Goal: Task Accomplishment & Management: Use online tool/utility

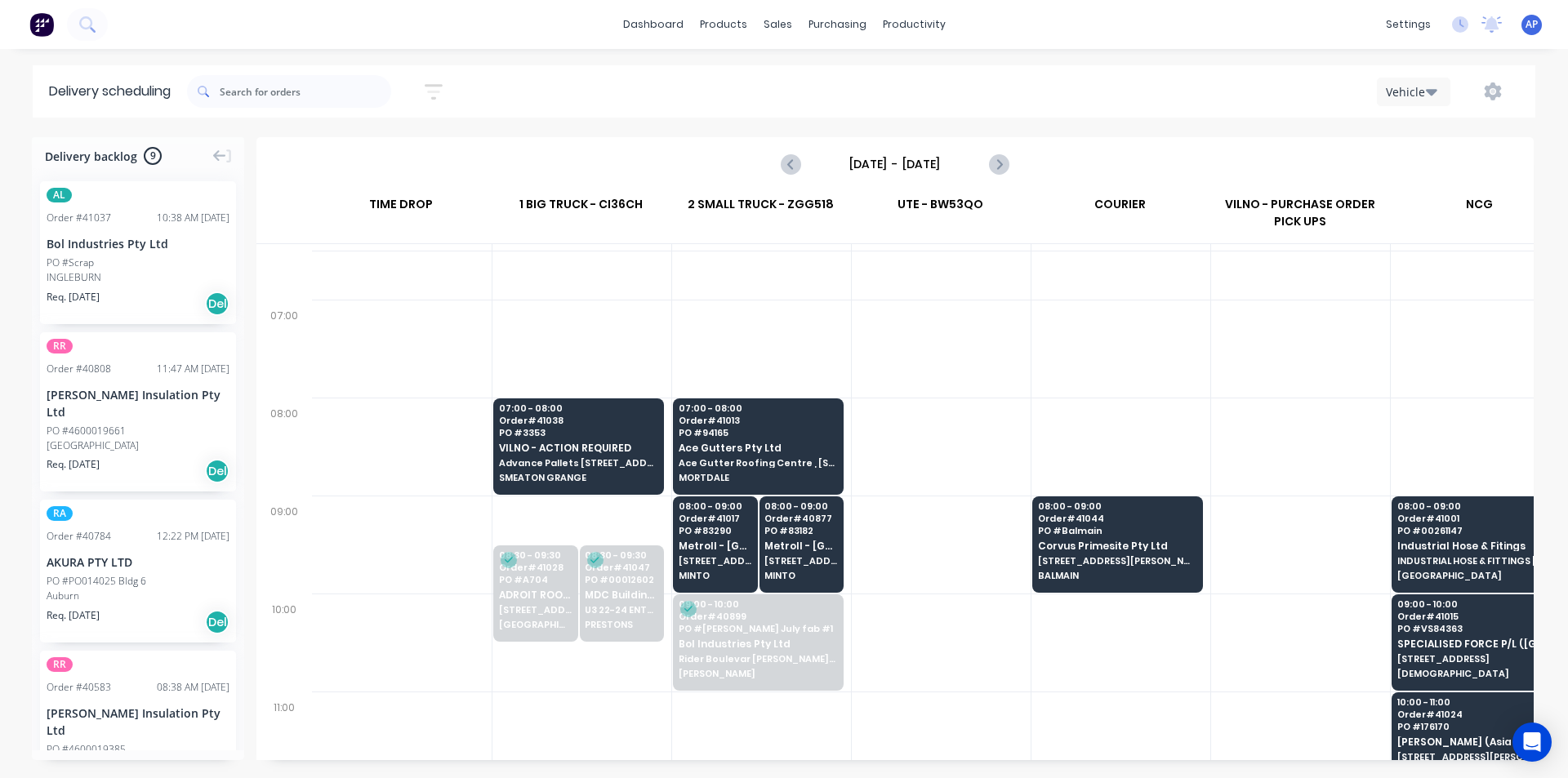
scroll to position [82, 1]
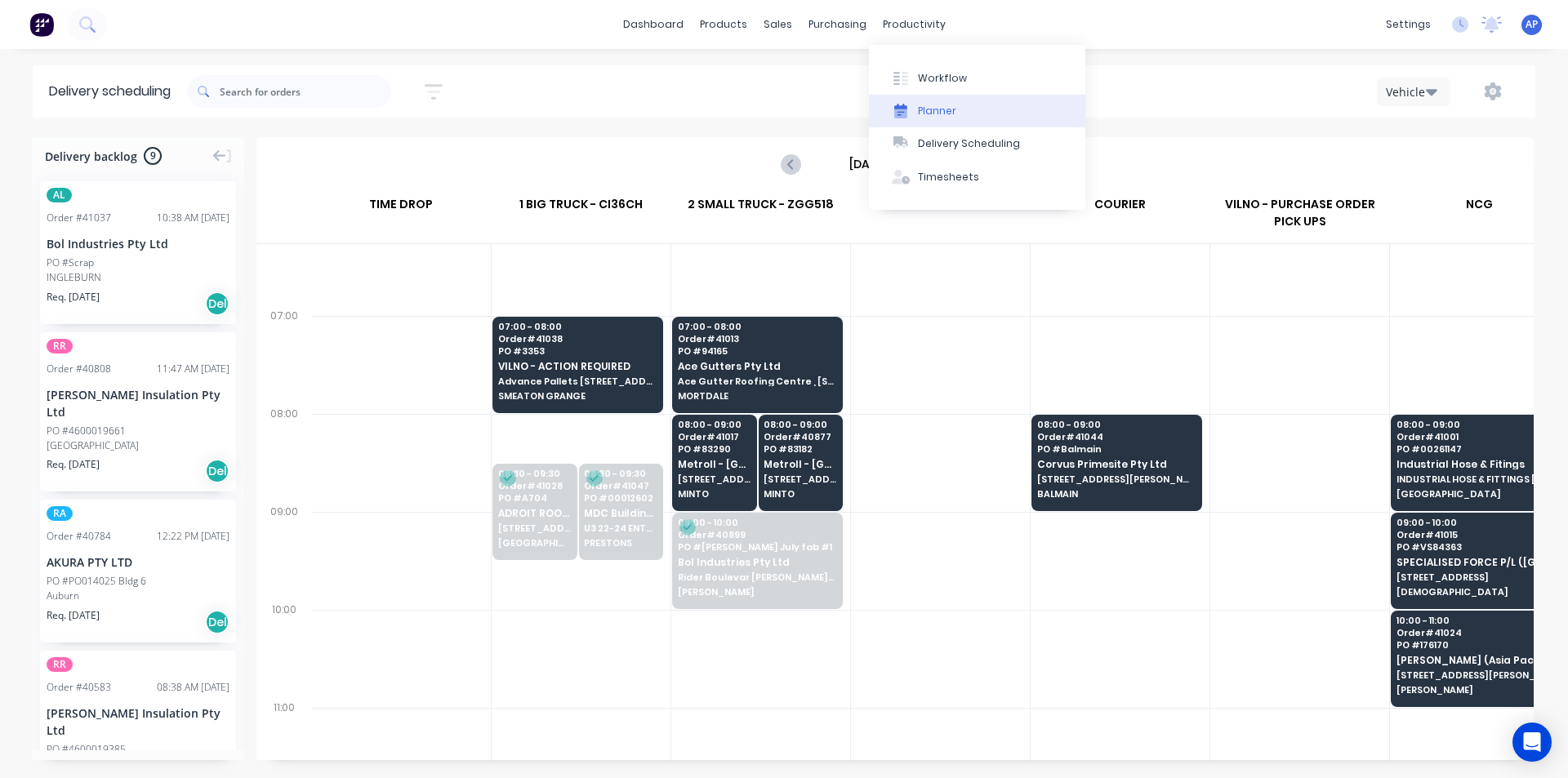
click at [928, 110] on div "Planner" at bounding box center [937, 112] width 38 height 15
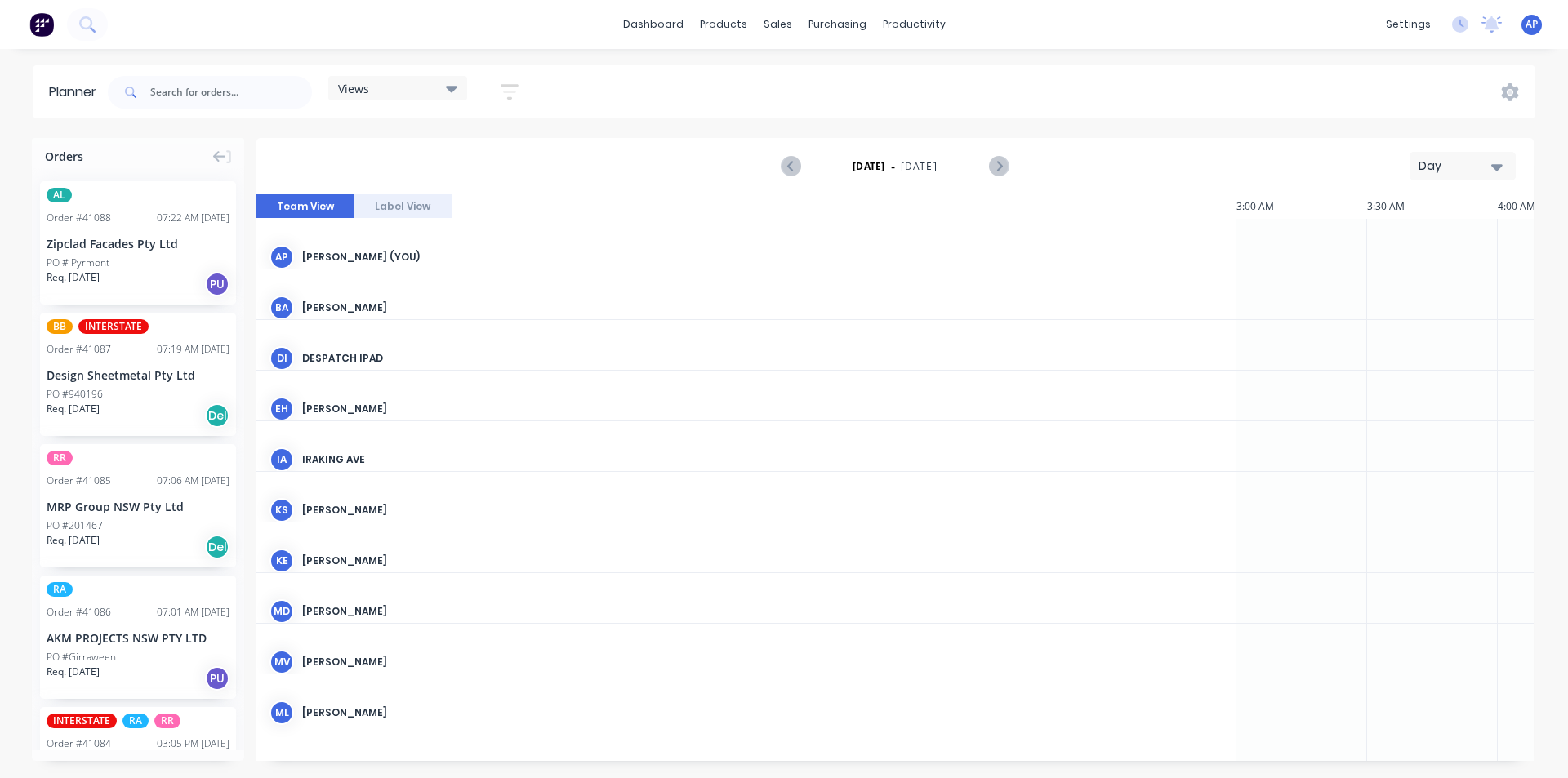
scroll to position [0, 1830]
click at [1417, 168] on button "Day" at bounding box center [1463, 165] width 106 height 29
click at [406, 83] on div "Views" at bounding box center [398, 88] width 119 height 15
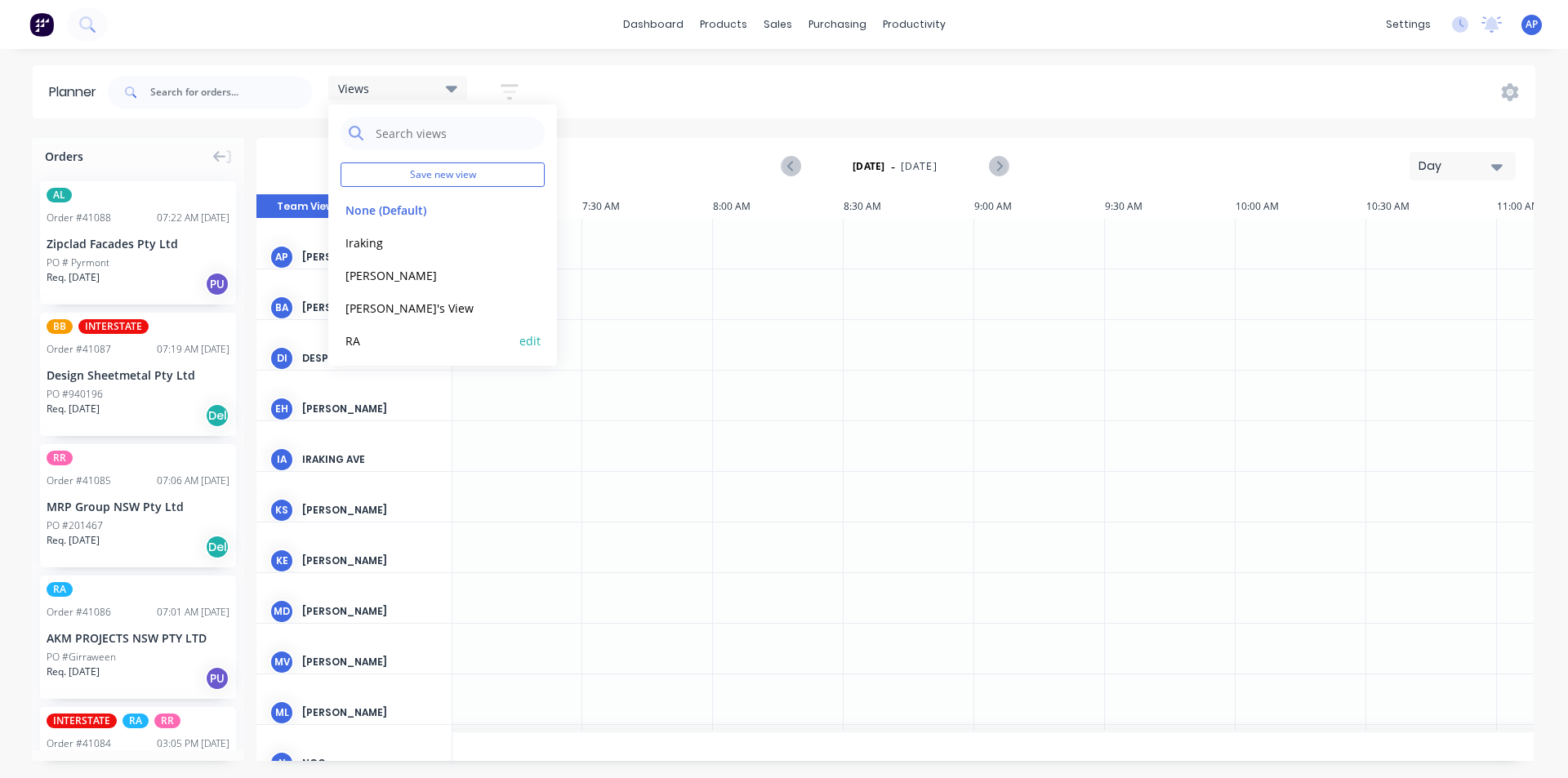
click at [388, 336] on button "RA" at bounding box center [427, 340] width 174 height 19
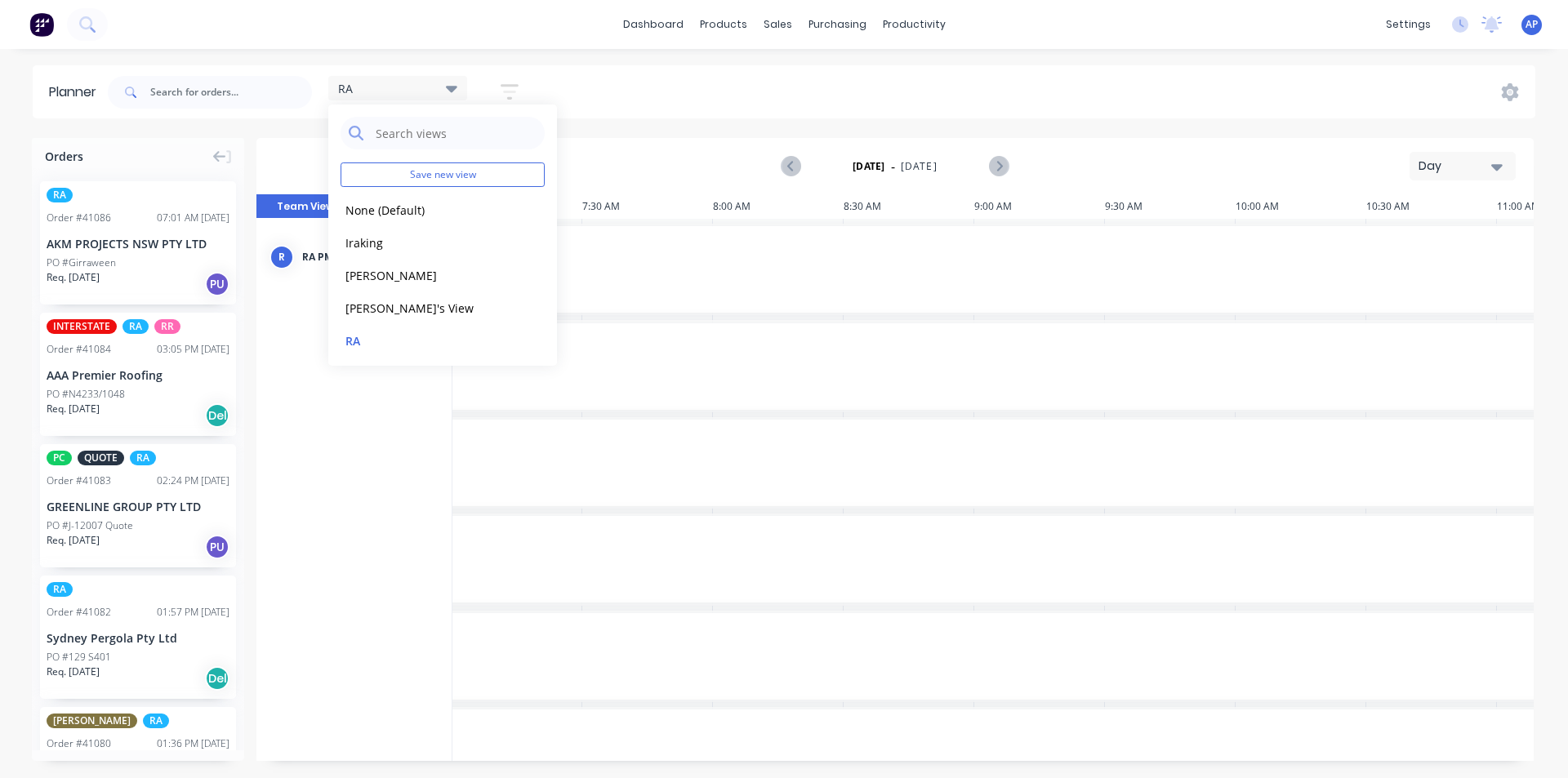
click at [1457, 170] on div "Day" at bounding box center [1455, 165] width 75 height 17
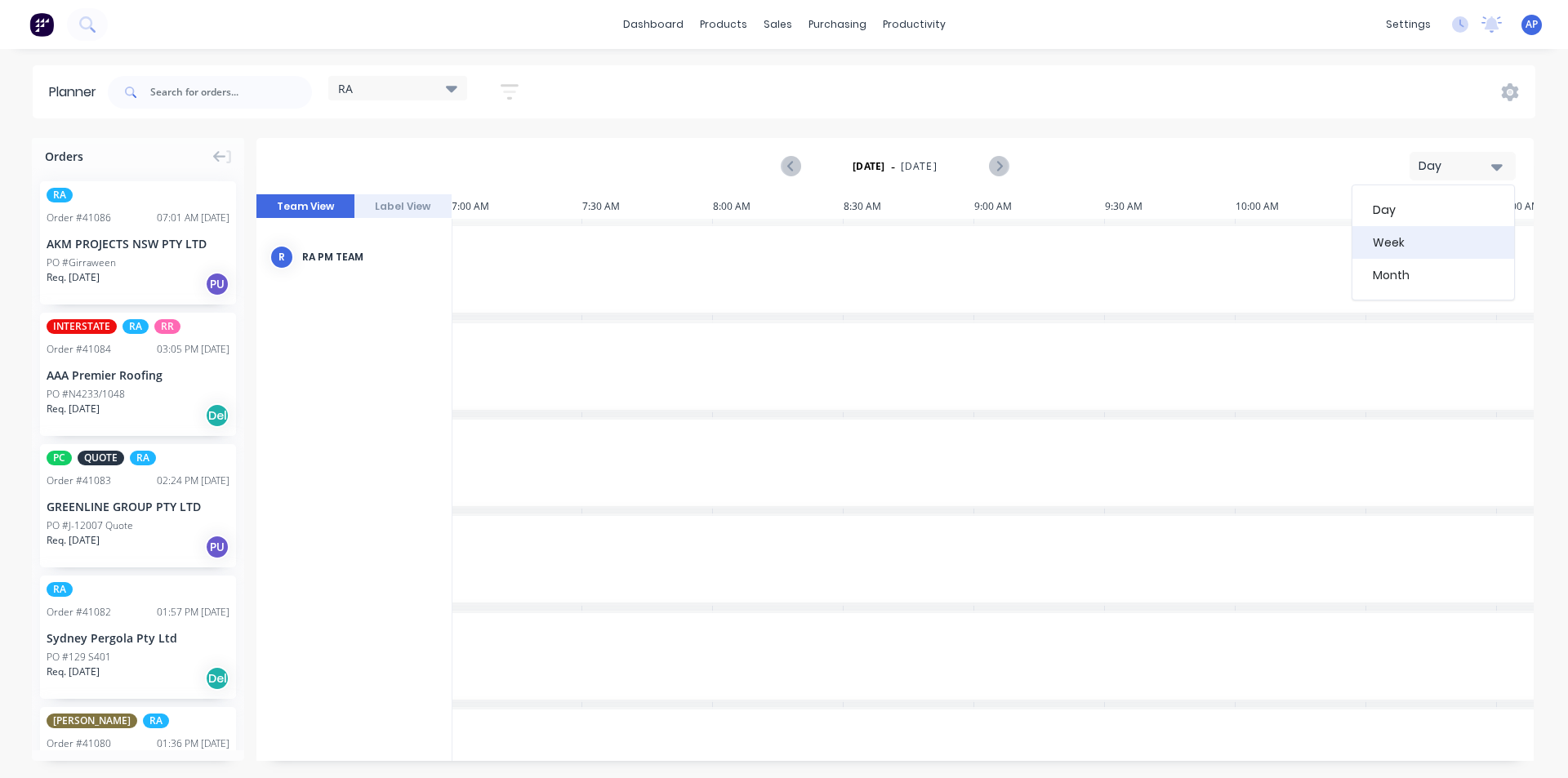
click at [1416, 244] on div "Week" at bounding box center [1433, 242] width 162 height 33
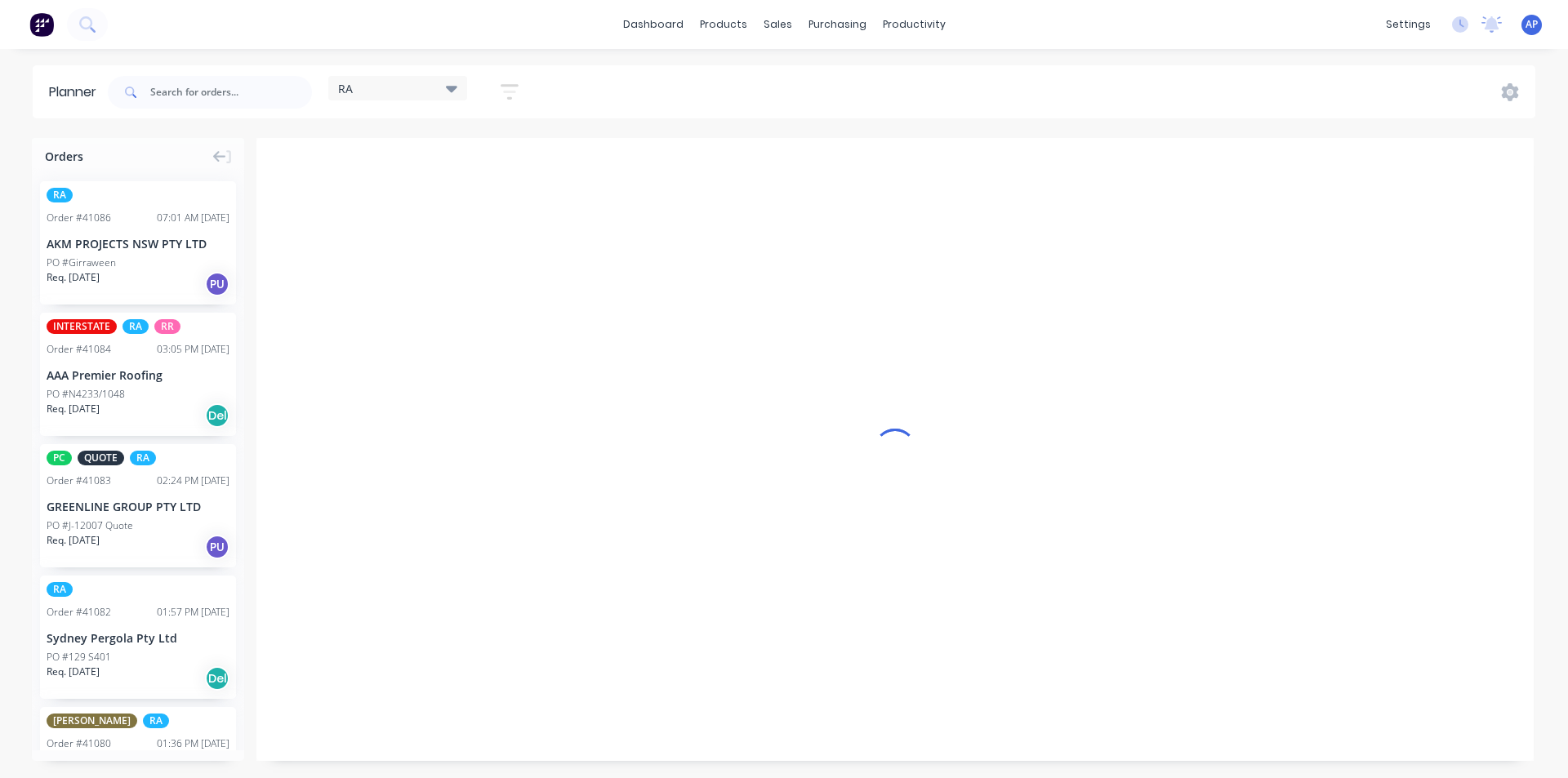
scroll to position [0, 1]
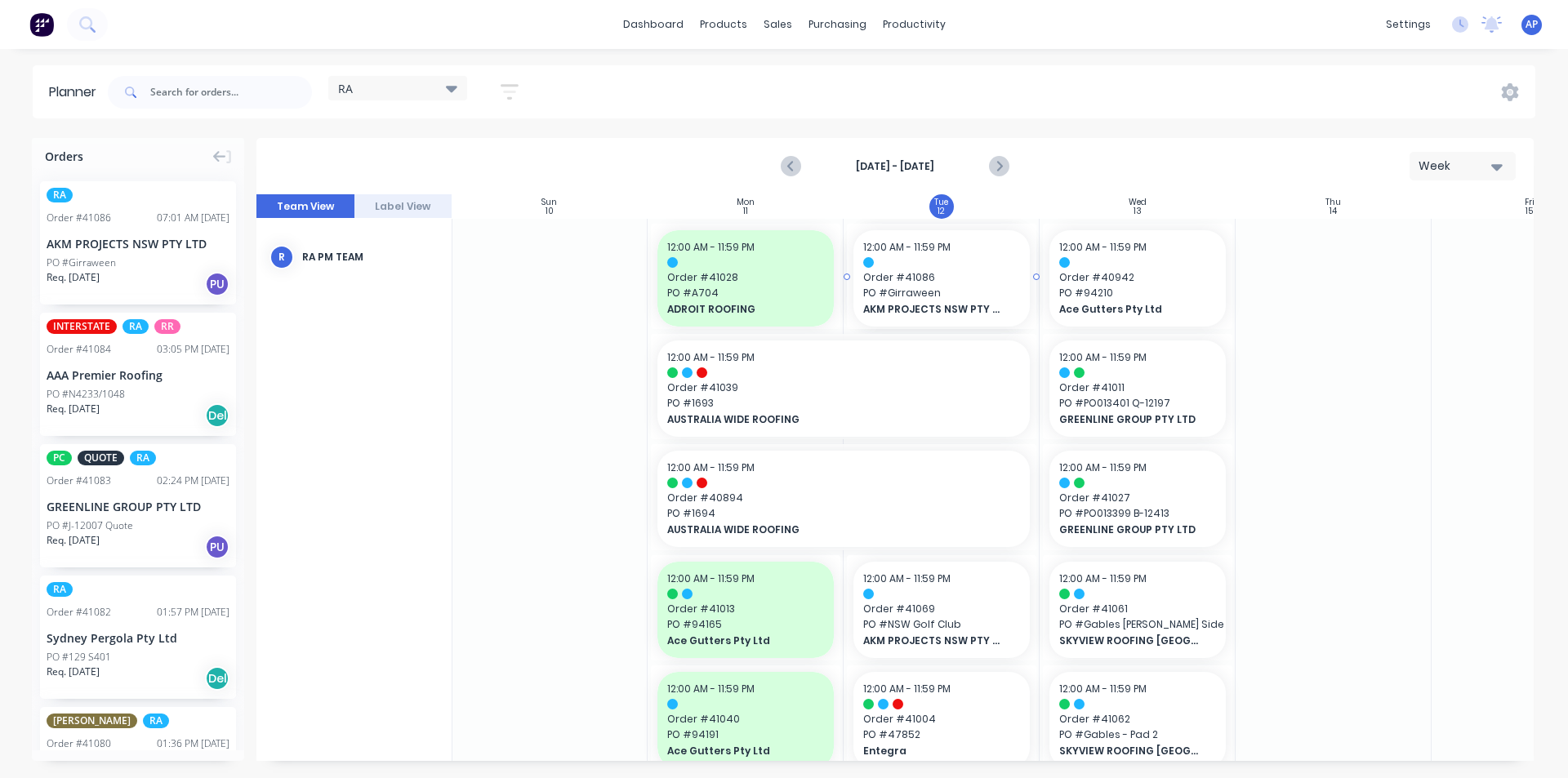
drag, startPoint x: 112, startPoint y: 265, endPoint x: 938, endPoint y: 308, distance: 827.1
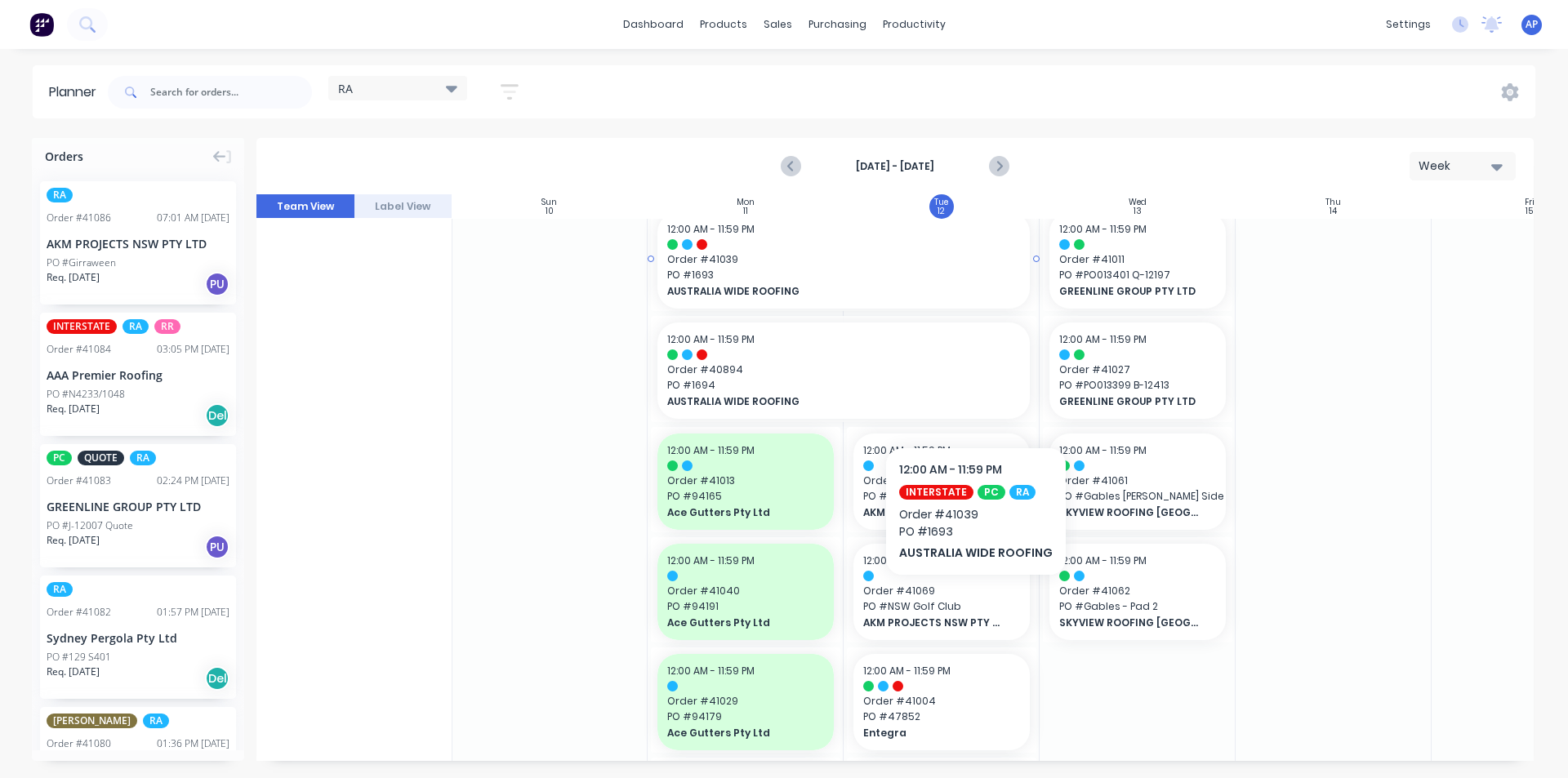
scroll to position [164, 1]
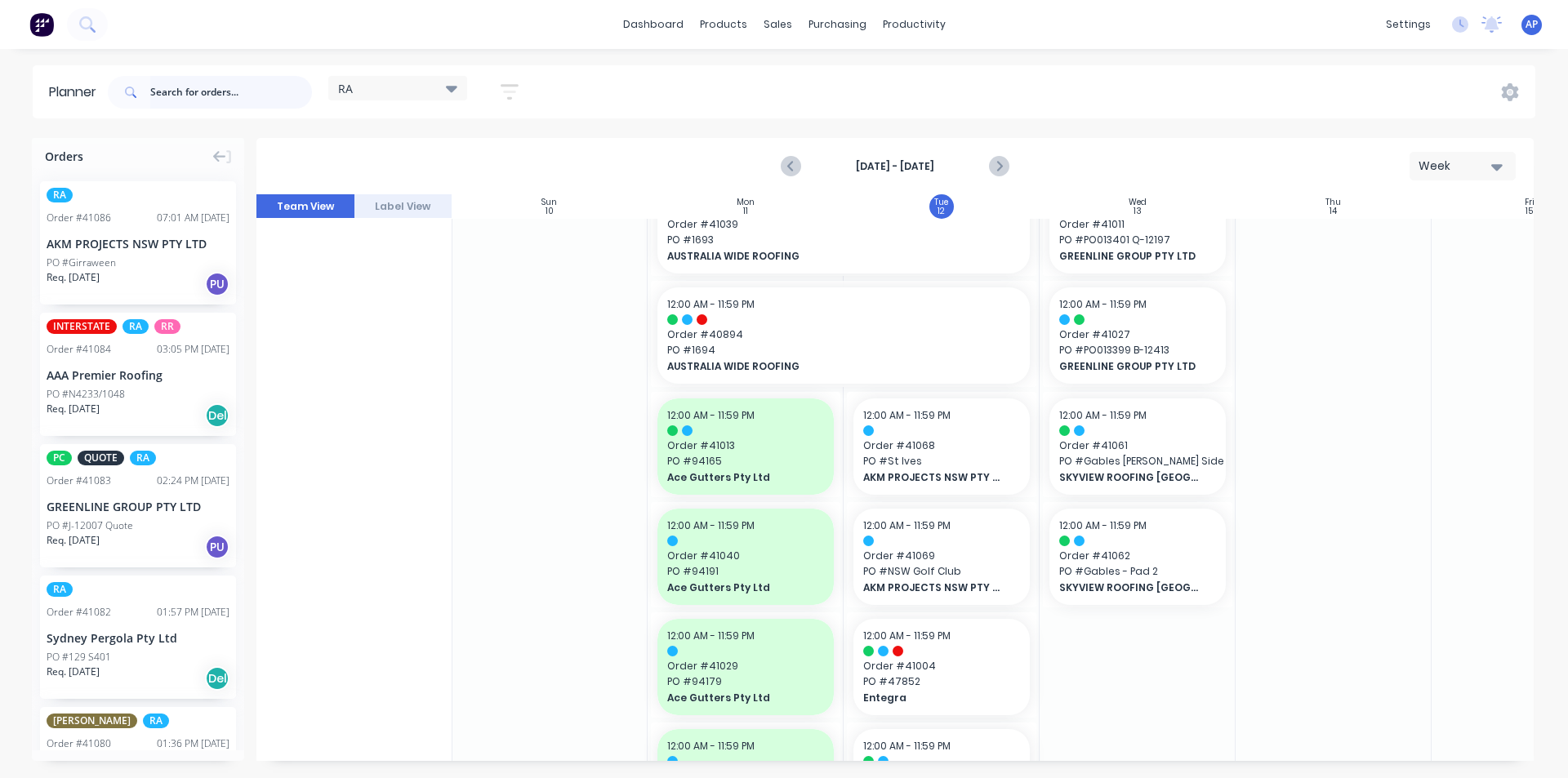
click at [178, 104] on input "text" at bounding box center [232, 92] width 162 height 33
click at [177, 94] on input "text" at bounding box center [232, 92] width 162 height 33
click at [182, 90] on input "text" at bounding box center [232, 92] width 162 height 33
click at [185, 90] on input "text" at bounding box center [232, 92] width 162 height 33
click at [157, 90] on input "text" at bounding box center [232, 92] width 162 height 33
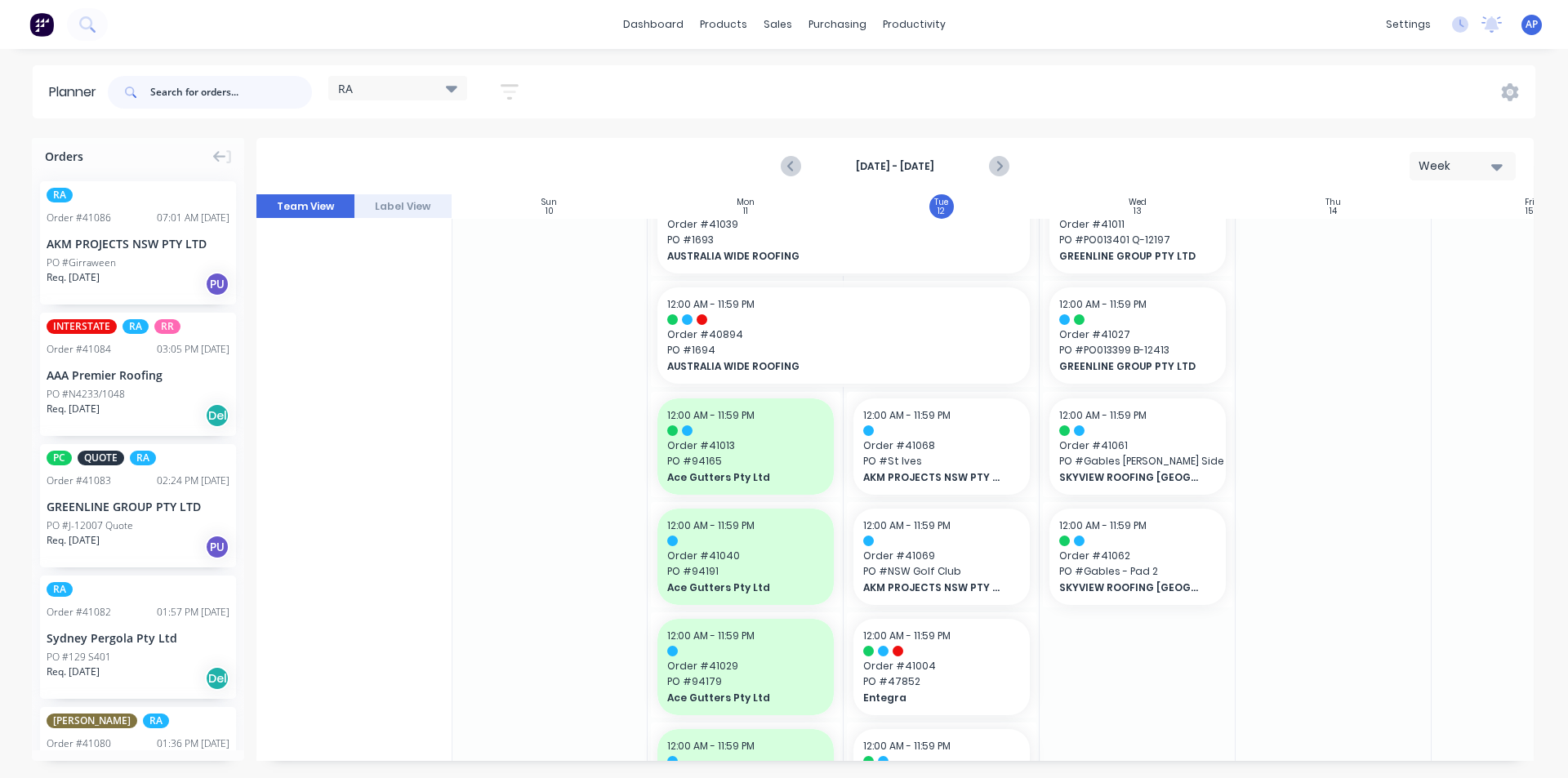
click at [161, 90] on input "text" at bounding box center [232, 92] width 162 height 33
click at [206, 92] on input "text" at bounding box center [232, 92] width 162 height 33
click at [224, 93] on input "text" at bounding box center [232, 92] width 162 height 33
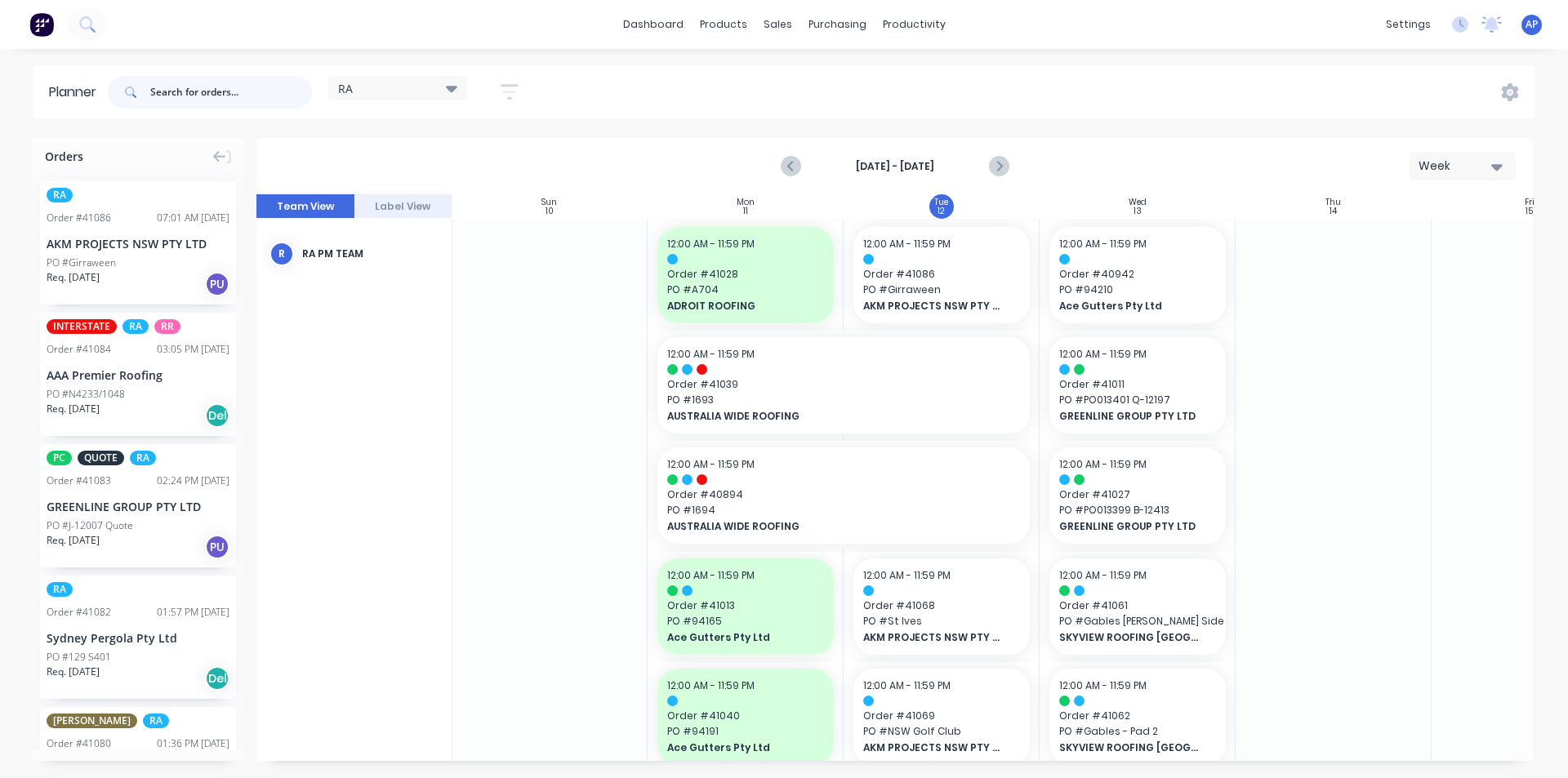
scroll to position [0, 1]
click at [231, 90] on input "text" at bounding box center [232, 92] width 162 height 33
click at [174, 99] on input "text" at bounding box center [232, 92] width 162 height 33
click at [178, 90] on input "text" at bounding box center [232, 92] width 162 height 33
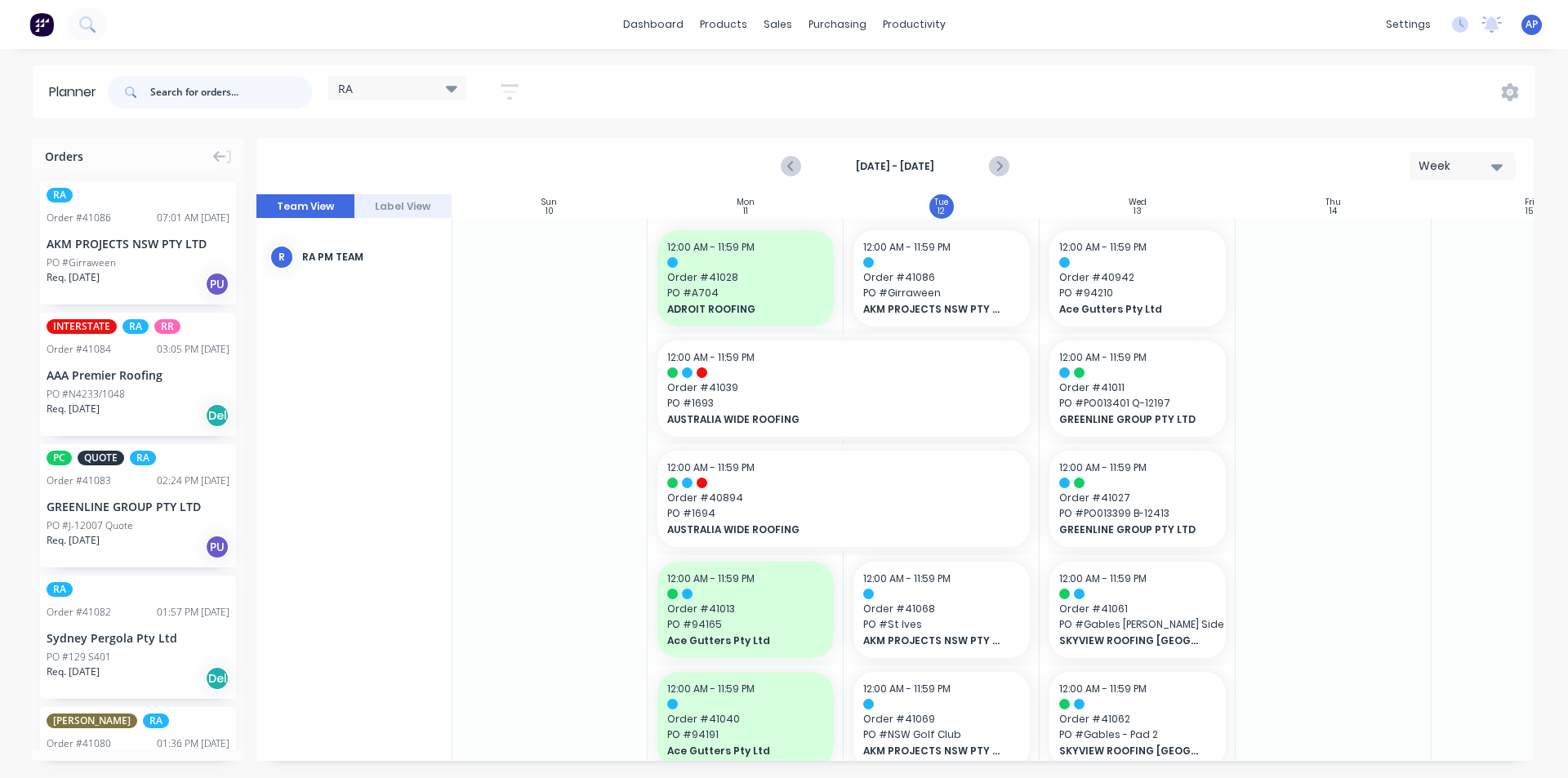
click at [182, 90] on input "text" at bounding box center [232, 92] width 162 height 33
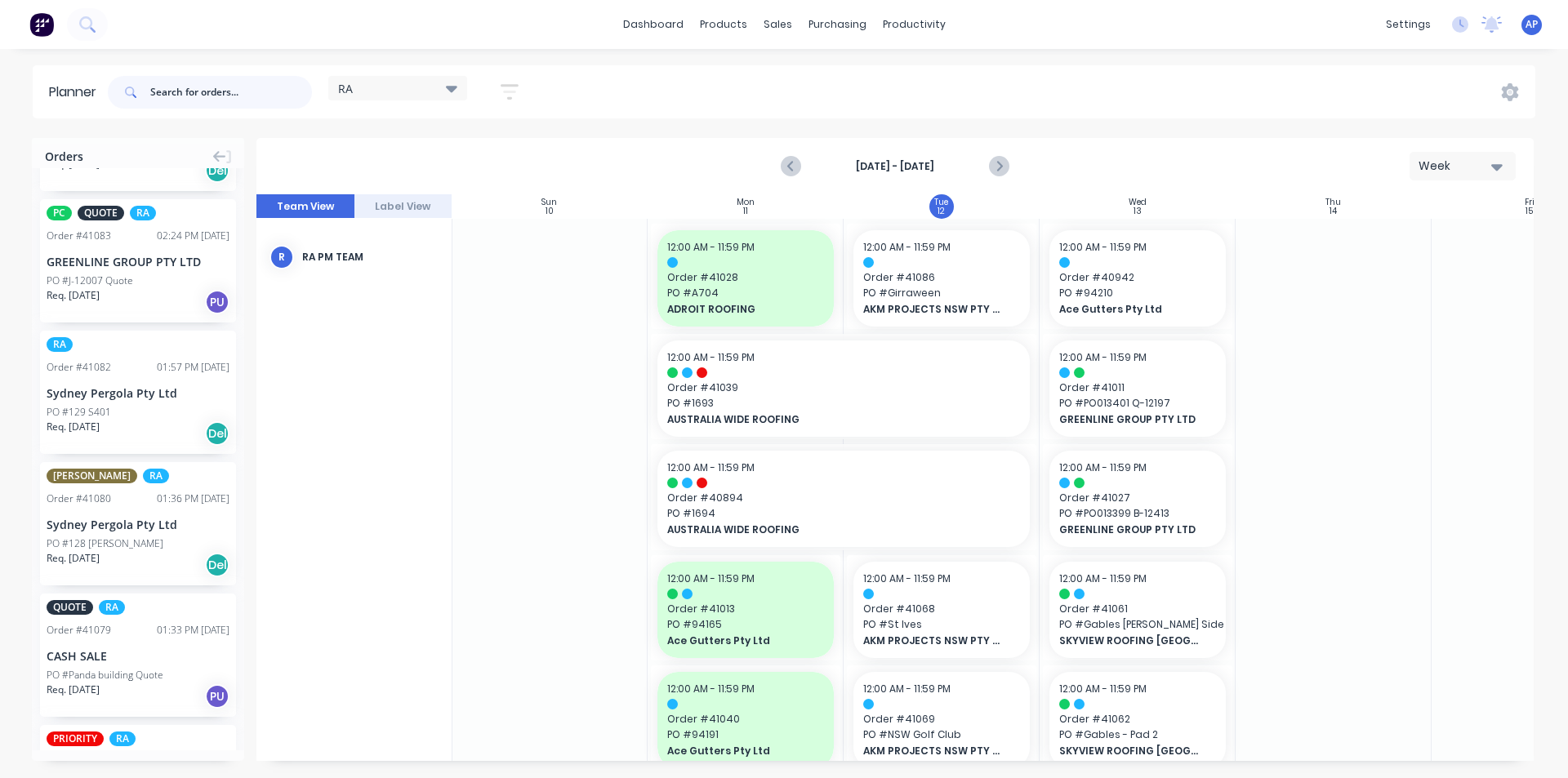
scroll to position [326, 0]
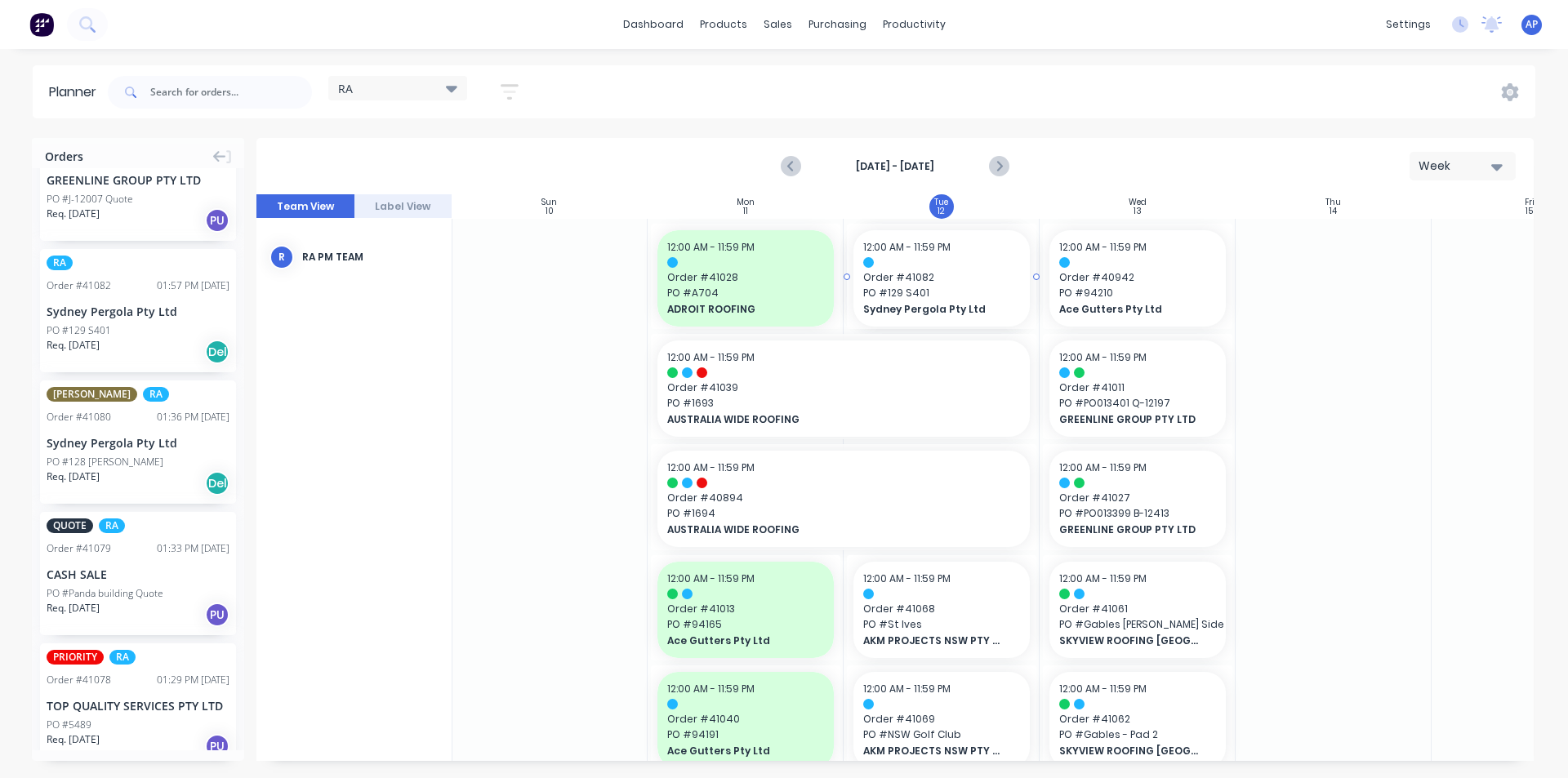
drag, startPoint x: 132, startPoint y: 317, endPoint x: 942, endPoint y: 317, distance: 810.0
drag, startPoint x: 86, startPoint y: 458, endPoint x: 908, endPoint y: 297, distance: 837.6
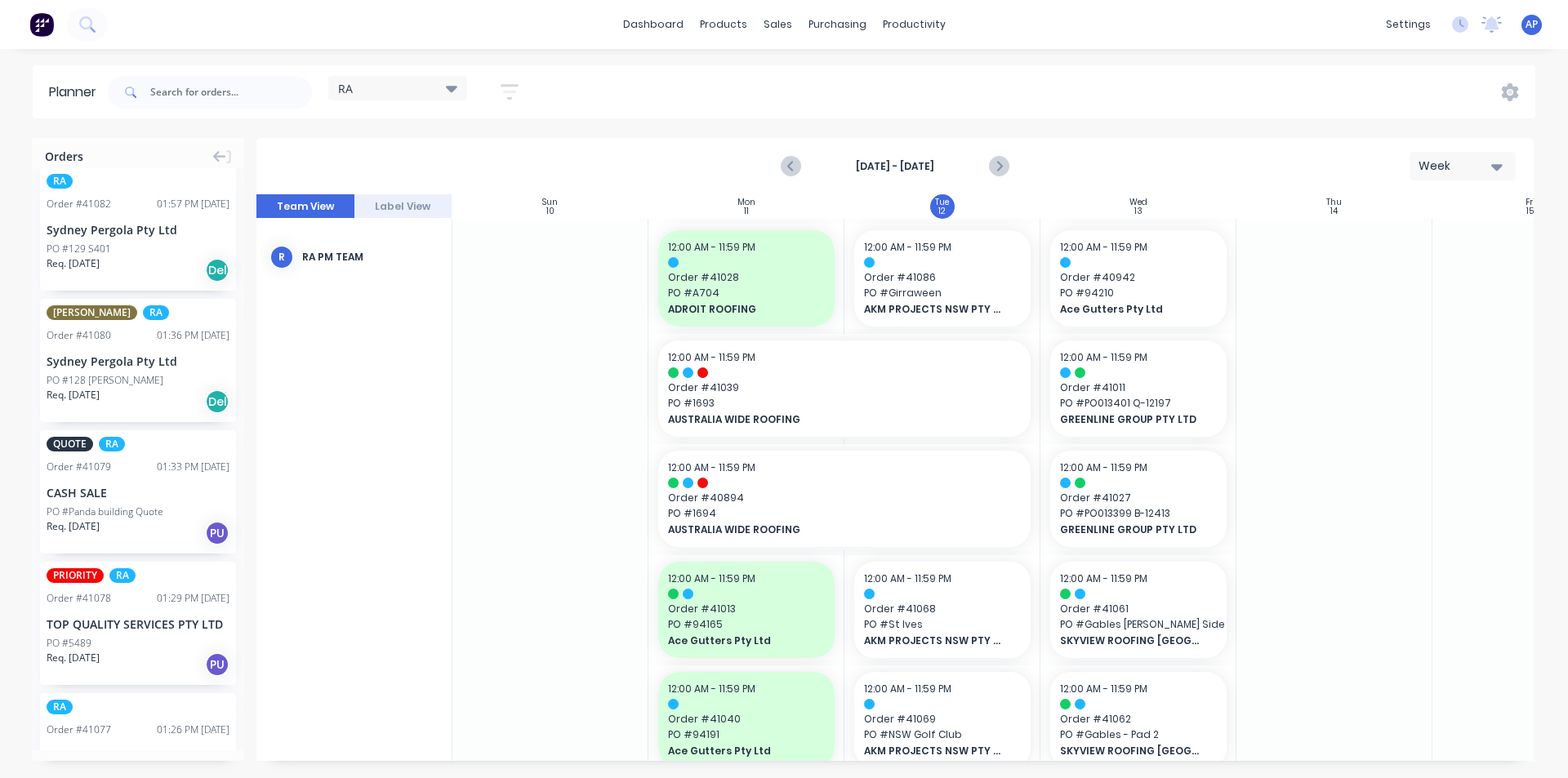
scroll to position [490, 0]
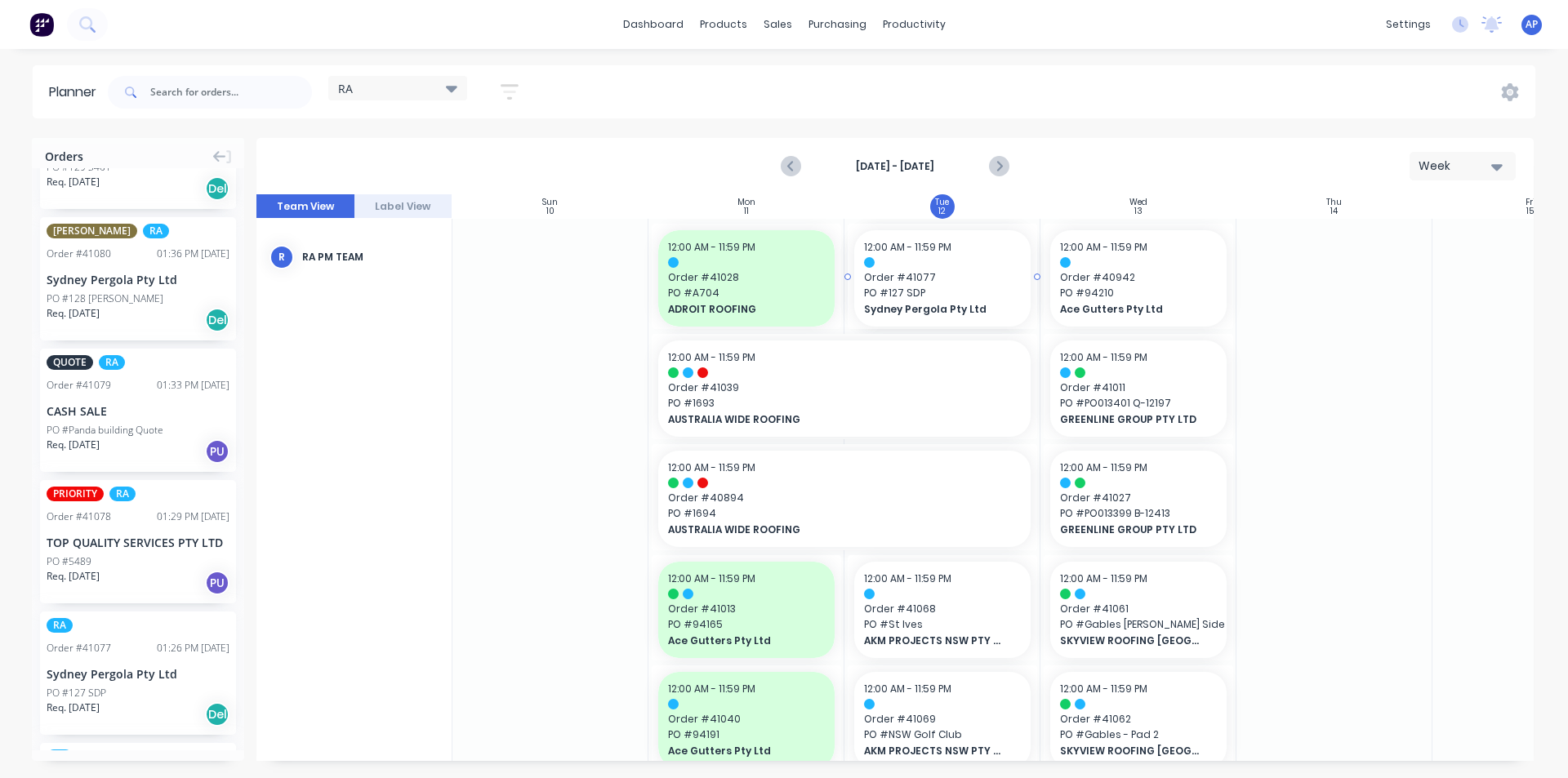
drag, startPoint x: 164, startPoint y: 653, endPoint x: 945, endPoint y: 645, distance: 781.0
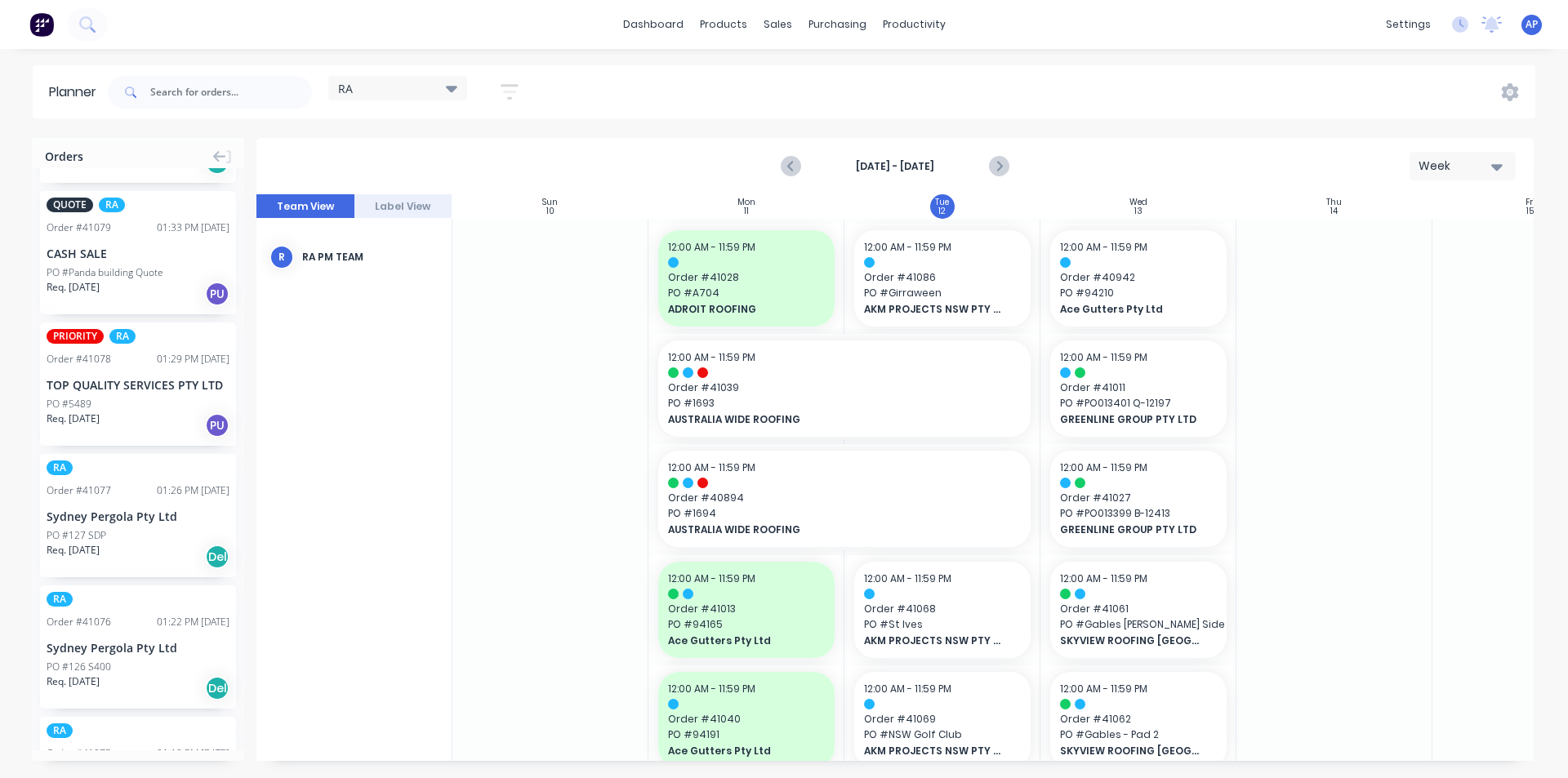
scroll to position [653, 0]
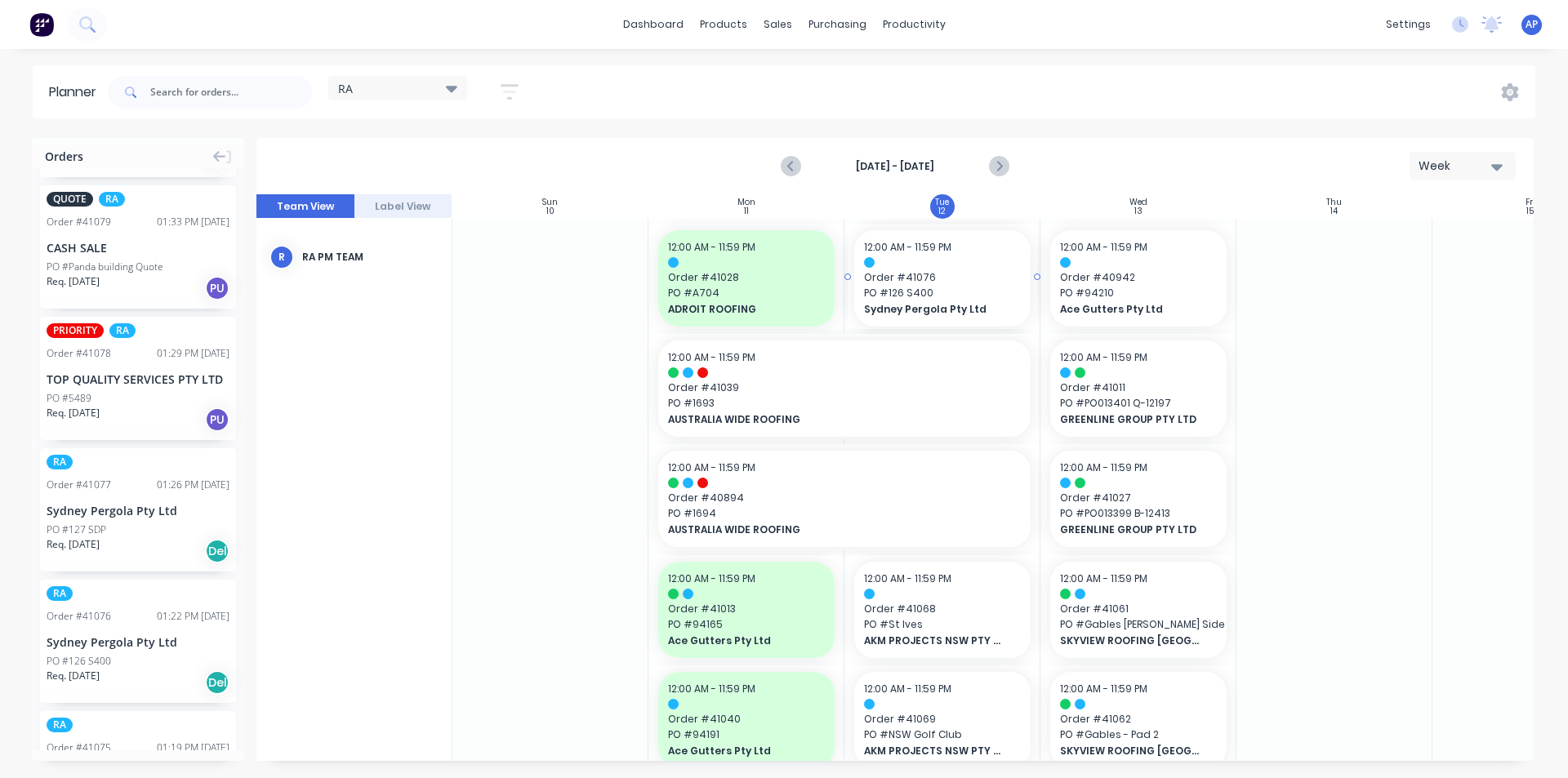
drag, startPoint x: 78, startPoint y: 654, endPoint x: 930, endPoint y: 613, distance: 853.0
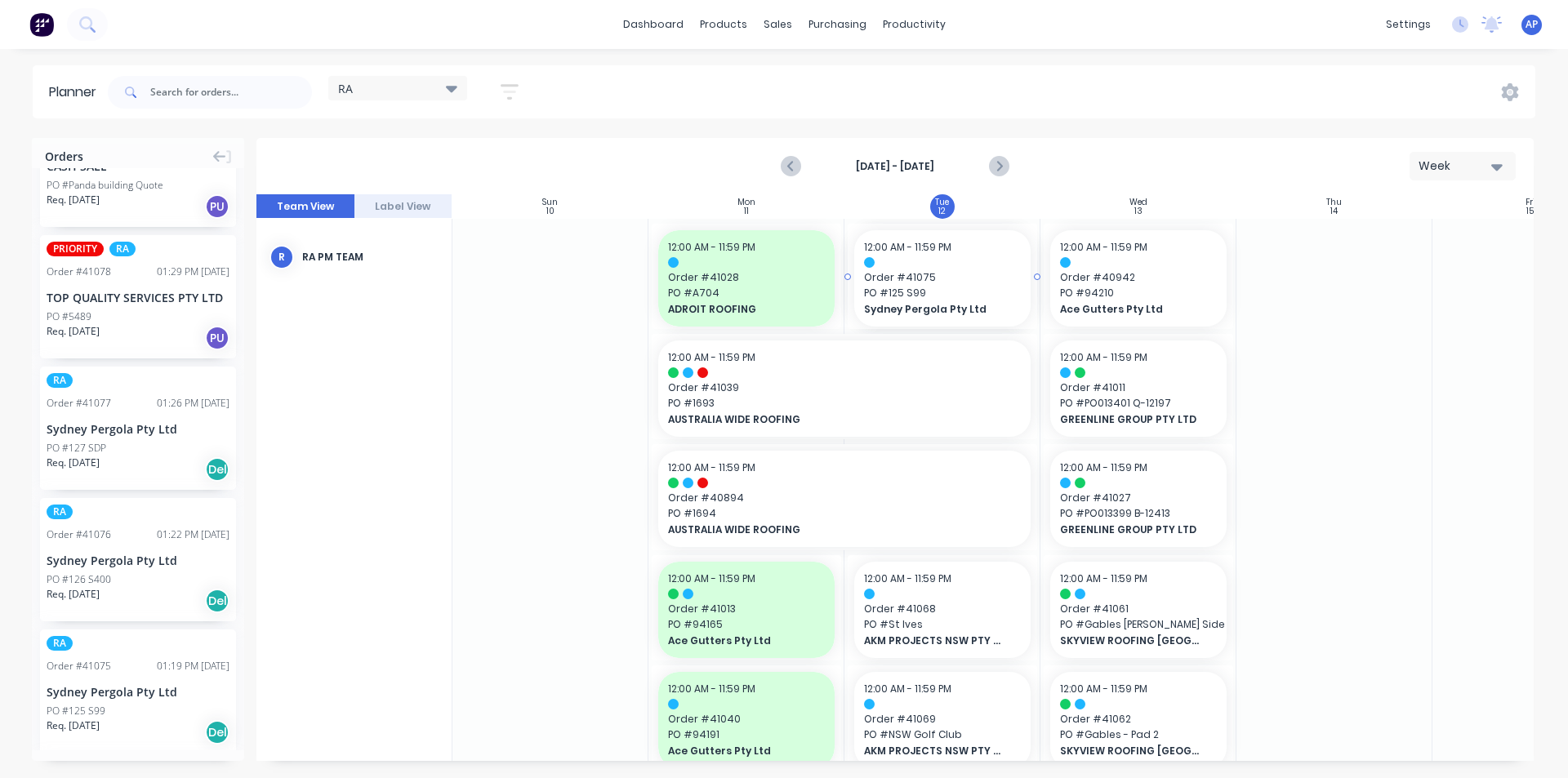
drag, startPoint x: 133, startPoint y: 680, endPoint x: 950, endPoint y: 626, distance: 818.8
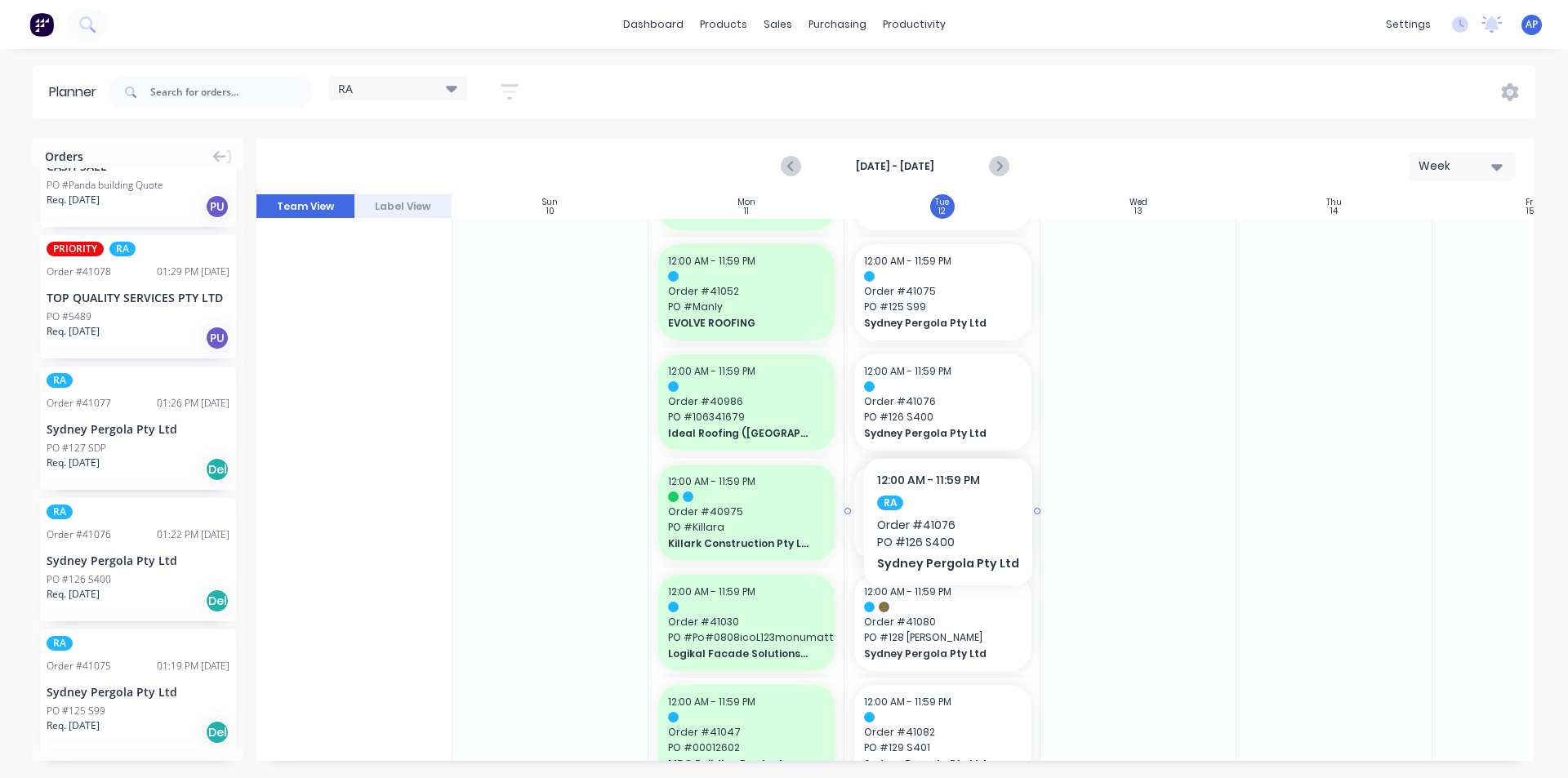
scroll to position [1142, 0]
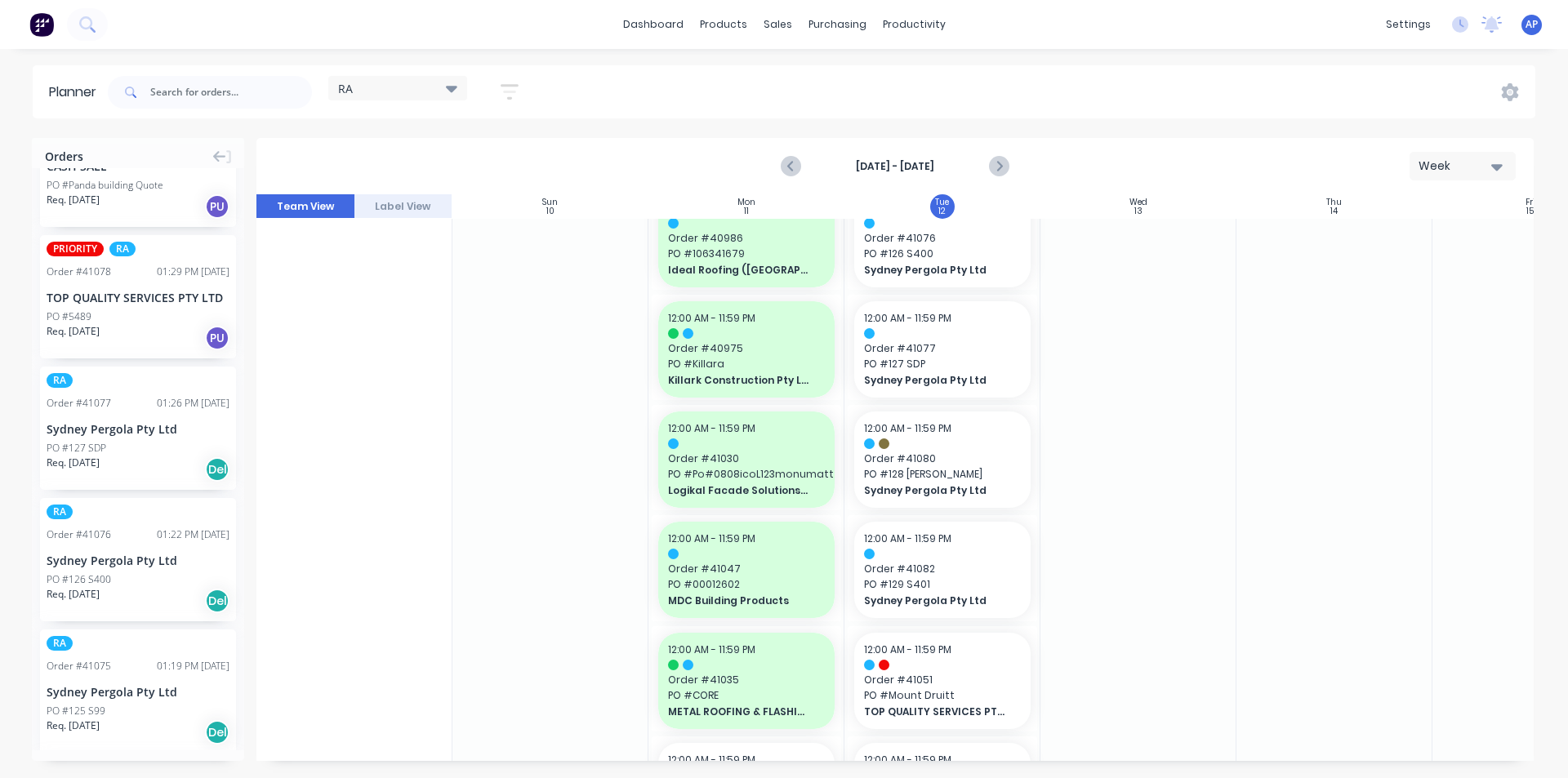
drag, startPoint x: 93, startPoint y: 290, endPoint x: 928, endPoint y: 364, distance: 838.3
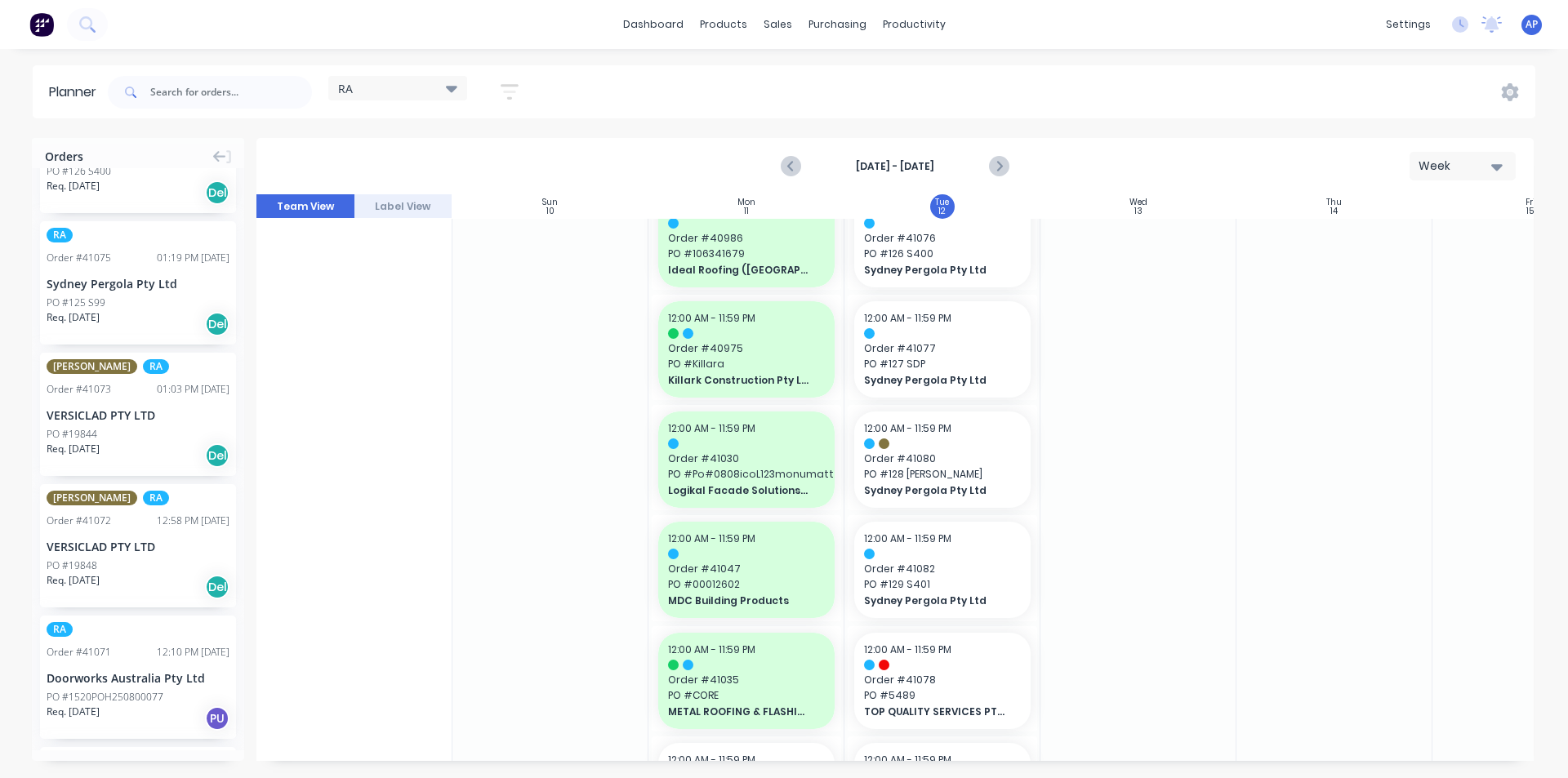
drag, startPoint x: 124, startPoint y: 546, endPoint x: 1108, endPoint y: 473, distance: 986.7
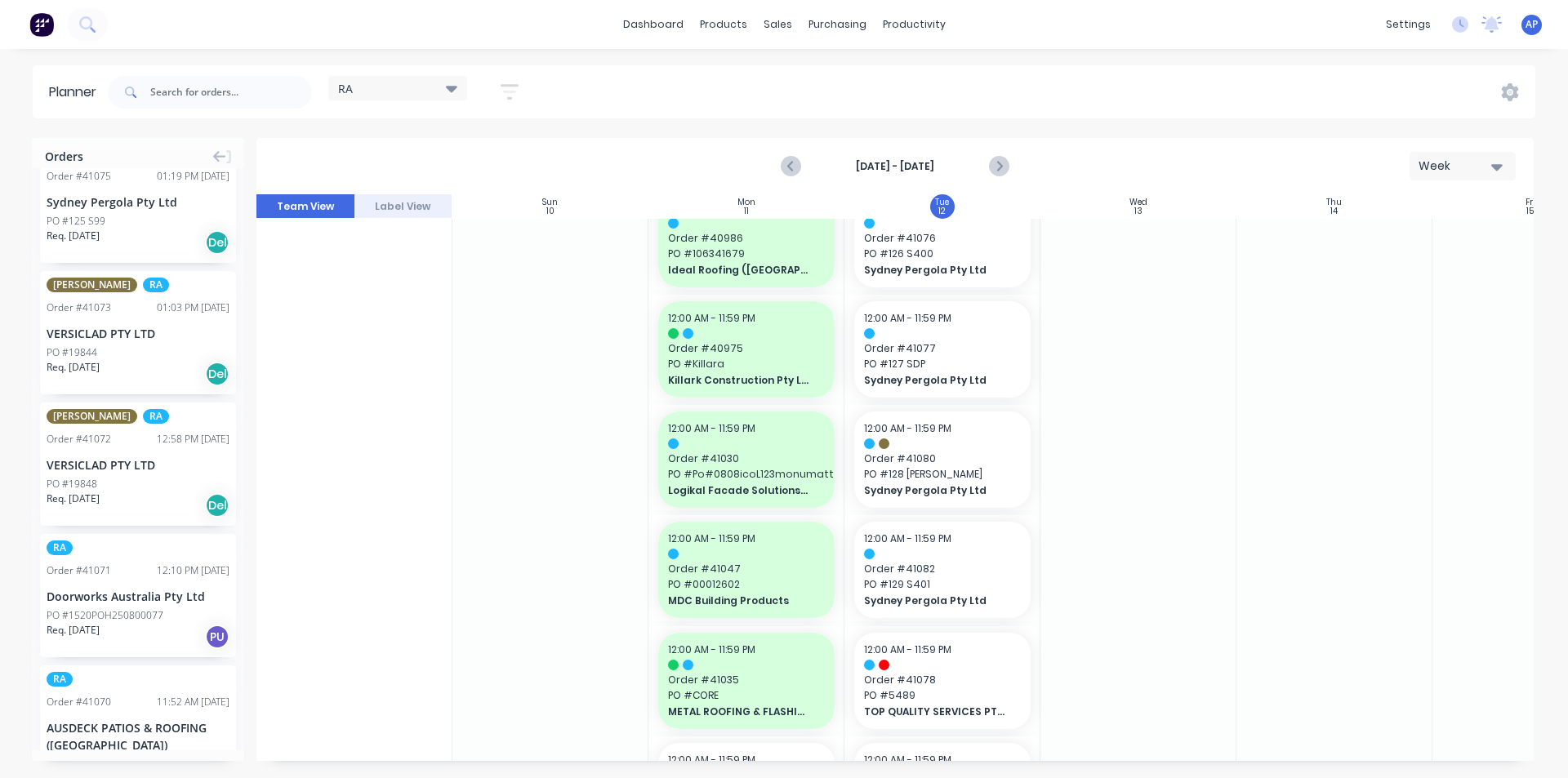
drag, startPoint x: 111, startPoint y: 584, endPoint x: 937, endPoint y: 505, distance: 829.8
drag, startPoint x: 153, startPoint y: 701, endPoint x: 887, endPoint y: 571, distance: 745.4
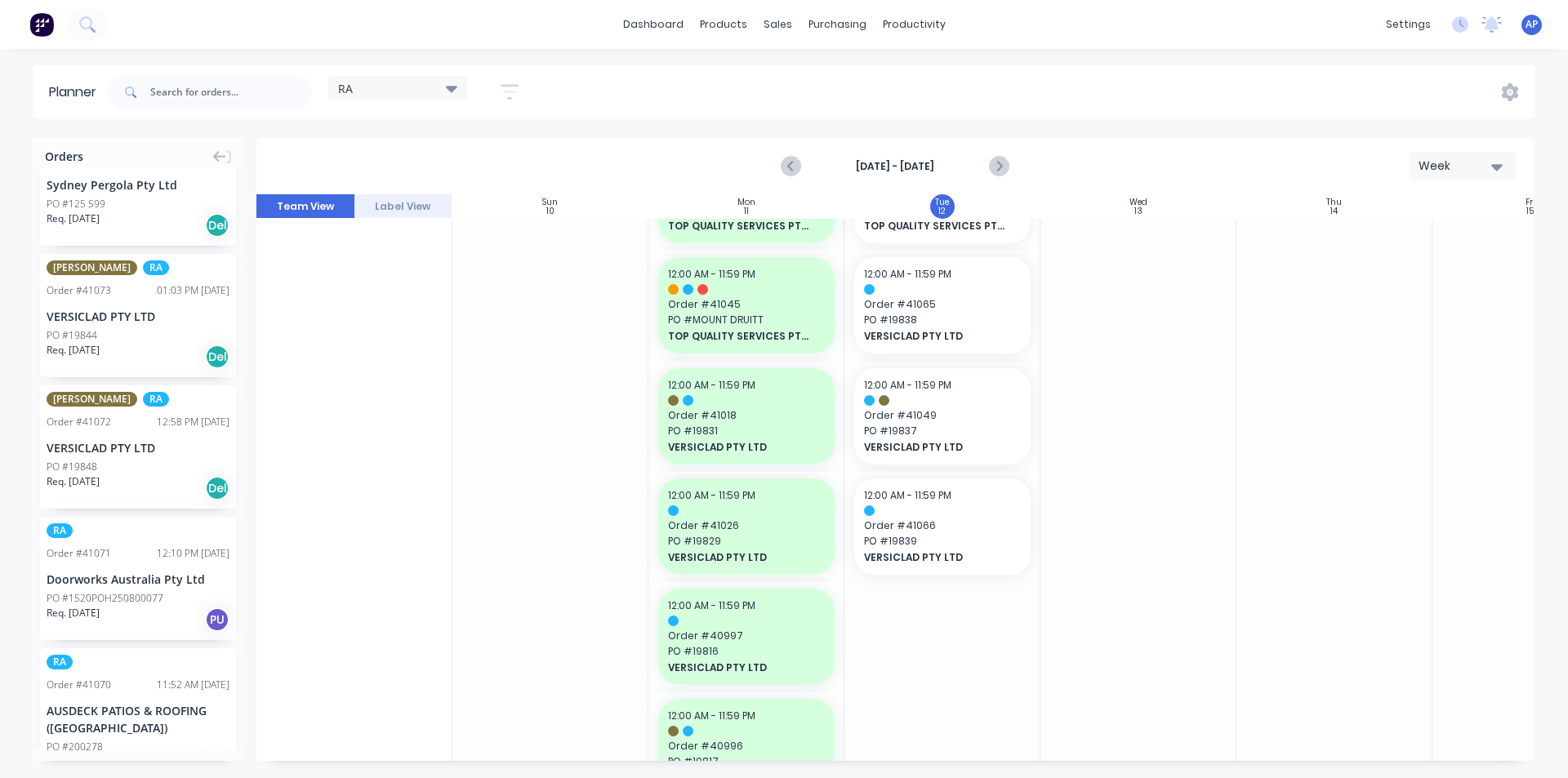
scroll to position [1142, 0]
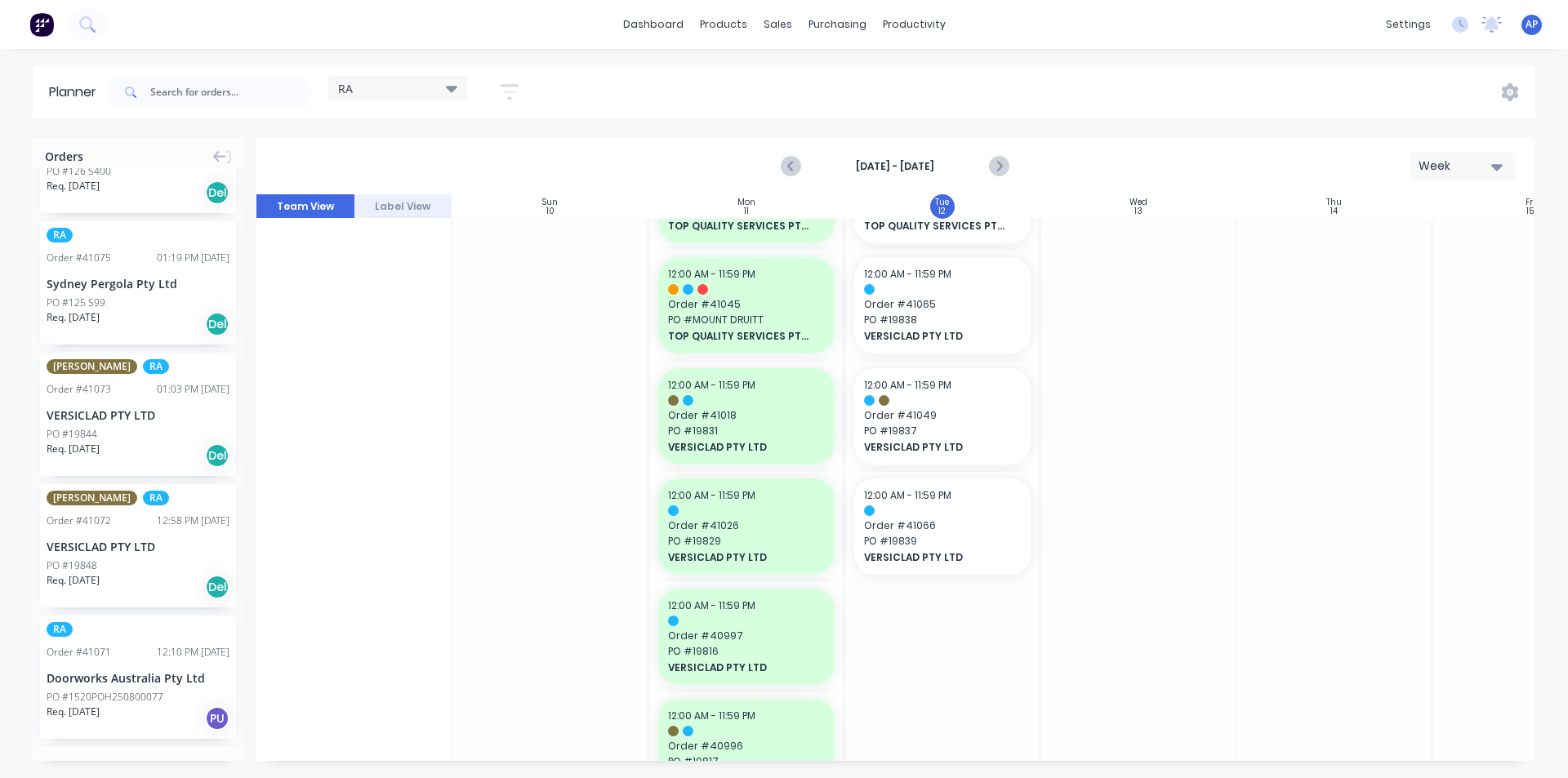
drag, startPoint x: 163, startPoint y: 412, endPoint x: 899, endPoint y: 429, distance: 736.2
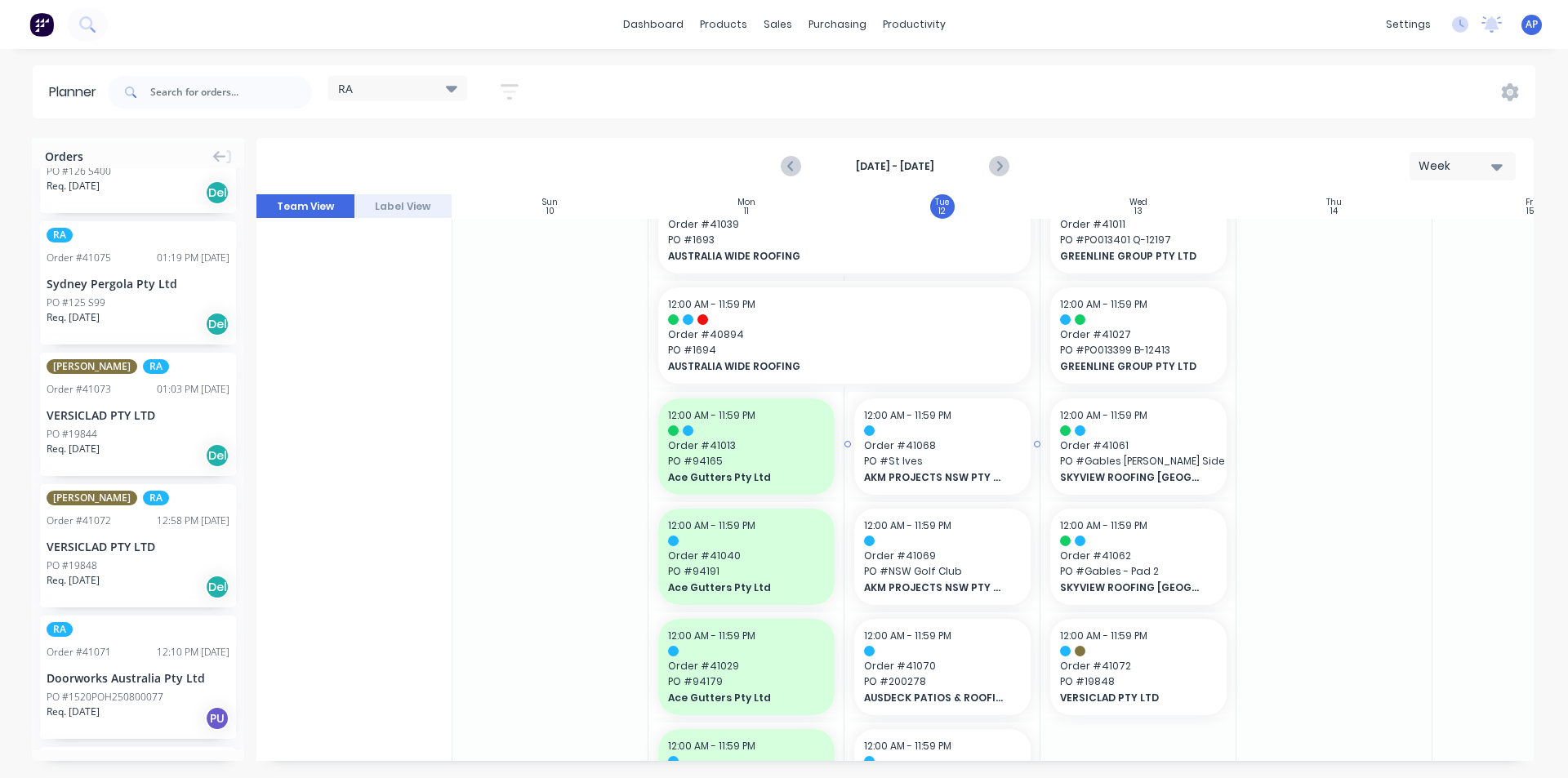
scroll to position [0, 0]
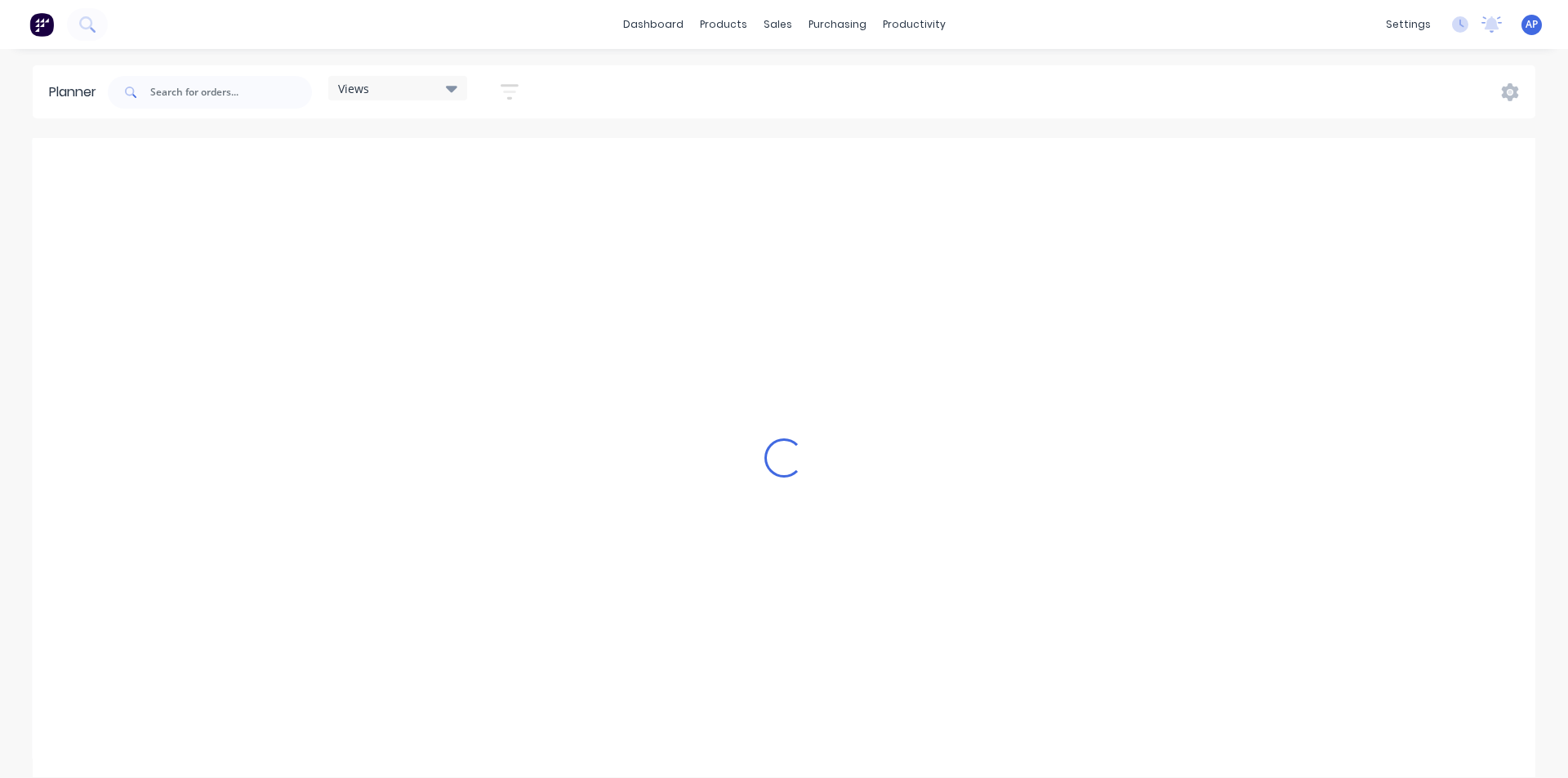
scroll to position [0, 1830]
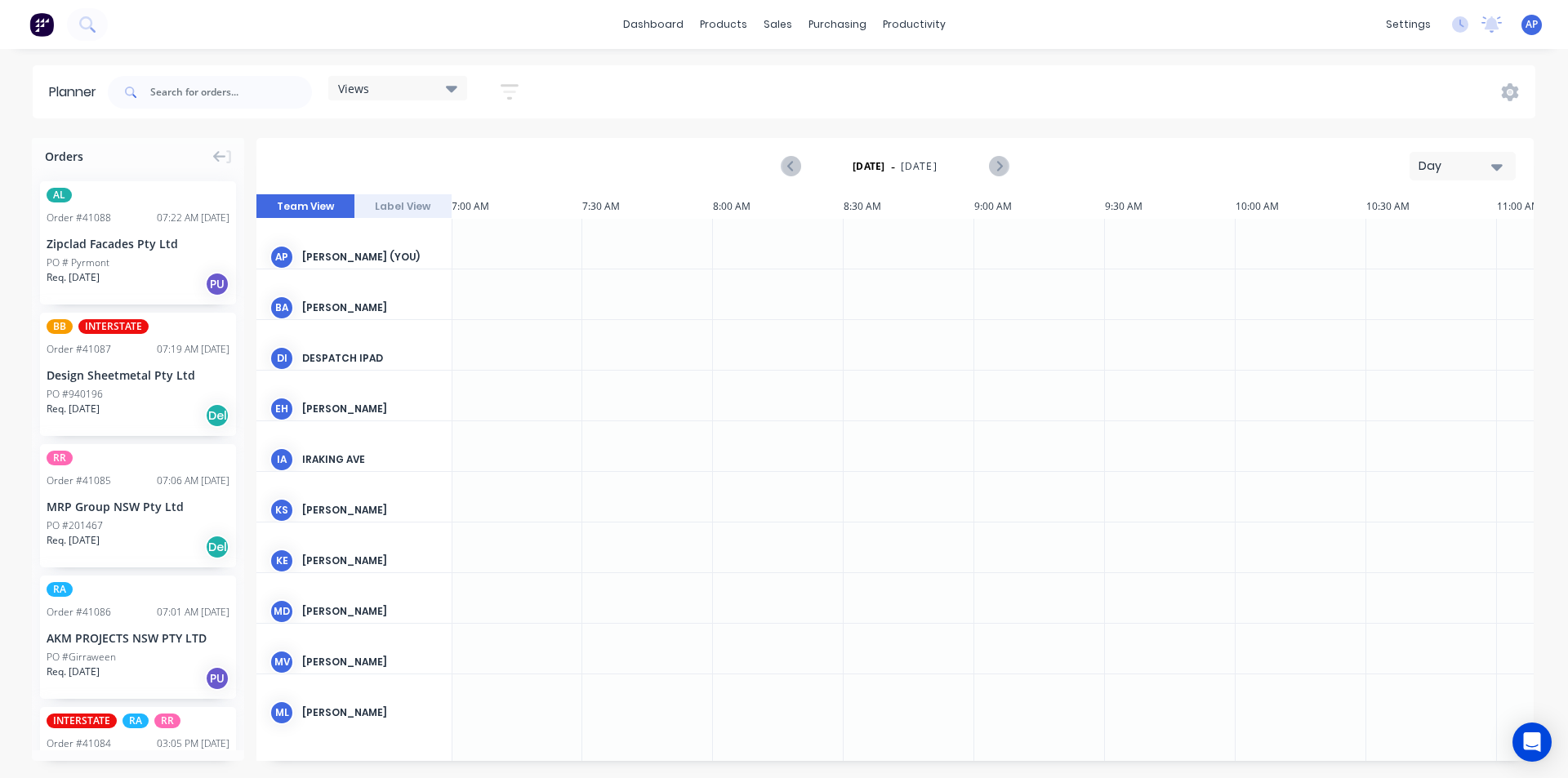
click at [414, 85] on div "Views" at bounding box center [398, 88] width 119 height 15
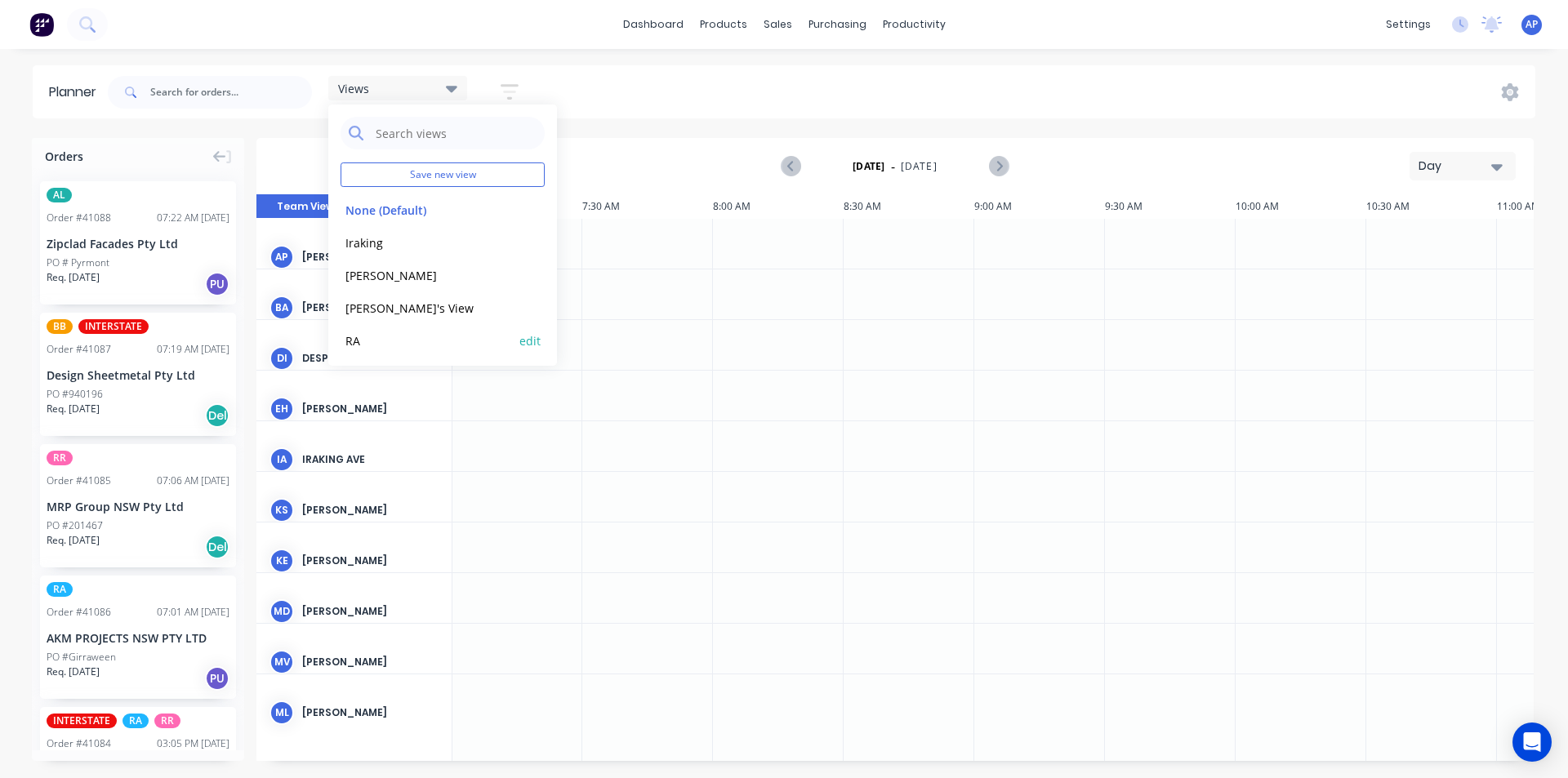
click at [379, 340] on button "RA" at bounding box center [427, 340] width 174 height 19
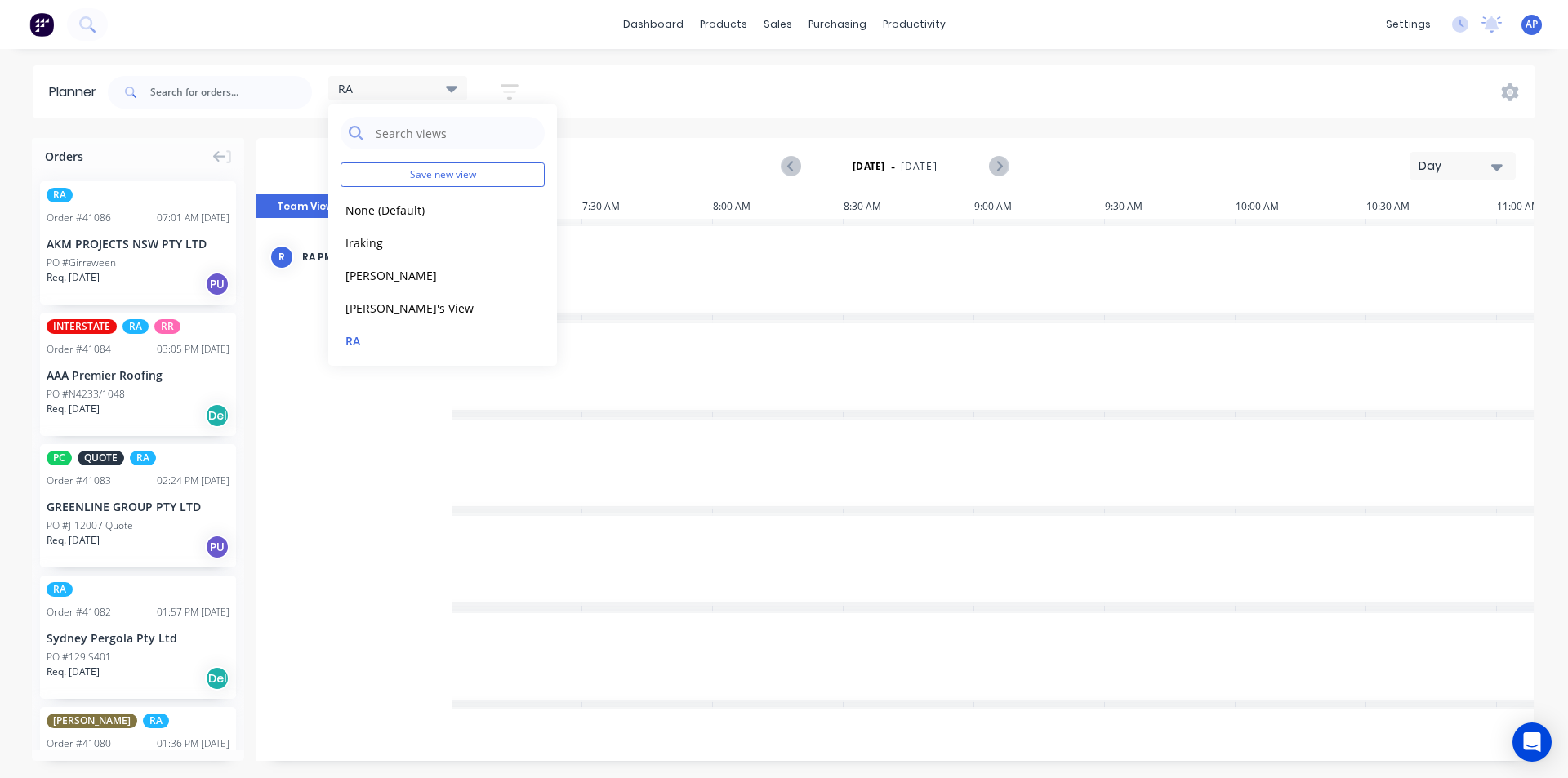
click at [1466, 166] on div "Day" at bounding box center [1455, 165] width 75 height 17
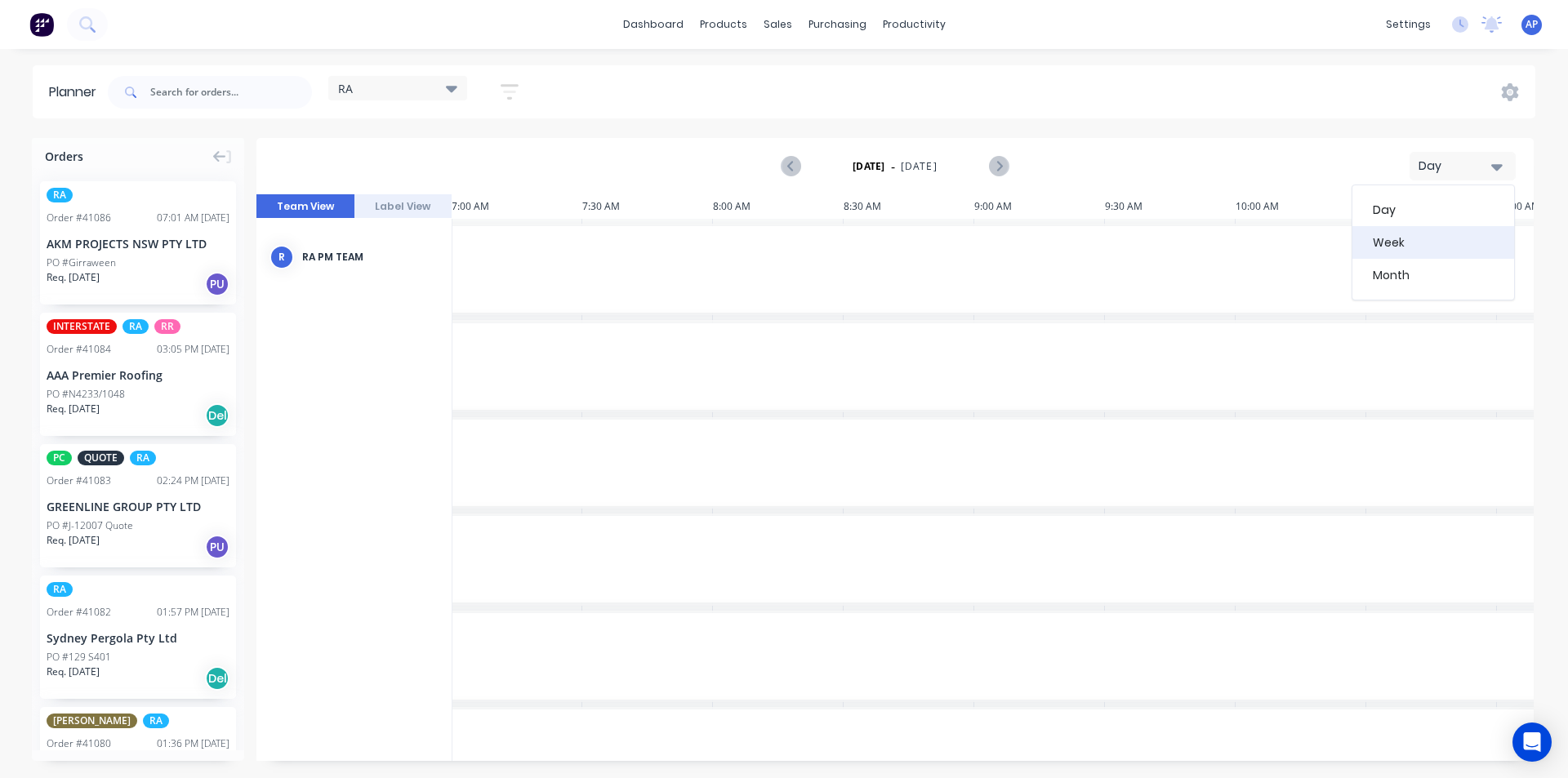
click at [1409, 244] on div "Week" at bounding box center [1433, 242] width 162 height 33
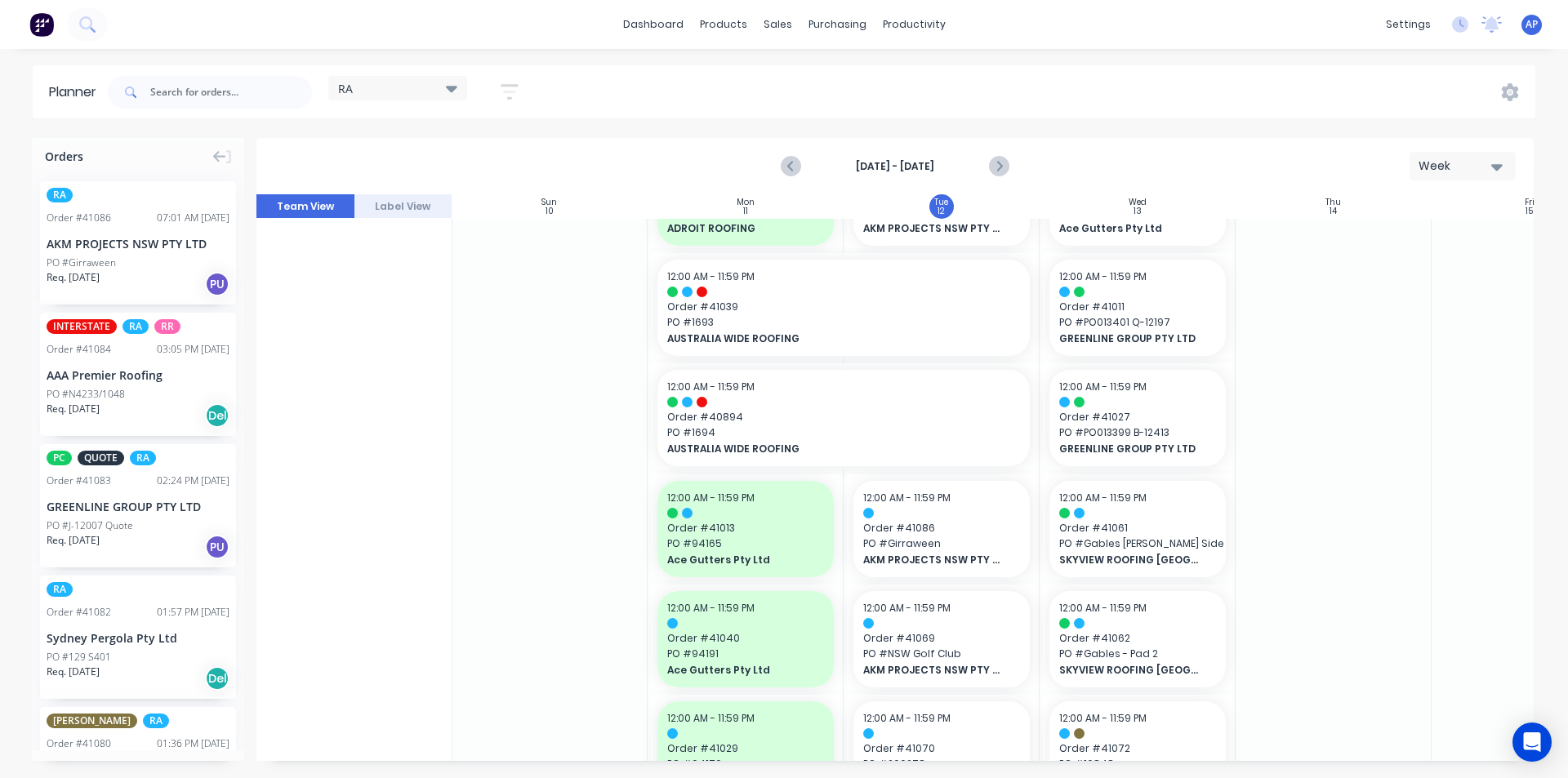
scroll to position [82, 1]
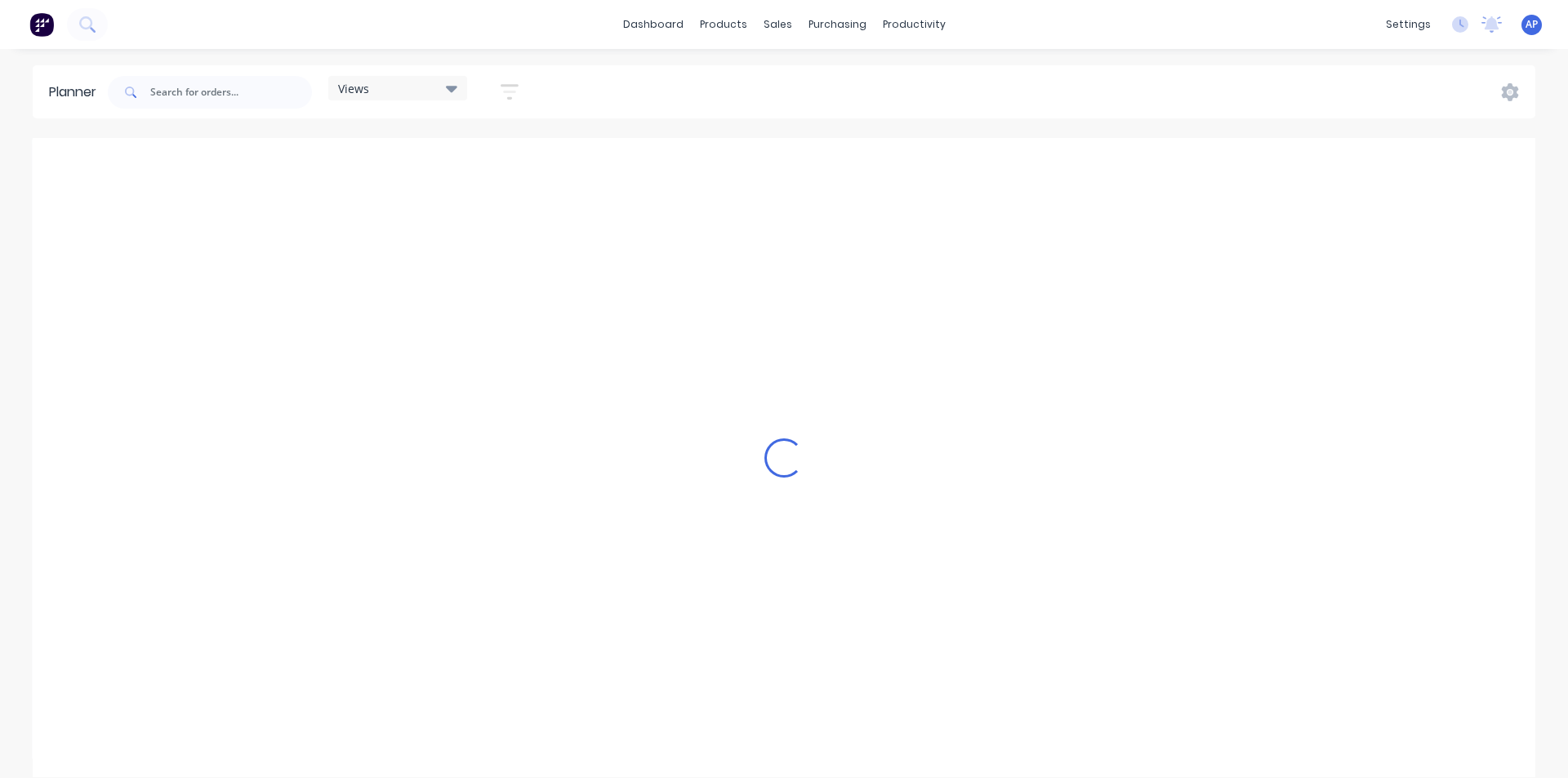
scroll to position [0, 1830]
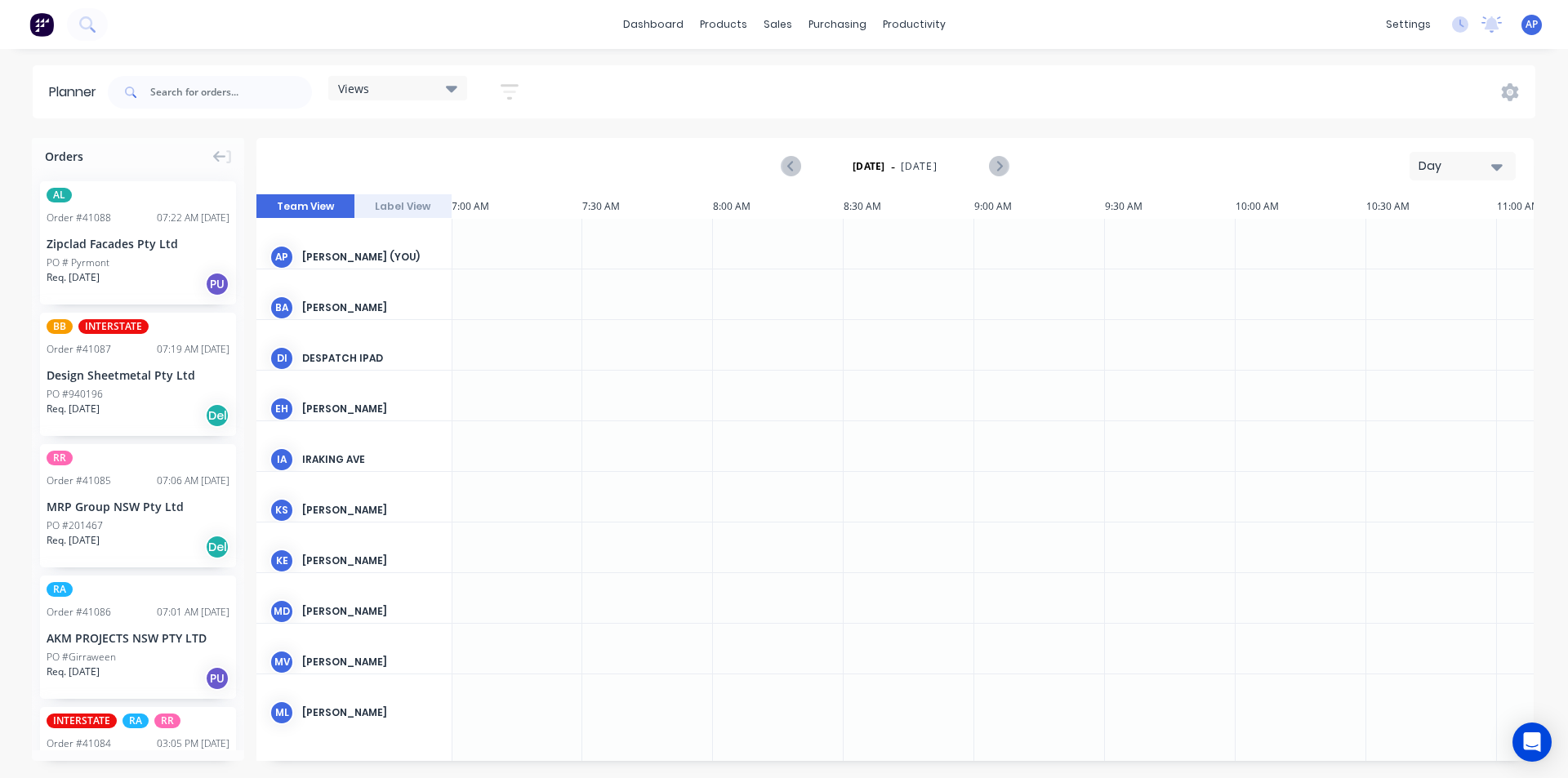
click at [1457, 169] on div "Day" at bounding box center [1455, 165] width 75 height 17
click at [1404, 238] on div "Week" at bounding box center [1433, 242] width 162 height 33
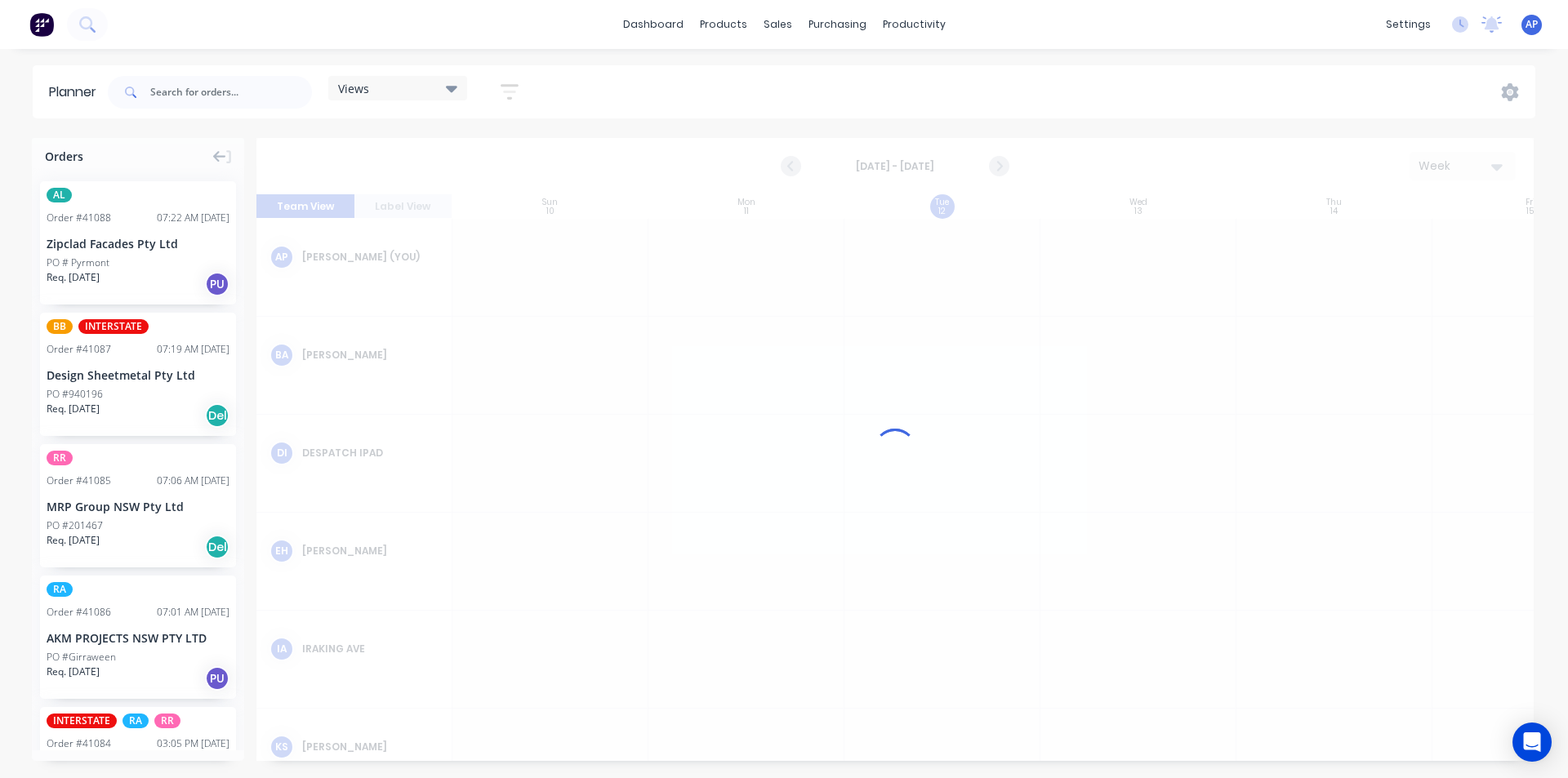
scroll to position [0, 1]
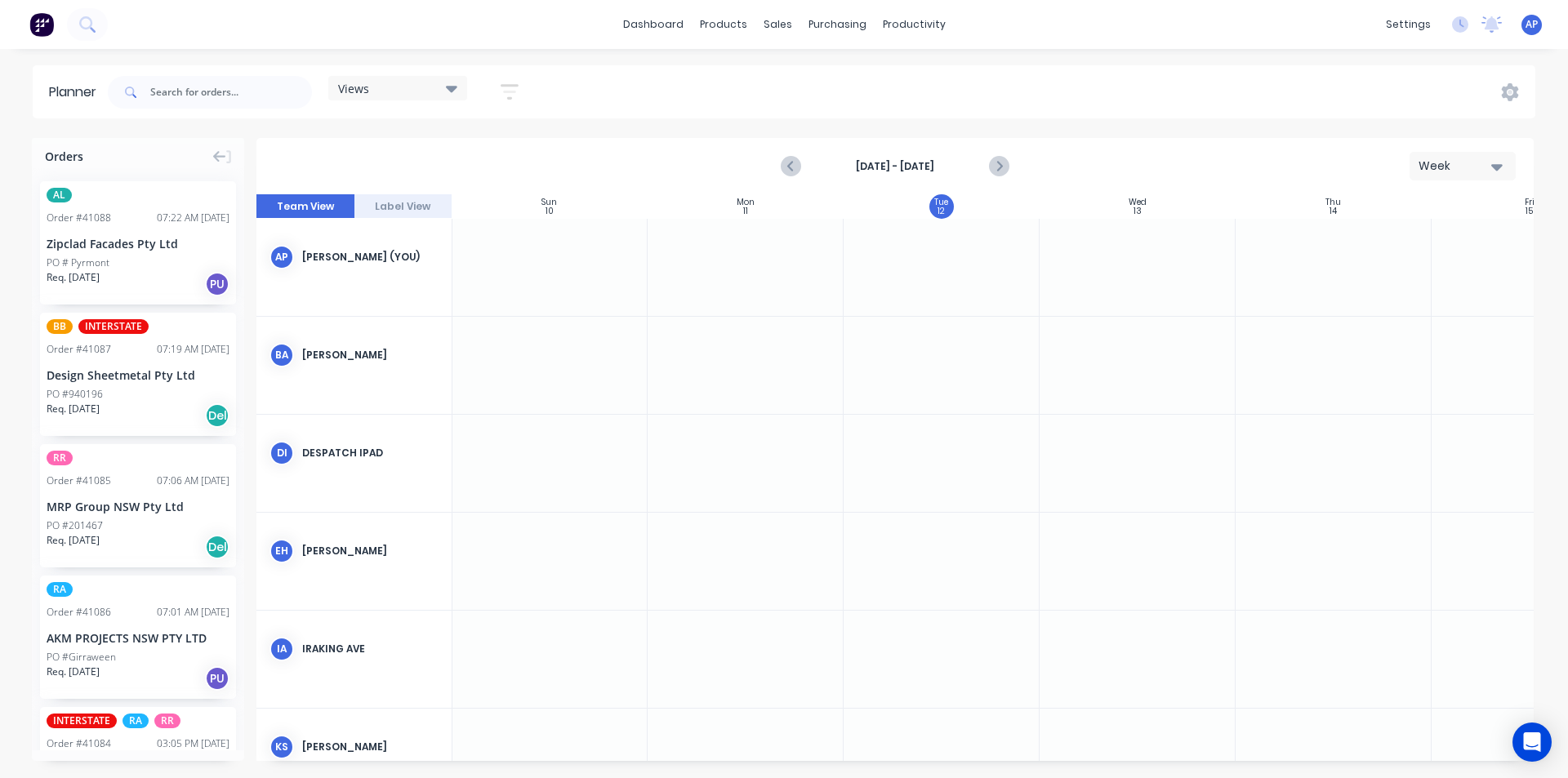
click at [871, 162] on strong "[DATE] - [DATE]" at bounding box center [896, 166] width 164 height 15
click at [516, 81] on button "button" at bounding box center [510, 92] width 52 height 32
click at [484, 158] on button "Show/Hide users" at bounding box center [433, 152] width 152 height 24
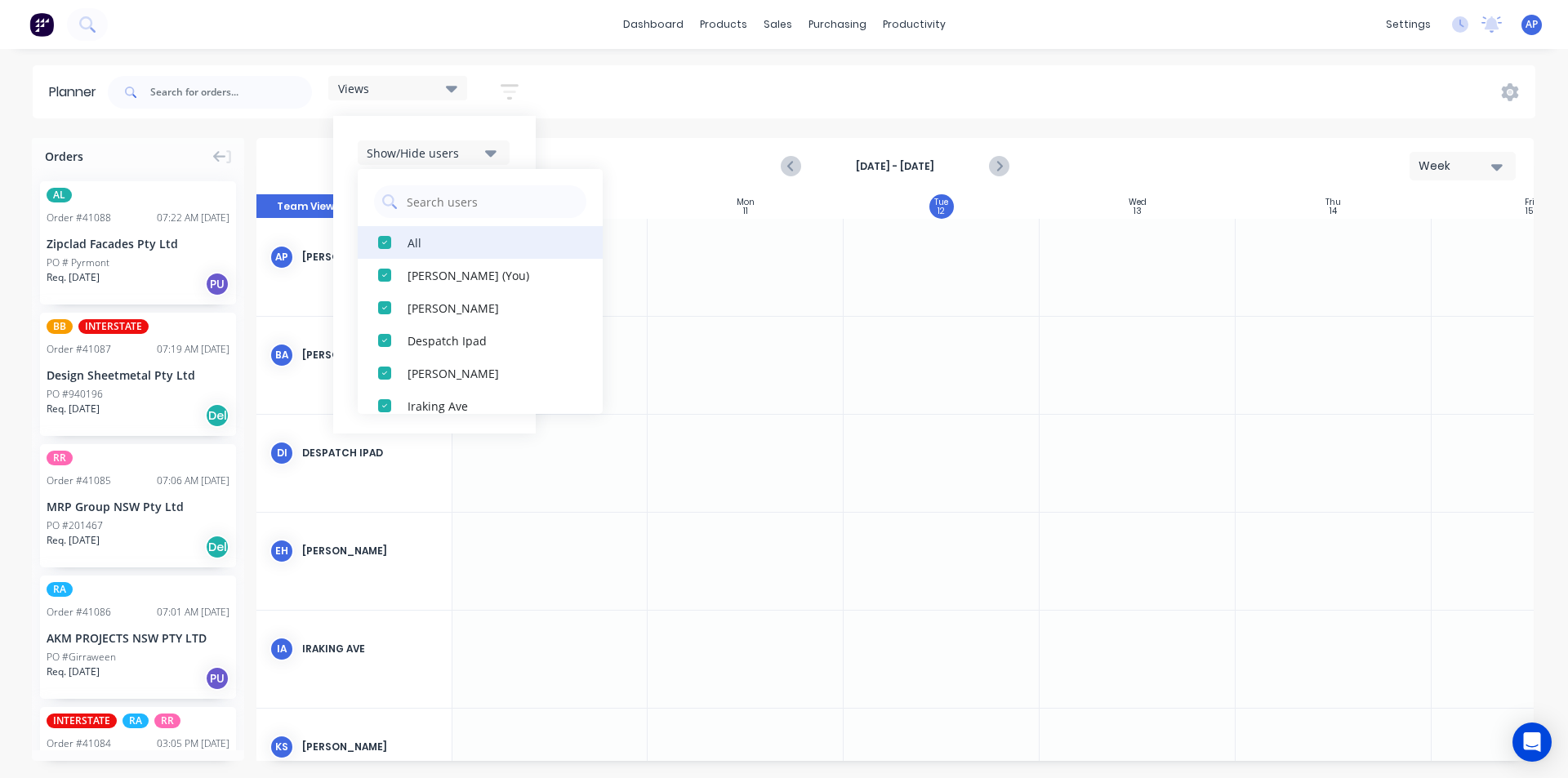
click at [431, 232] on button "All" at bounding box center [480, 242] width 245 height 33
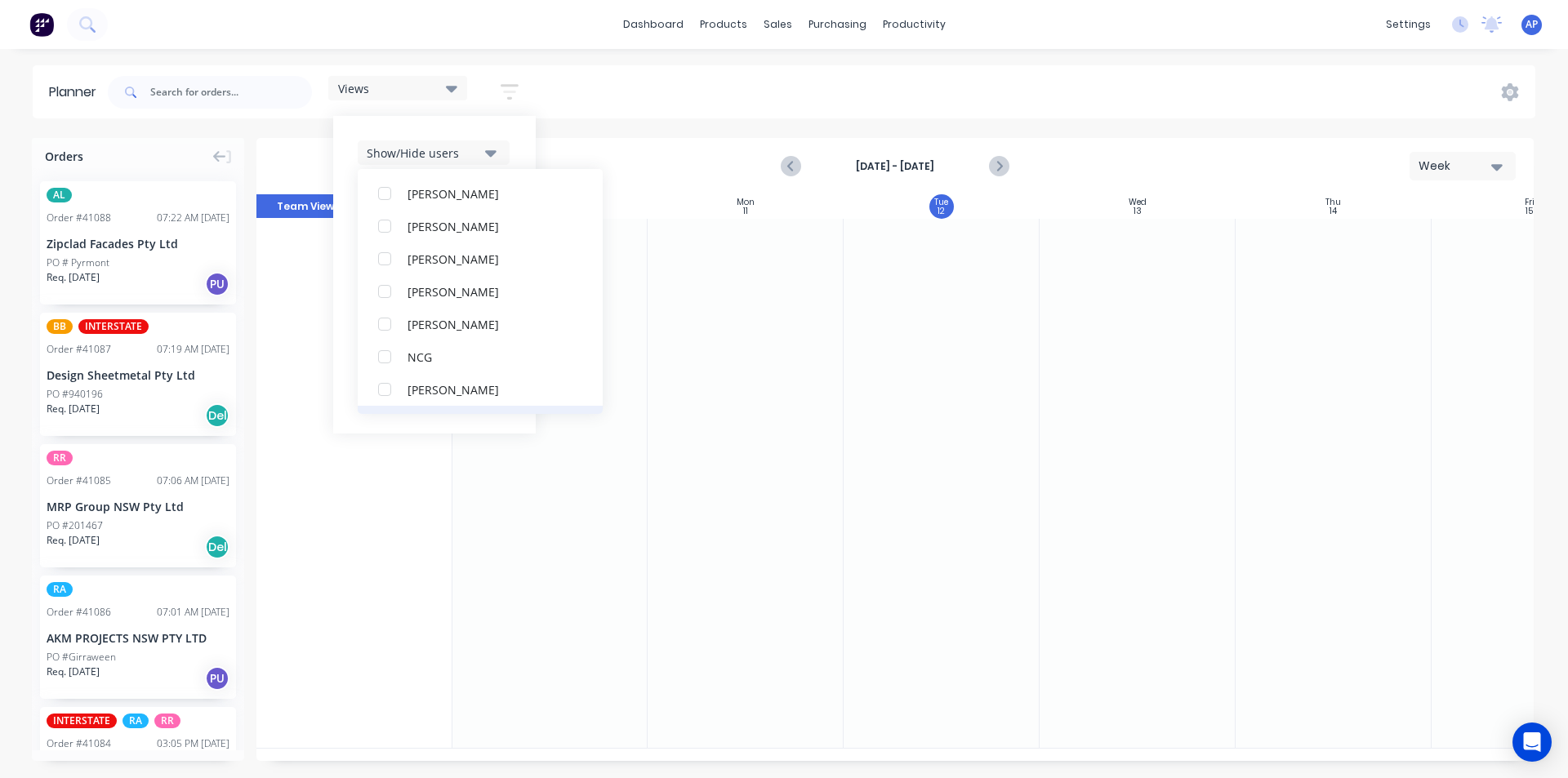
scroll to position [326, 0]
click at [406, 376] on button "RA PM Team" at bounding box center [480, 373] width 245 height 33
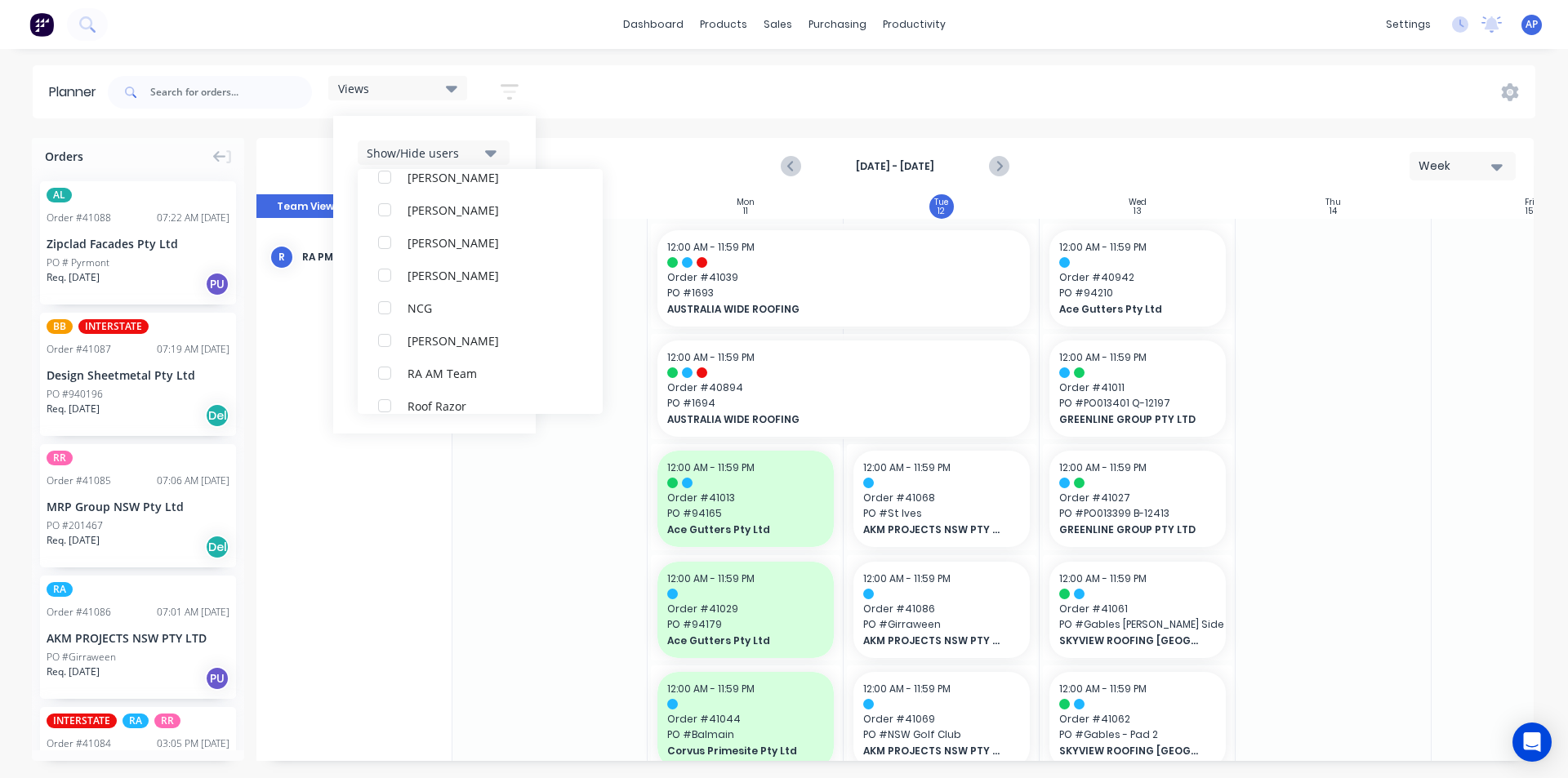
scroll to position [0, 0]
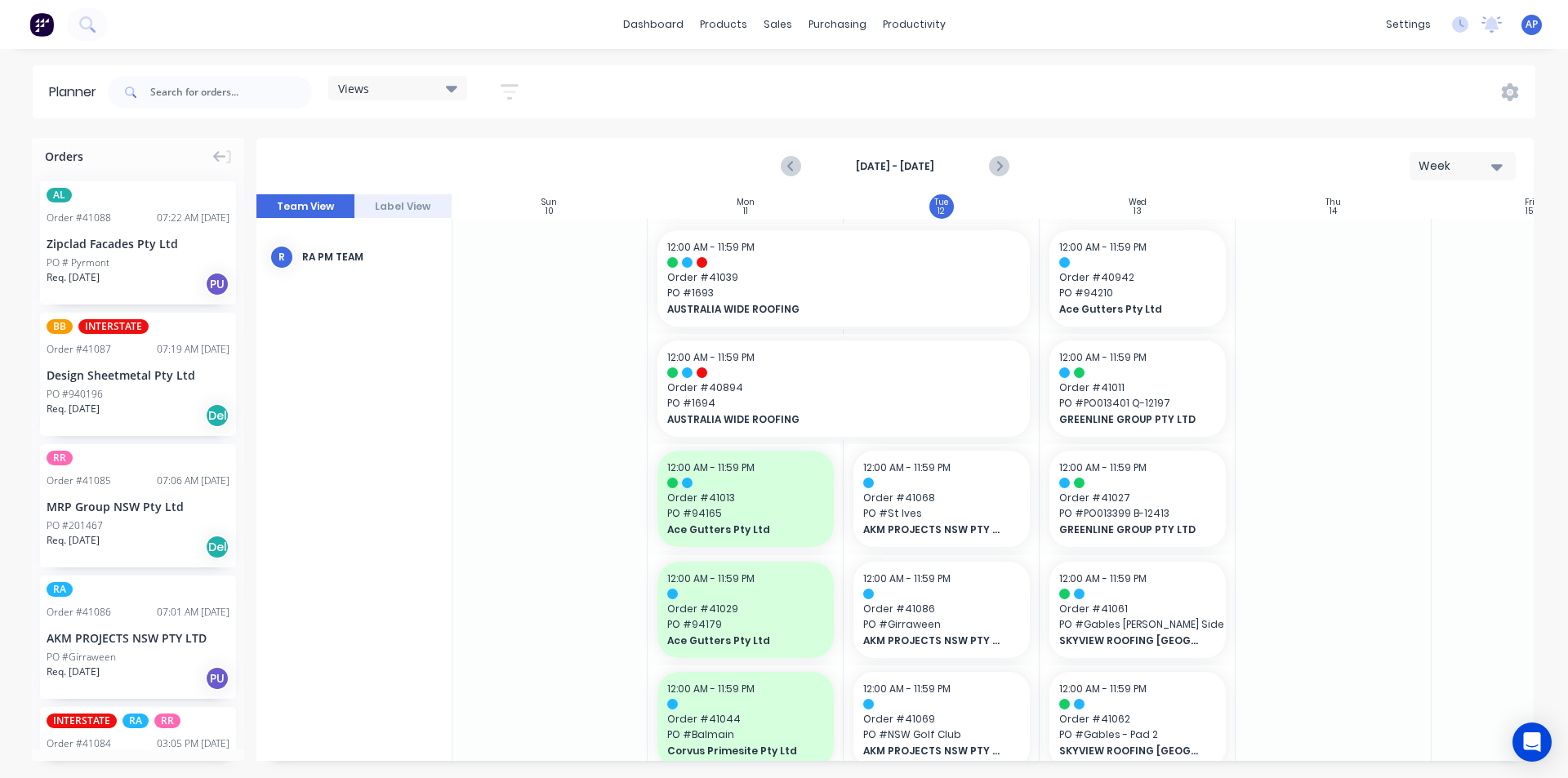
drag, startPoint x: 586, startPoint y: 57, endPoint x: 489, endPoint y: 106, distance: 108.7
click at [585, 59] on div "dashboard products sales purchasing productivity dashboard products Product Cat…" at bounding box center [784, 389] width 1568 height 778
click at [513, 88] on icon "button" at bounding box center [509, 92] width 18 height 20
click at [458, 203] on div "Show/Hide orders" at bounding box center [423, 202] width 113 height 17
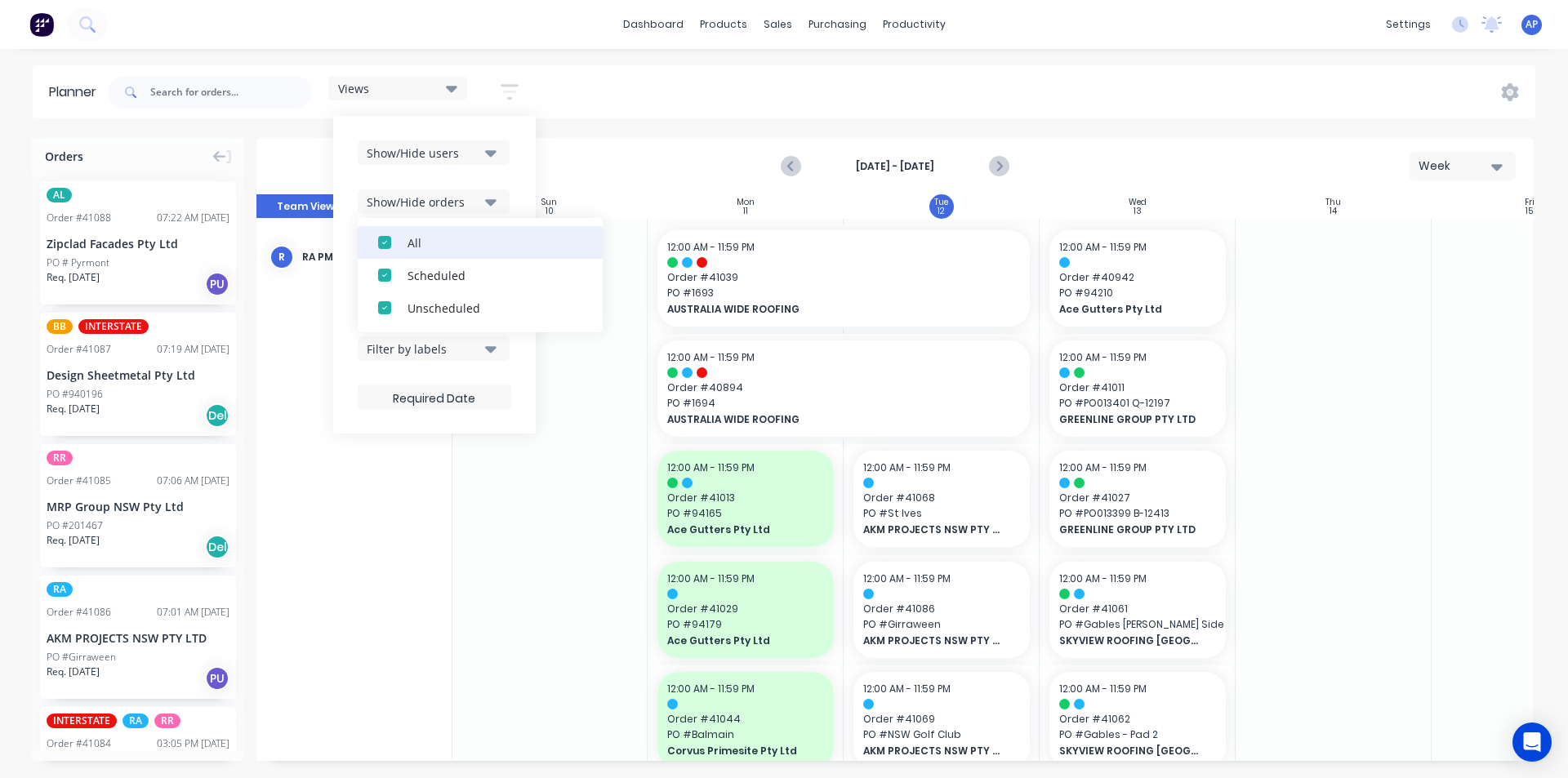
click at [429, 250] on div "All" at bounding box center [489, 242] width 164 height 17
click at [427, 315] on div "Unscheduled" at bounding box center [489, 307] width 164 height 17
click at [525, 171] on div "Show/Hide users Show/Hide orders All Scheduled Unscheduled Filter by status Fil…" at bounding box center [434, 275] width 203 height 318
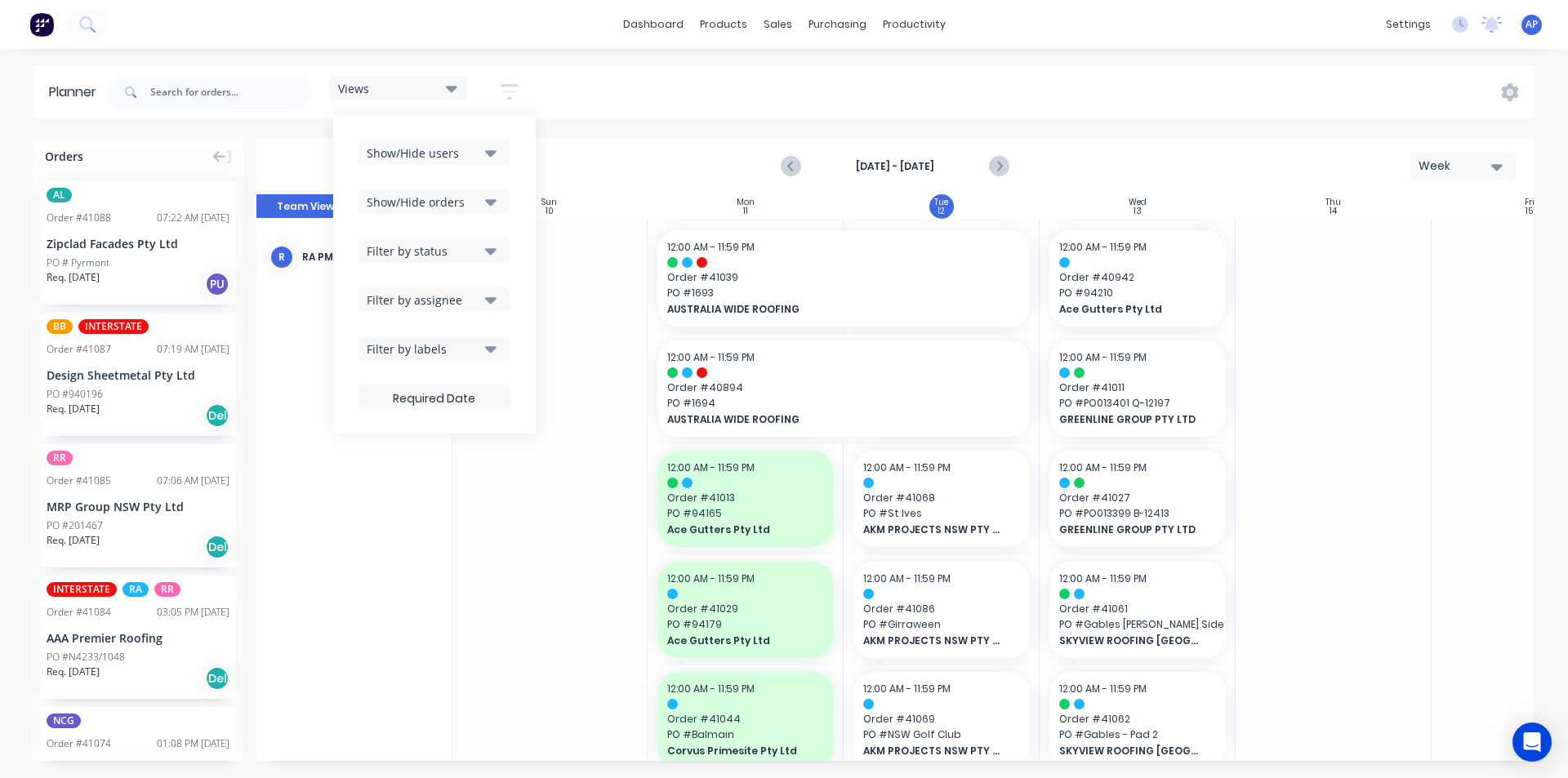
click at [466, 261] on button "Filter by status" at bounding box center [433, 250] width 152 height 24
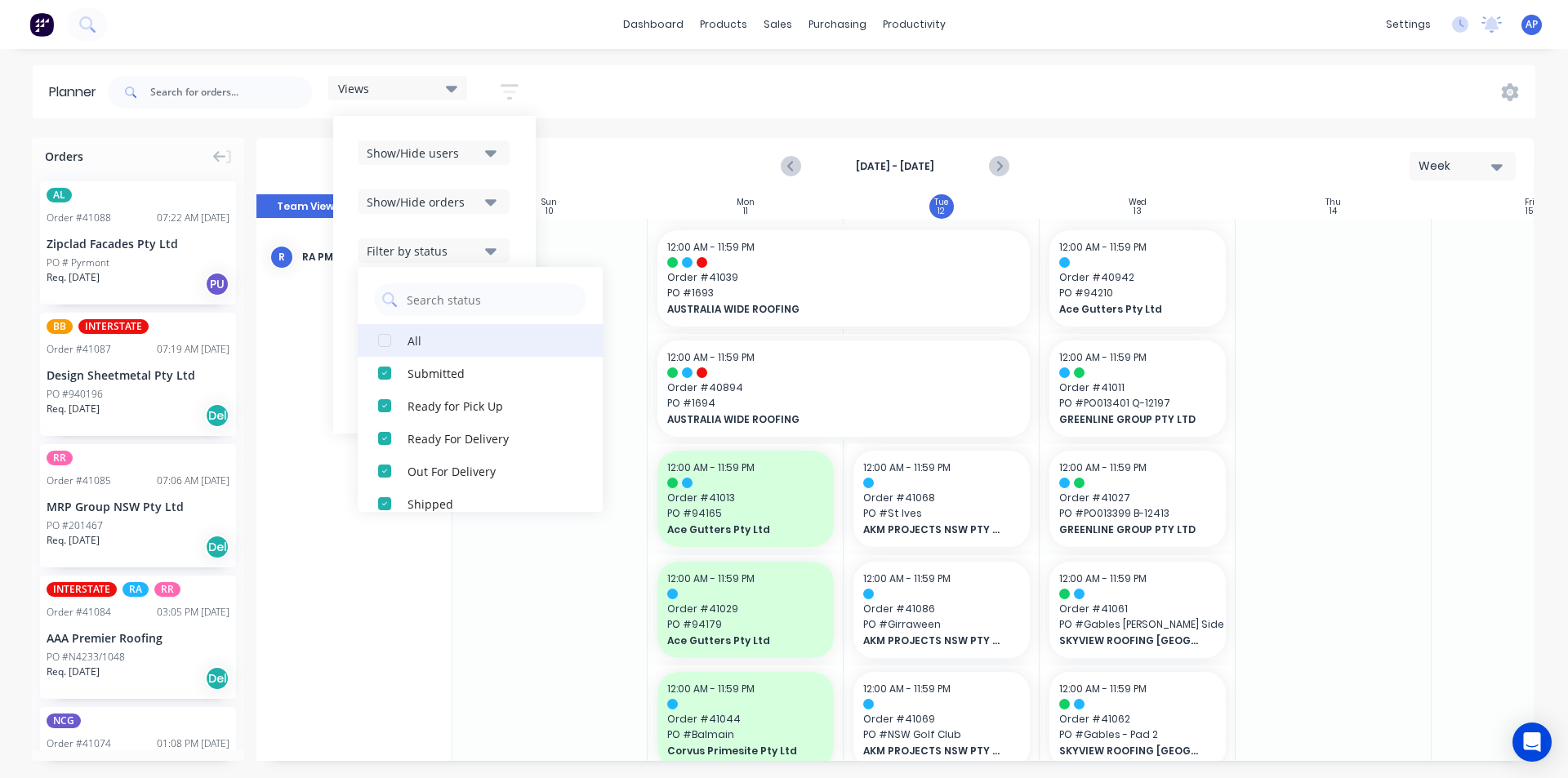
click at [411, 336] on div "All" at bounding box center [489, 340] width 164 height 17
click at [522, 204] on div "Show/Hide users Show/Hide orders Filter by status All Draft Quote Archived Deli…" at bounding box center [434, 275] width 203 height 318
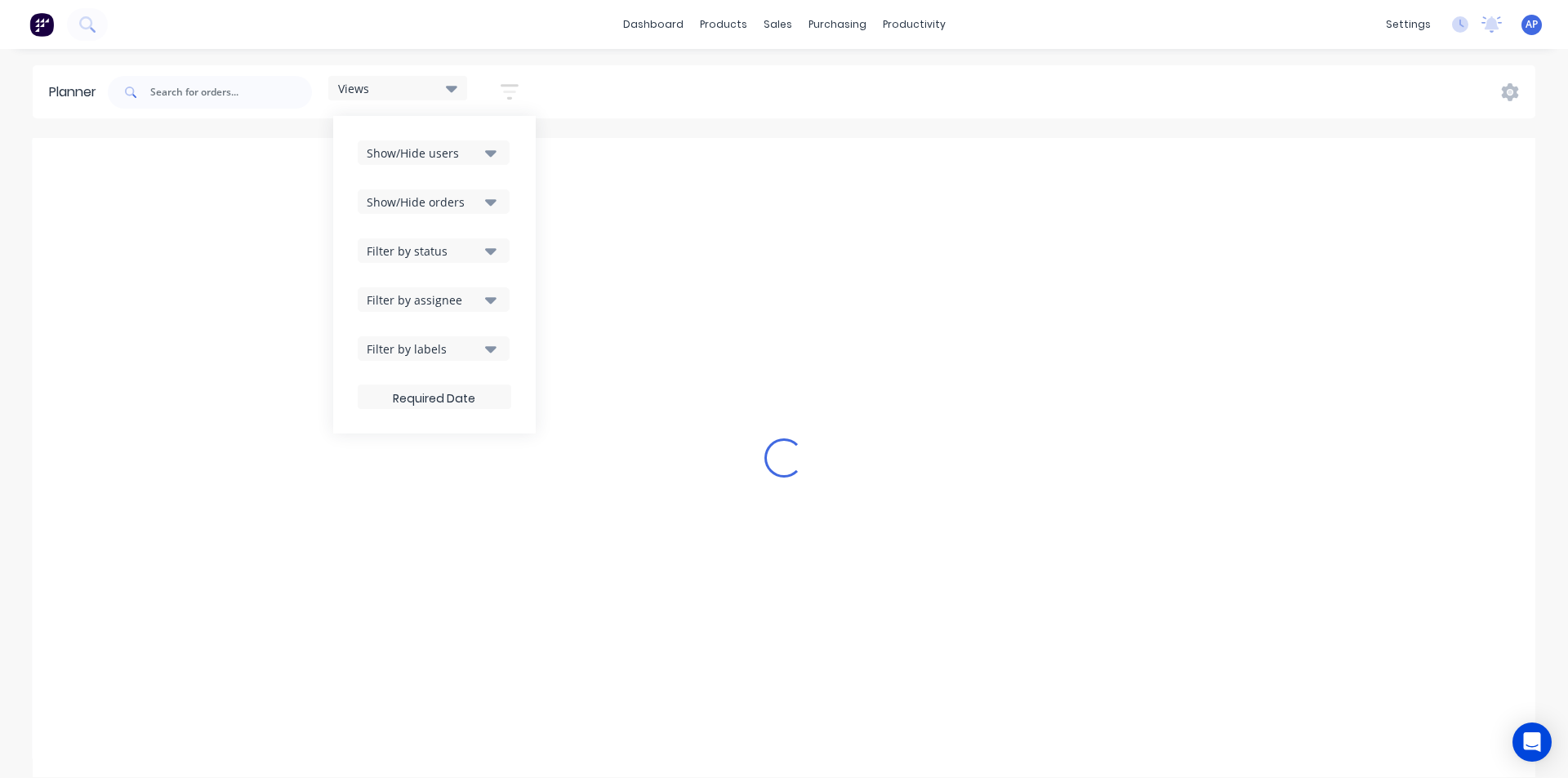
click at [458, 308] on button "Filter by assignee" at bounding box center [433, 299] width 152 height 24
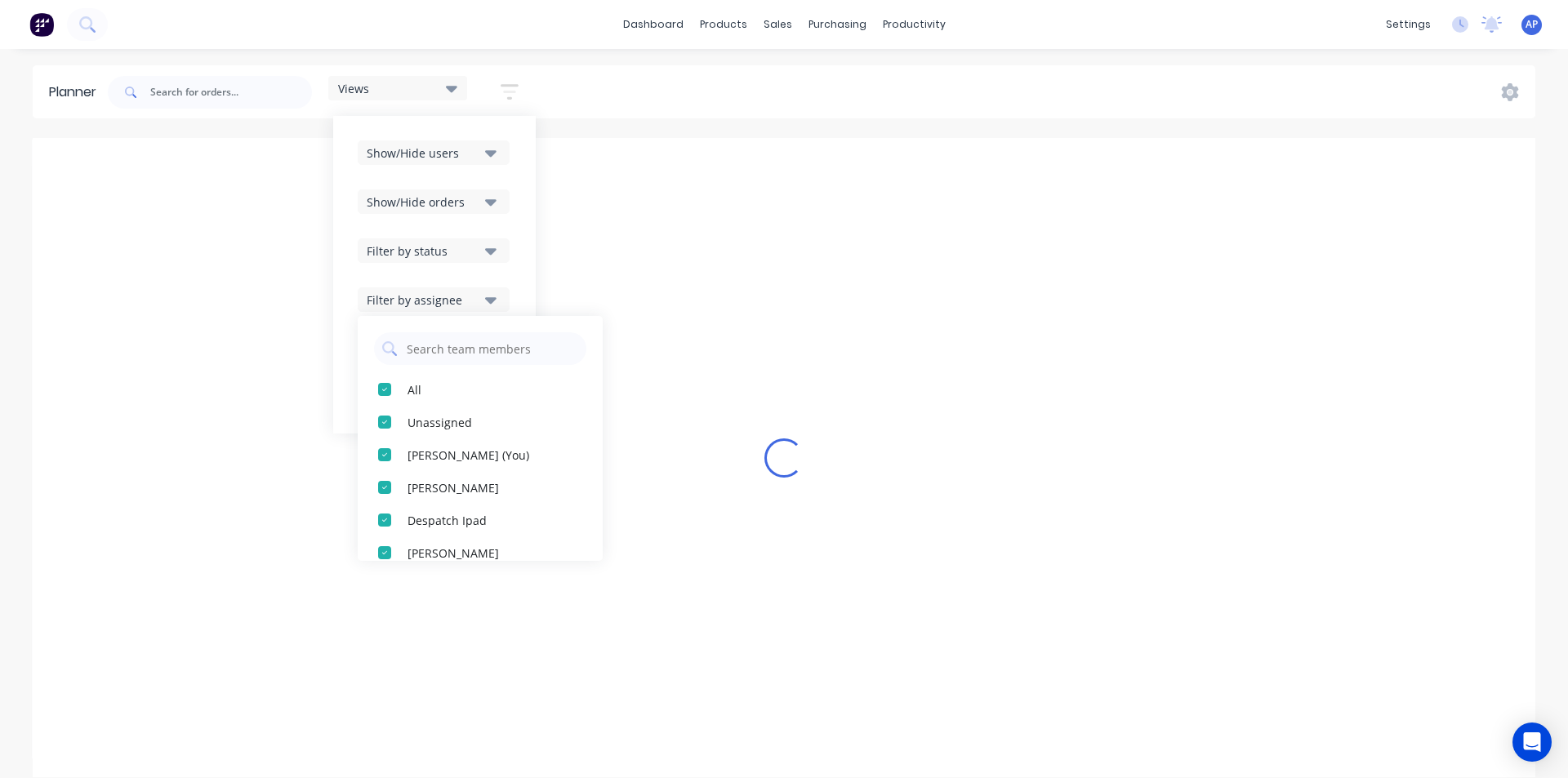
click at [513, 197] on div "Show/Hide users Show/Hide orders Filter by status Filter by assignee All Unassi…" at bounding box center [434, 275] width 203 height 318
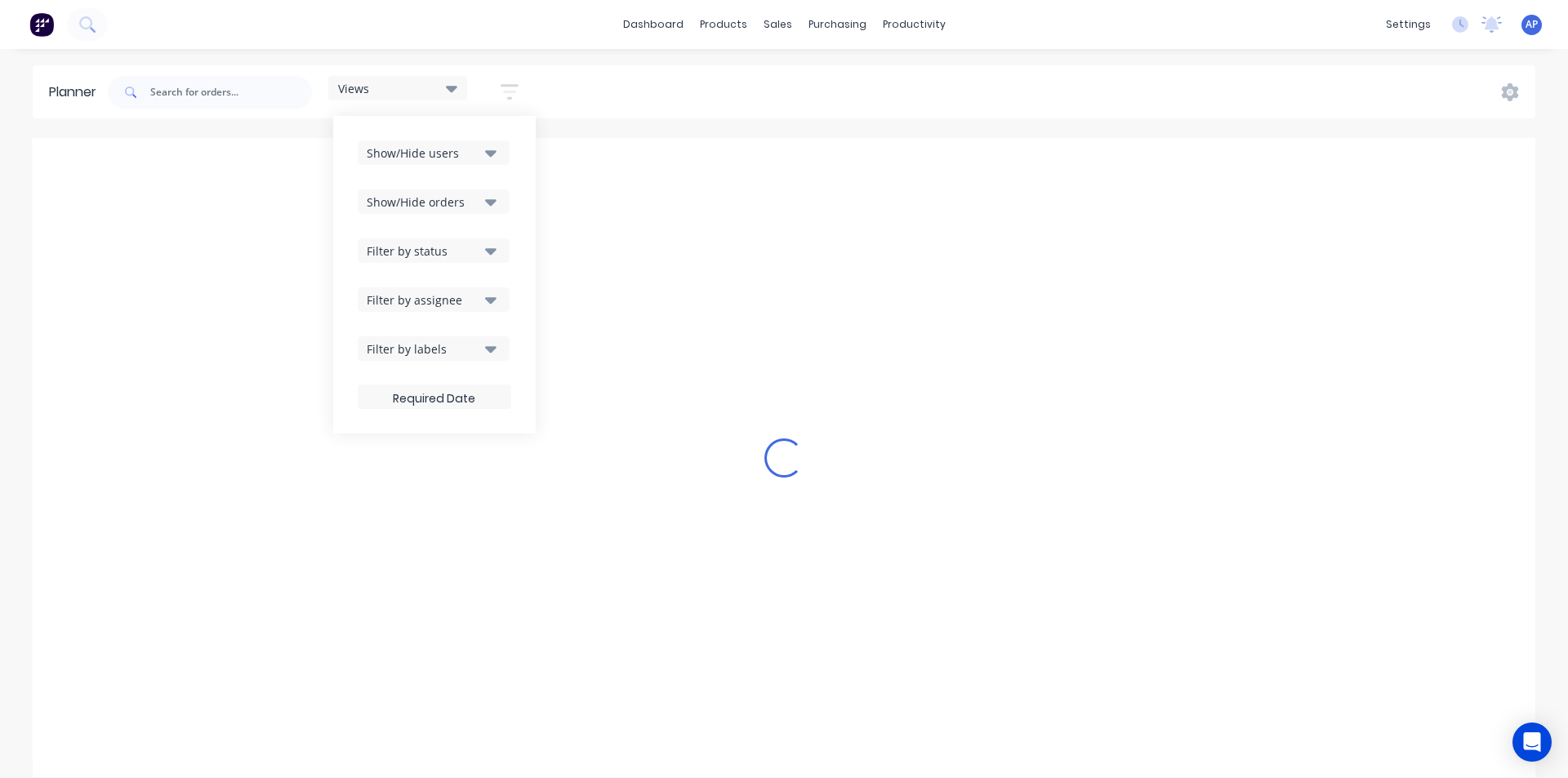
click at [623, 77] on div "Views Save new view None (Default) edit Iraking edit [PERSON_NAME] edit [PERSON…" at bounding box center [819, 92] width 1430 height 49
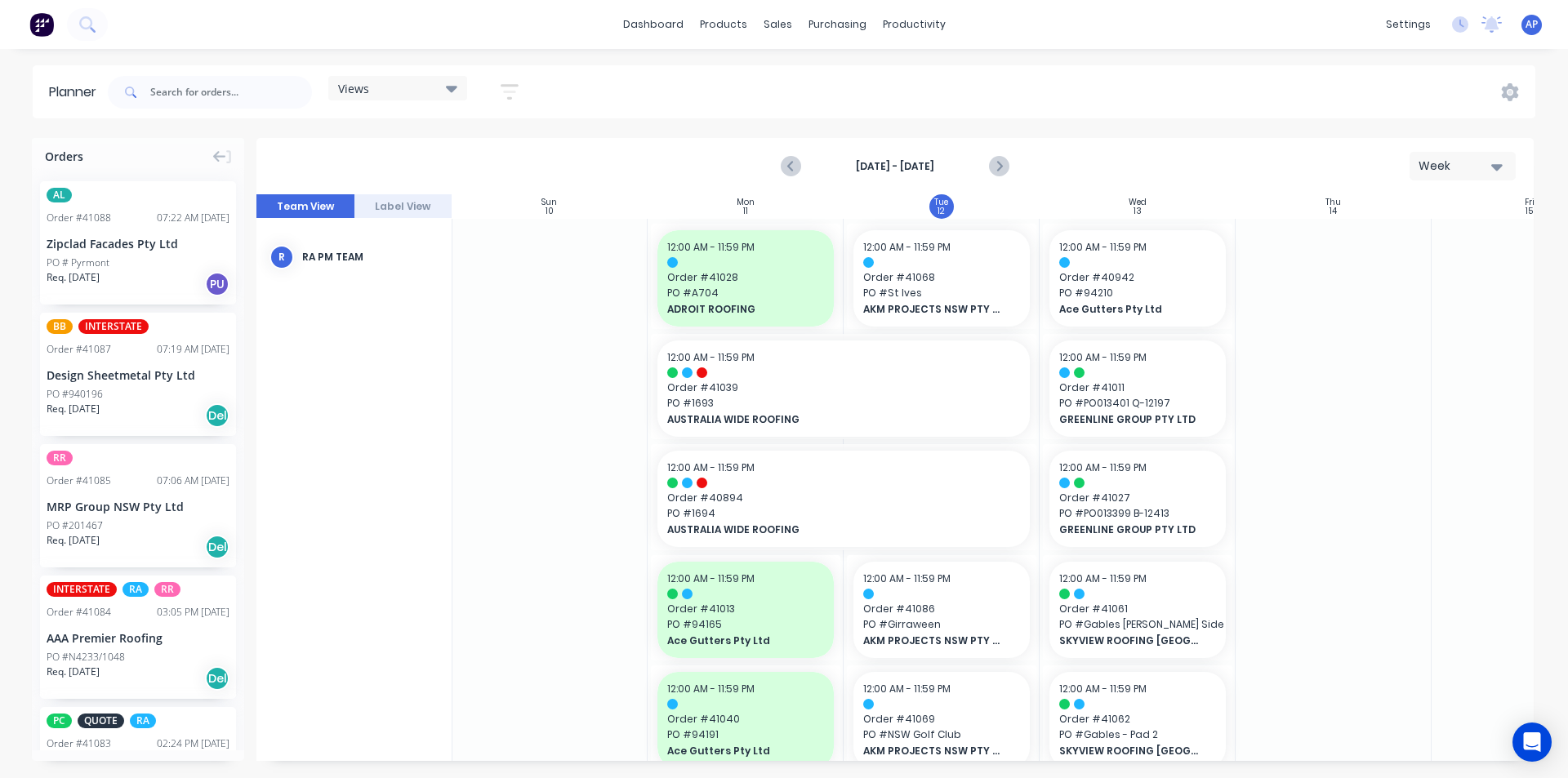
click at [814, 124] on div "Planner Views Save new view None (Default) edit Iraking edit kyle edit Michael'…" at bounding box center [784, 421] width 1568 height 712
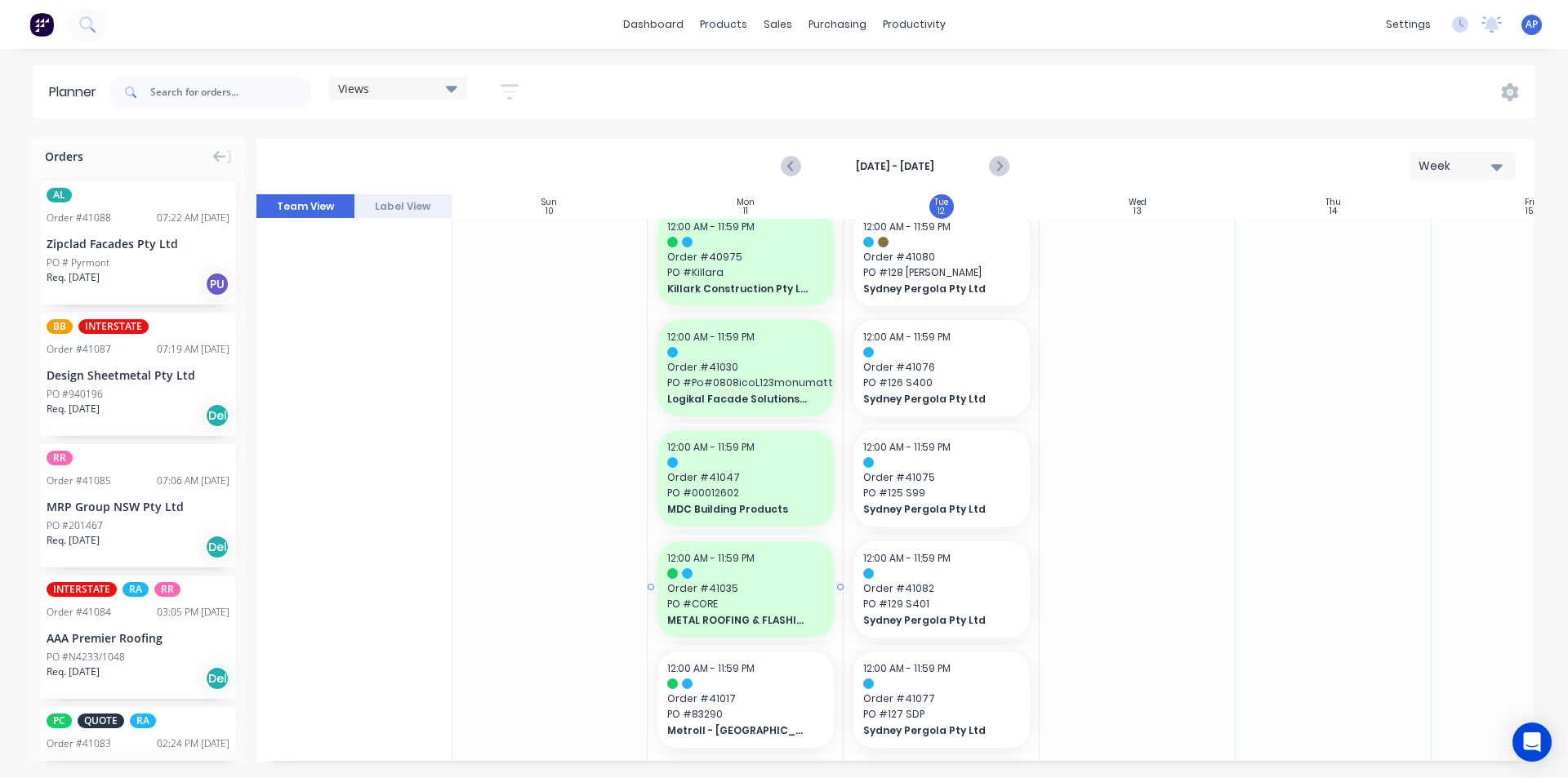
scroll to position [1306, 1]
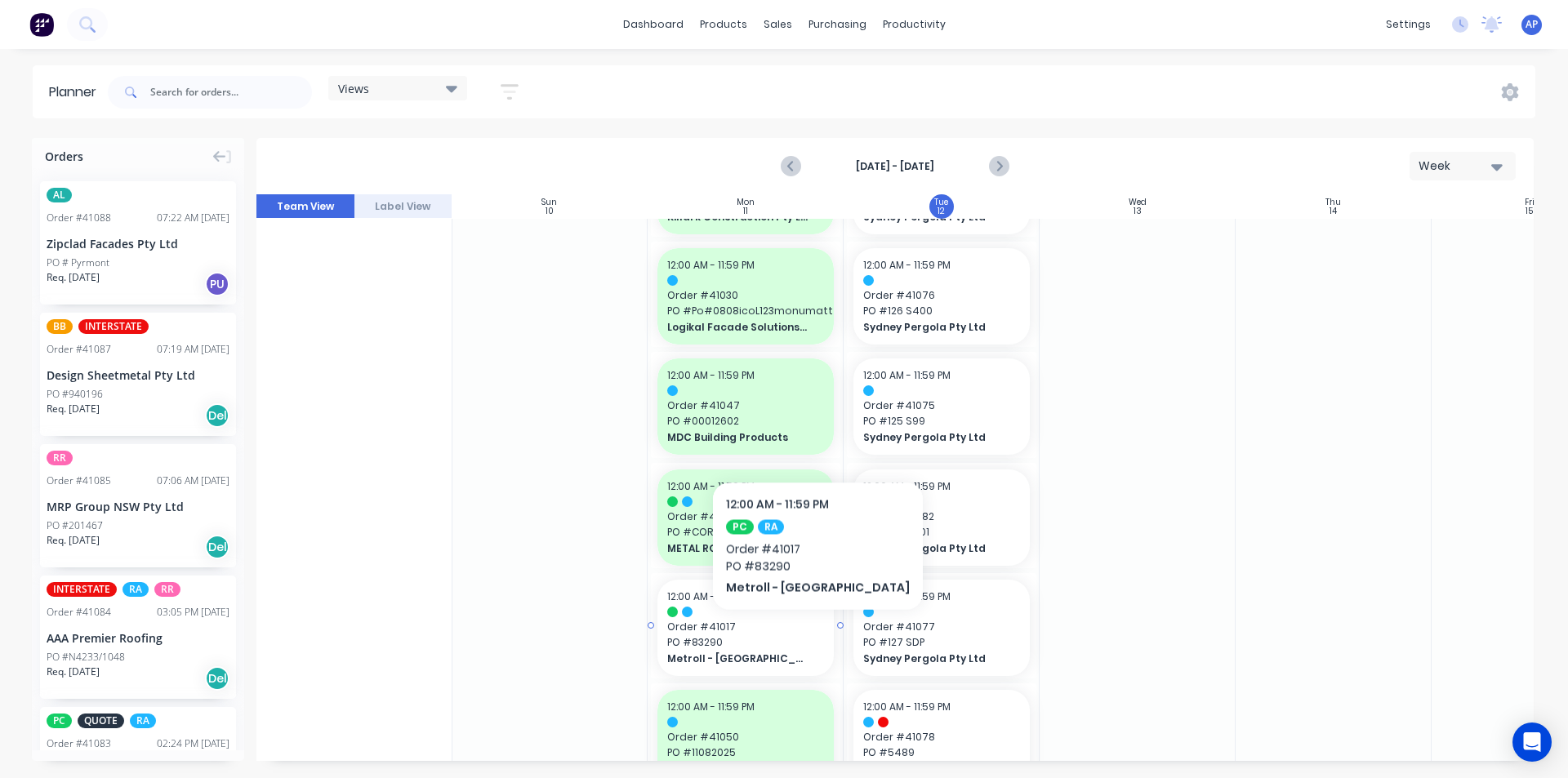
click at [781, 635] on span "PO # 83290" at bounding box center [745, 642] width 157 height 15
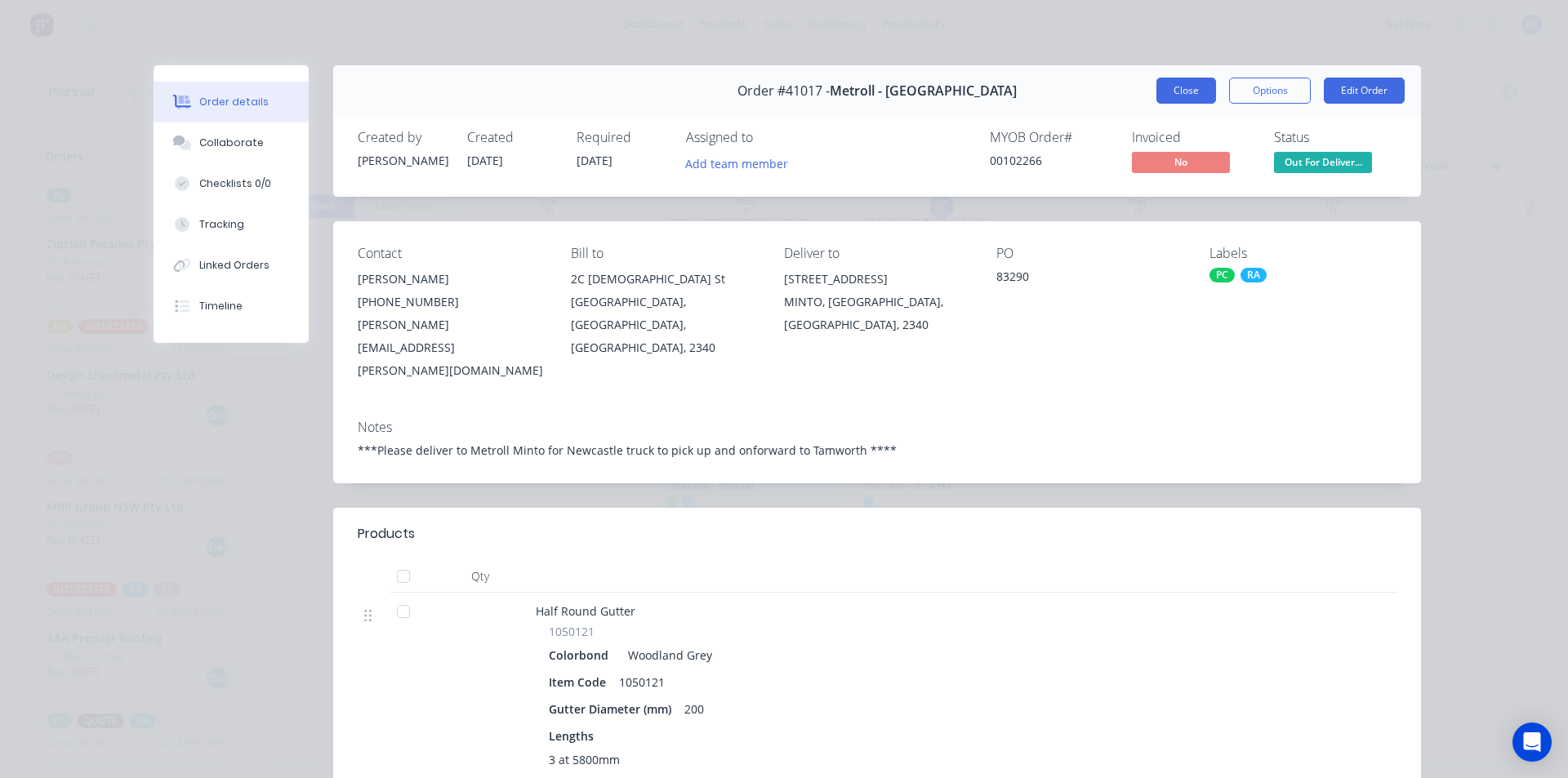
click at [1194, 88] on button "Close" at bounding box center [1186, 90] width 60 height 26
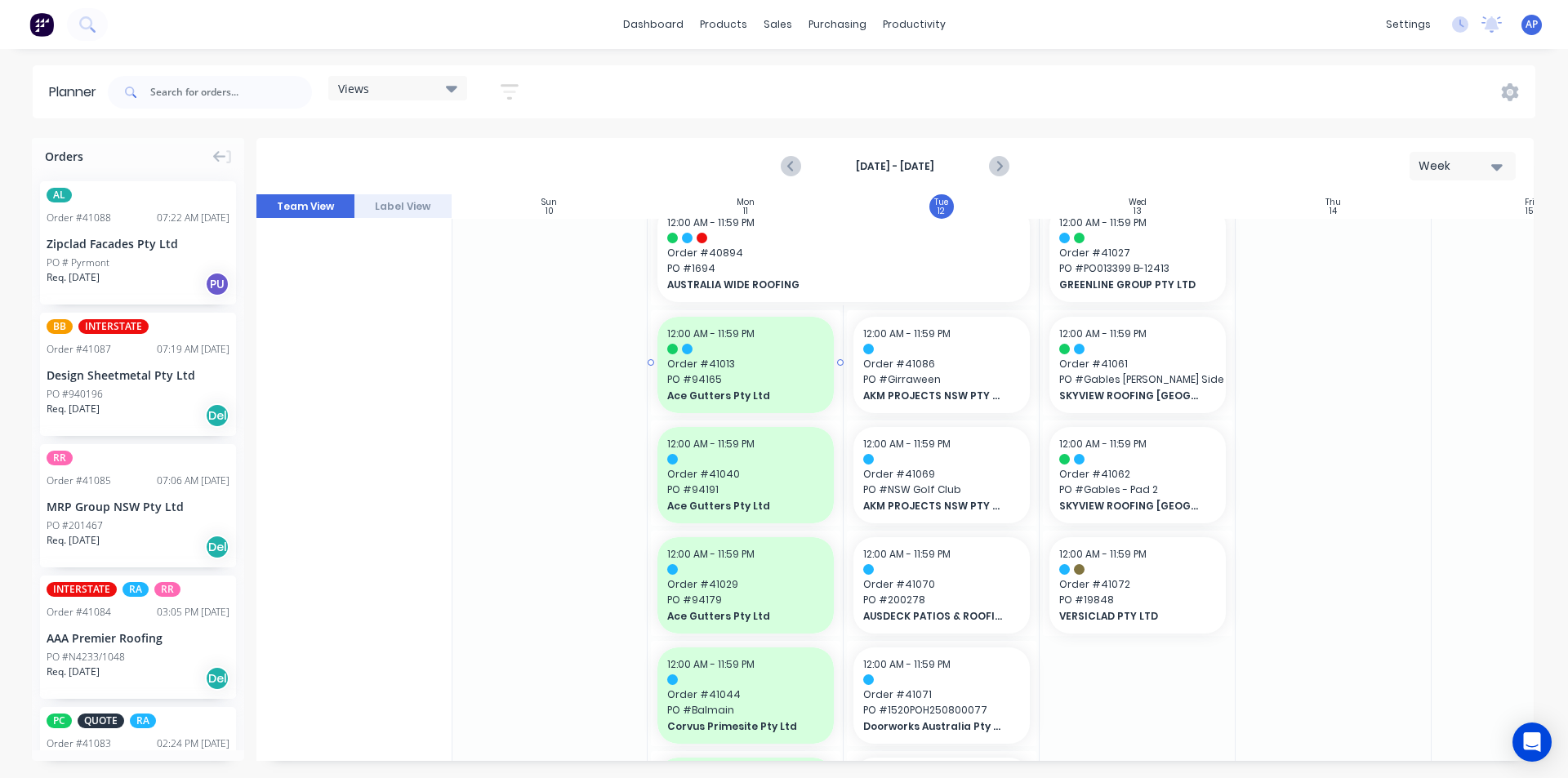
scroll to position [0, 1]
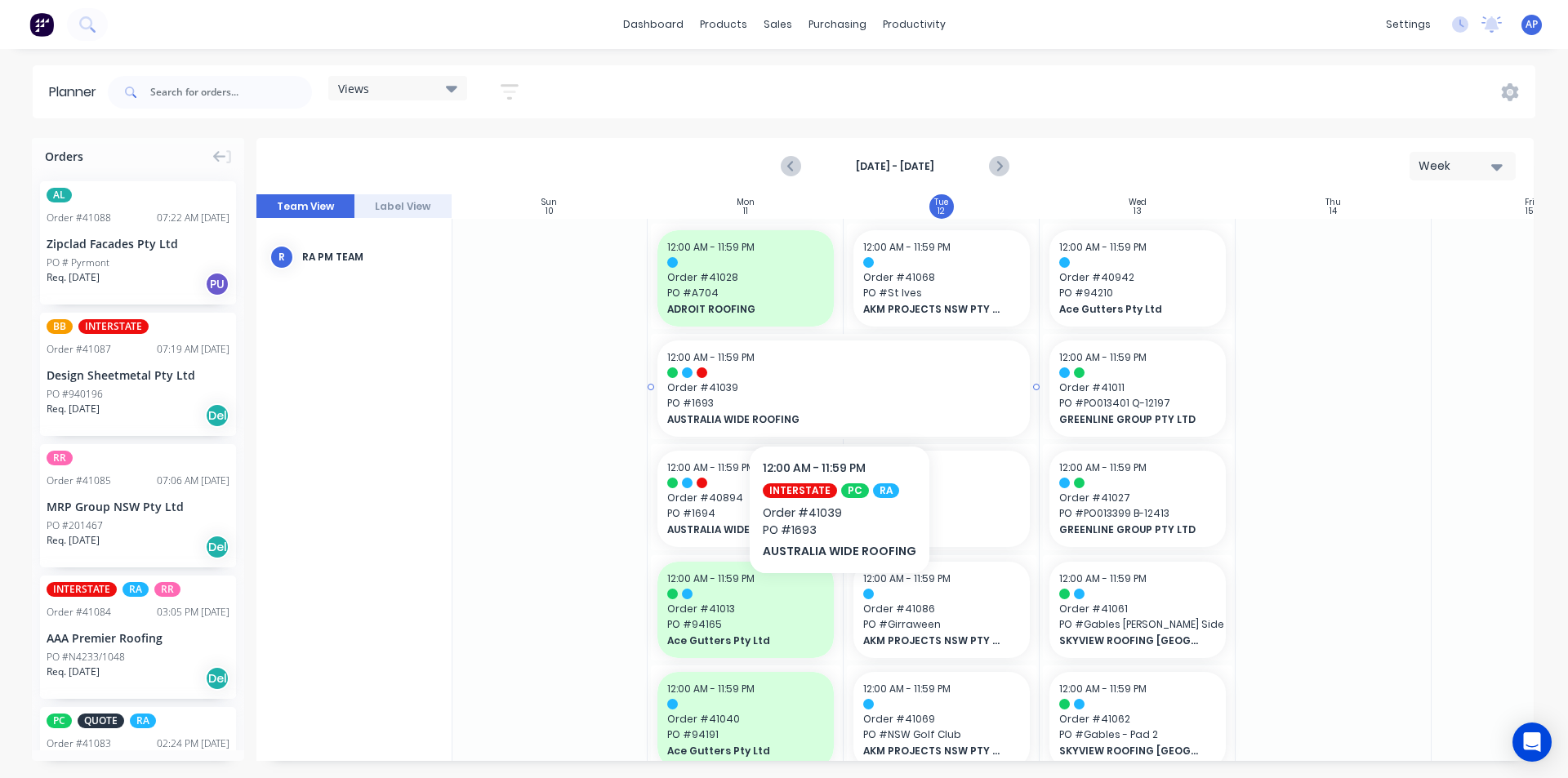
click at [836, 396] on span "PO # 1693" at bounding box center [843, 403] width 352 height 15
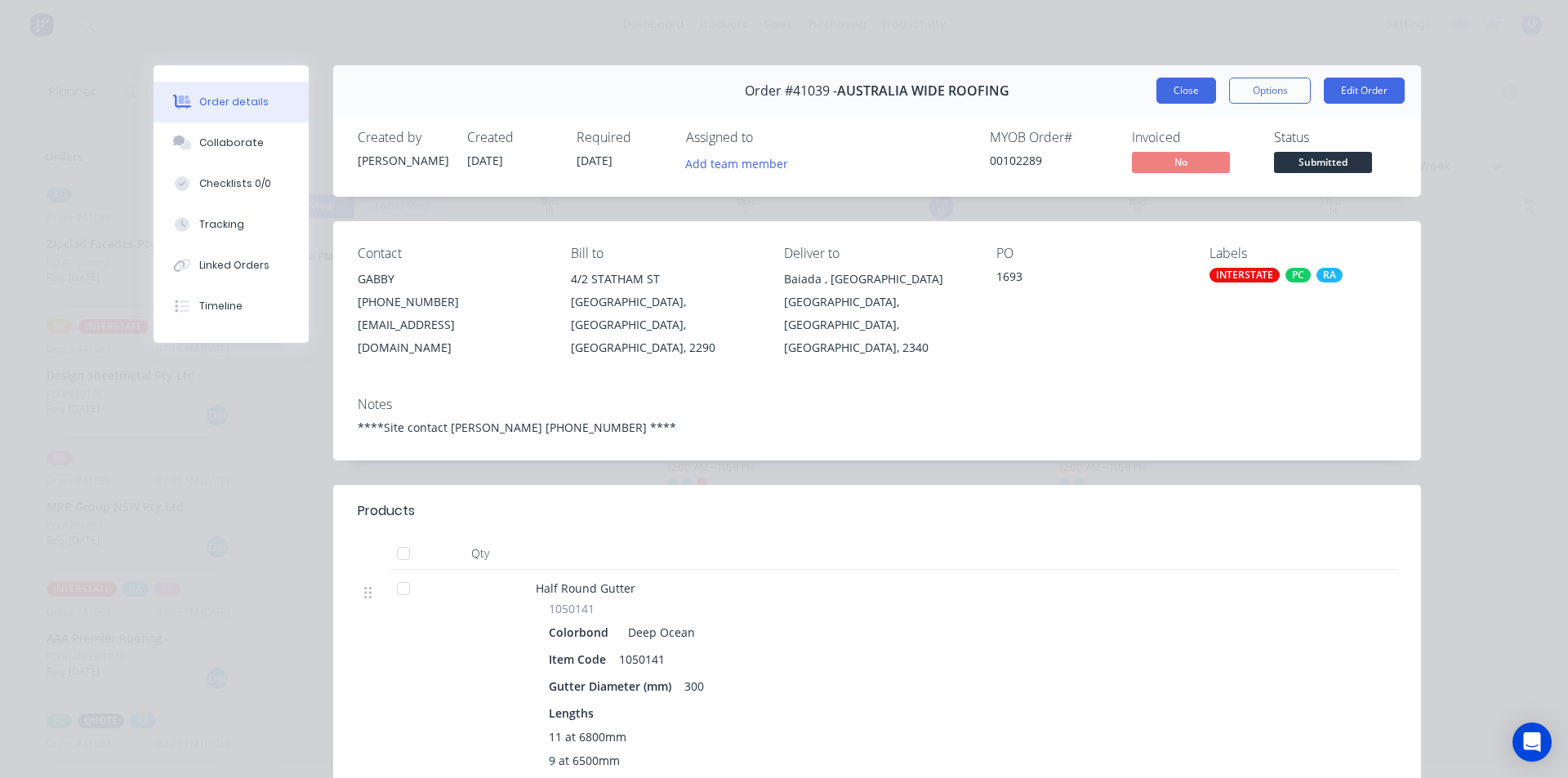
click at [1176, 90] on button "Close" at bounding box center [1186, 90] width 60 height 26
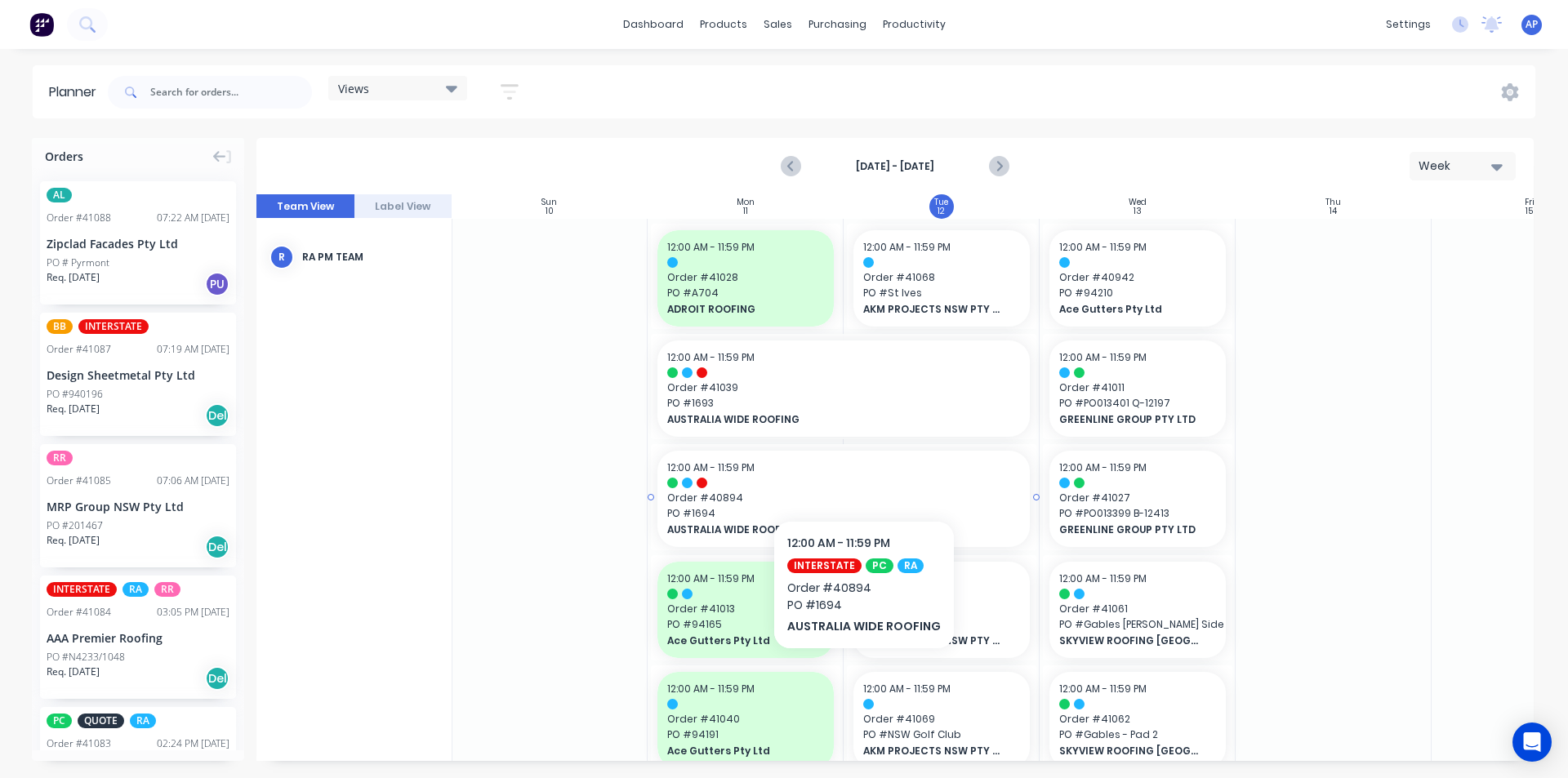
click at [861, 471] on div "12:00 AM - 11:59 PM" at bounding box center [843, 468] width 352 height 15
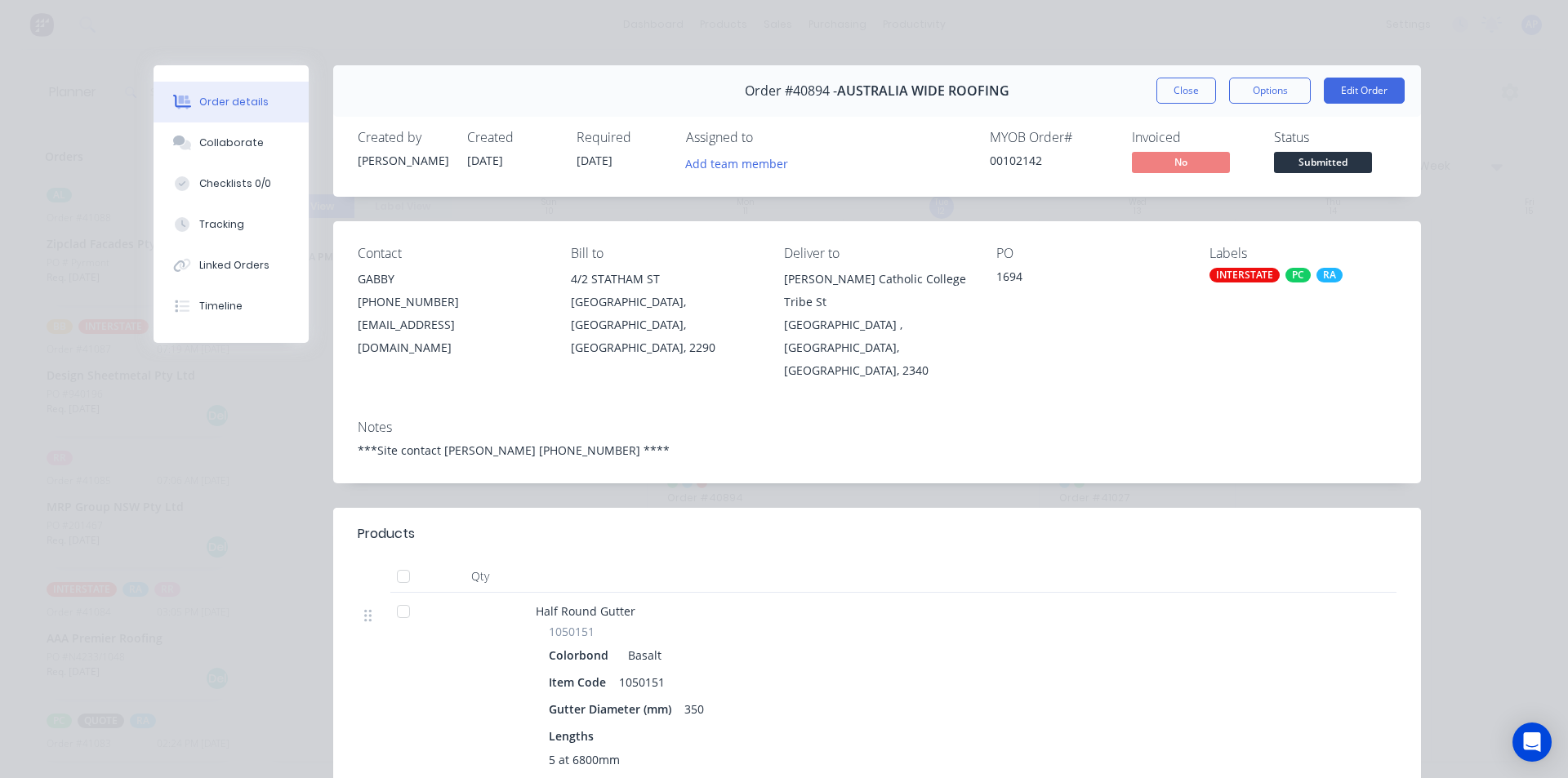
drag, startPoint x: 1169, startPoint y: 85, endPoint x: 1011, endPoint y: 272, distance: 244.8
click at [1169, 90] on button "Close" at bounding box center [1186, 90] width 60 height 26
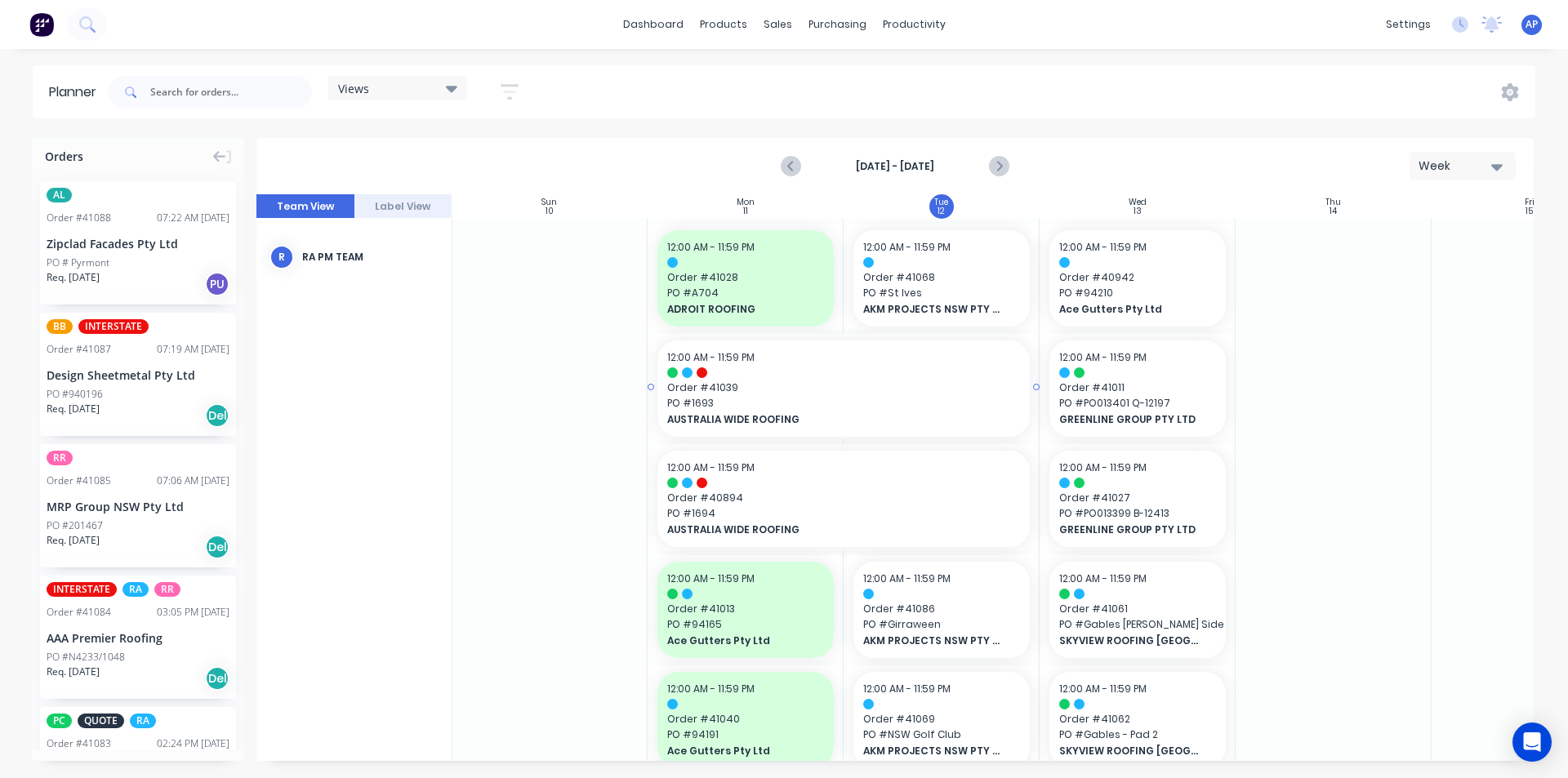
click at [814, 399] on span "PO # 1693" at bounding box center [843, 403] width 352 height 15
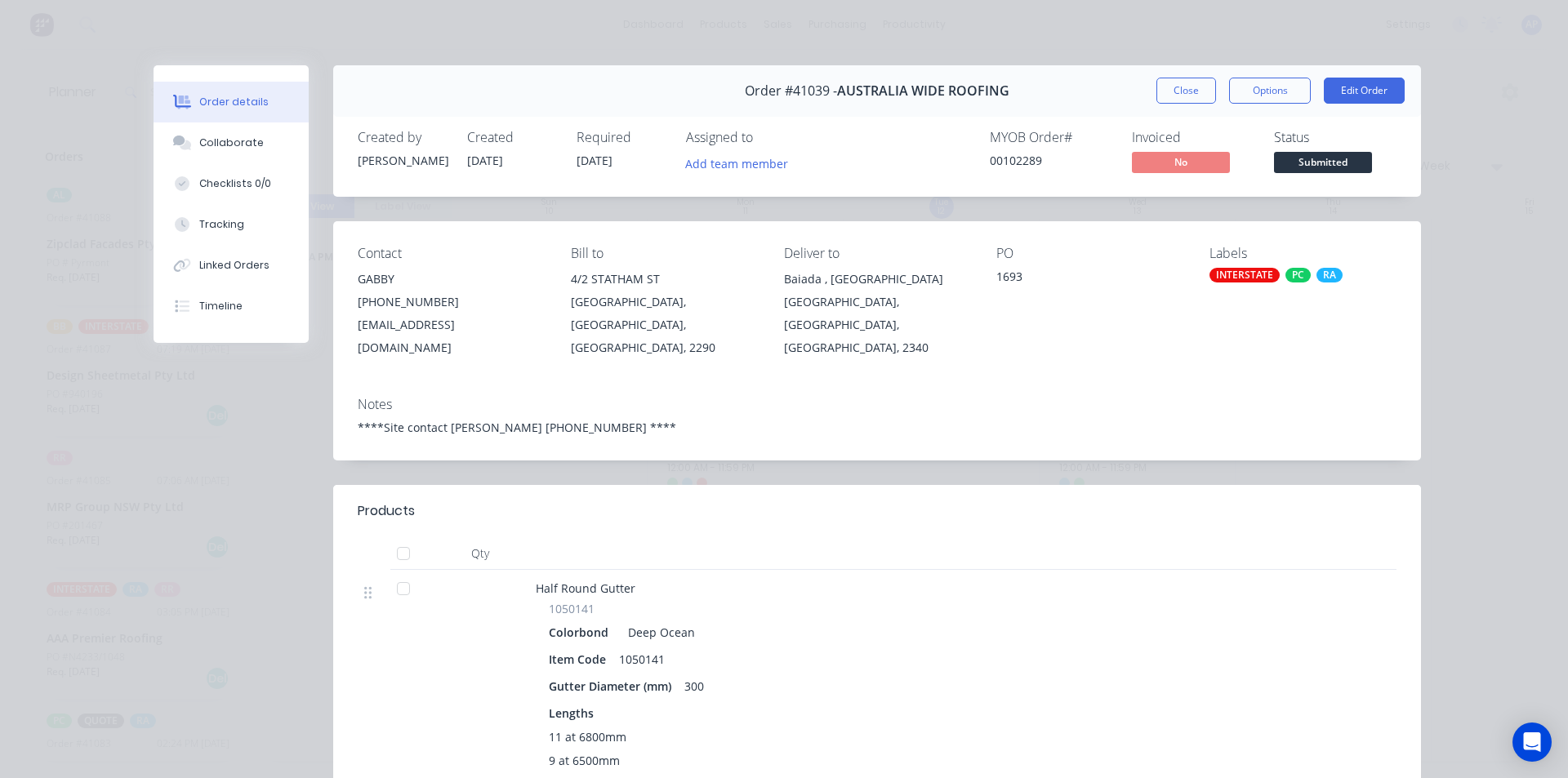
drag, startPoint x: 1187, startPoint y: 86, endPoint x: 973, endPoint y: 242, distance: 264.8
click at [973, 242] on div "Order #41039 - AUSTRALIA WIDE ROOFING Close Options Edit Order Created by Angel…" at bounding box center [787, 787] width 1268 height 1444
click at [1182, 89] on button "Close" at bounding box center [1186, 90] width 60 height 26
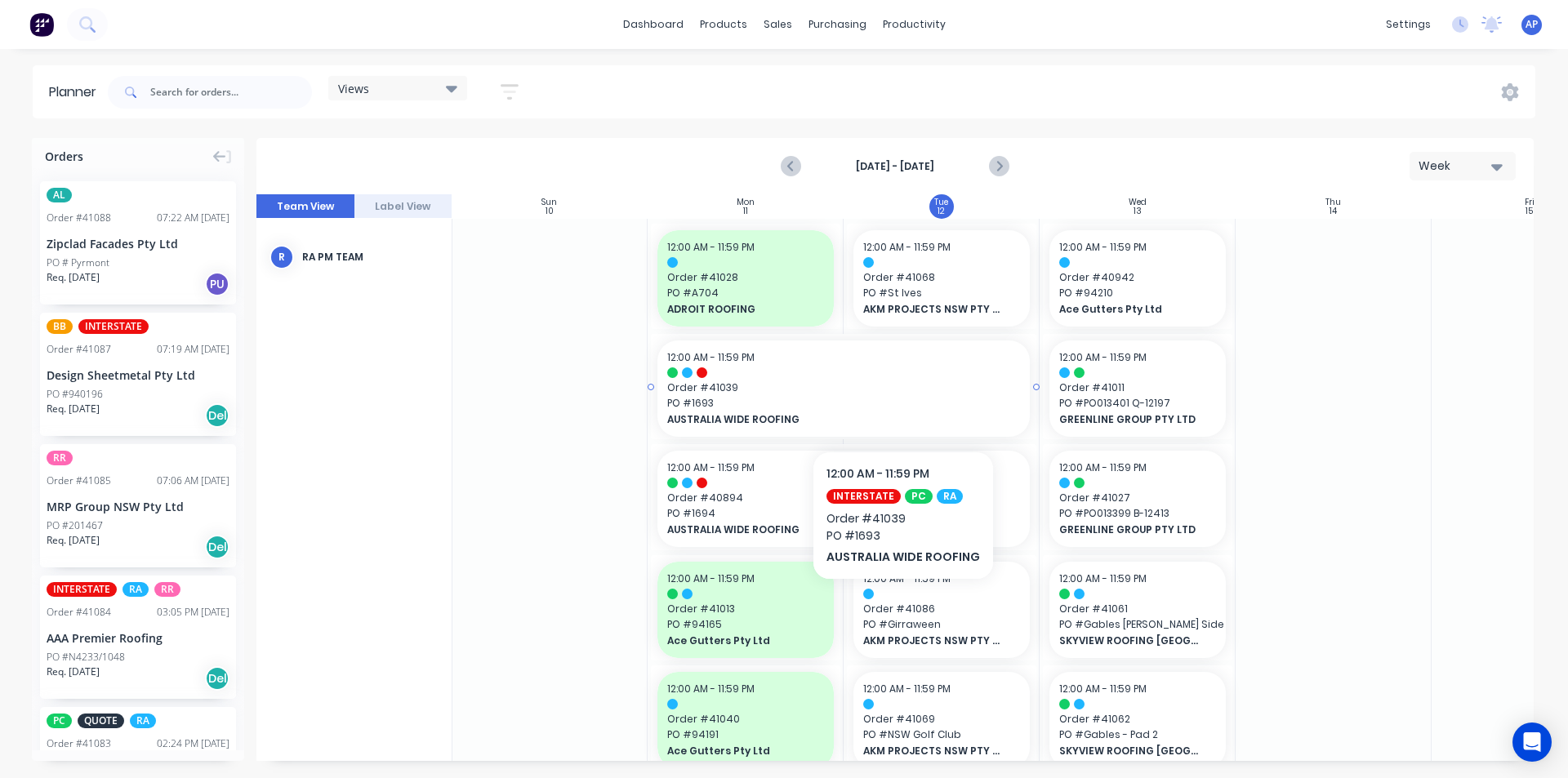
click at [900, 402] on span "PO # 1693" at bounding box center [843, 403] width 352 height 15
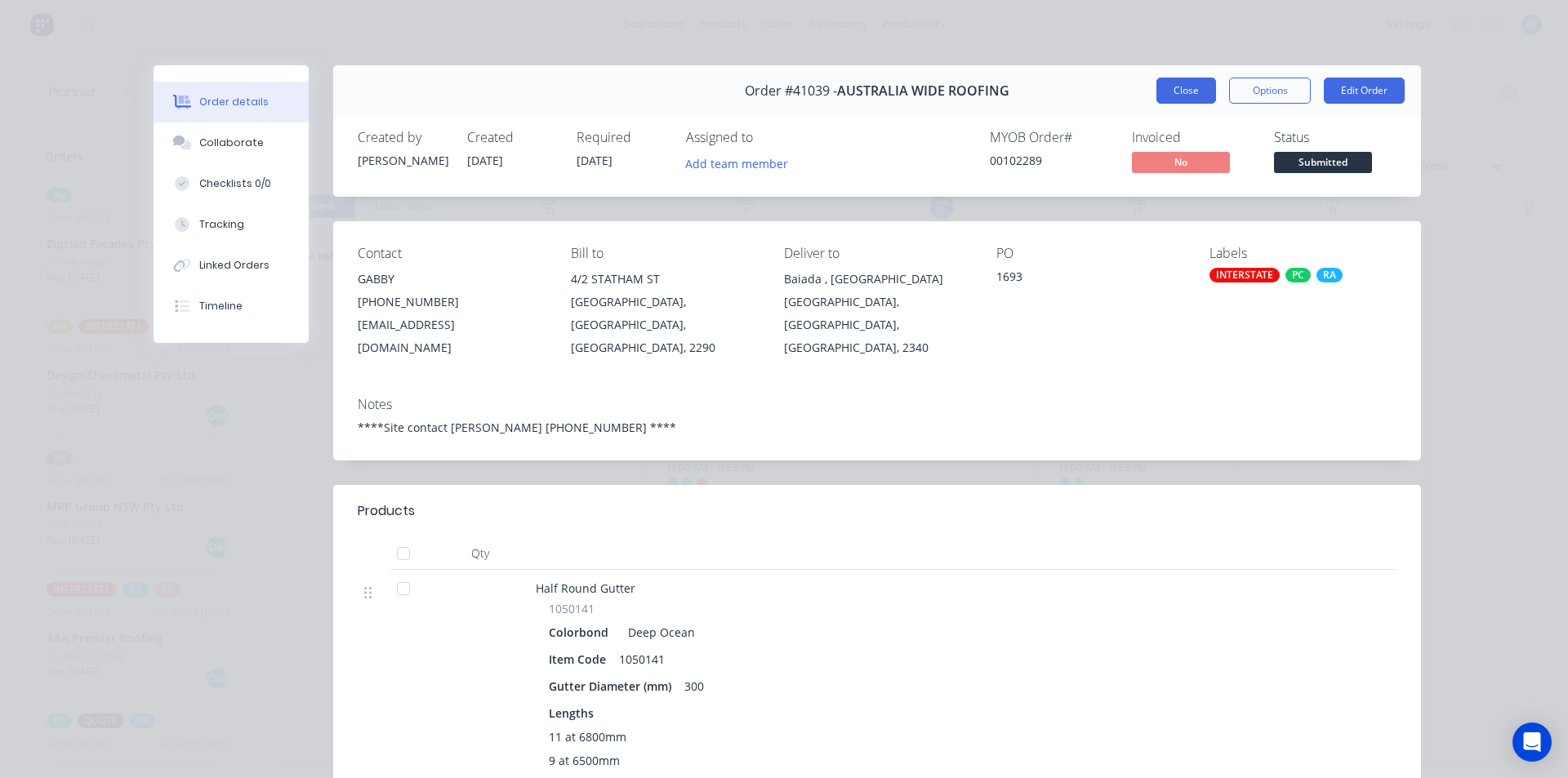
click at [1172, 93] on button "Close" at bounding box center [1186, 90] width 60 height 26
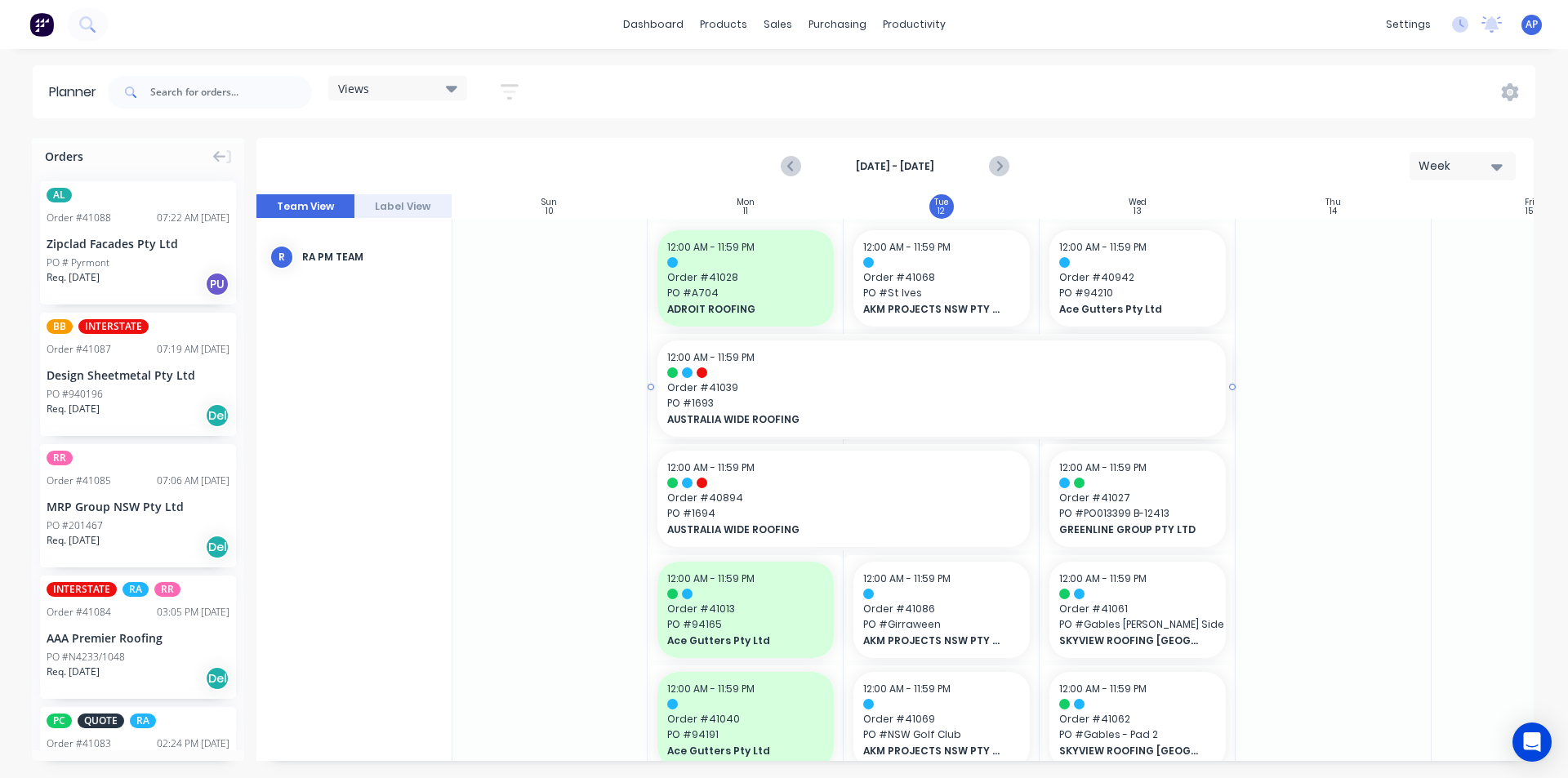
drag, startPoint x: 1039, startPoint y: 389, endPoint x: 1085, endPoint y: 388, distance: 46.0
drag, startPoint x: 1037, startPoint y: 497, endPoint x: 1068, endPoint y: 491, distance: 31.6
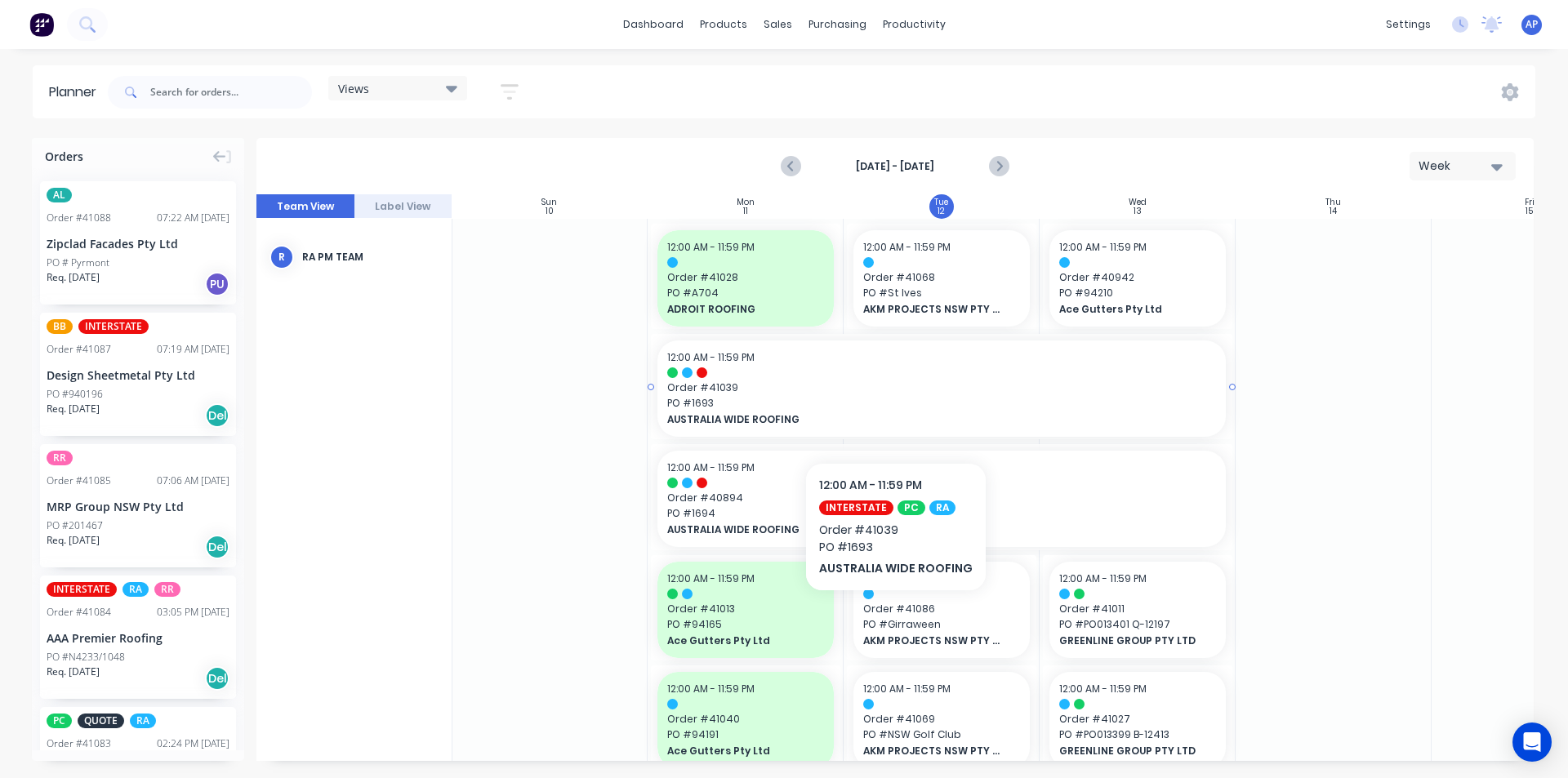
click at [895, 407] on span "PO # 1693" at bounding box center [941, 403] width 549 height 15
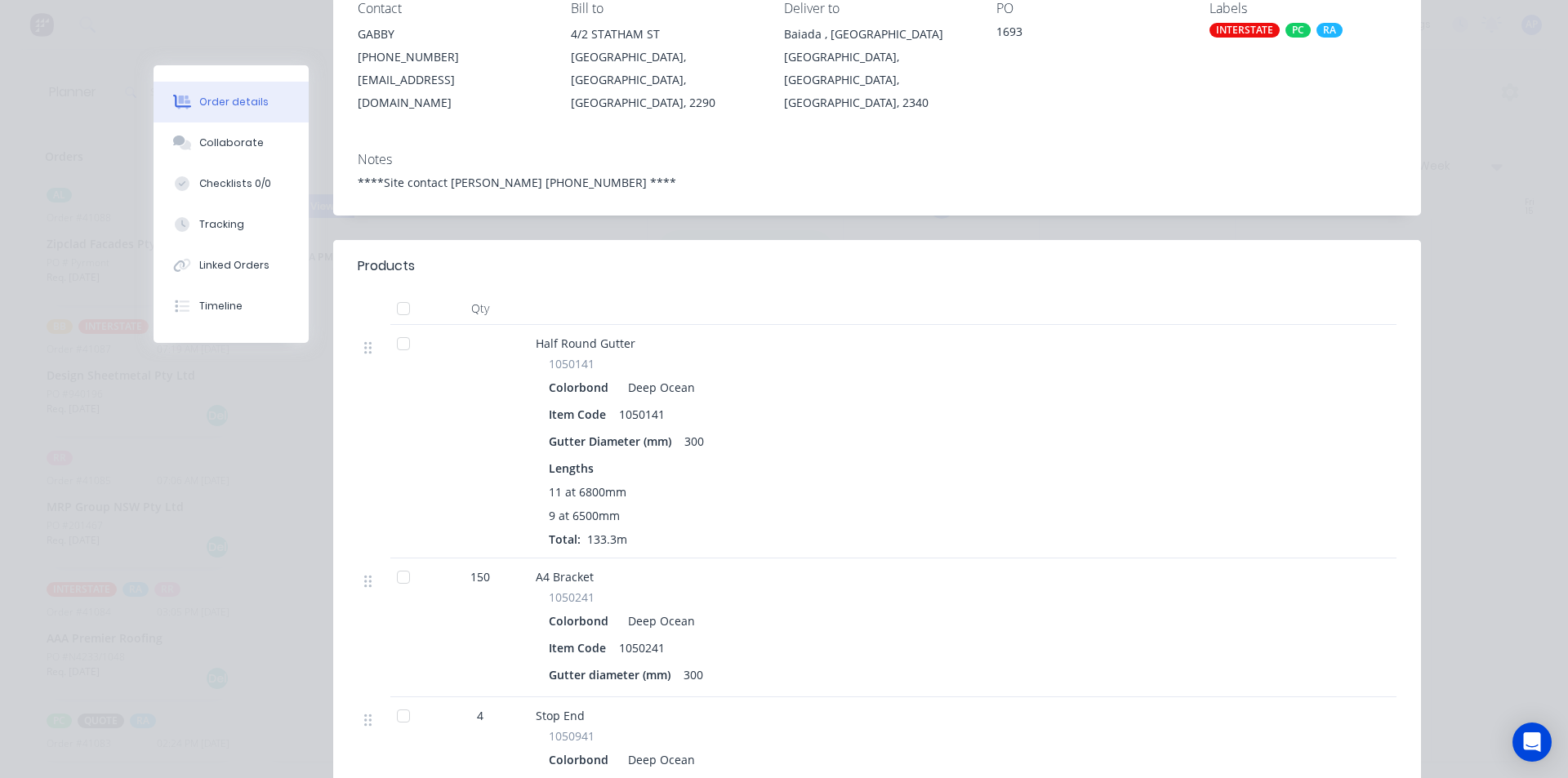
scroll to position [0, 0]
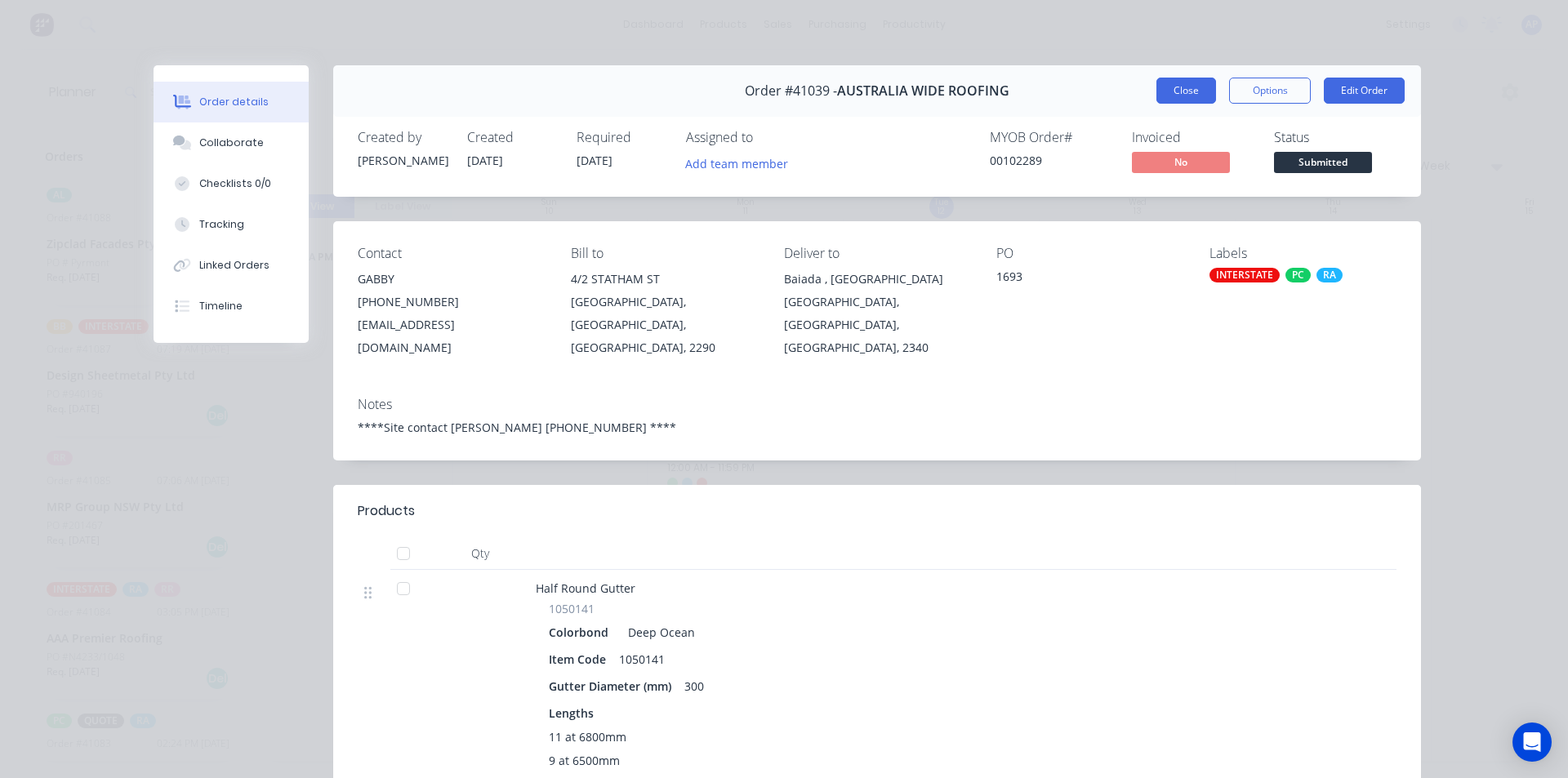
click at [1182, 91] on button "Close" at bounding box center [1186, 90] width 60 height 26
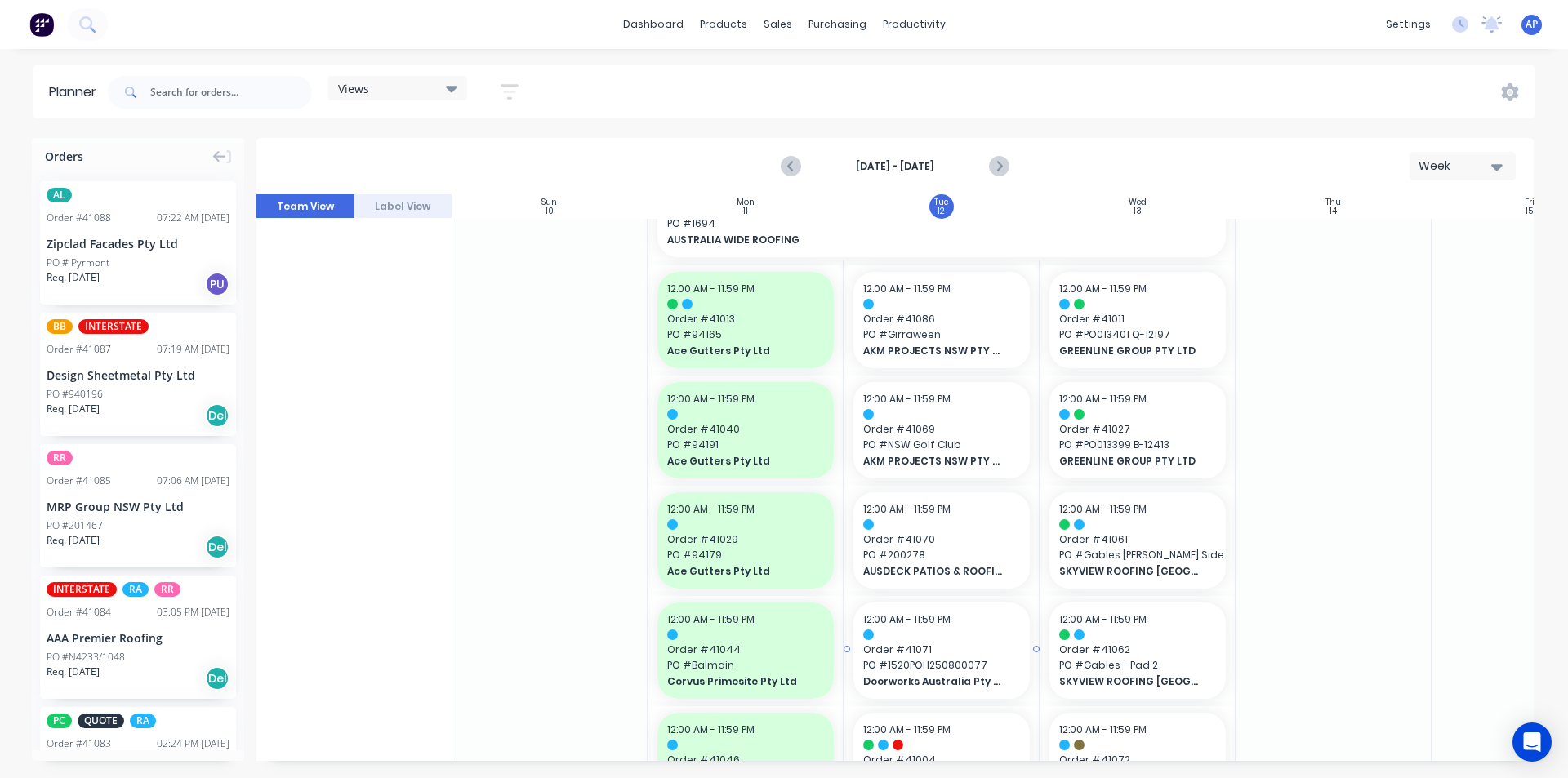
scroll to position [0, 1]
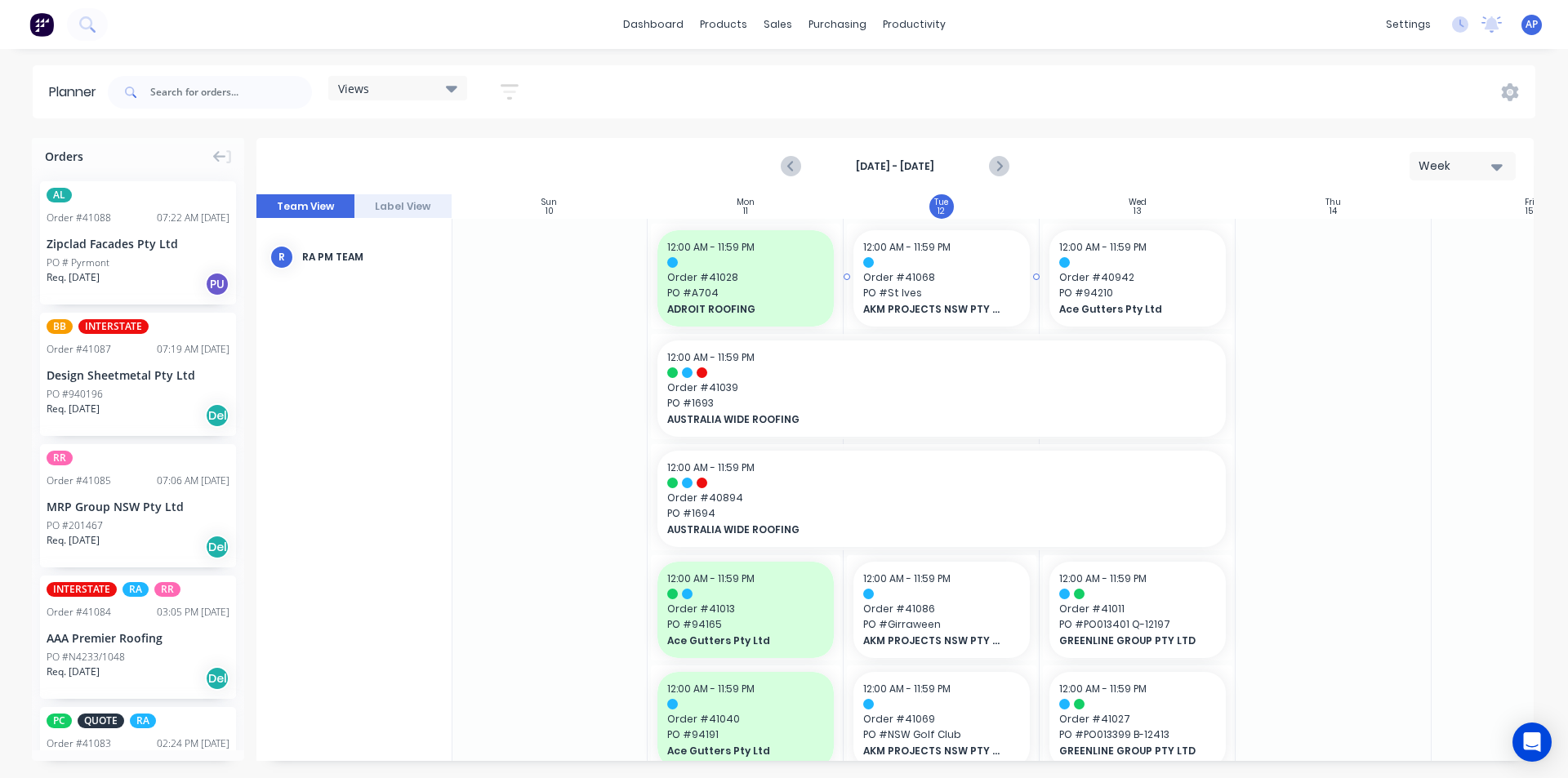
click at [934, 290] on span "PO # St Ives" at bounding box center [941, 293] width 157 height 15
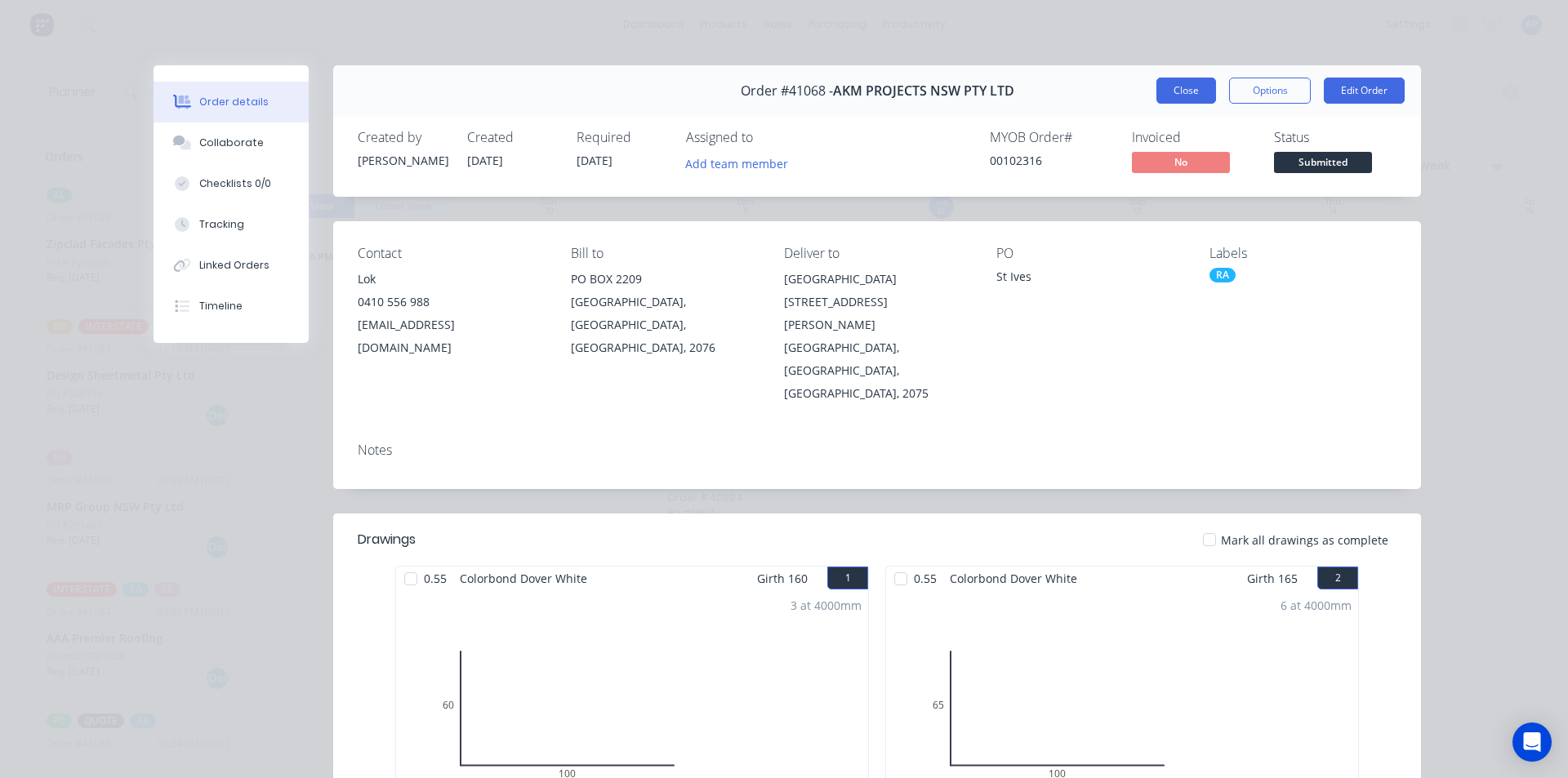
click at [1174, 94] on button "Close" at bounding box center [1186, 90] width 60 height 26
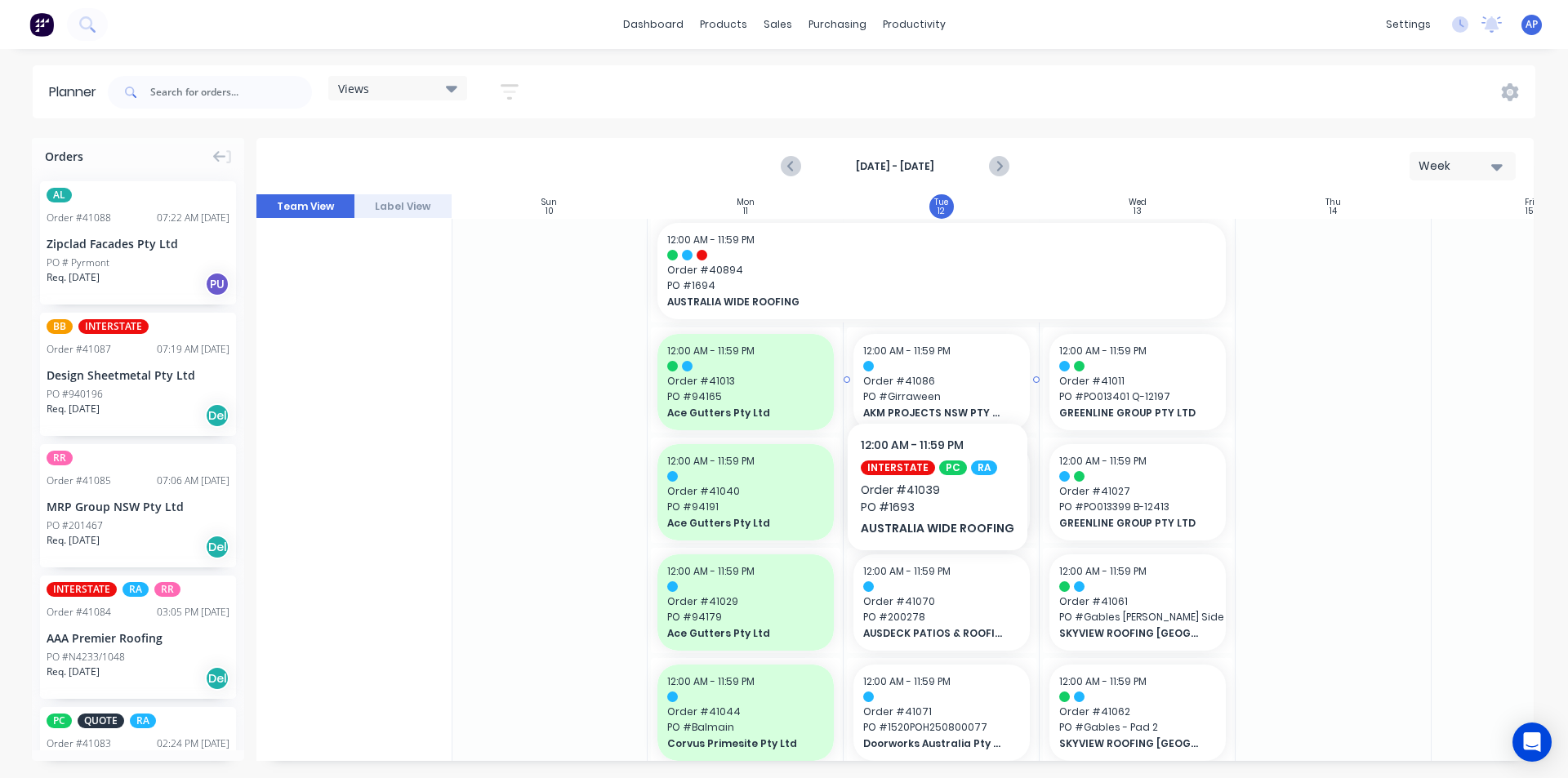
scroll to position [244, 1]
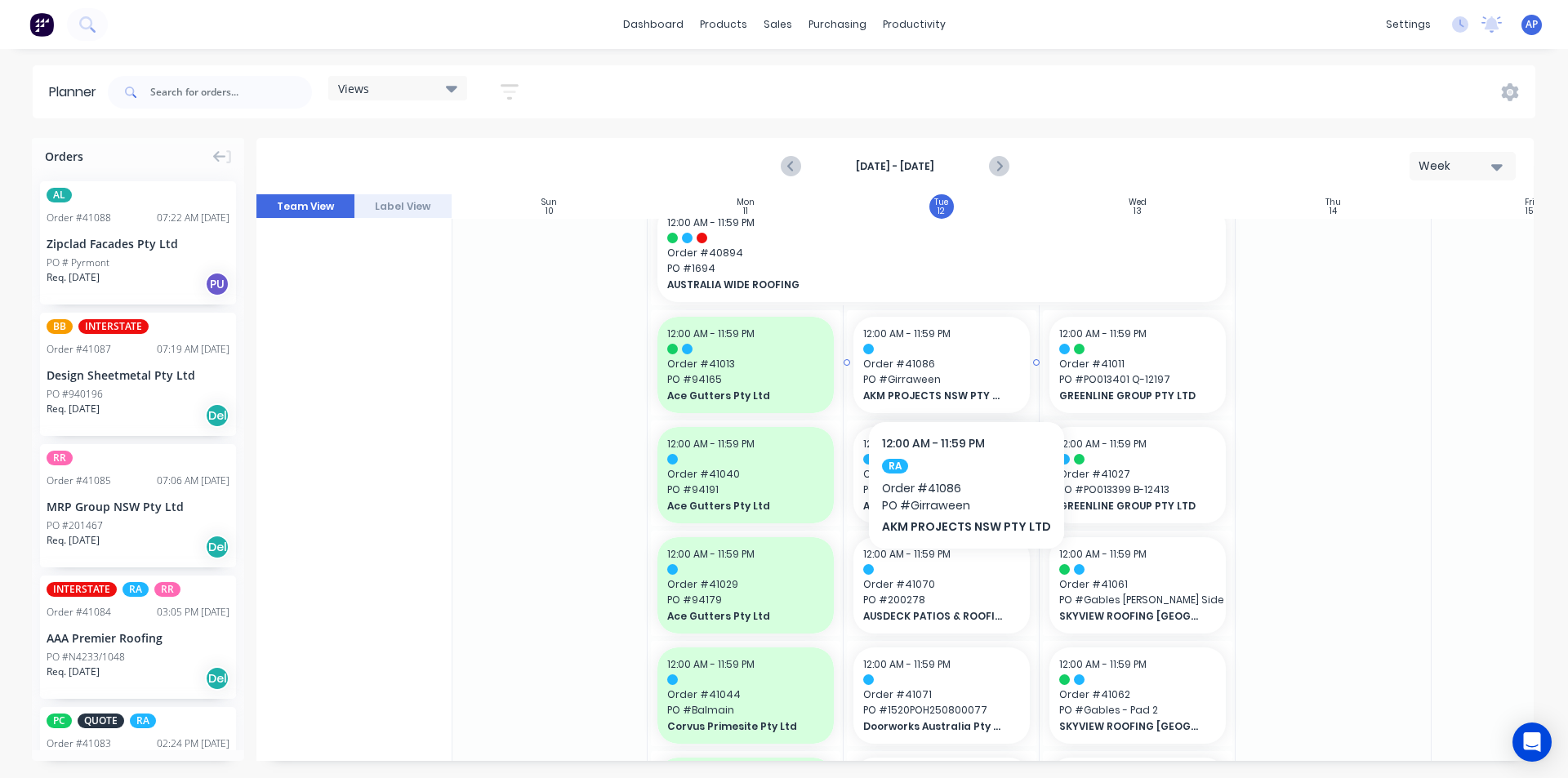
click at [962, 372] on div "12:00 AM - 11:59 PM Order # 41086 PO # Girraween AKM PROJECTS NSW PTY LTD" at bounding box center [942, 365] width 177 height 97
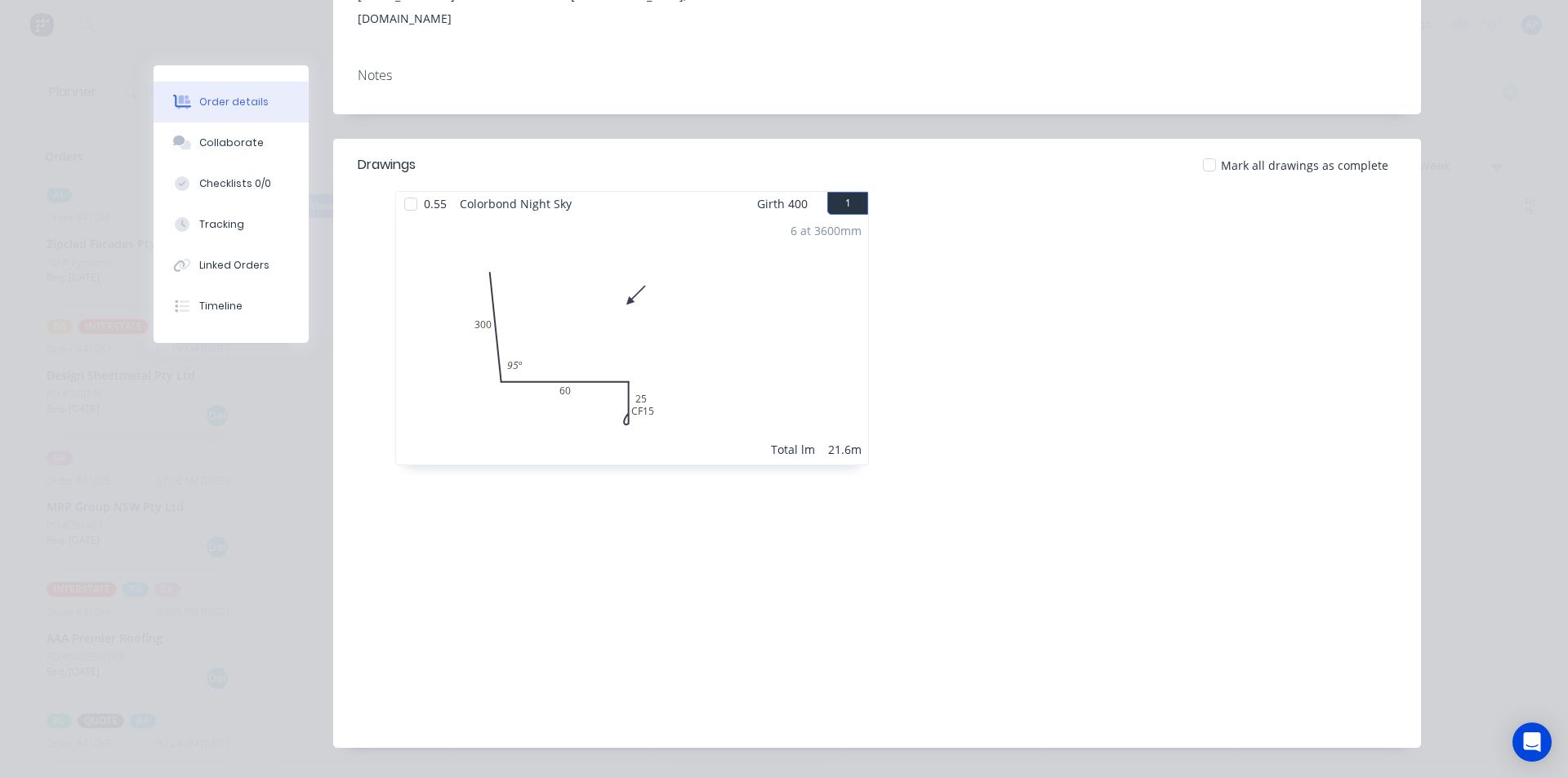
scroll to position [0, 0]
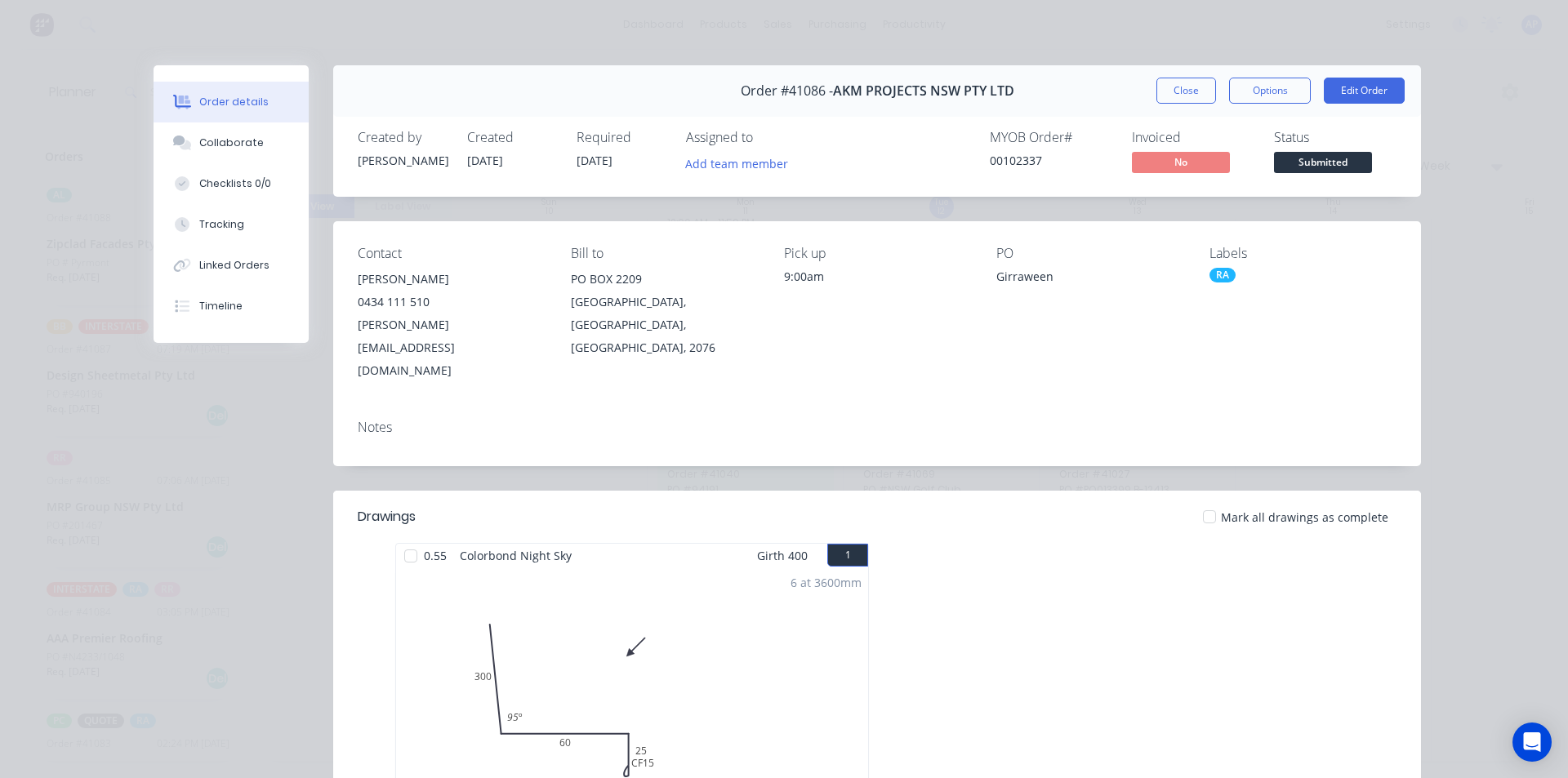
drag, startPoint x: 1177, startPoint y: 90, endPoint x: 680, endPoint y: 395, distance: 583.1
click at [680, 395] on div "Order #41086 - AKM PROJECTS NSW PTY LTD Close Options Edit Order Created by Ang…" at bounding box center [787, 594] width 1268 height 1059
click at [1170, 85] on button "Close" at bounding box center [1186, 90] width 60 height 26
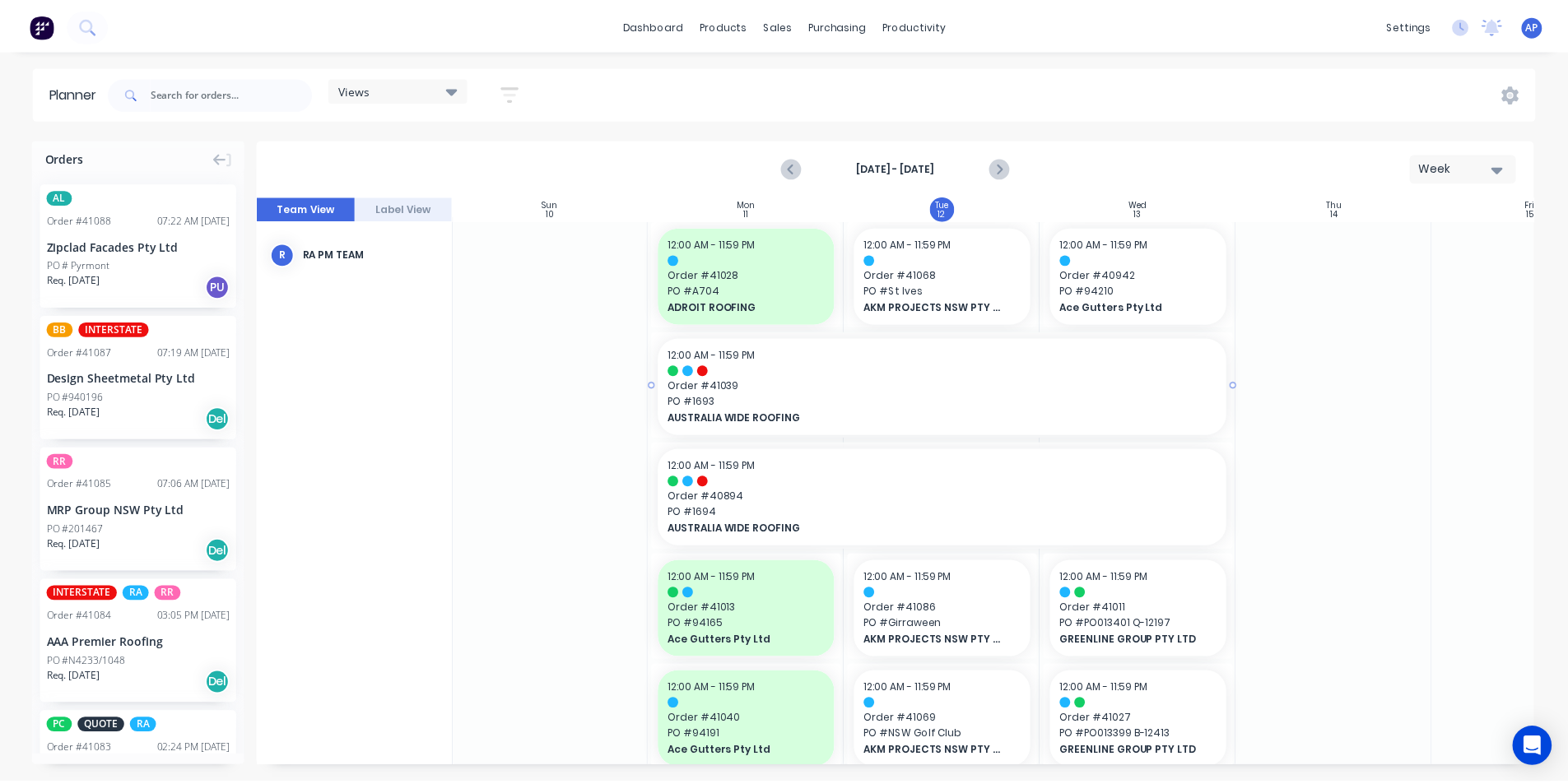
scroll to position [0, 1]
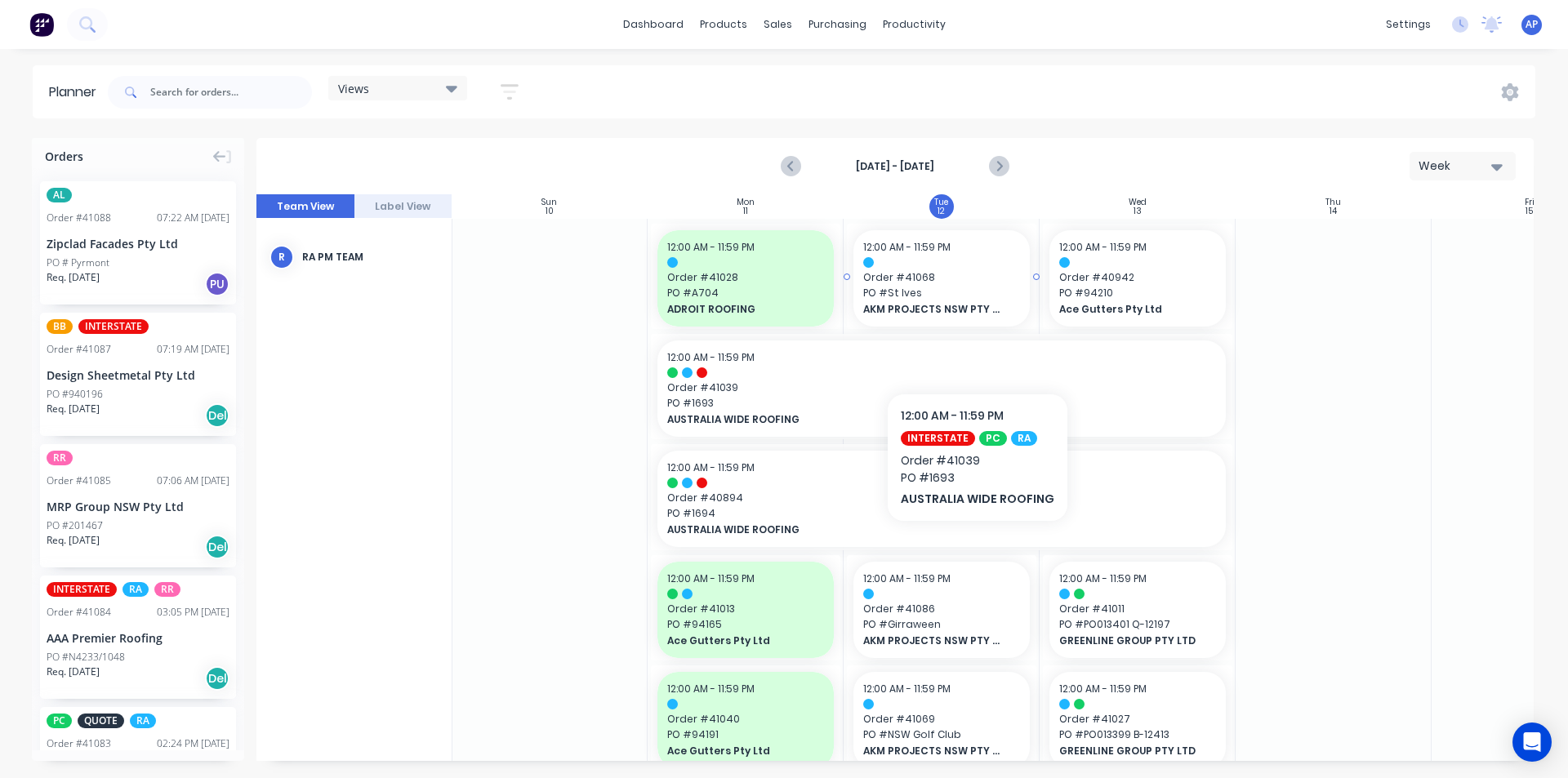
click at [937, 271] on span "Order # 41068" at bounding box center [941, 278] width 157 height 15
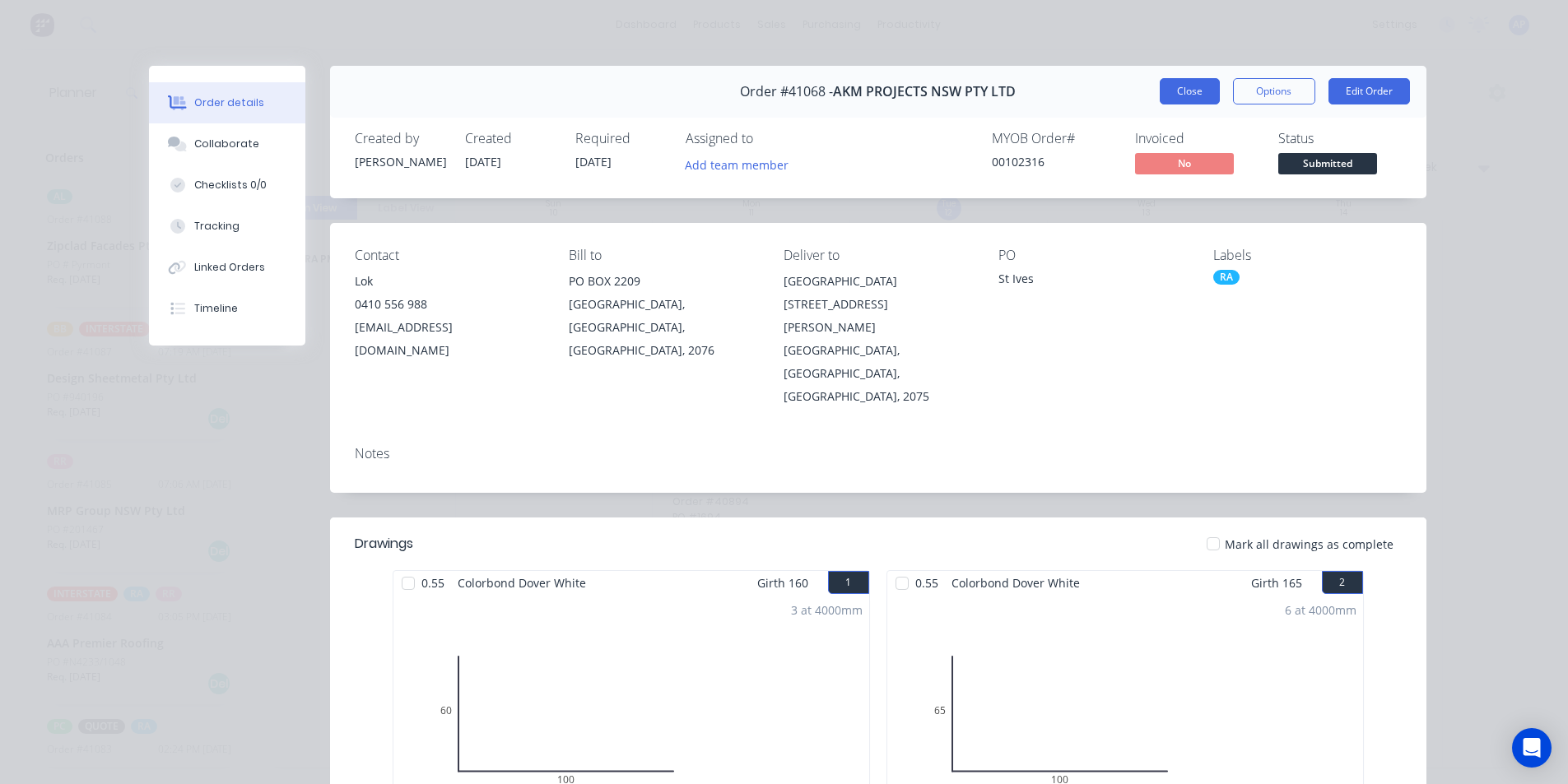
click at [1161, 82] on button "Close" at bounding box center [1189, 91] width 60 height 26
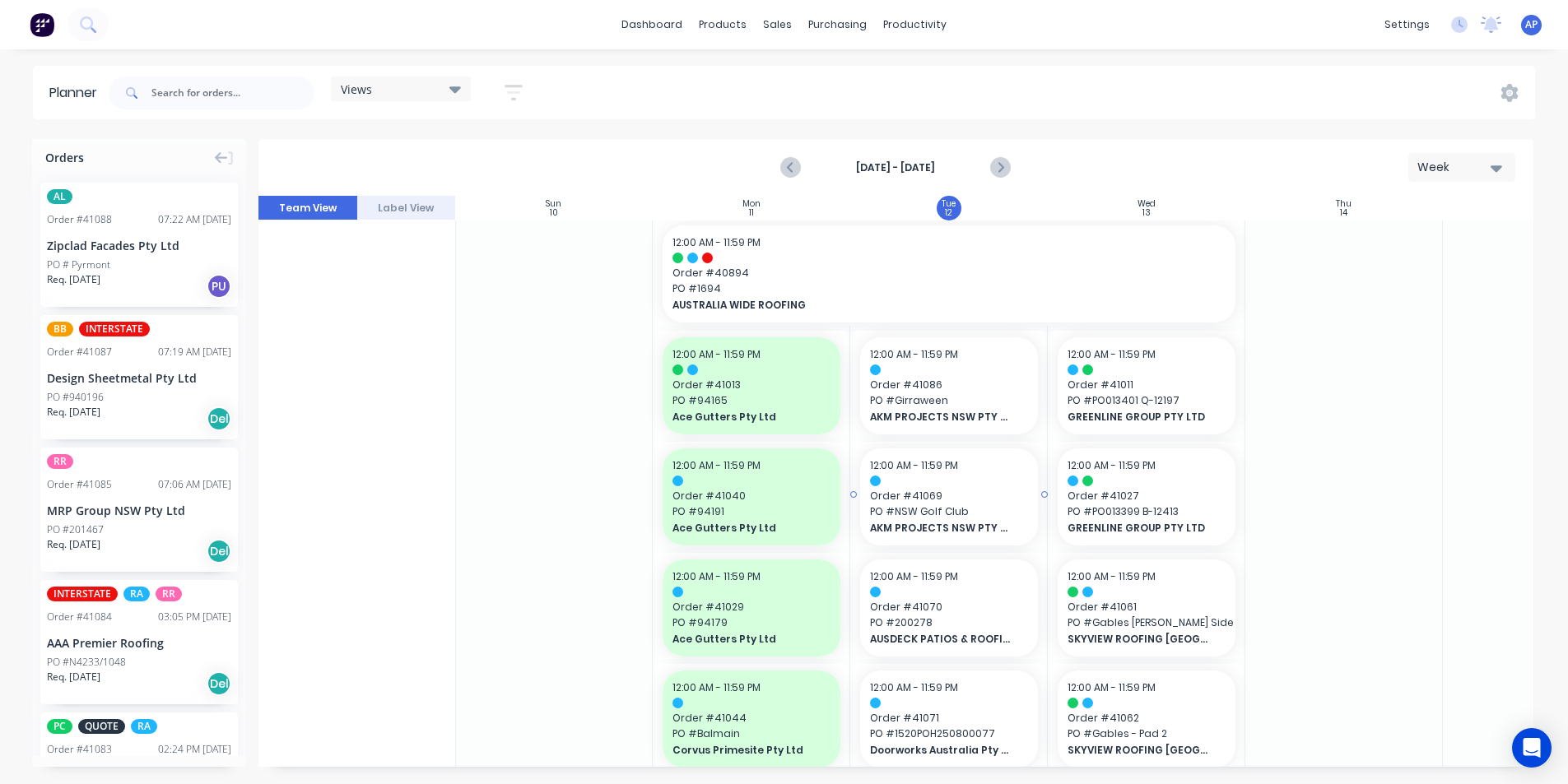
scroll to position [246, 1]
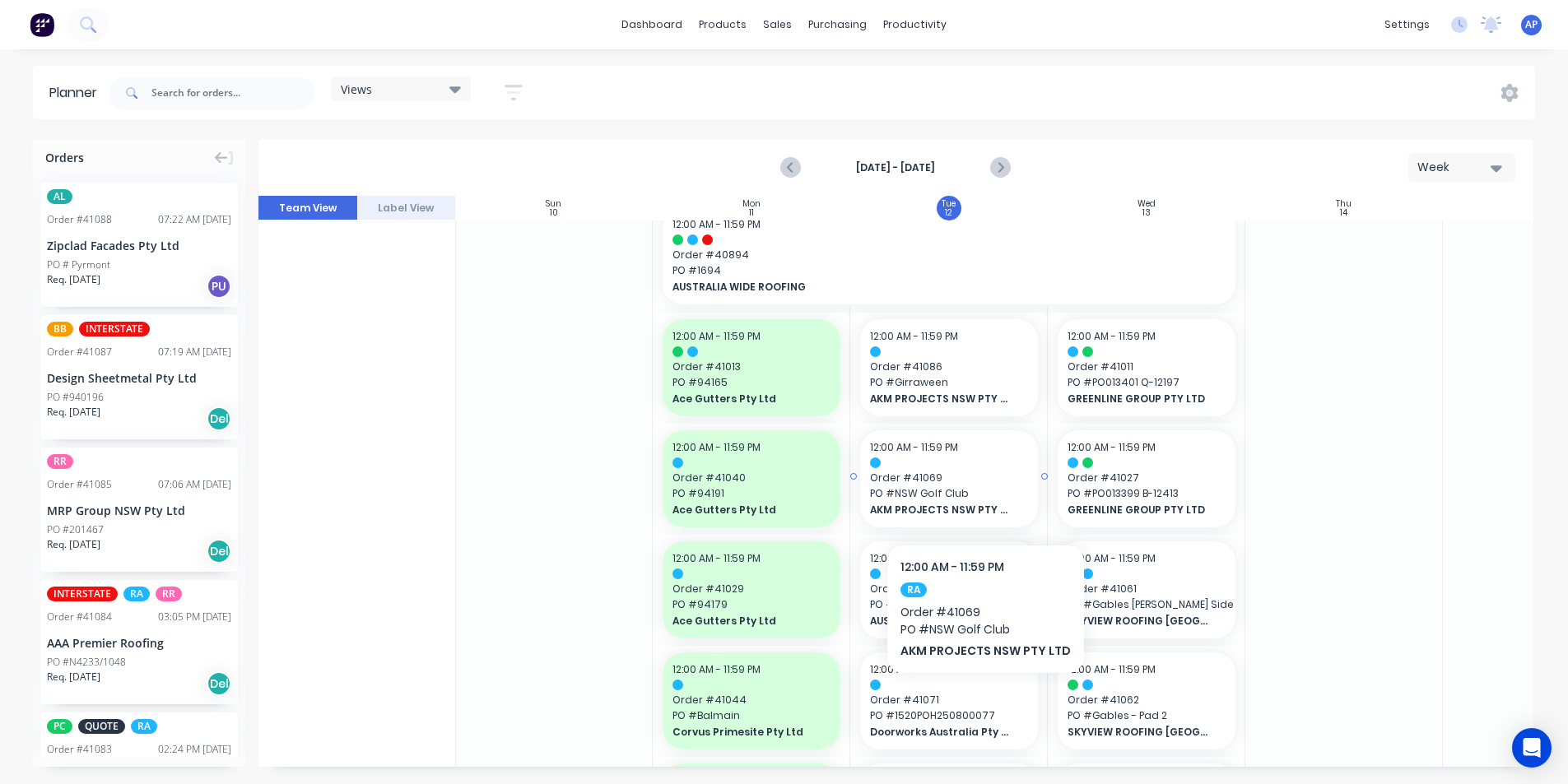
click at [981, 495] on span "PO # NSW Golf Club" at bounding box center [948, 494] width 158 height 15
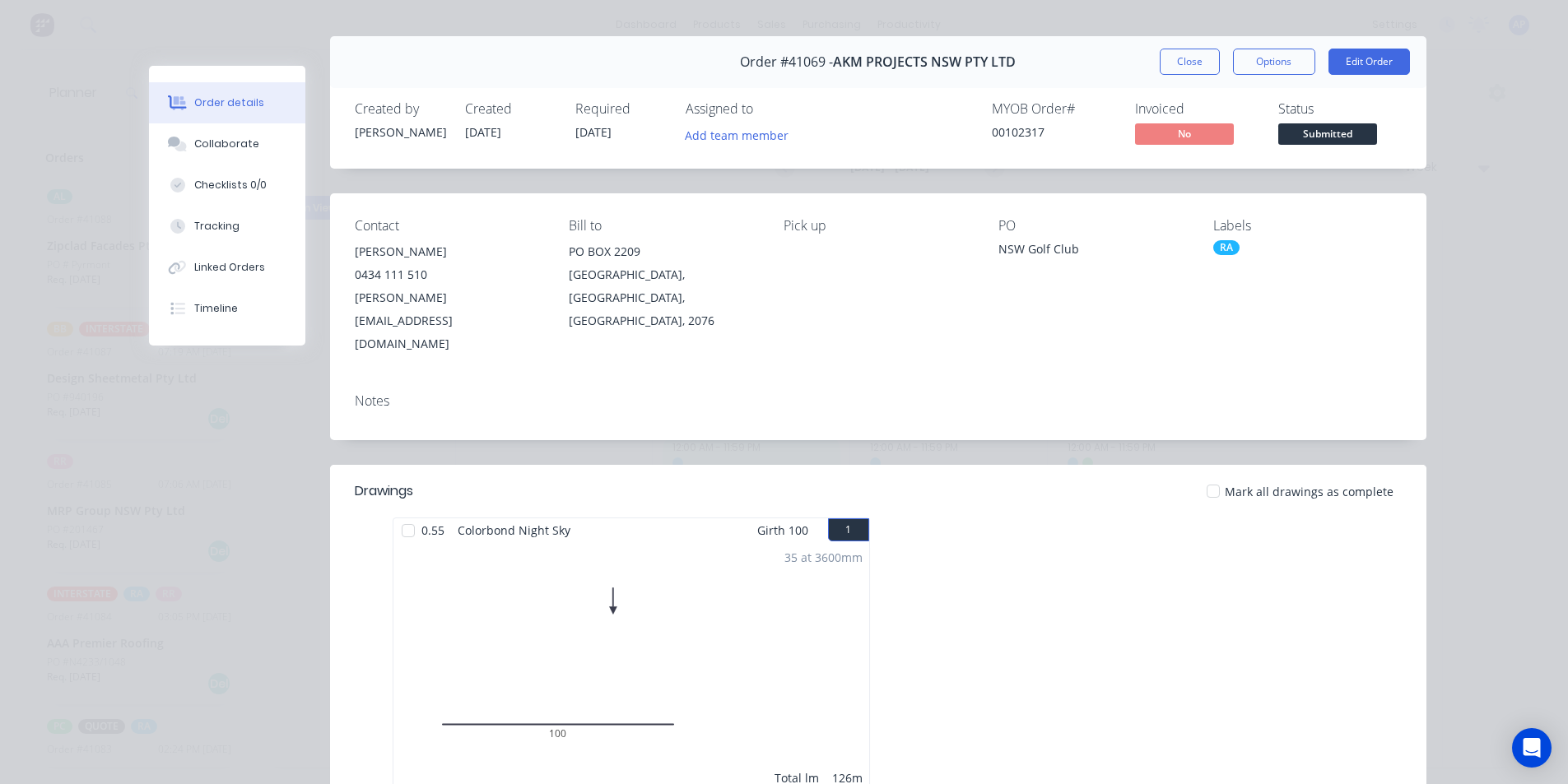
scroll to position [0, 0]
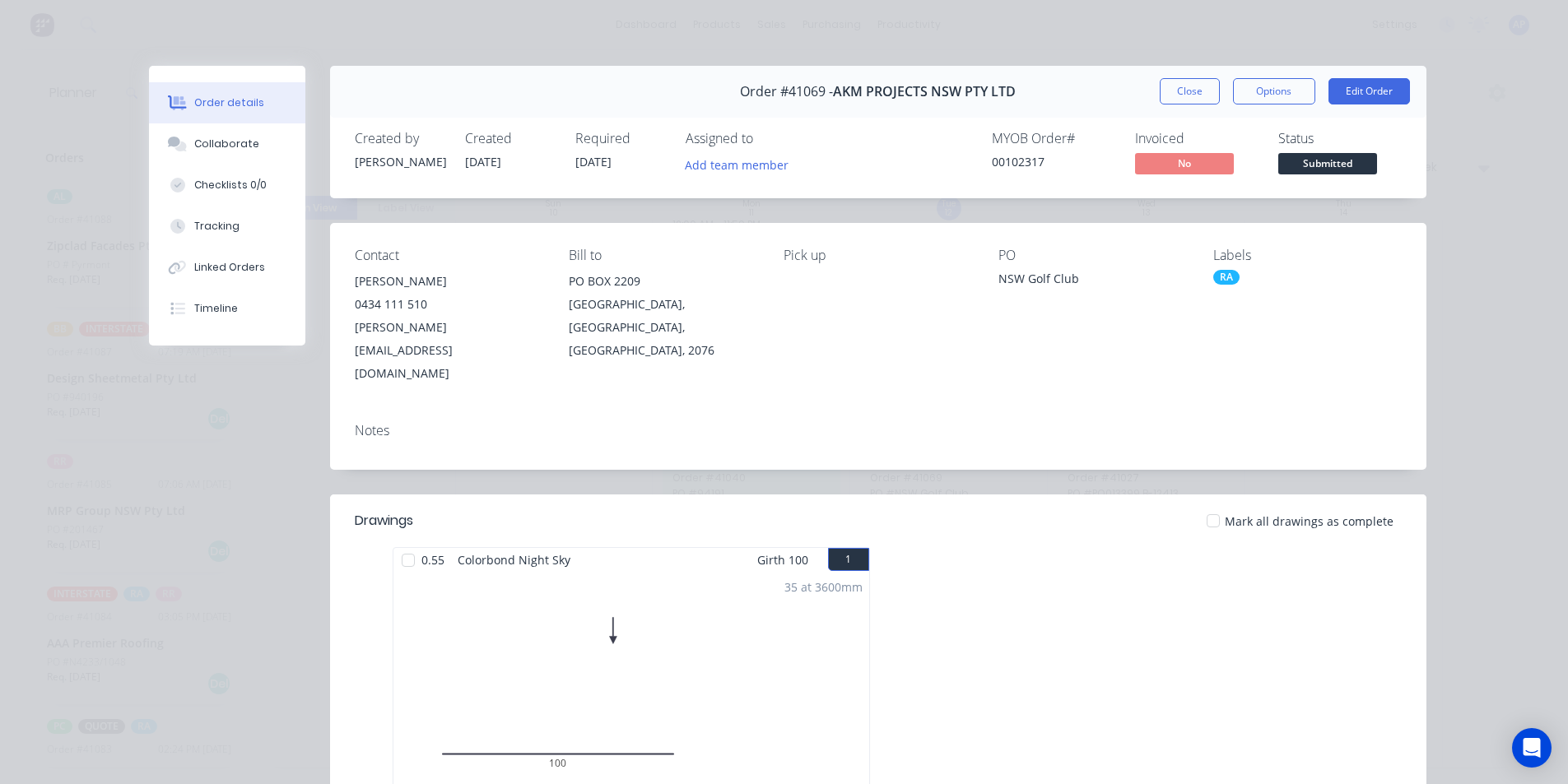
click at [1180, 81] on button "Close" at bounding box center [1189, 91] width 60 height 26
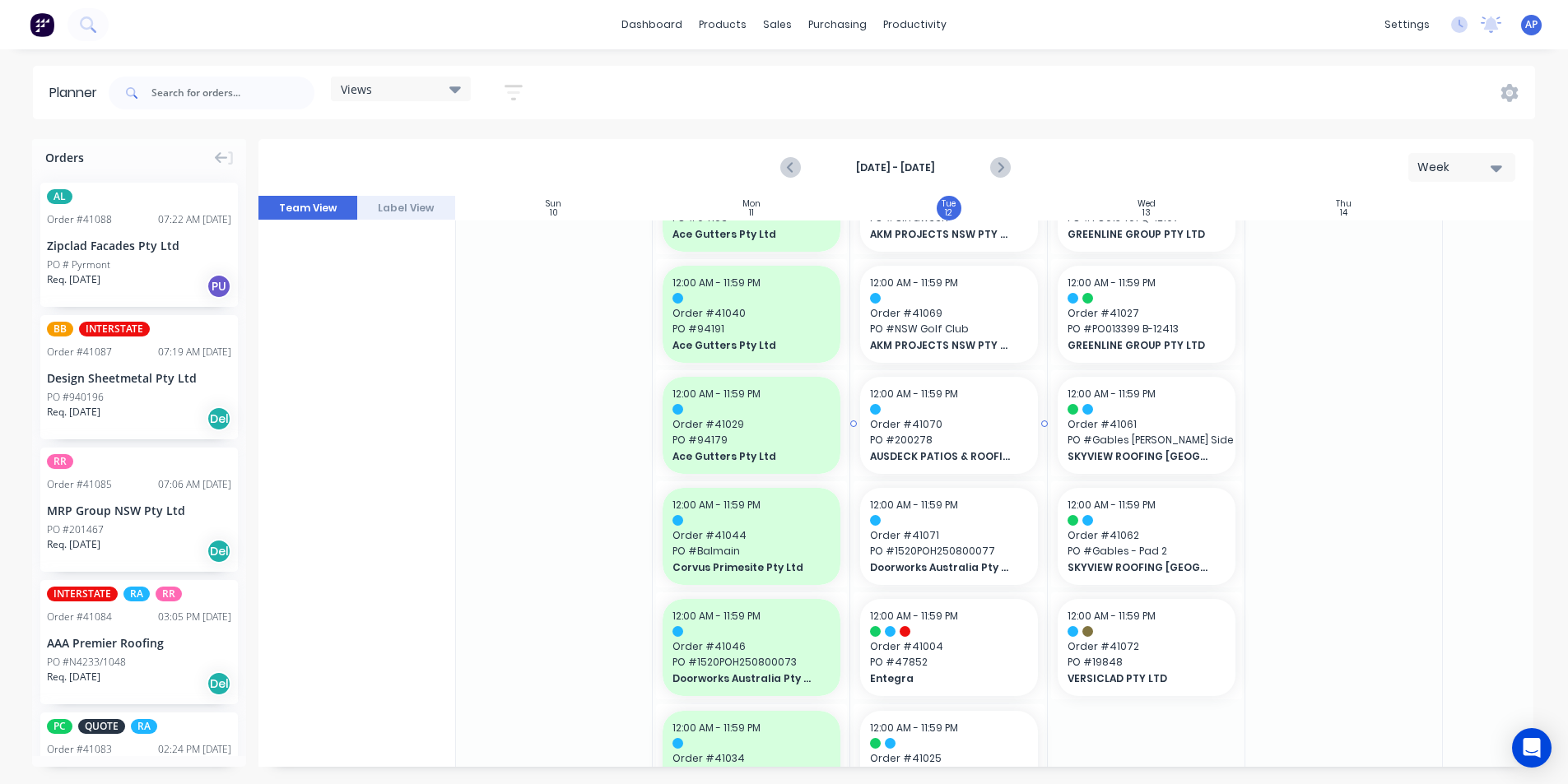
scroll to position [329, 1]
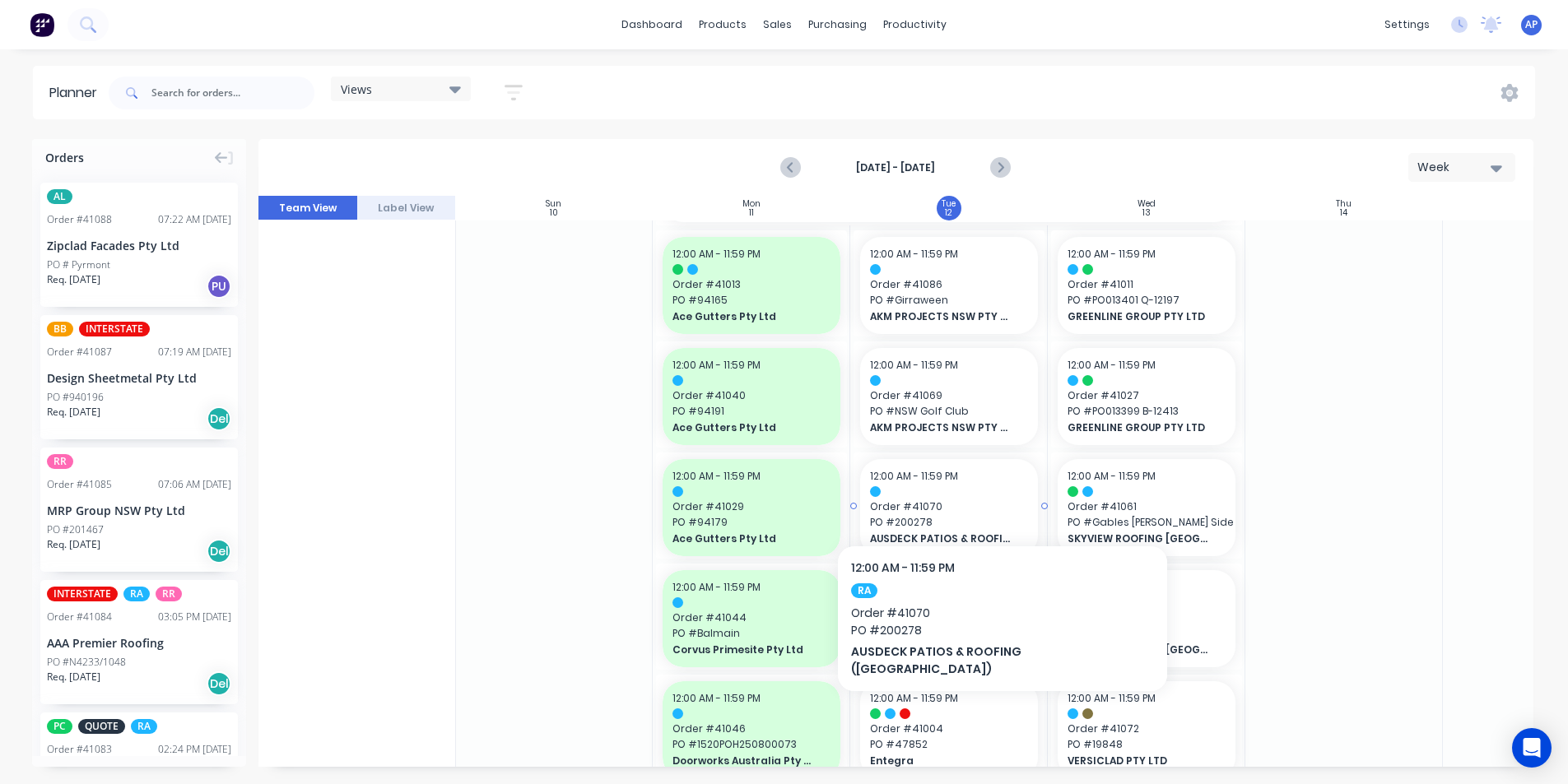
click at [952, 496] on div at bounding box center [948, 491] width 158 height 10
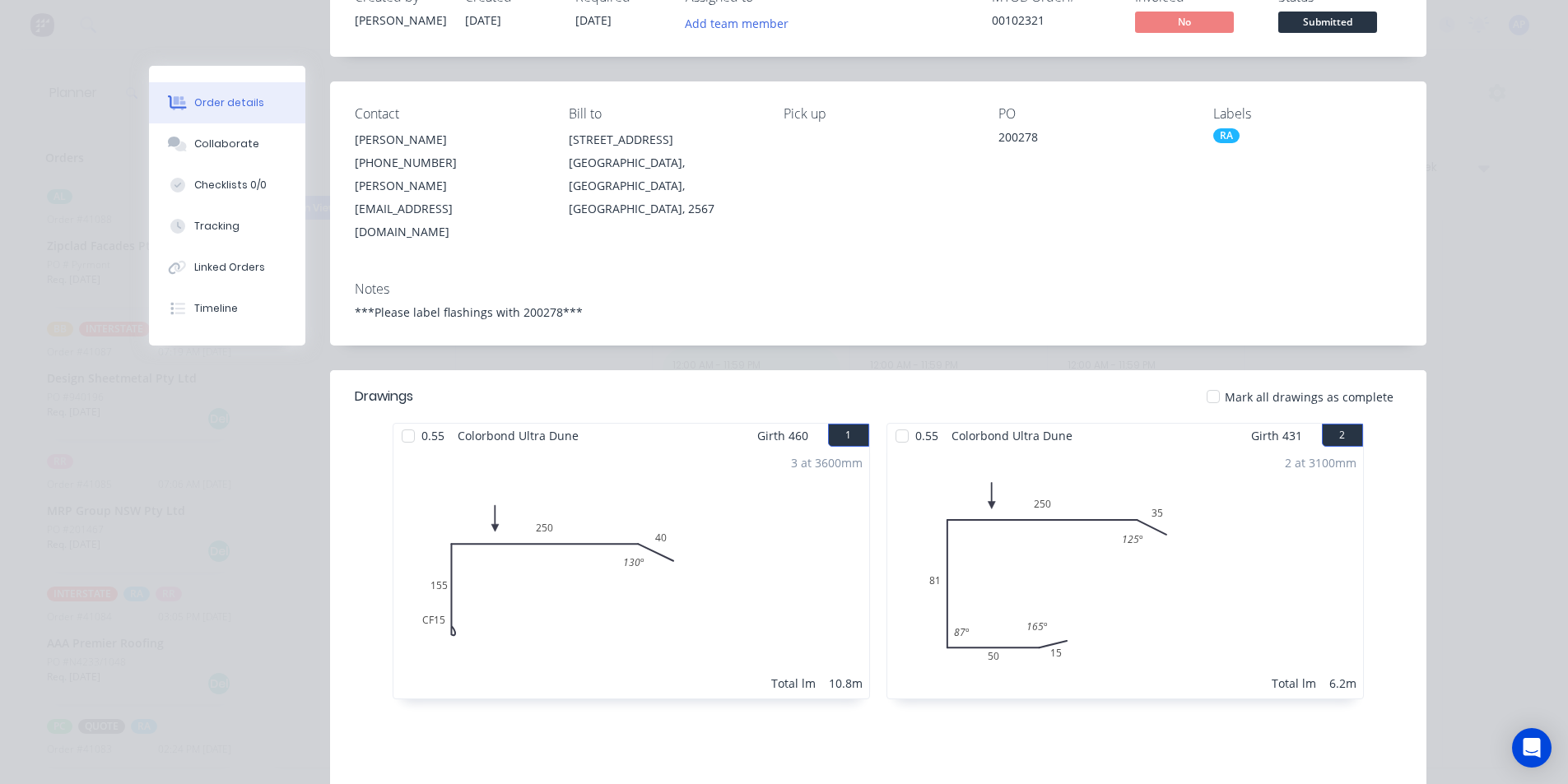
scroll to position [0, 0]
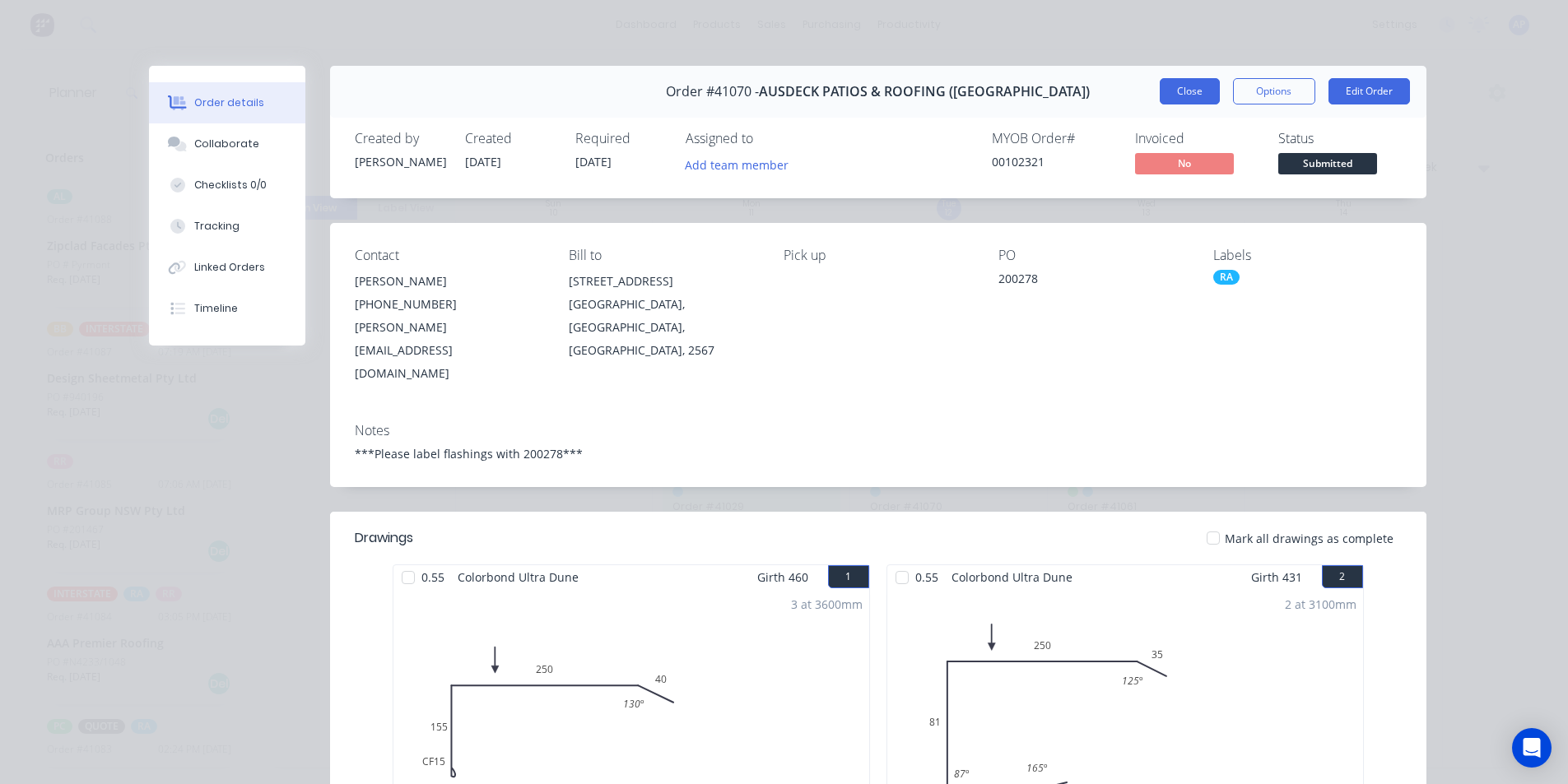
click at [1190, 96] on button "Close" at bounding box center [1189, 91] width 60 height 26
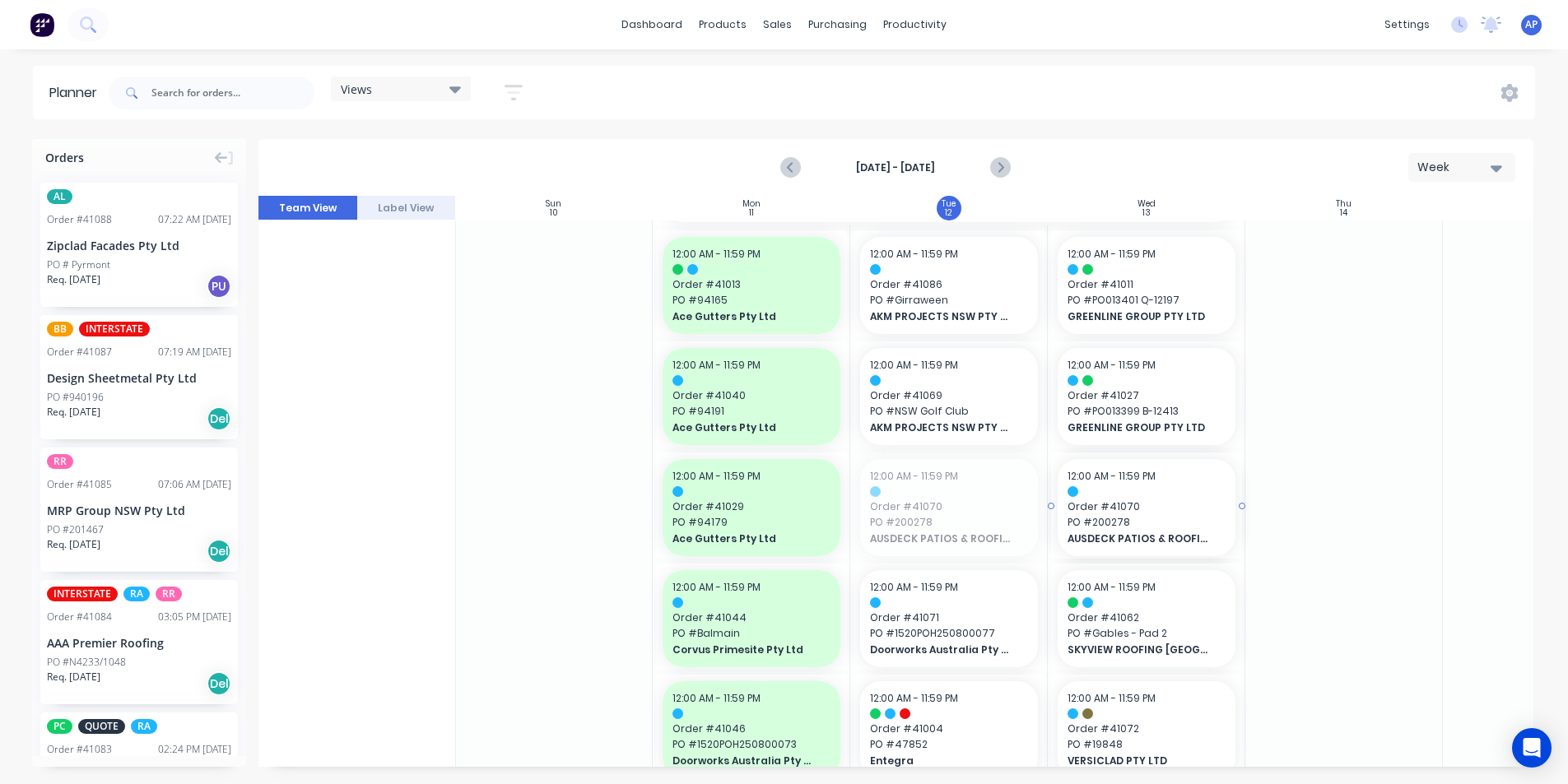
drag, startPoint x: 924, startPoint y: 503, endPoint x: 1108, endPoint y: 479, distance: 185.6
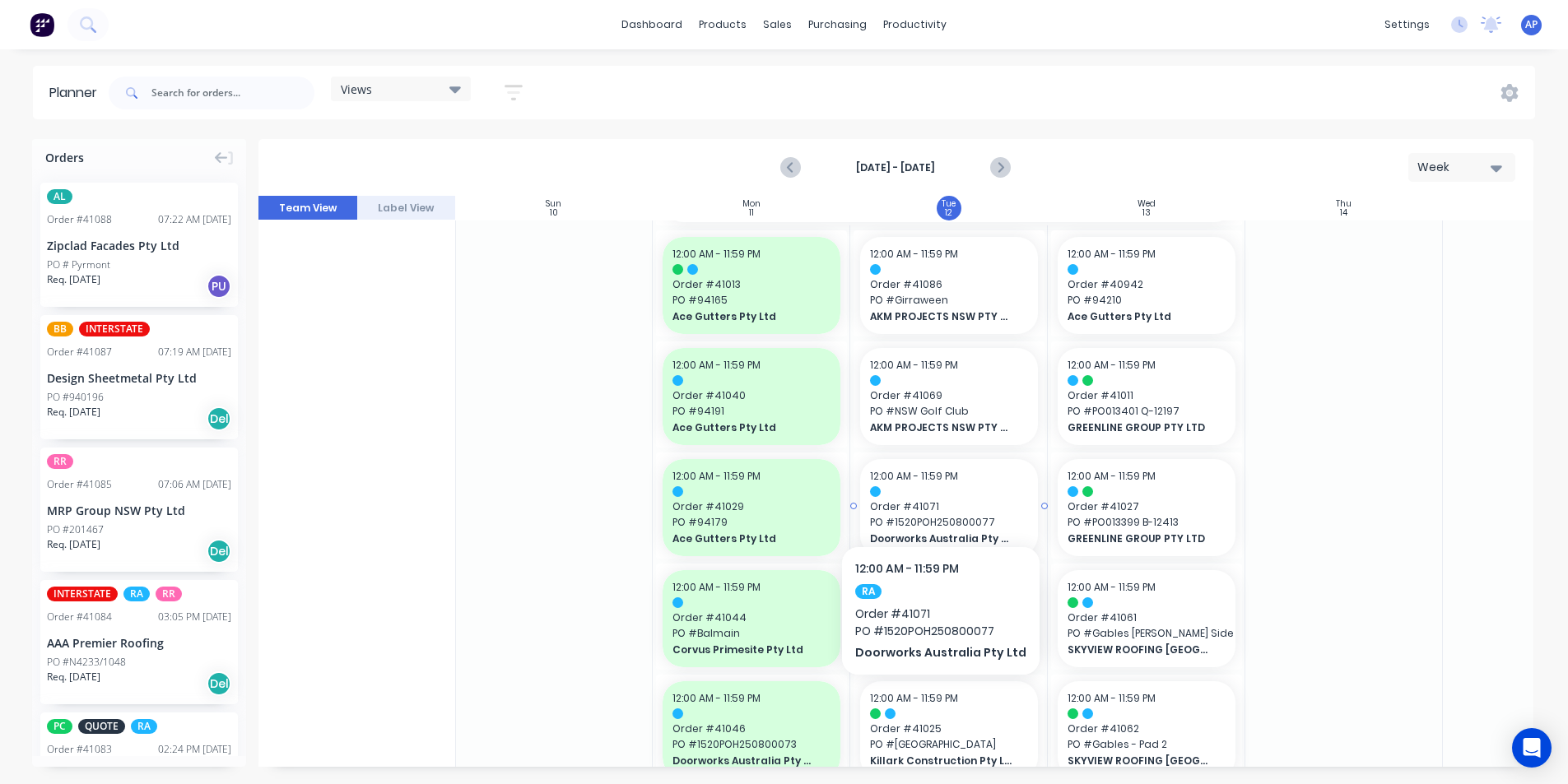
click at [936, 496] on div at bounding box center [948, 491] width 158 height 10
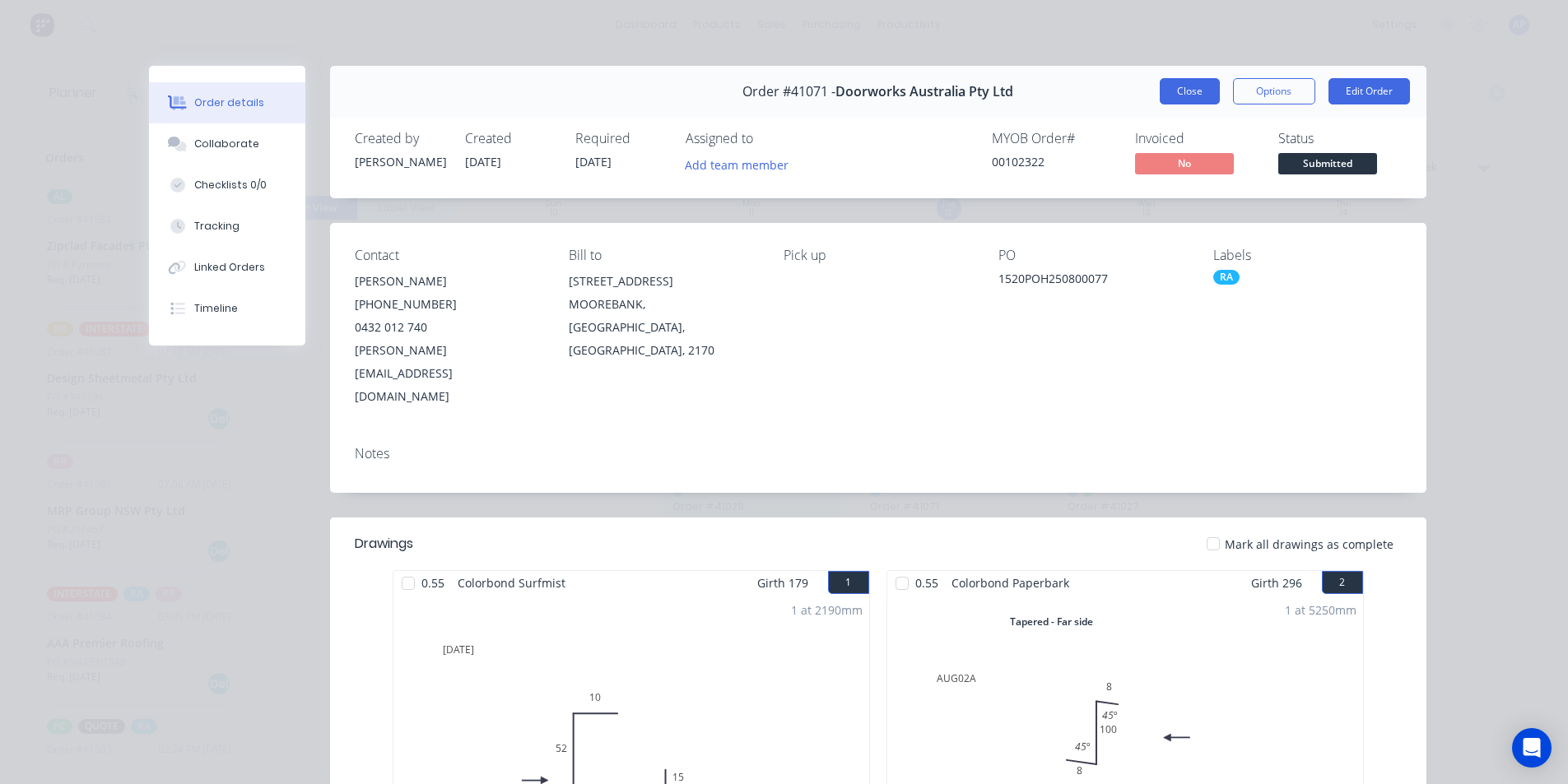
click at [1170, 88] on button "Close" at bounding box center [1189, 91] width 60 height 26
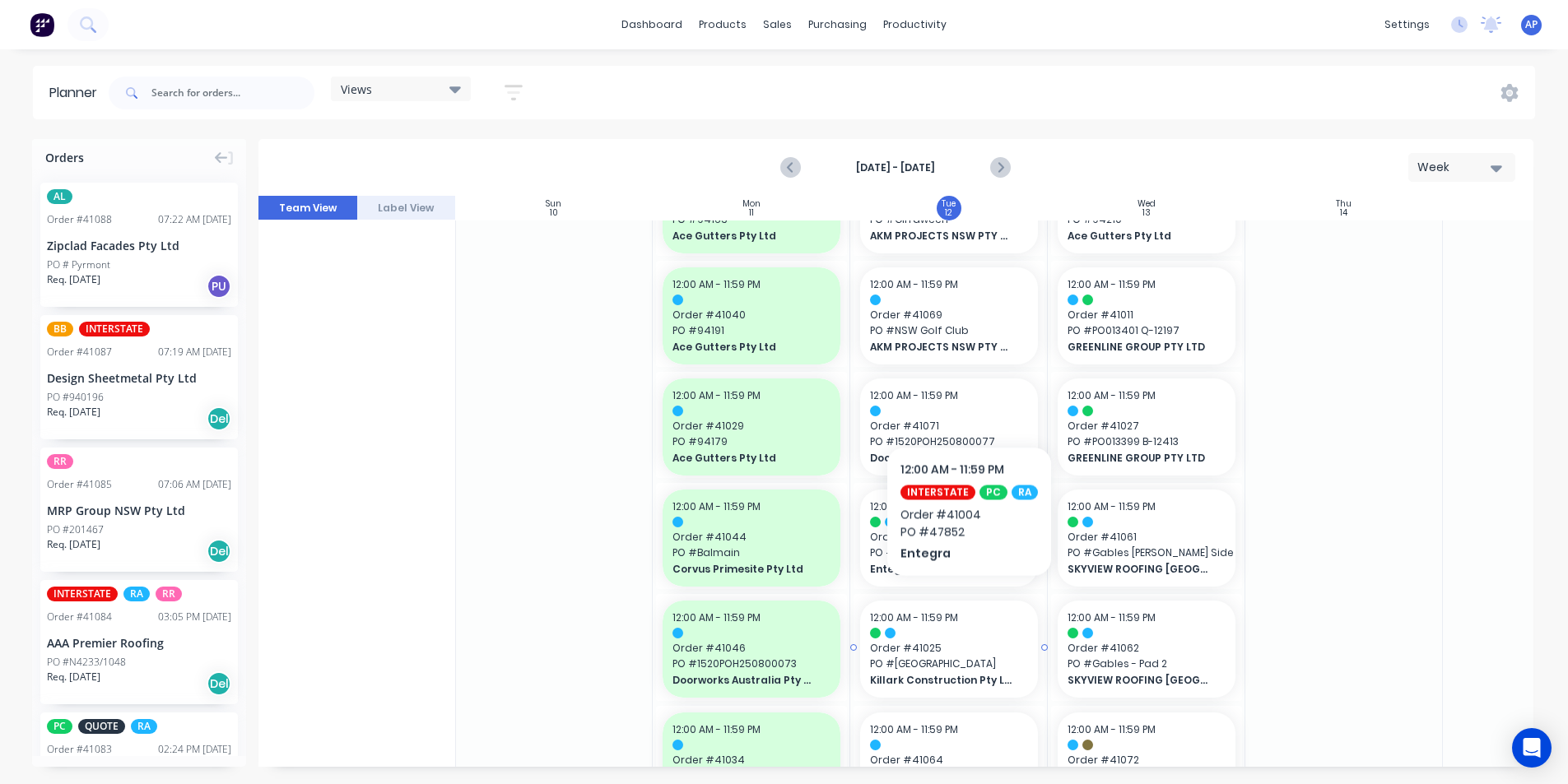
scroll to position [411, 1]
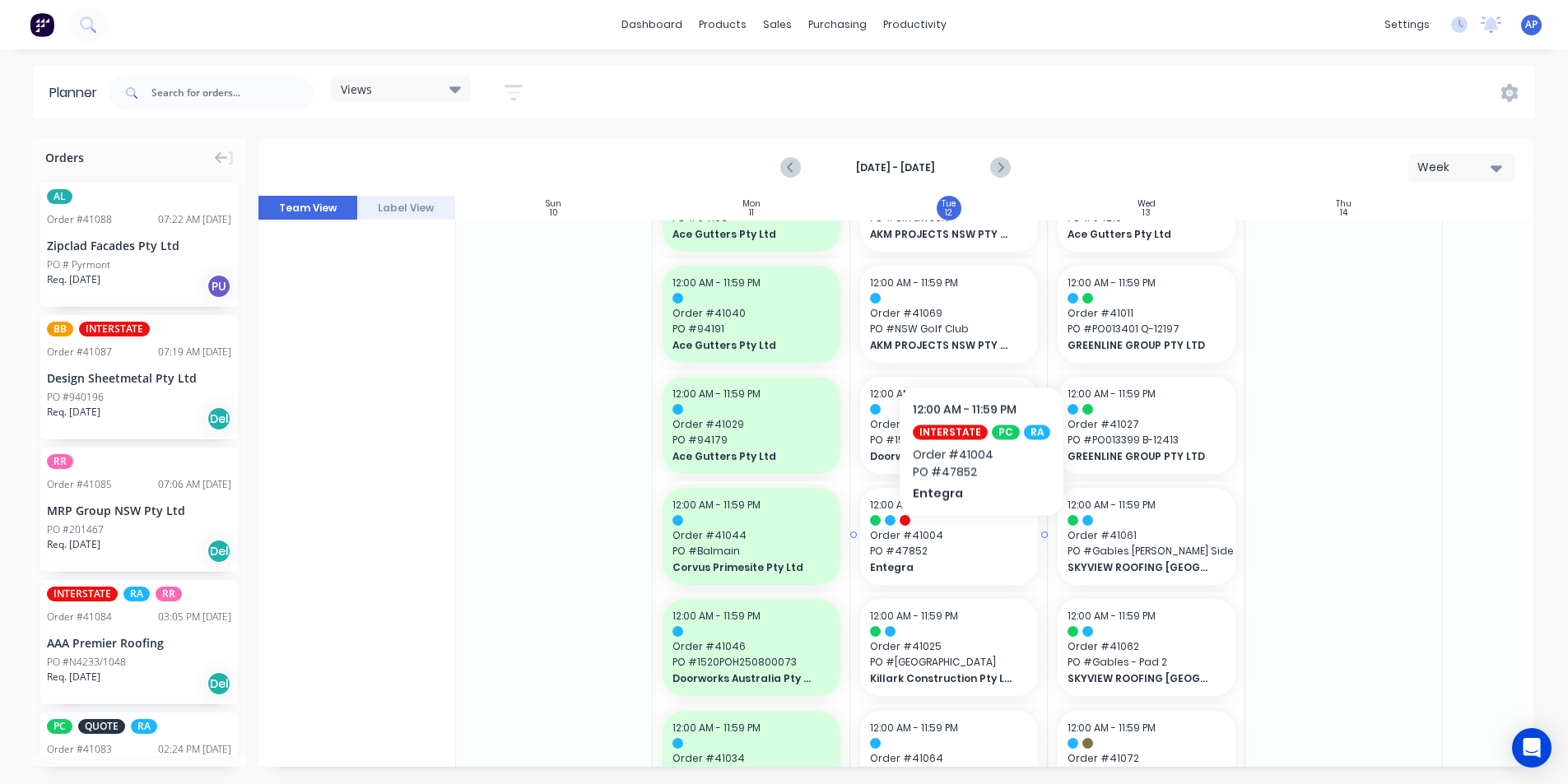
click at [978, 541] on span "Order # 41004" at bounding box center [948, 536] width 158 height 15
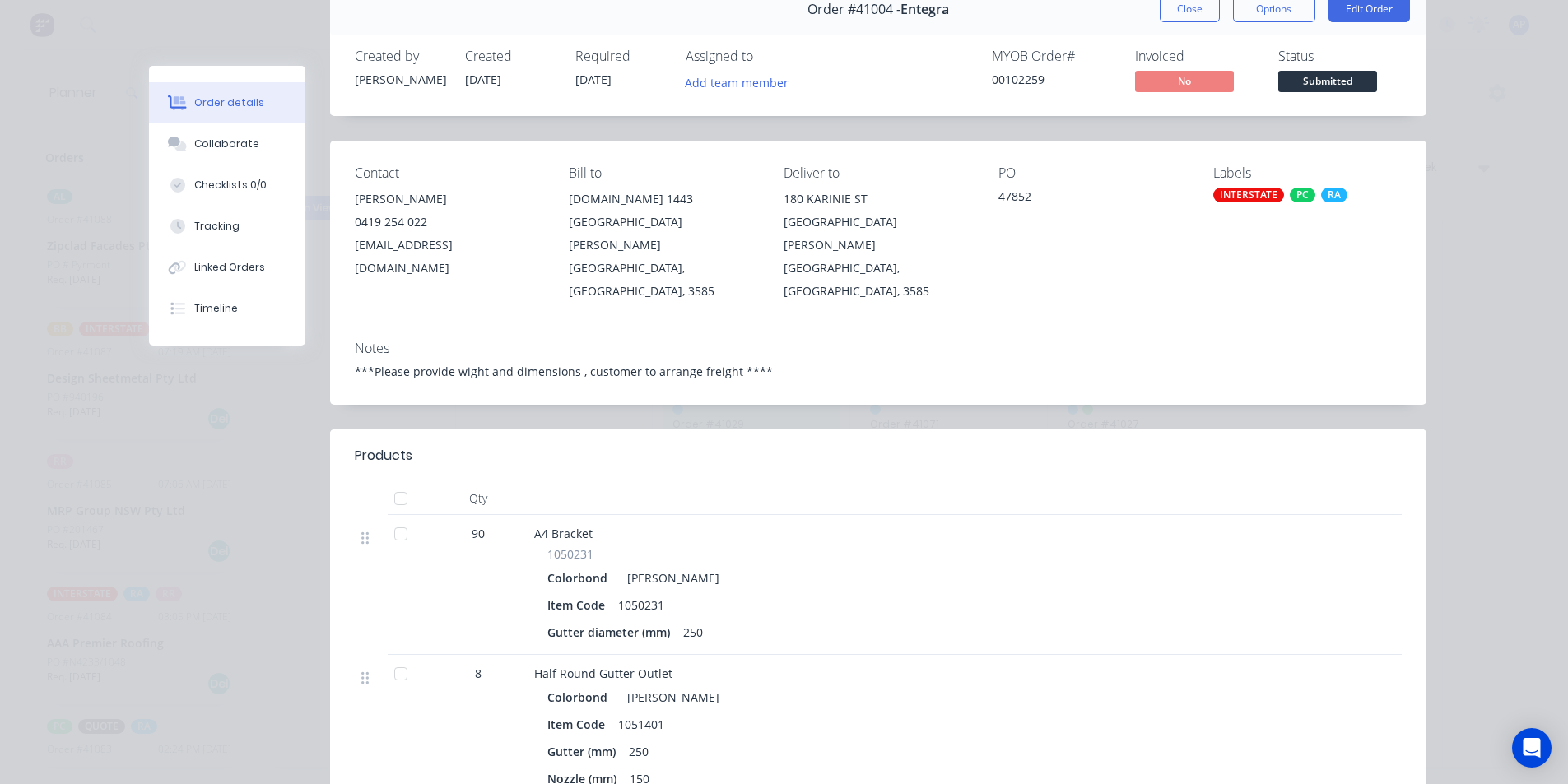
scroll to position [0, 0]
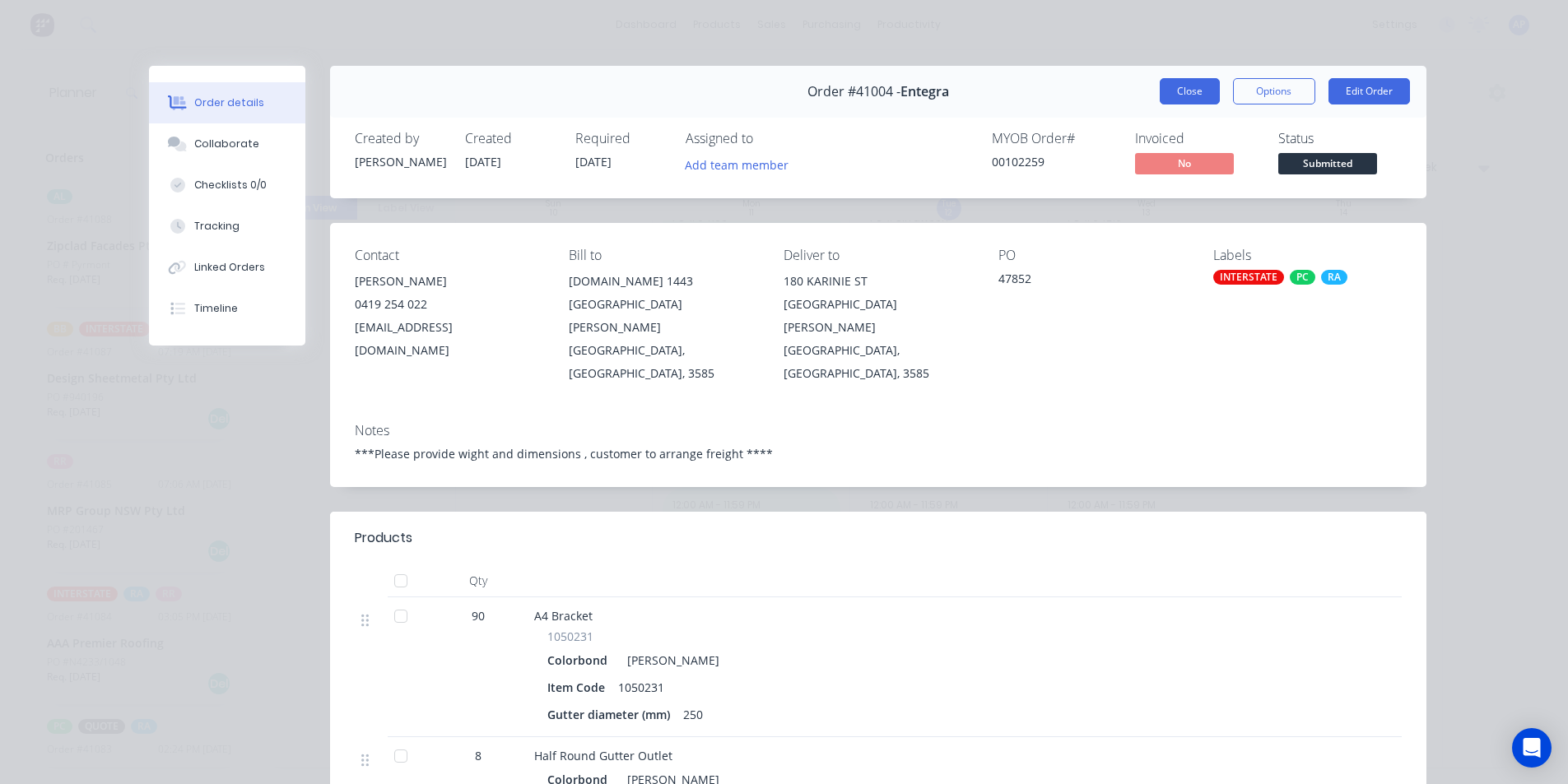
click at [1170, 95] on button "Close" at bounding box center [1189, 91] width 60 height 26
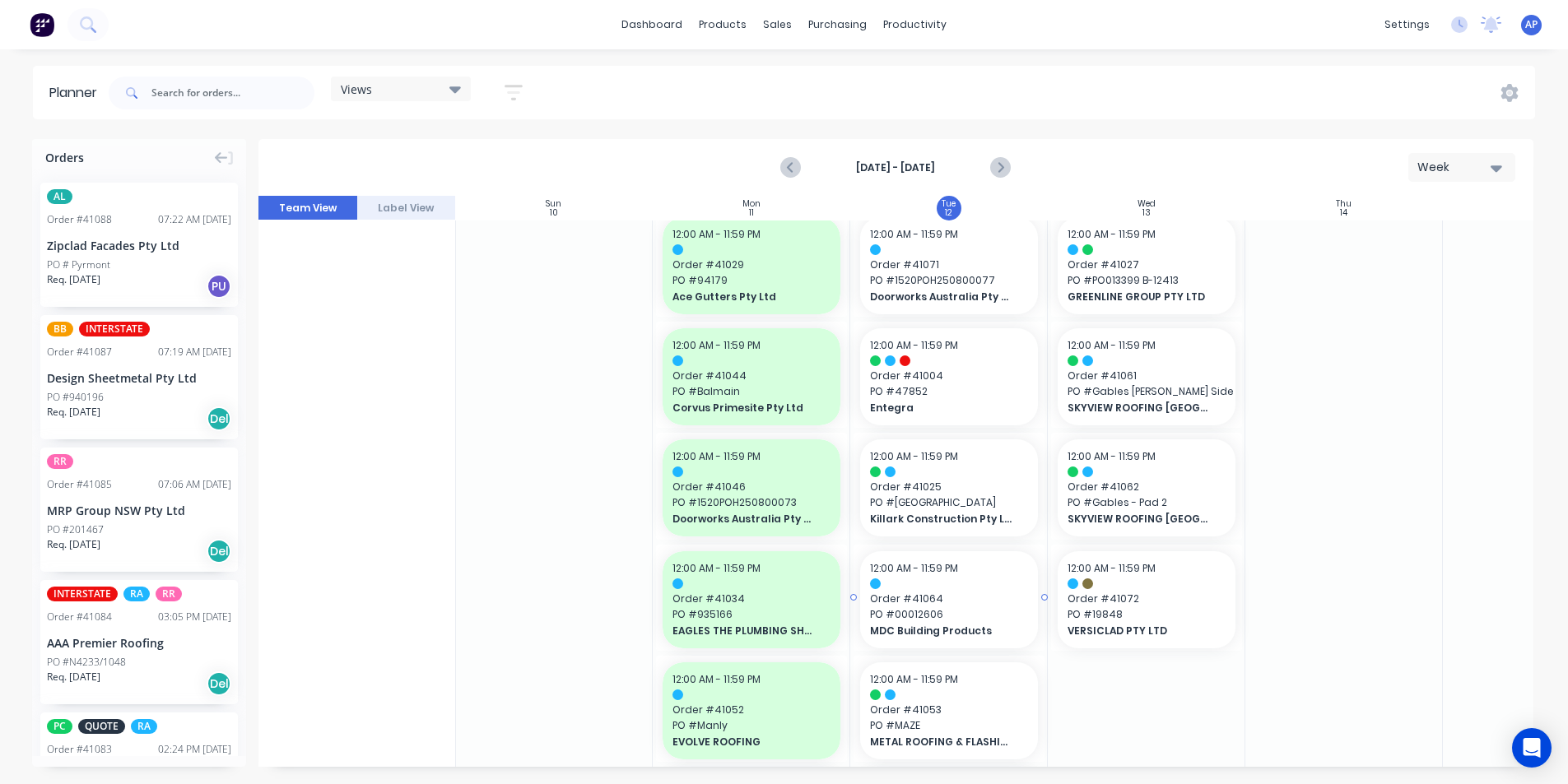
scroll to position [658, 1]
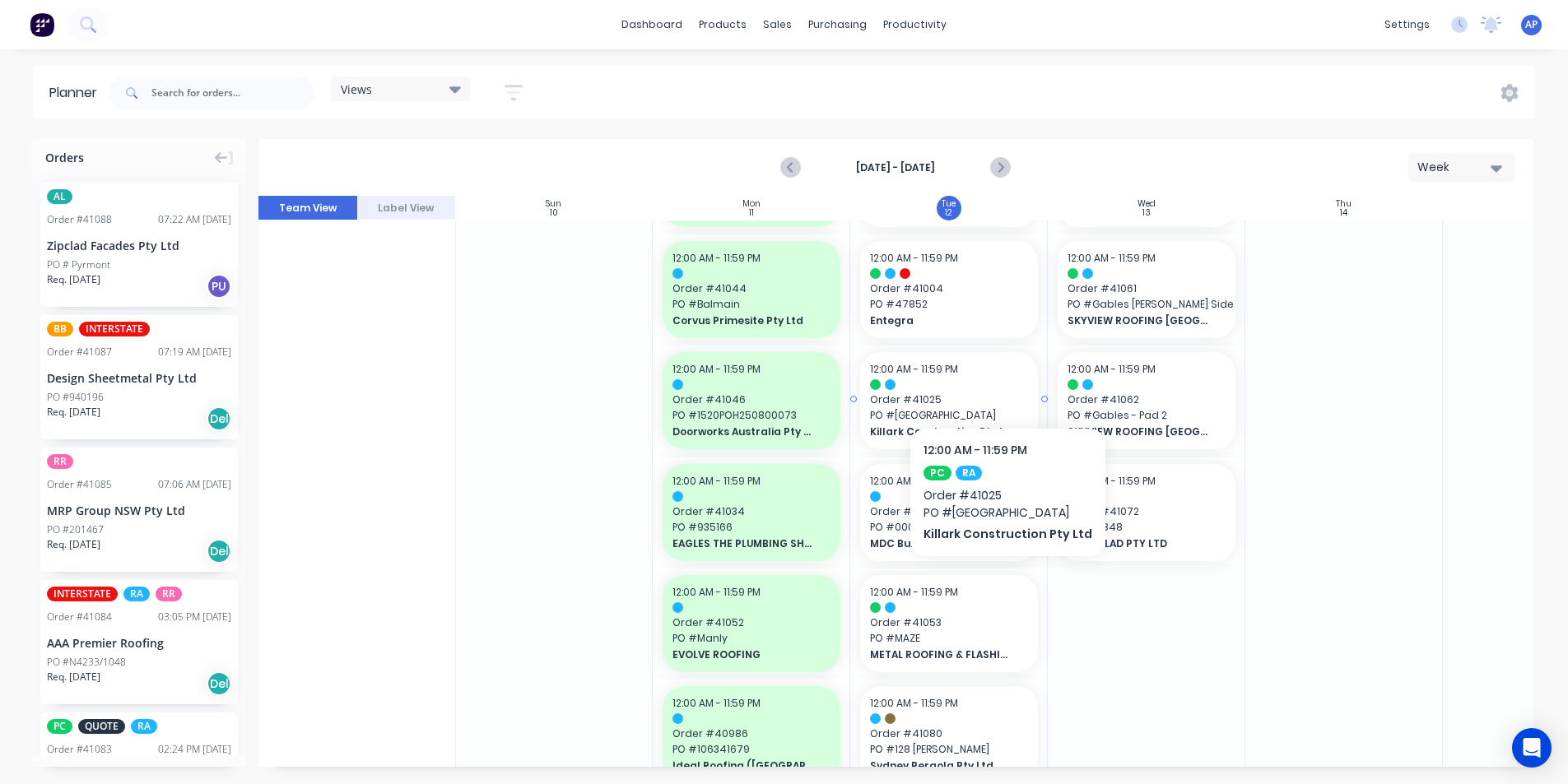
click at [1009, 377] on div "12:00 AM - 11:59 PM Order # 41025 PO # Newcastle North Corridor Killark Constru…" at bounding box center [949, 401] width 178 height 97
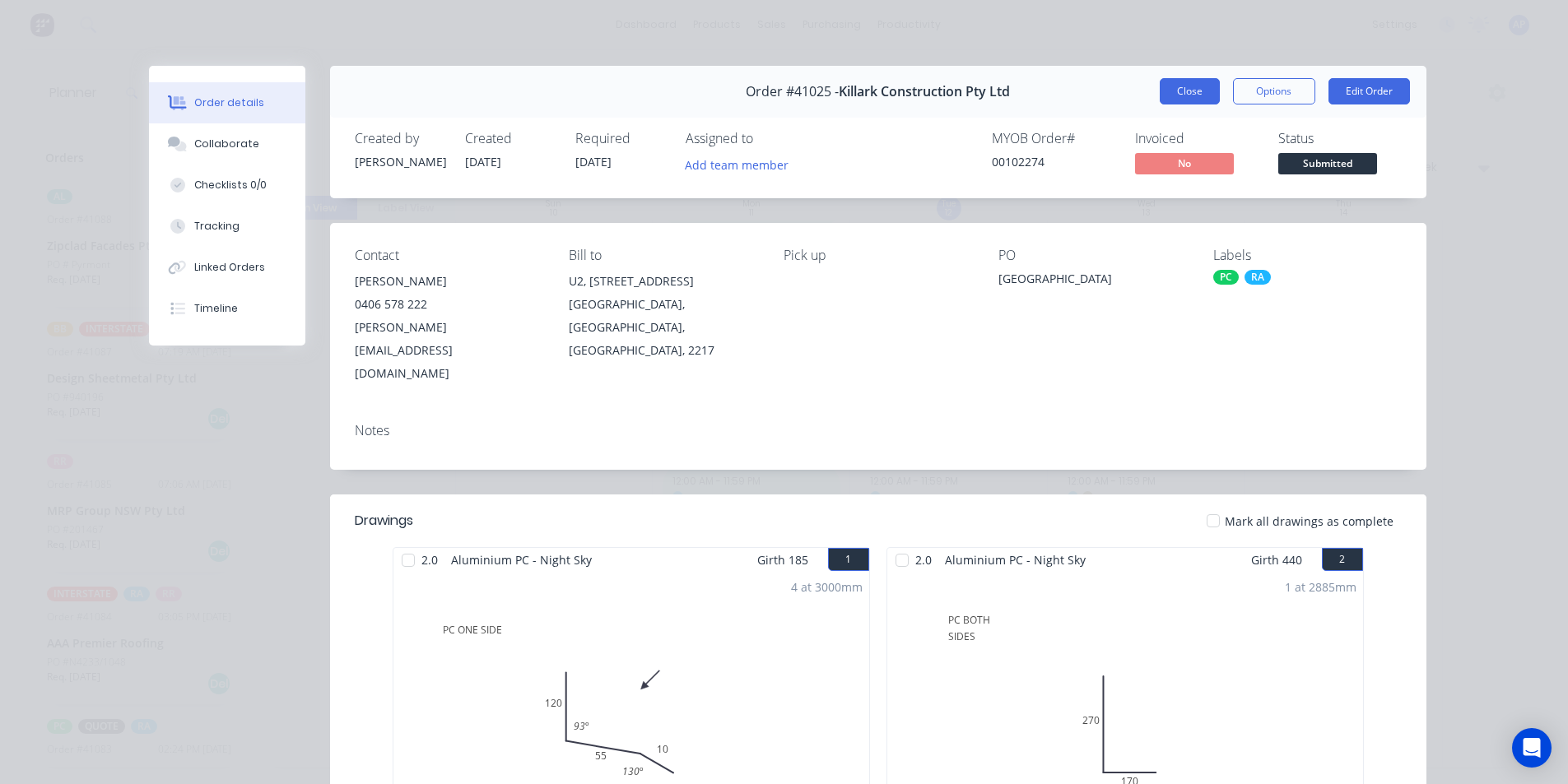
click at [1176, 90] on button "Close" at bounding box center [1189, 91] width 60 height 26
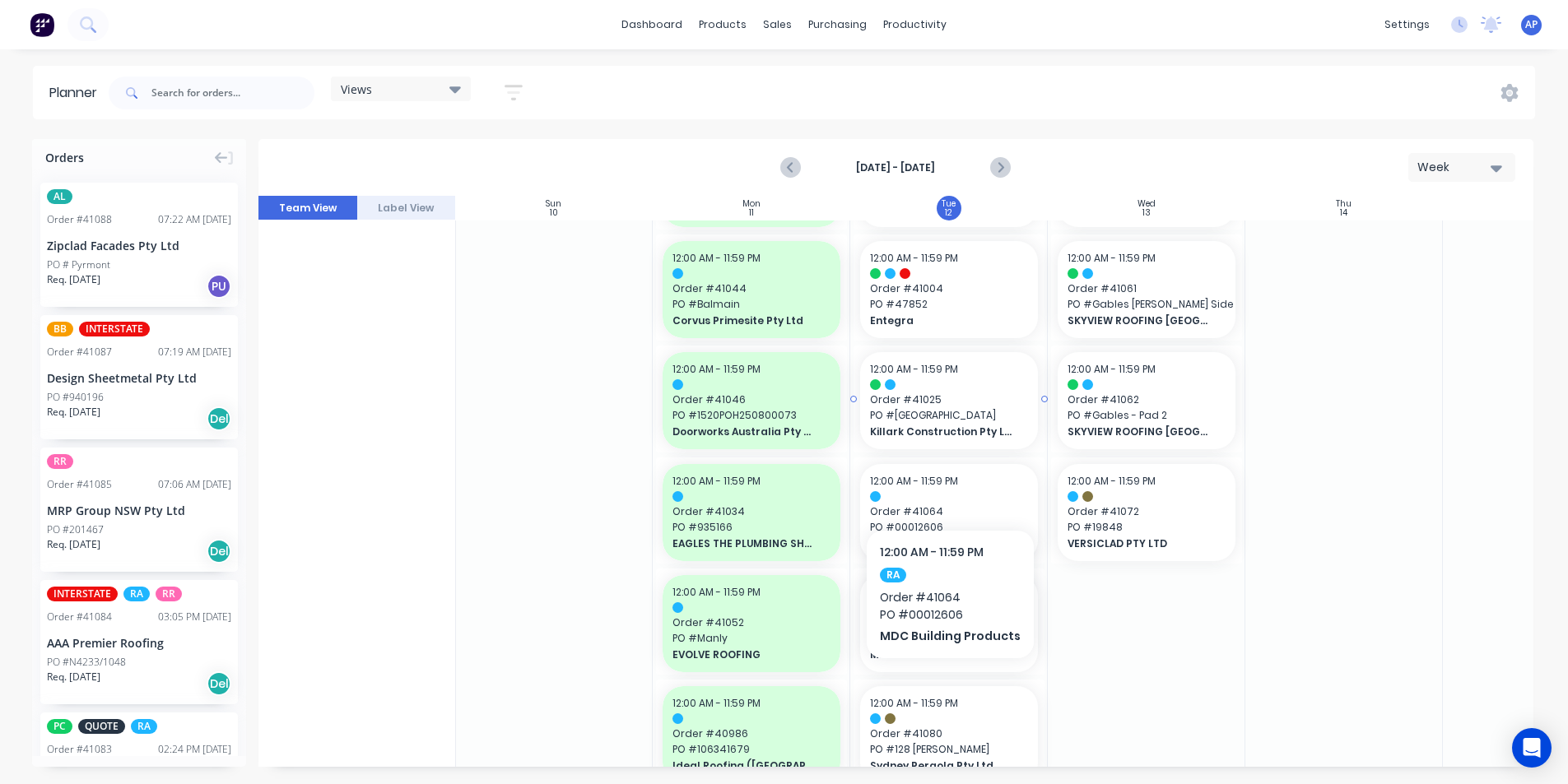
click at [959, 437] on span "Killark Construction Pty Ltd" at bounding box center [941, 432] width 142 height 15
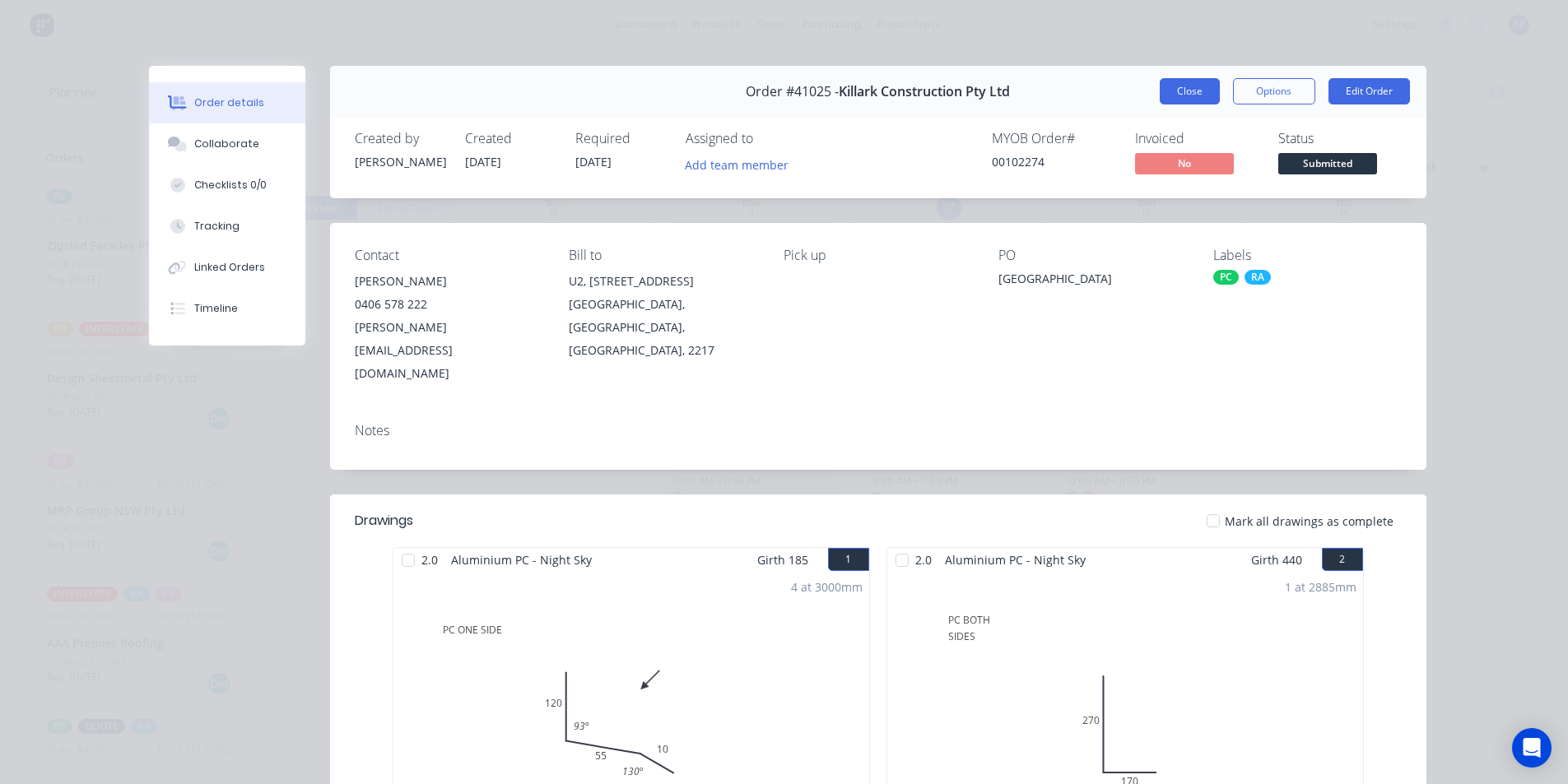
click at [1198, 89] on button "Close" at bounding box center [1189, 91] width 60 height 26
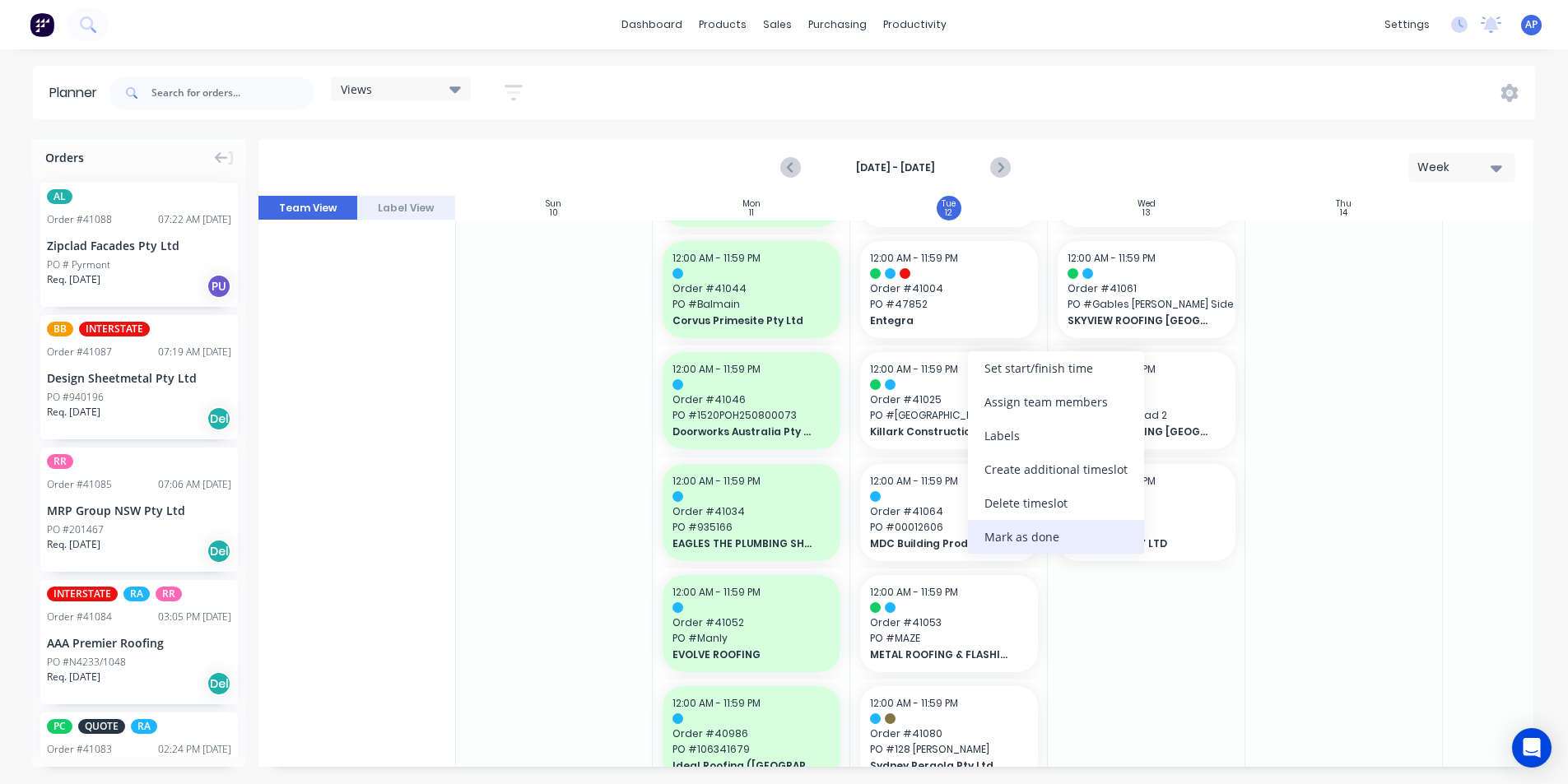
click at [1034, 540] on div "Mark as done" at bounding box center [1056, 537] width 176 height 34
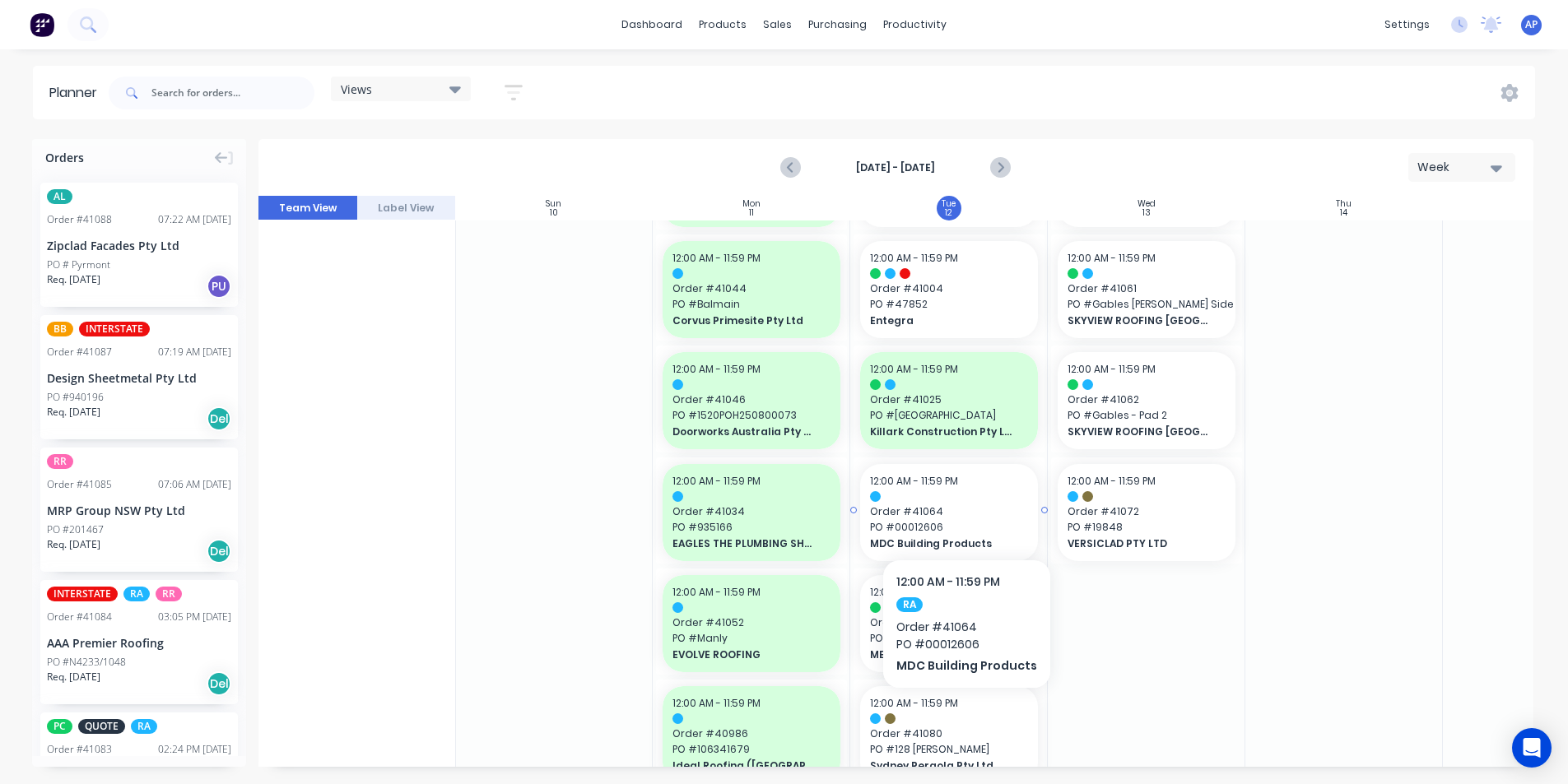
click at [963, 510] on span "Order # 41064" at bounding box center [948, 511] width 158 height 15
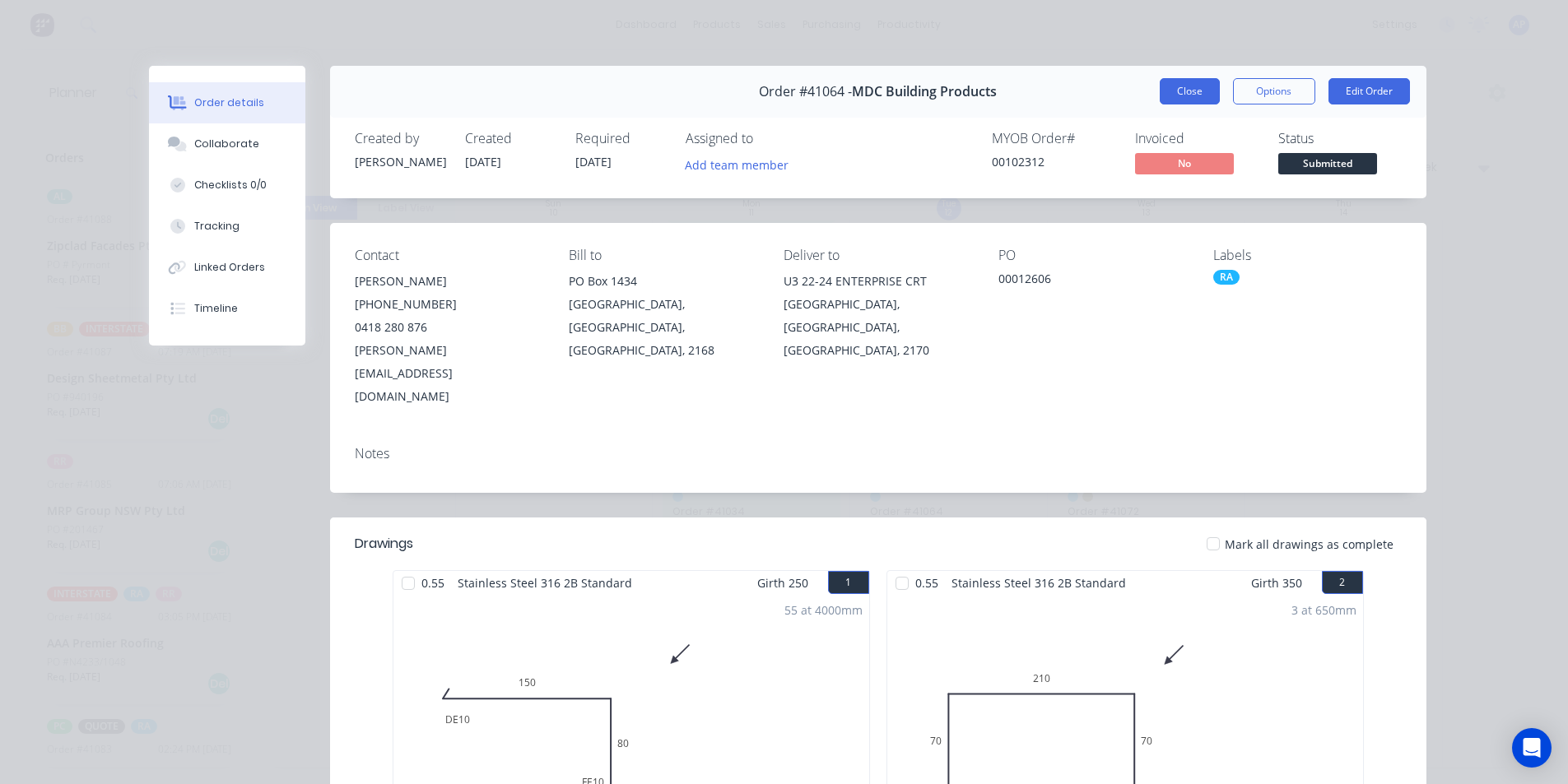
click at [1167, 90] on button "Close" at bounding box center [1189, 91] width 60 height 26
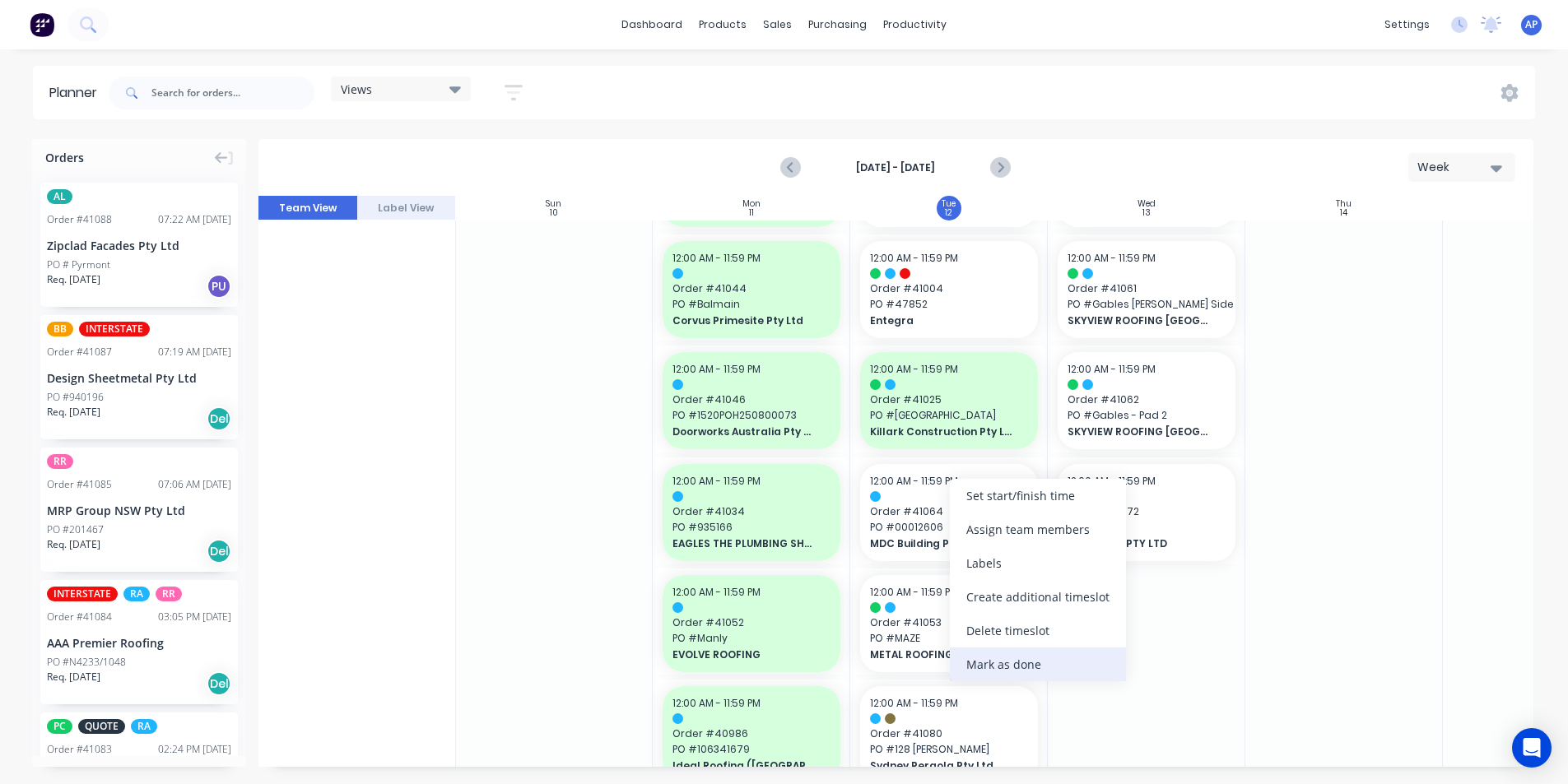
click at [1014, 656] on div "Mark as done" at bounding box center [1038, 664] width 176 height 34
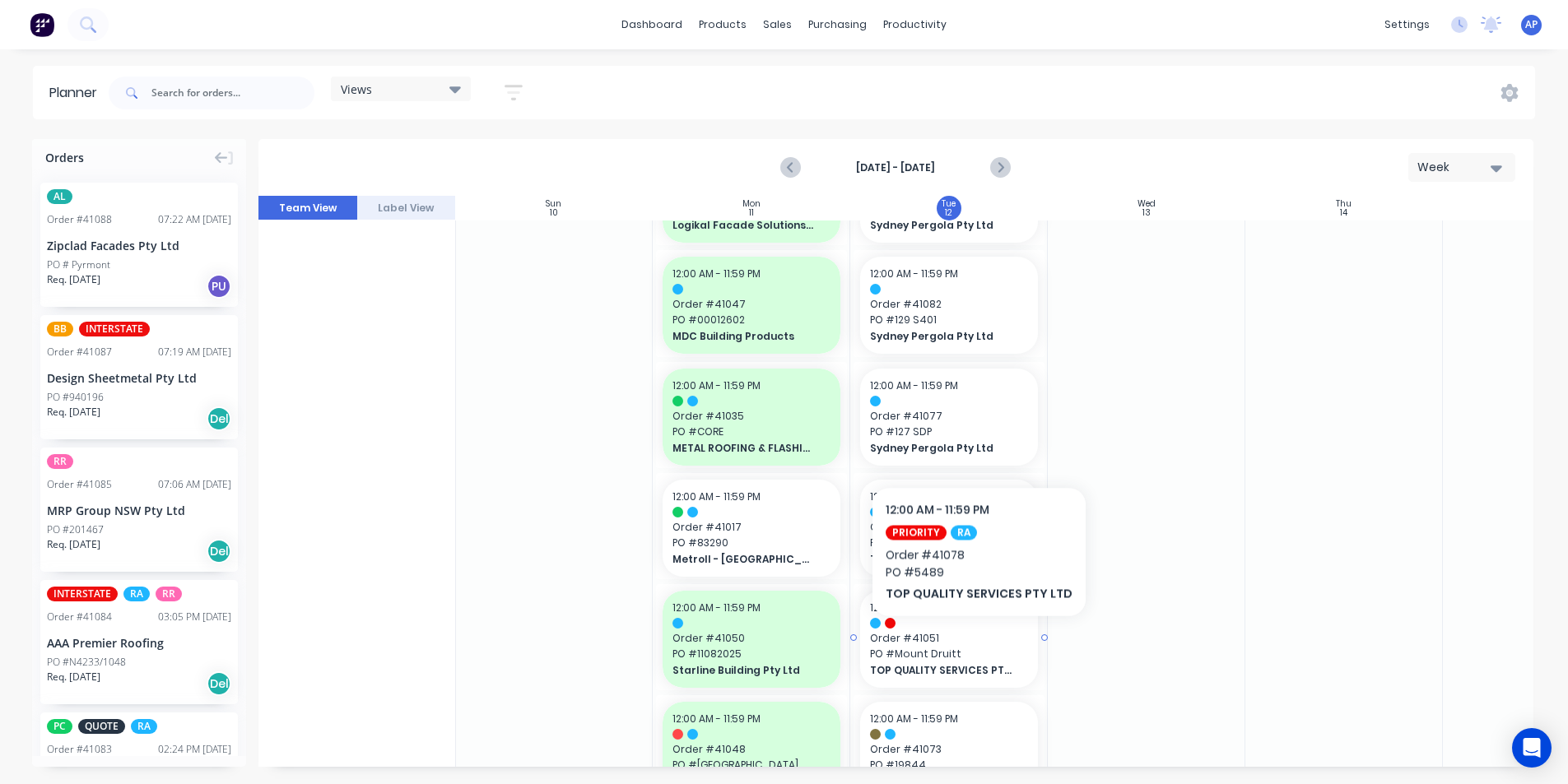
scroll to position [1481, 1]
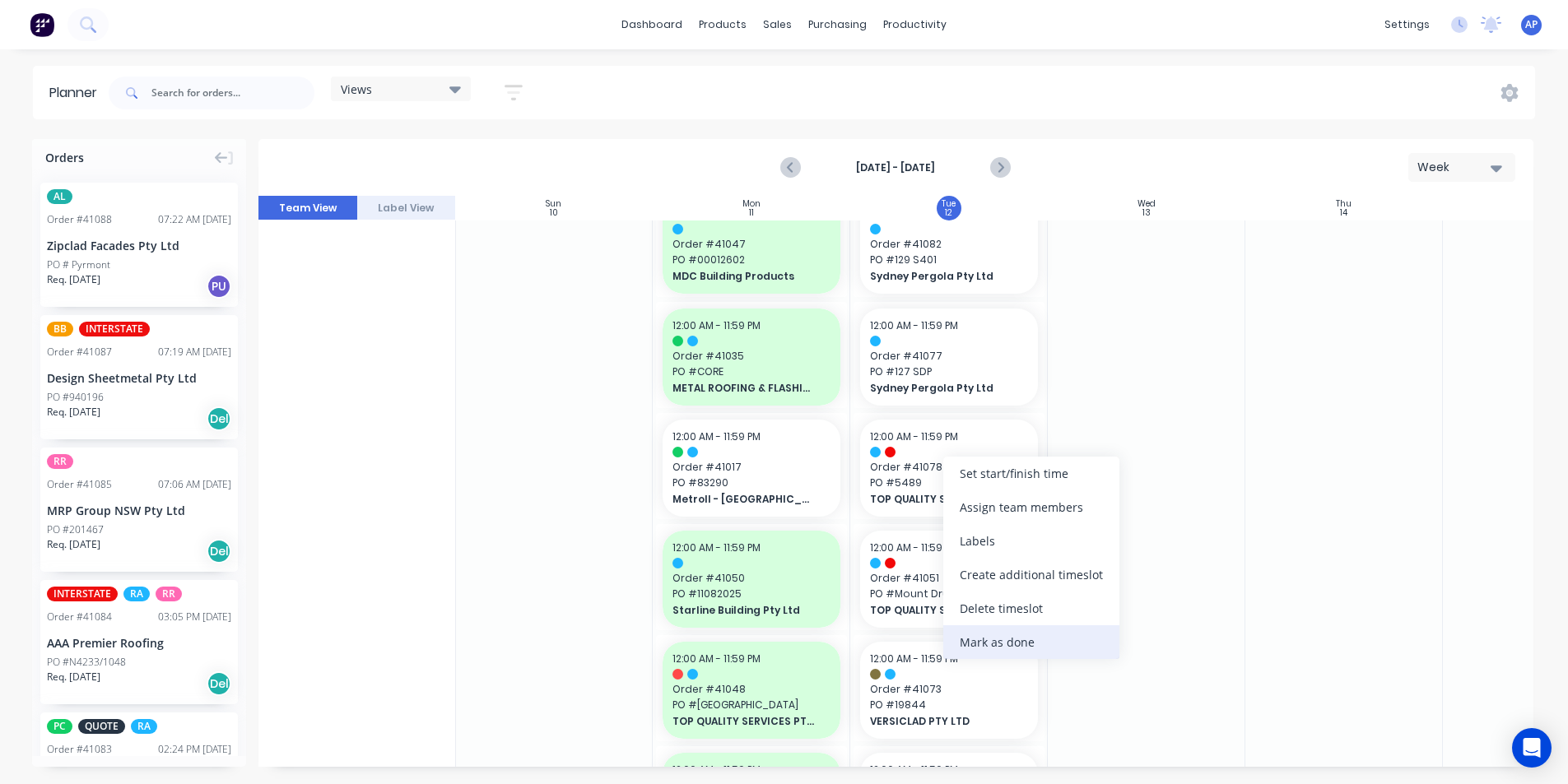
click at [983, 639] on div "Mark as done" at bounding box center [1031, 642] width 176 height 34
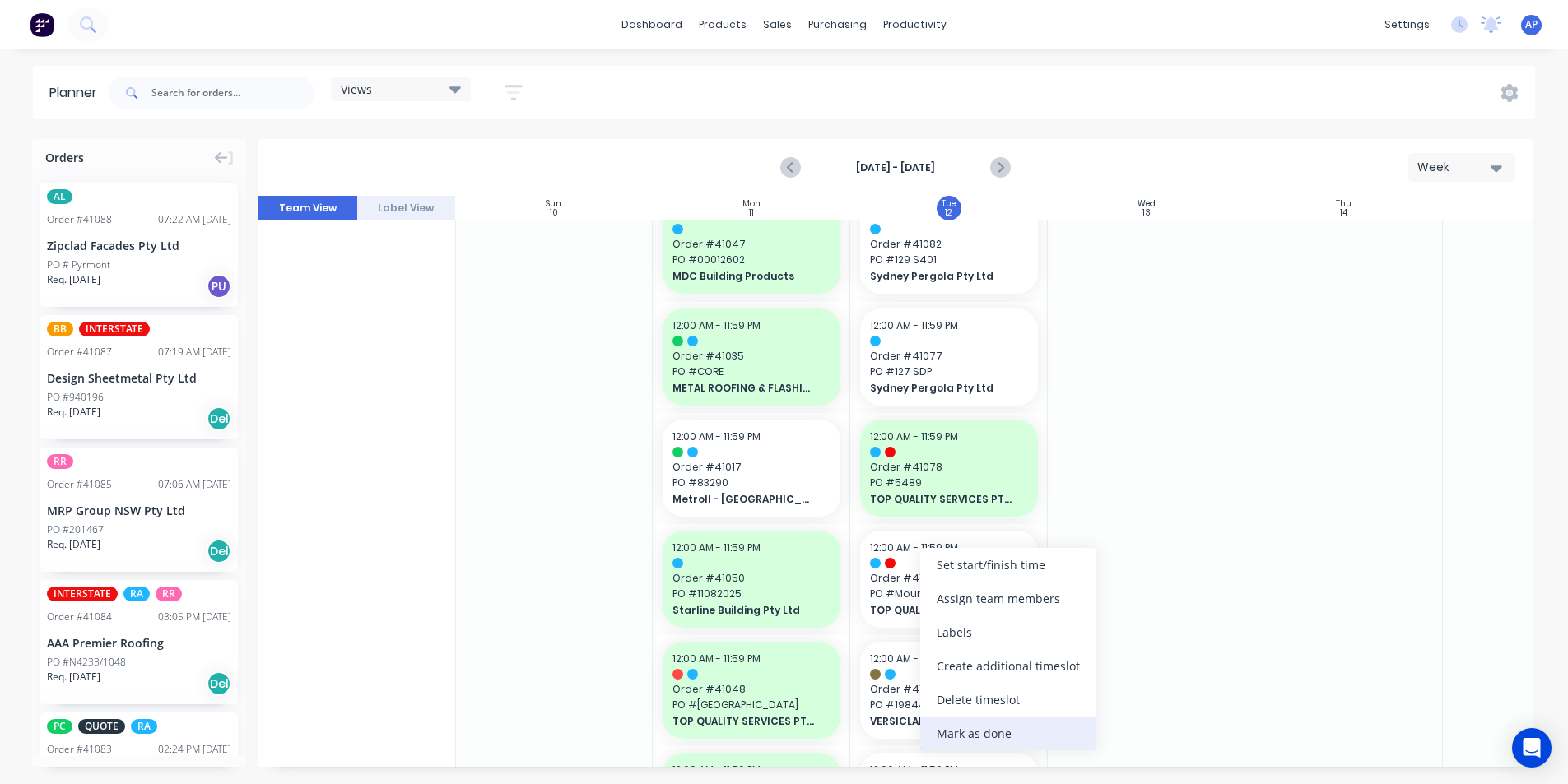
click at [978, 732] on div "Mark as done" at bounding box center [1008, 733] width 176 height 34
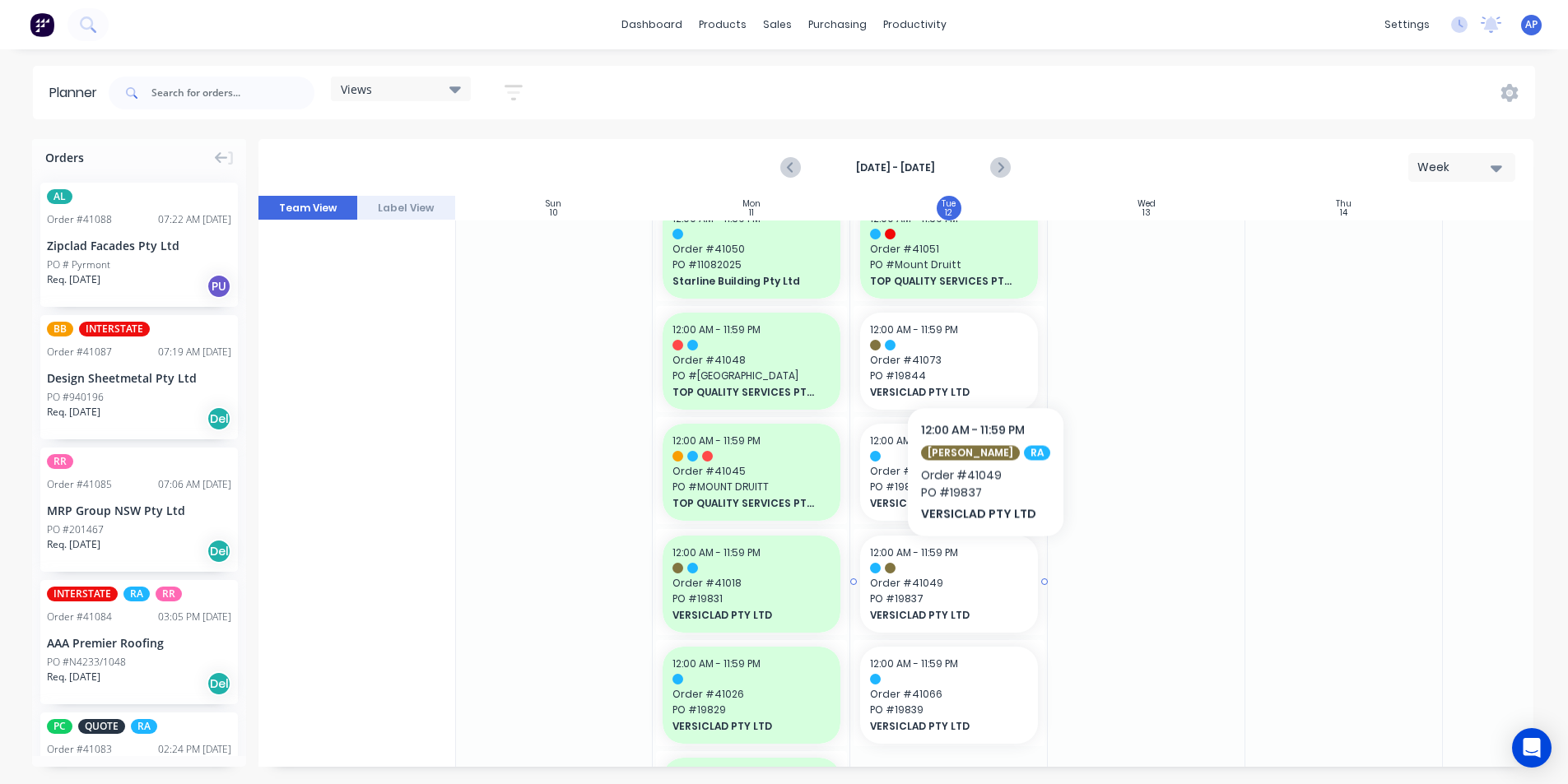
scroll to position [1645, 1]
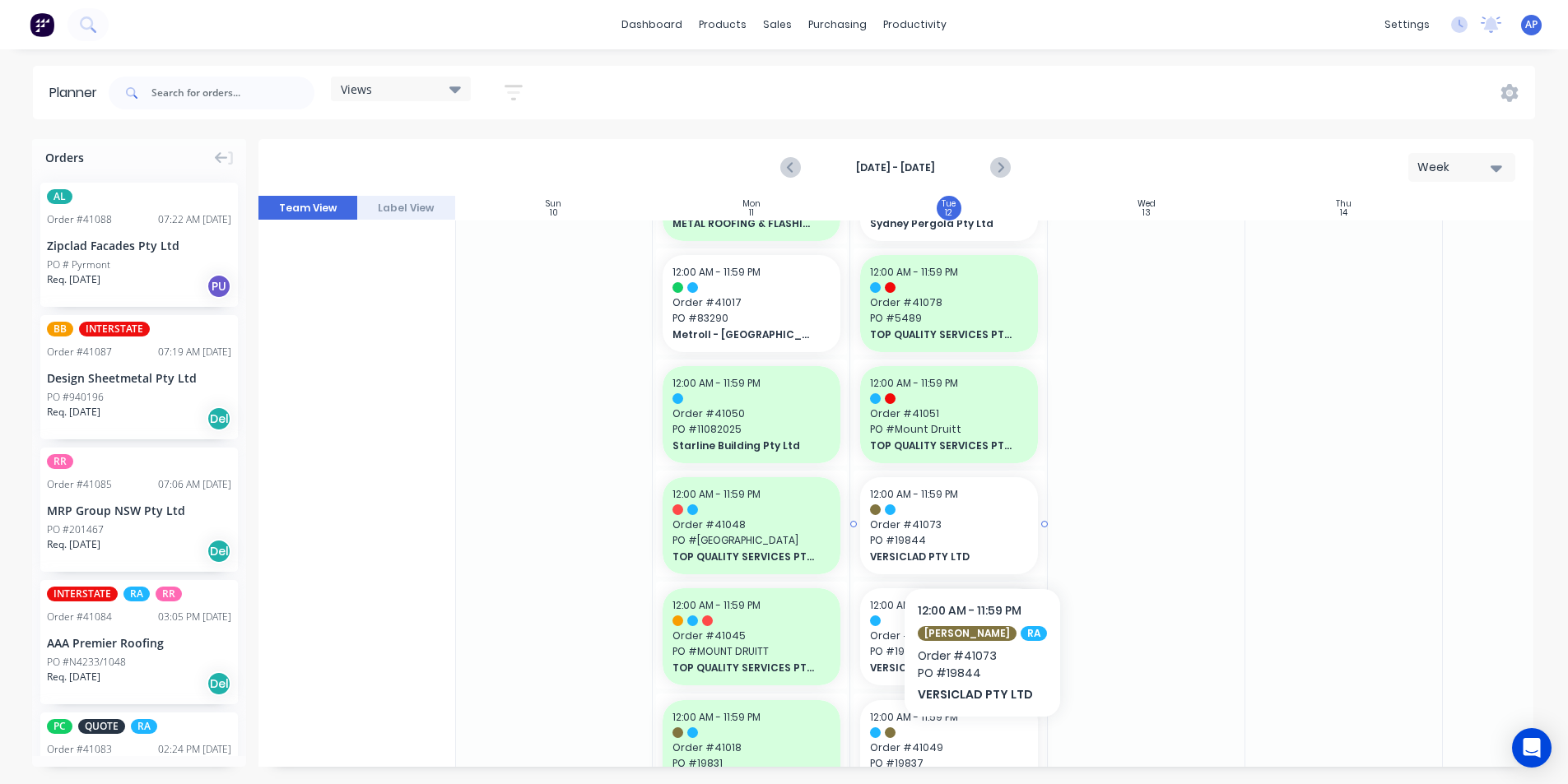
click at [972, 538] on span "PO # 19844" at bounding box center [948, 540] width 158 height 15
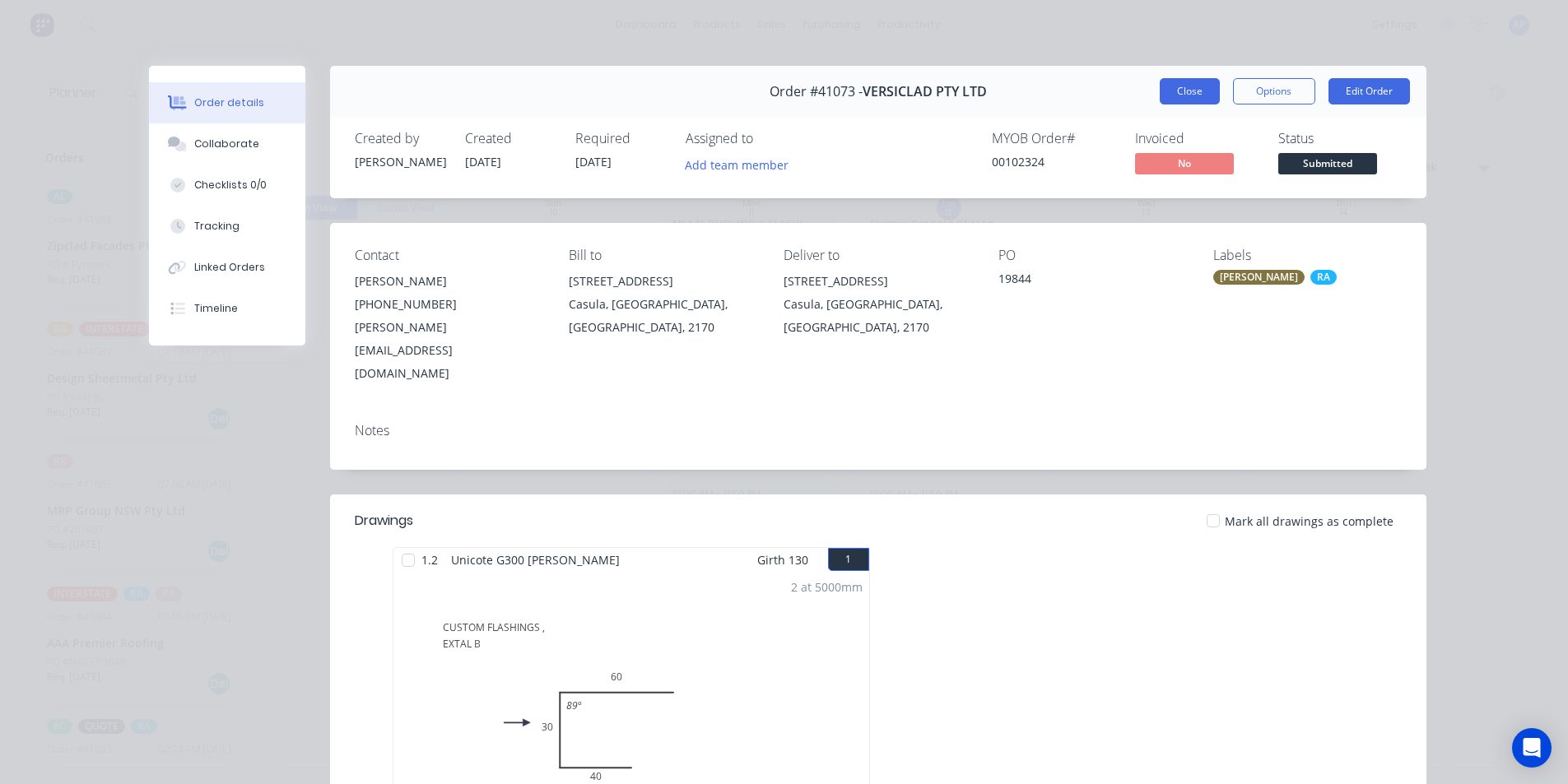
click at [1193, 93] on button "Close" at bounding box center [1189, 91] width 60 height 26
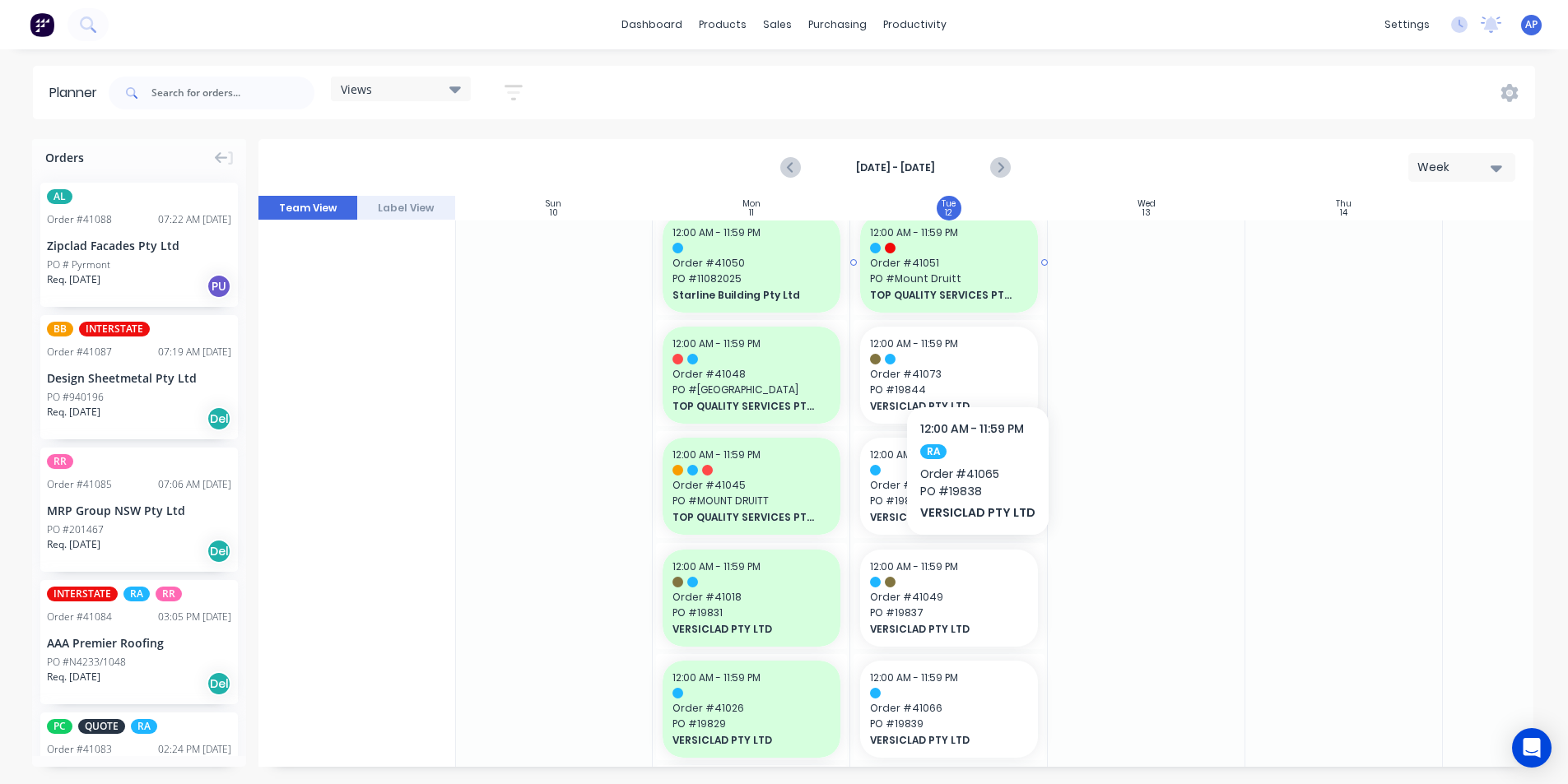
scroll to position [1727, 1]
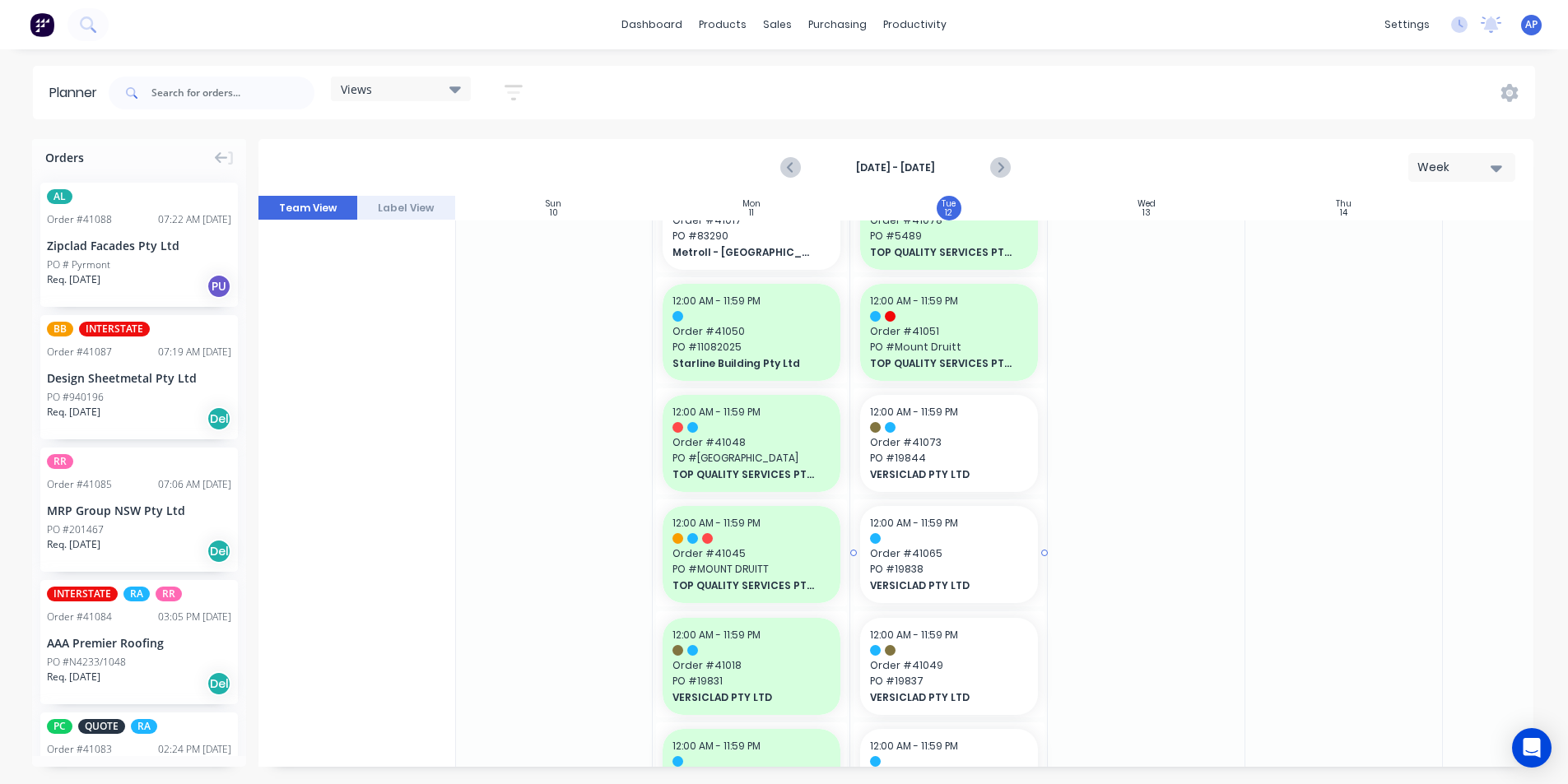
click at [957, 566] on span "PO # 19838" at bounding box center [948, 570] width 158 height 15
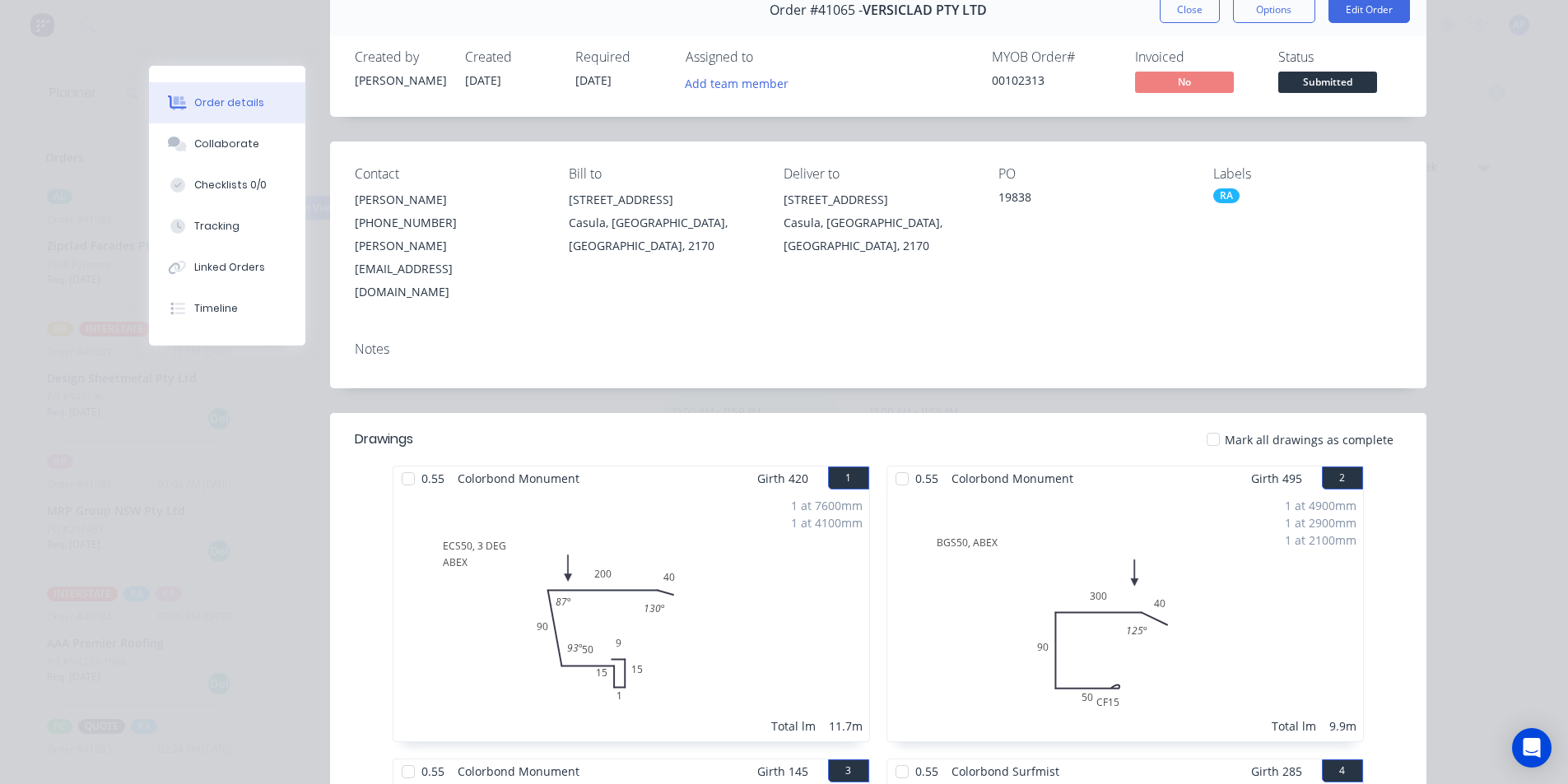
scroll to position [0, 0]
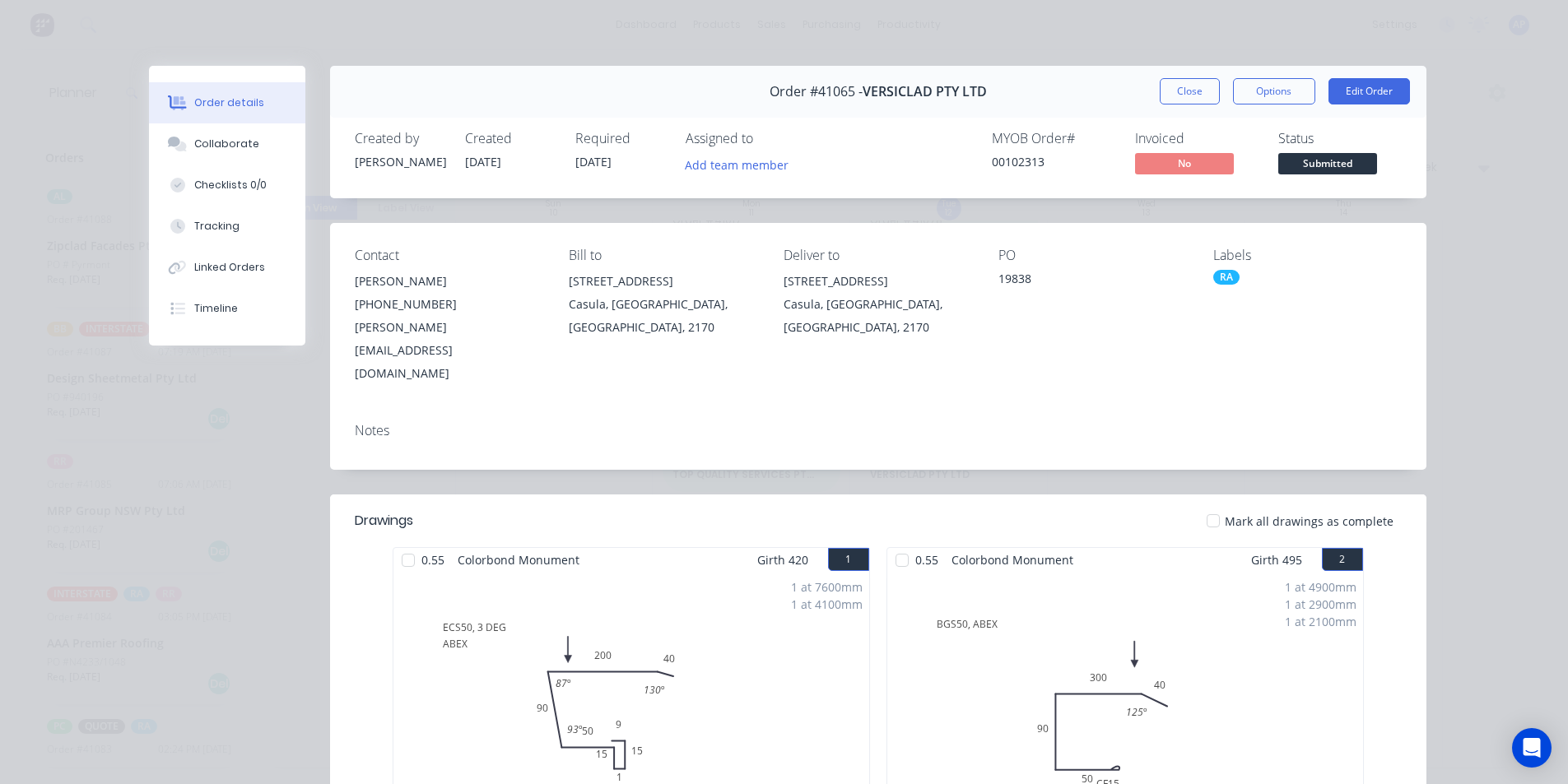
click at [1151, 102] on div "Order #41065 - VERSICLAD PTY LTD Close Options Edit Order" at bounding box center [878, 91] width 1097 height 52
click at [1172, 88] on button "Close" at bounding box center [1189, 91] width 60 height 26
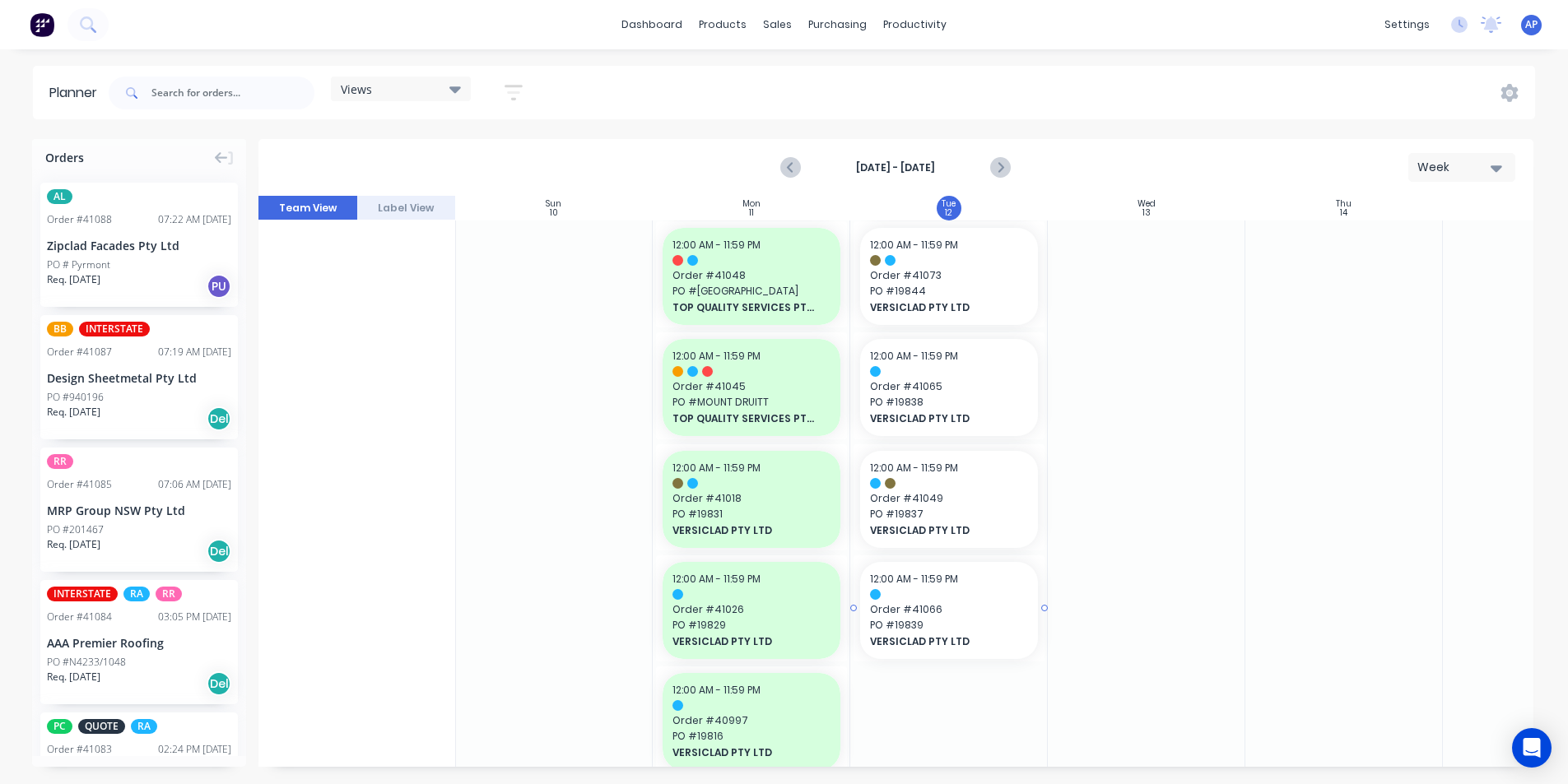
scroll to position [1892, 1]
click at [1003, 524] on div "12:00 AM - 11:59 PM Order # 41049 PO # 19837 VERSICLAD PTY LTD" at bounding box center [949, 502] width 178 height 97
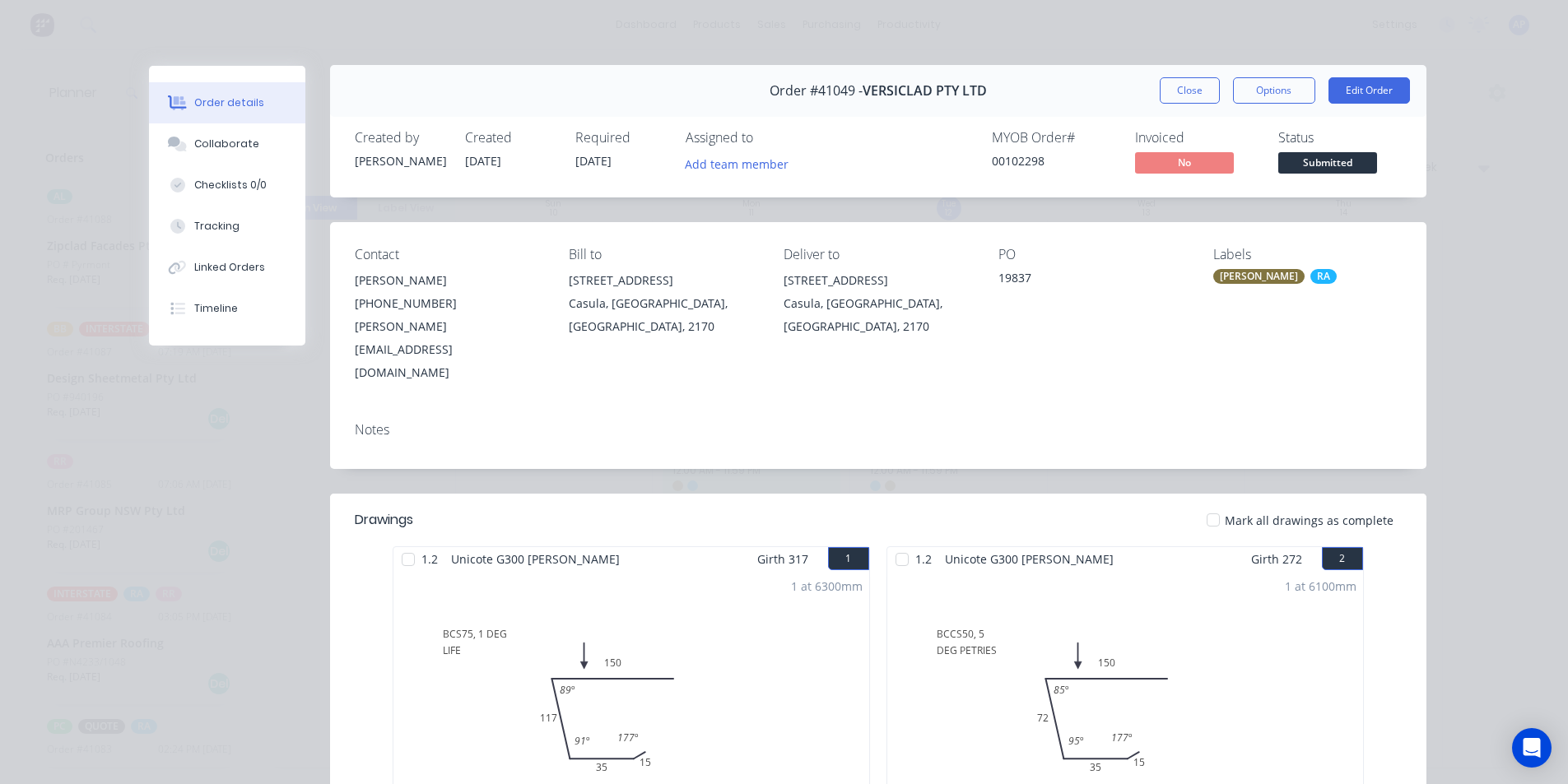
scroll to position [0, 0]
click at [1172, 102] on button "Close" at bounding box center [1189, 91] width 60 height 26
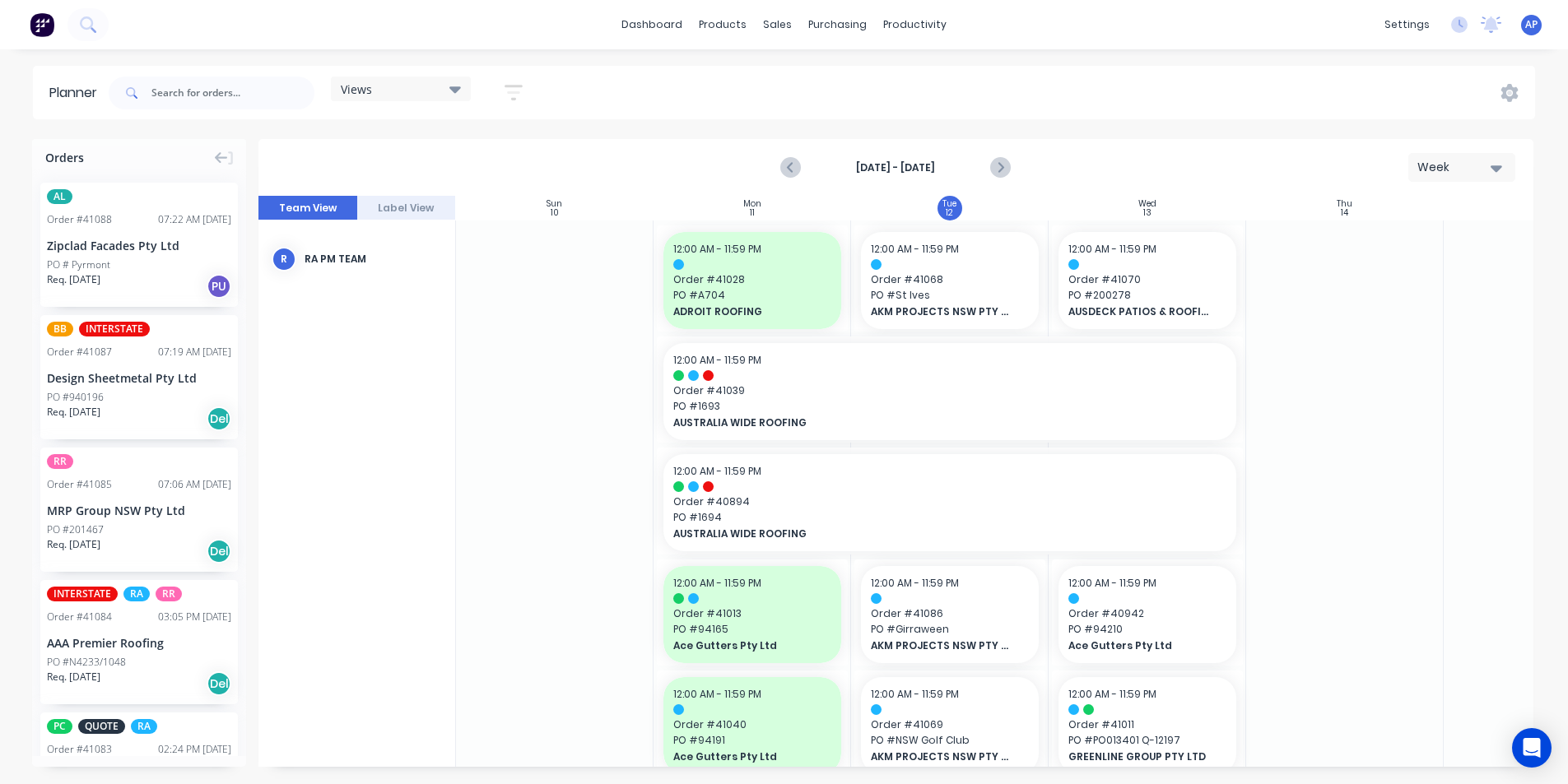
scroll to position [1892, 1]
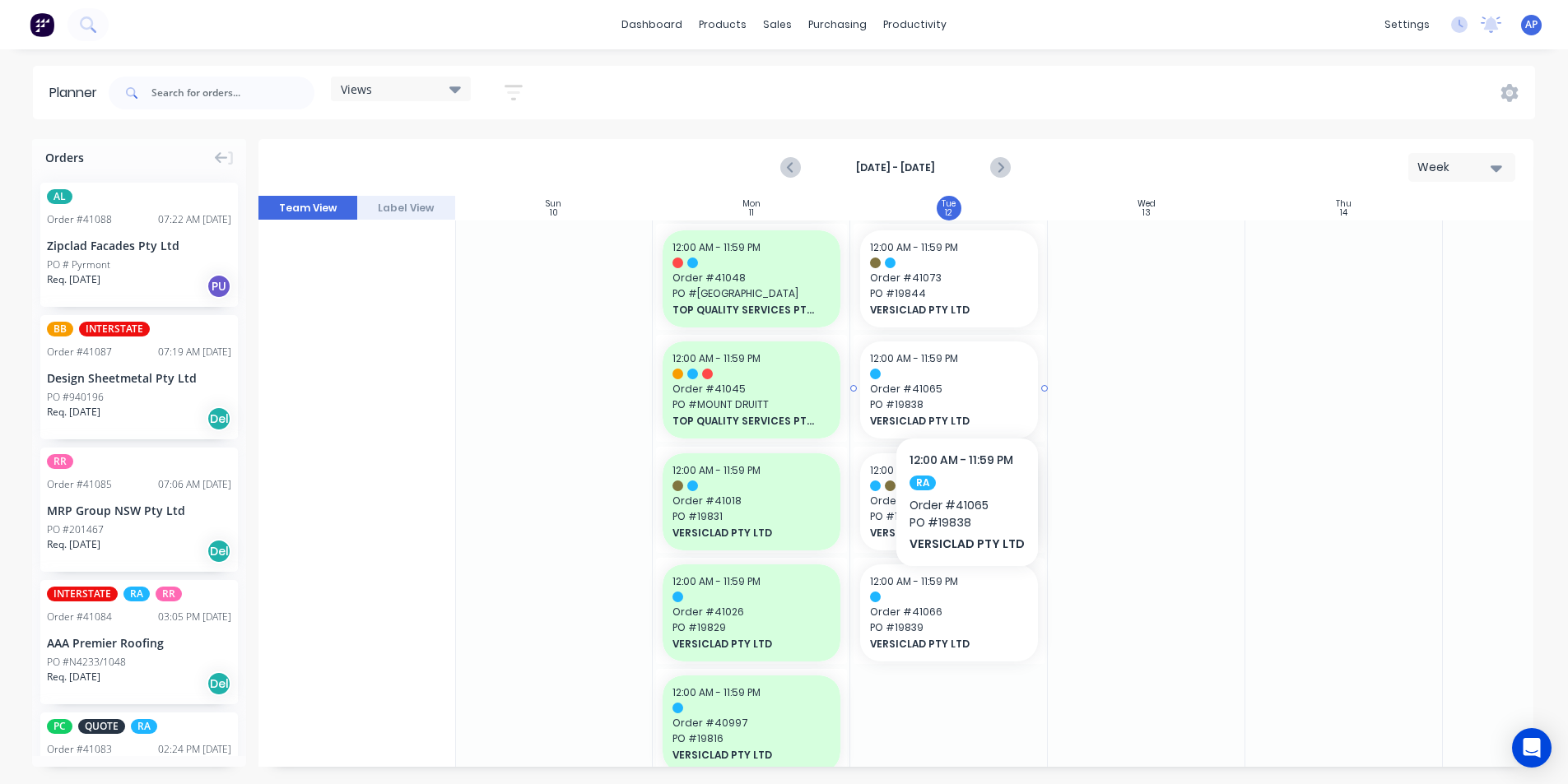
click at [963, 388] on span "Order # 41065" at bounding box center [948, 389] width 158 height 15
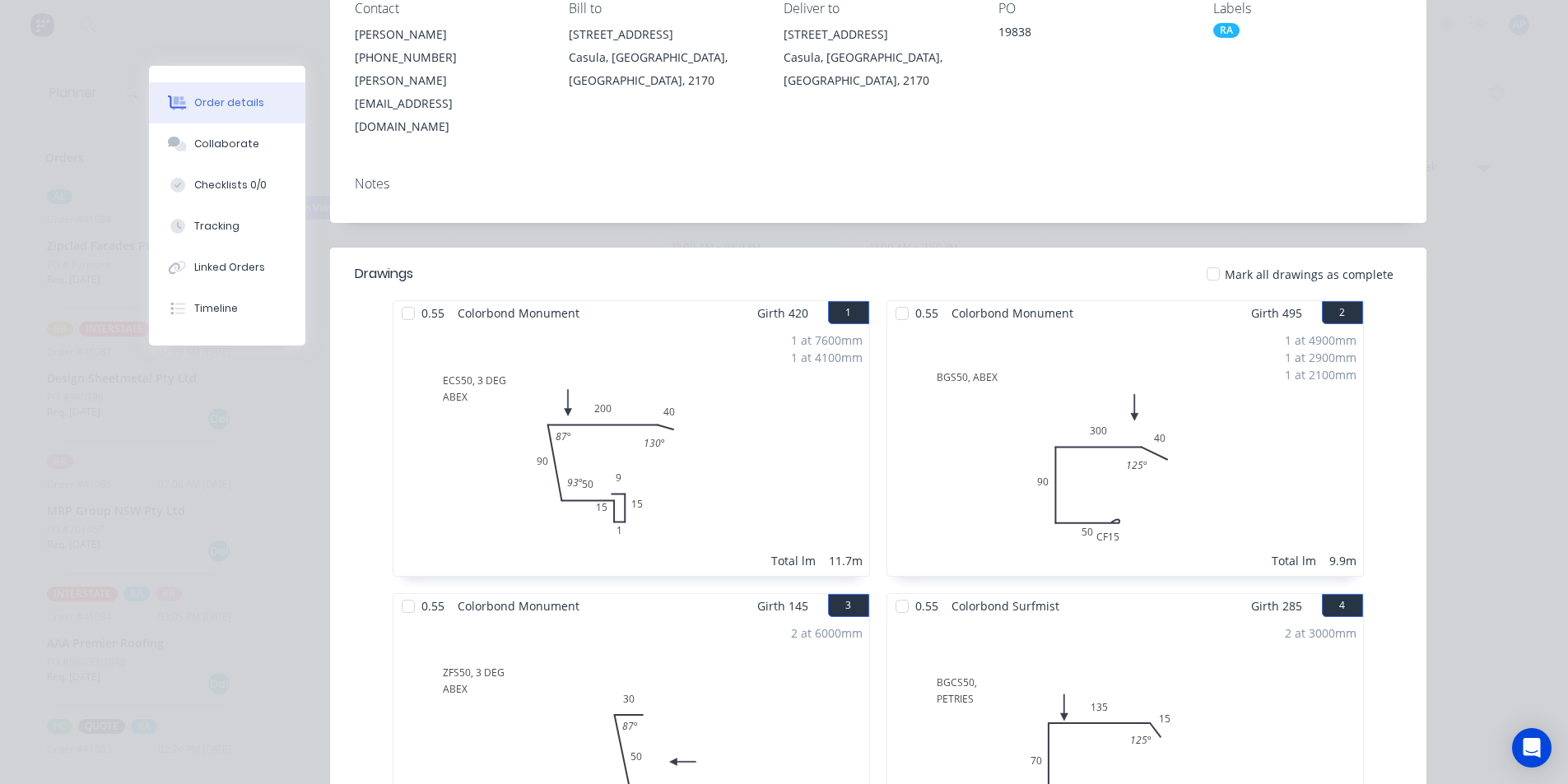
scroll to position [0, 0]
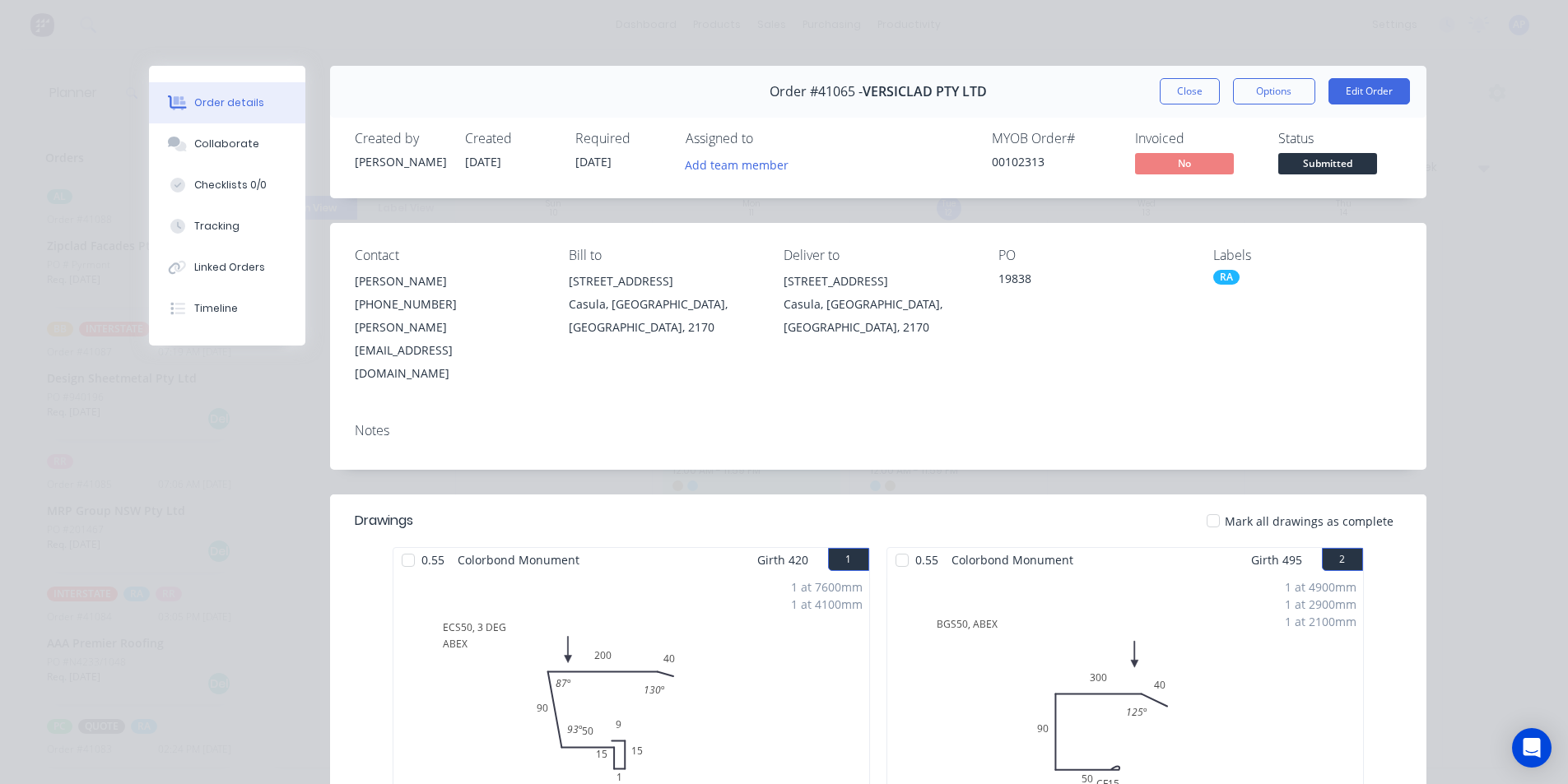
click at [1174, 108] on div "Order #41065 - VERSICLAD PTY LTD Close Options Edit Order" at bounding box center [878, 91] width 1097 height 52
click at [1175, 93] on button "Close" at bounding box center [1189, 91] width 60 height 26
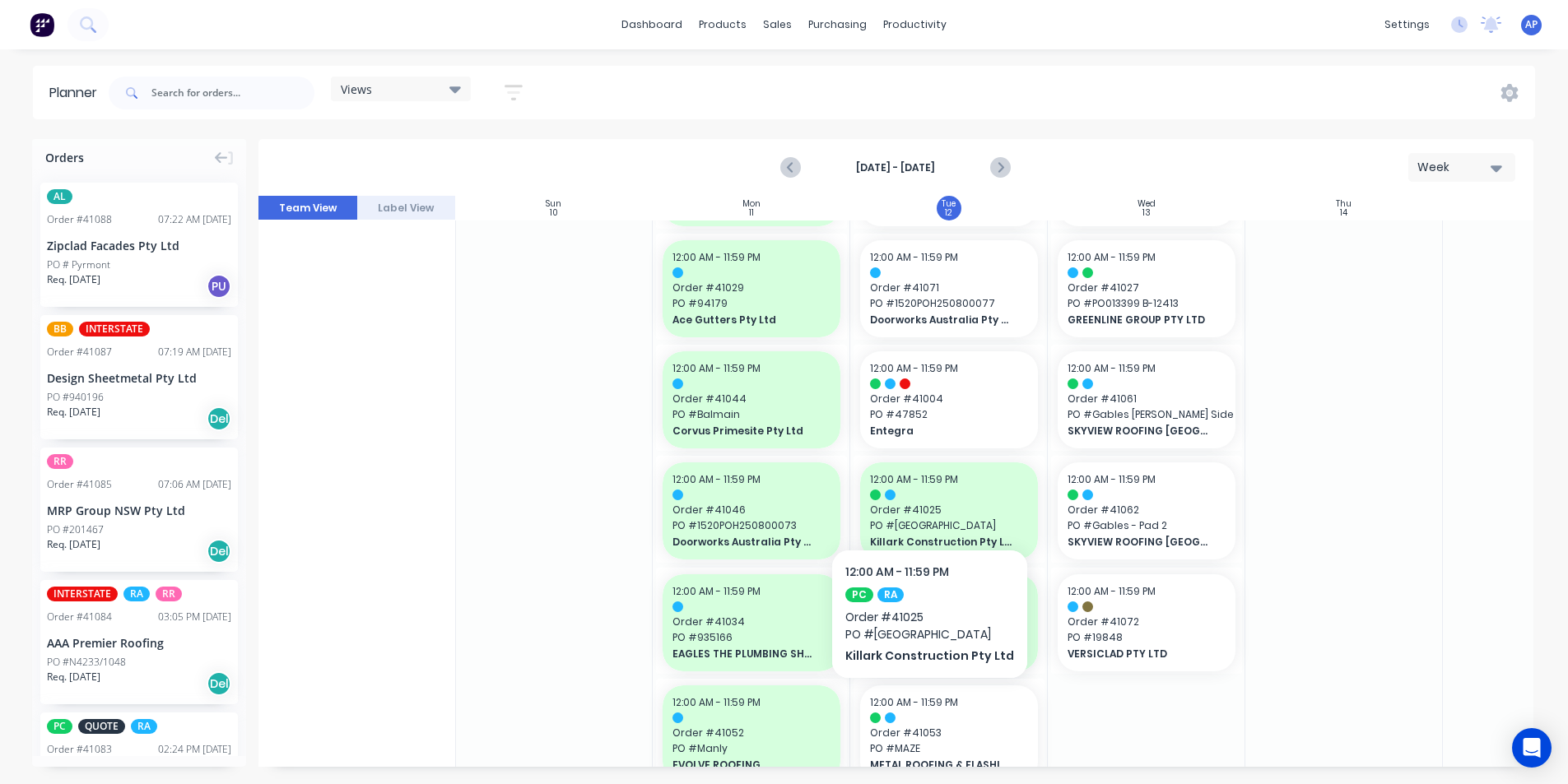
scroll to position [329, 1]
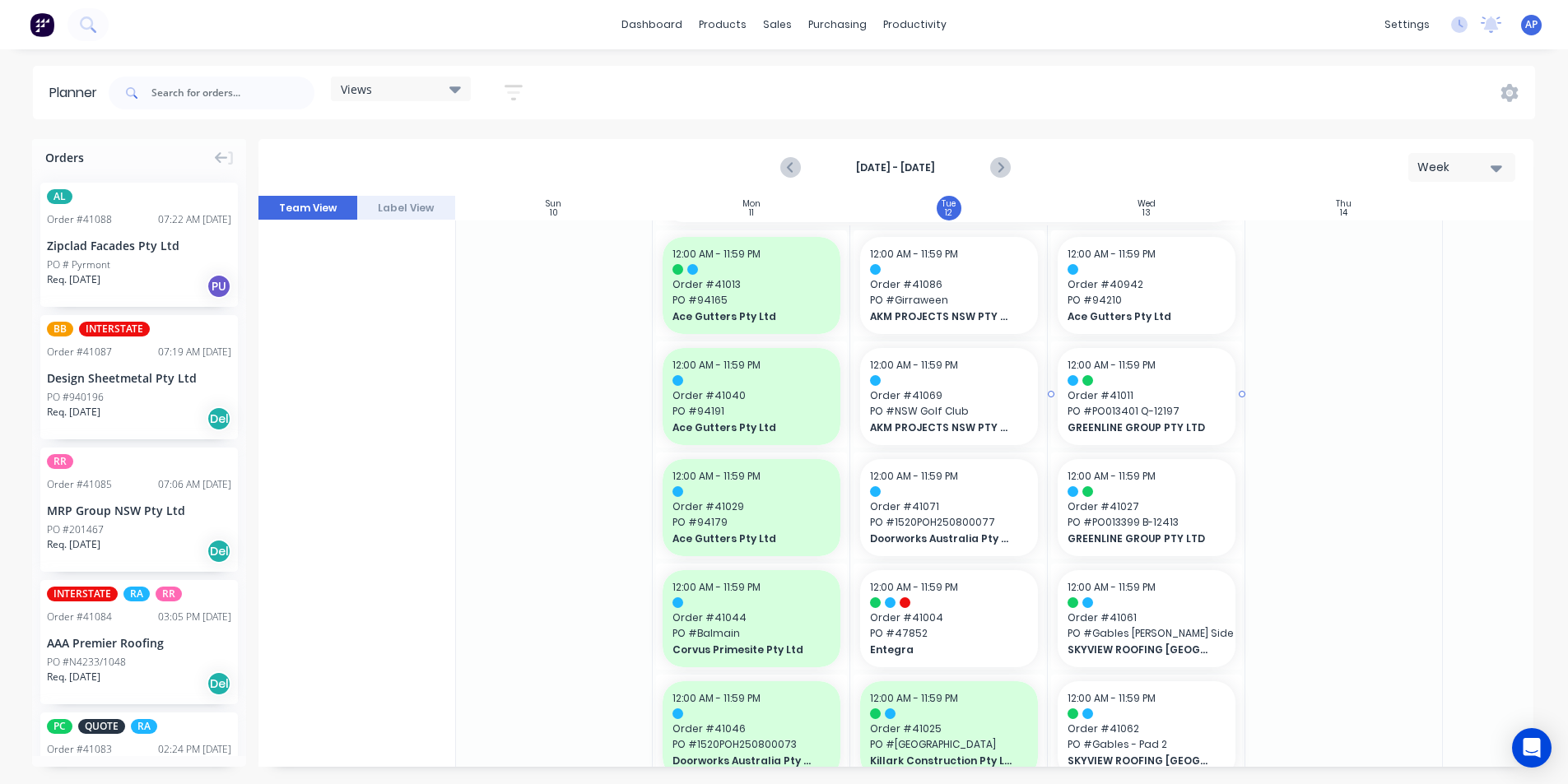
click at [1205, 421] on span "GREENLINE GROUP PTY LTD" at bounding box center [1139, 428] width 142 height 15
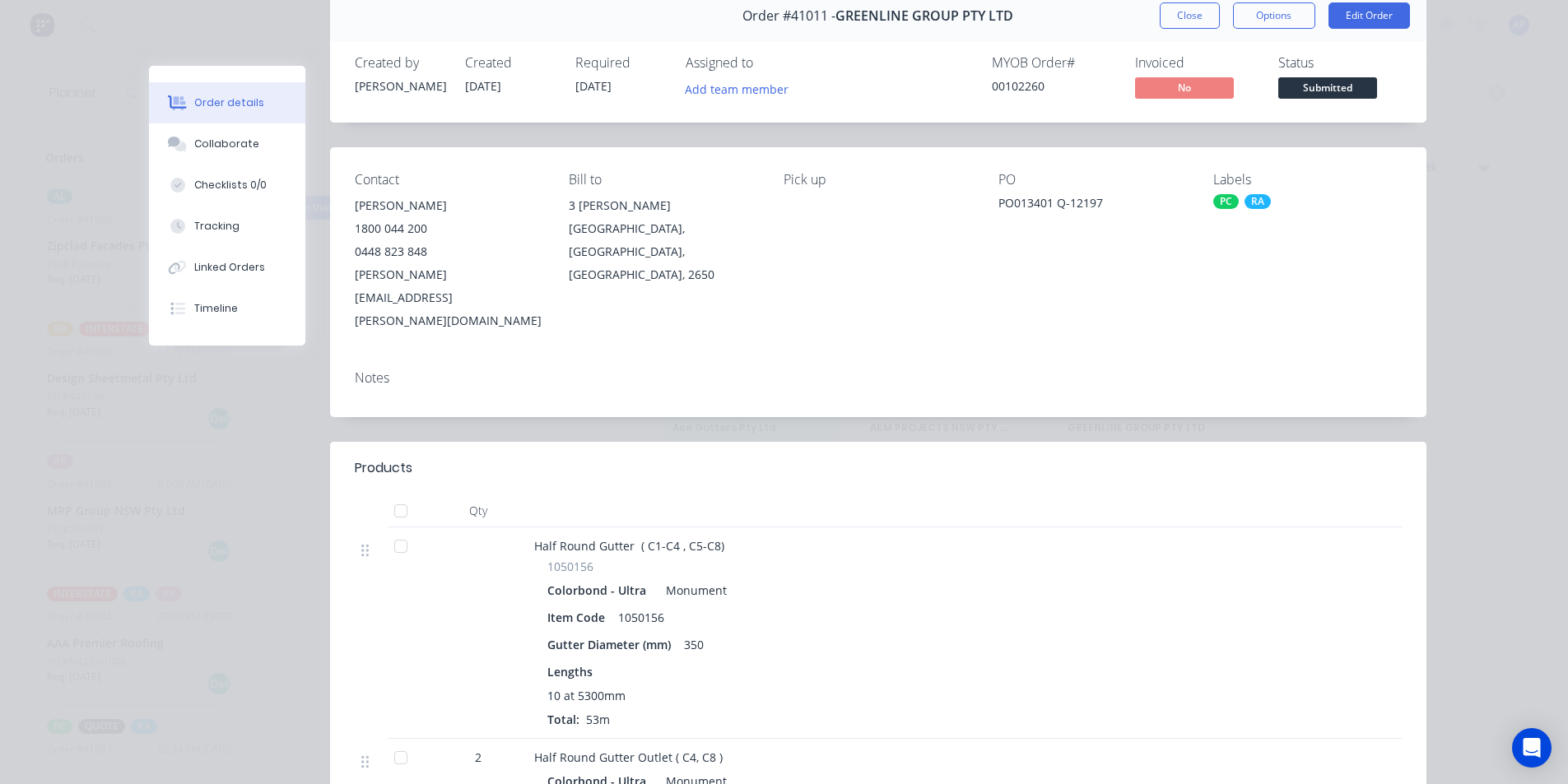
scroll to position [0, 0]
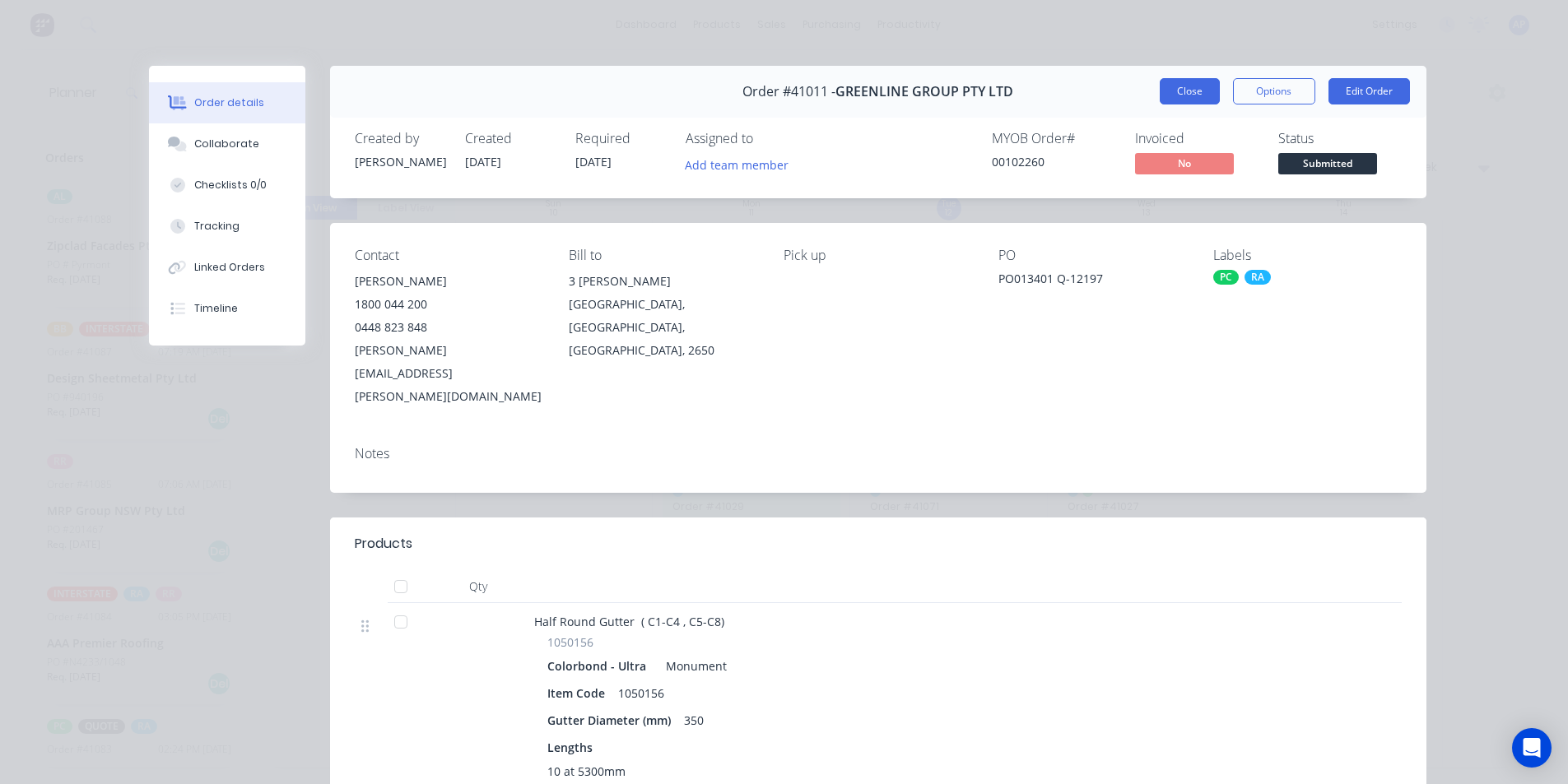
click at [1175, 93] on button "Close" at bounding box center [1189, 91] width 60 height 26
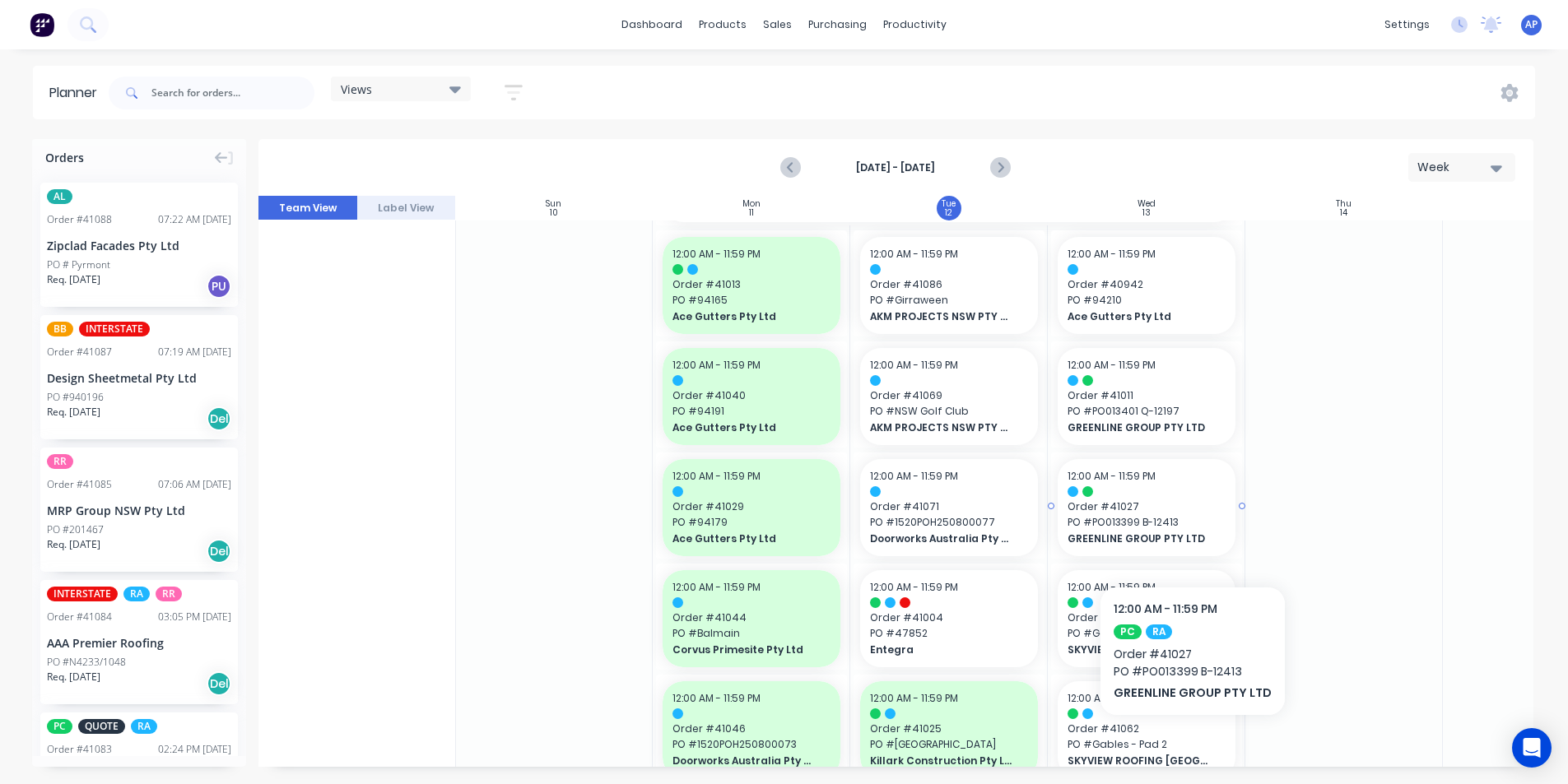
click at [1187, 537] on span "GREENLINE GROUP PTY LTD" at bounding box center [1139, 539] width 142 height 15
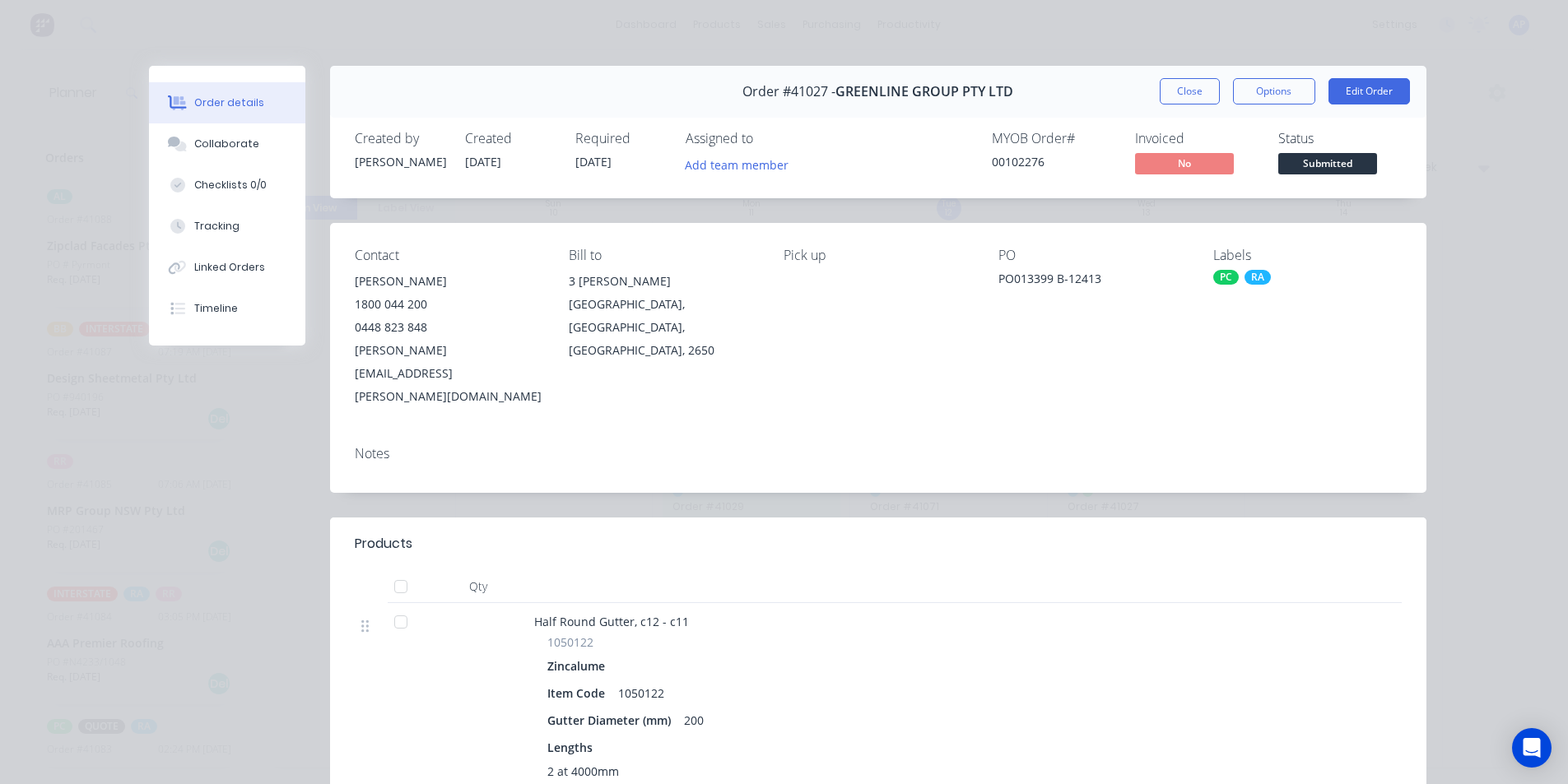
click at [1159, 104] on div "Close Options Edit Order" at bounding box center [1284, 91] width 250 height 26
click at [1197, 84] on button "Close" at bounding box center [1189, 91] width 60 height 26
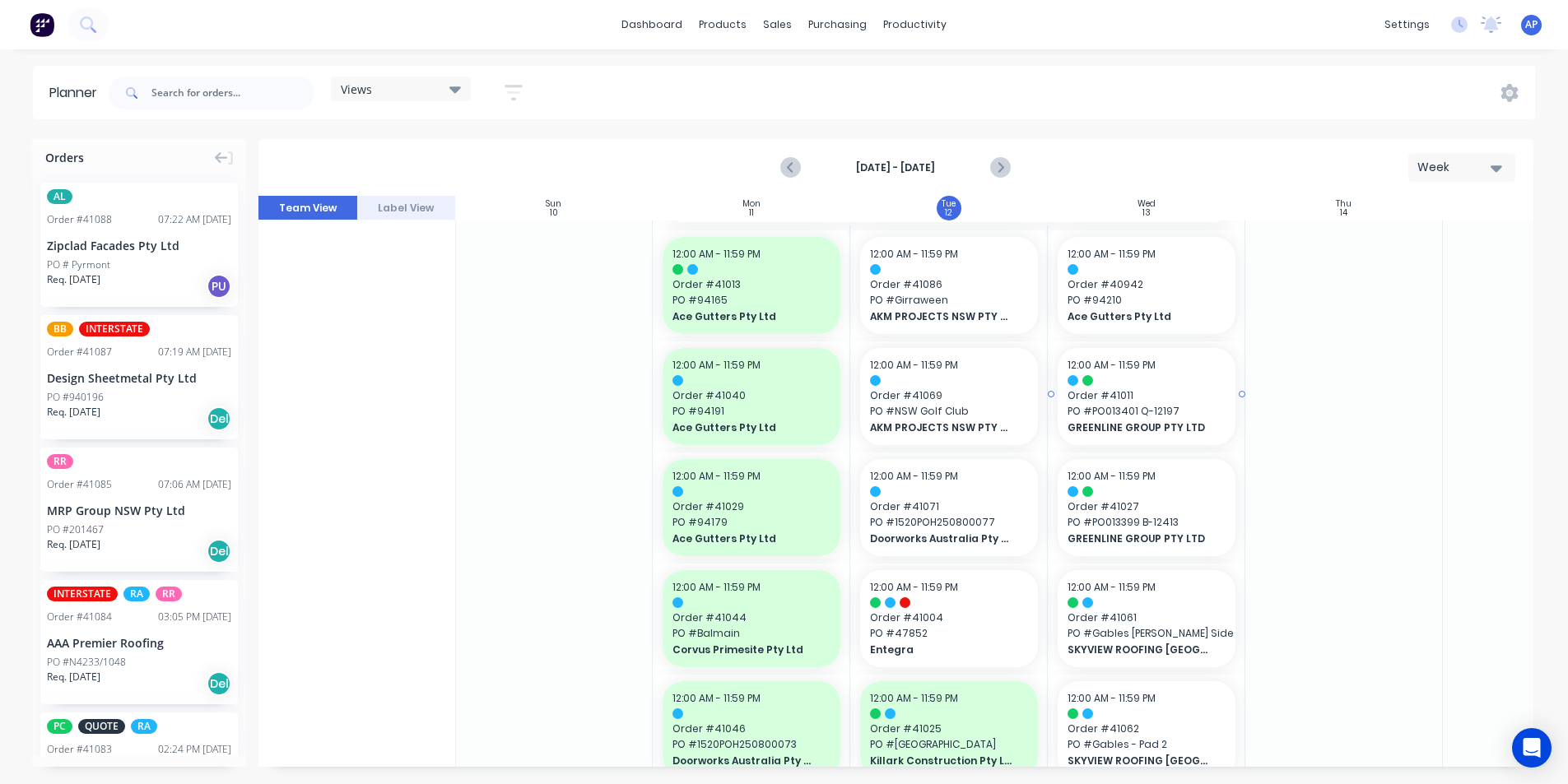
scroll to position [329, 1]
drag, startPoint x: 1243, startPoint y: 392, endPoint x: 1275, endPoint y: 386, distance: 32.6
drag, startPoint x: 1242, startPoint y: 503, endPoint x: 1279, endPoint y: 503, distance: 37.0
click at [1272, 499] on span "Order # 41027" at bounding box center [1245, 507] width 355 height 15
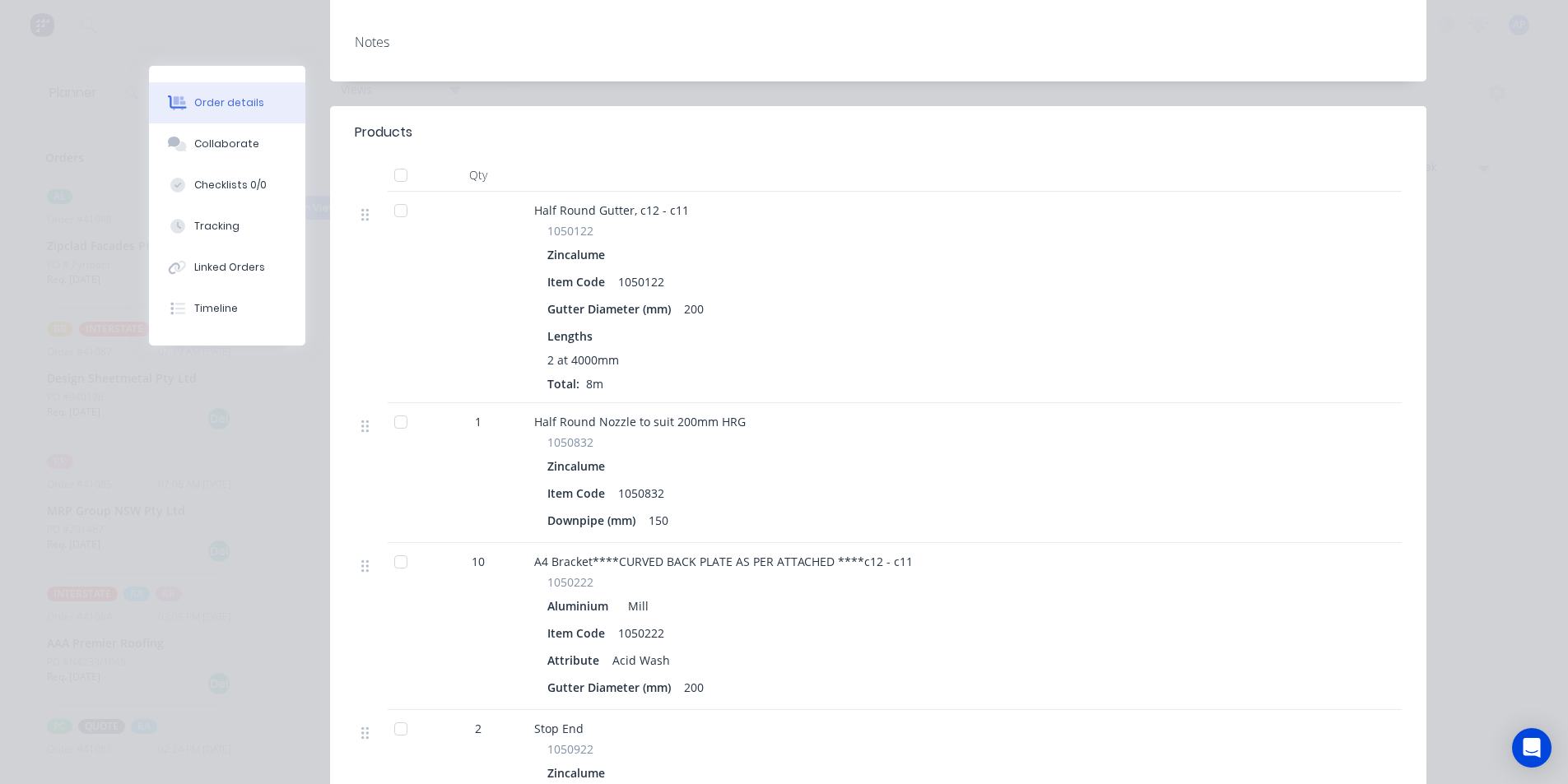
scroll to position [0, 0]
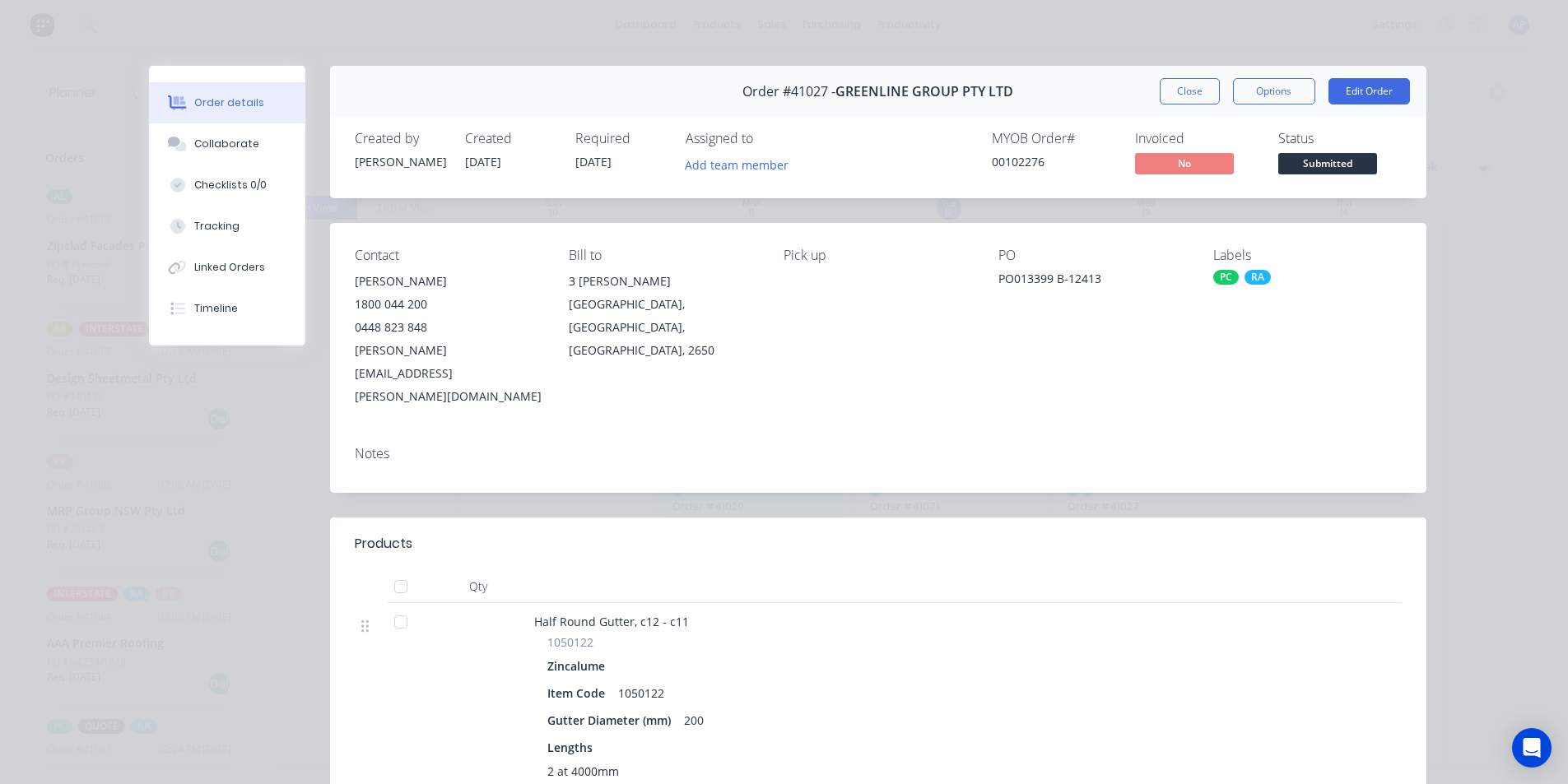
drag, startPoint x: 1172, startPoint y: 92, endPoint x: 895, endPoint y: 675, distance: 645.5
click at [1189, 92] on button "Close" at bounding box center [1189, 91] width 60 height 26
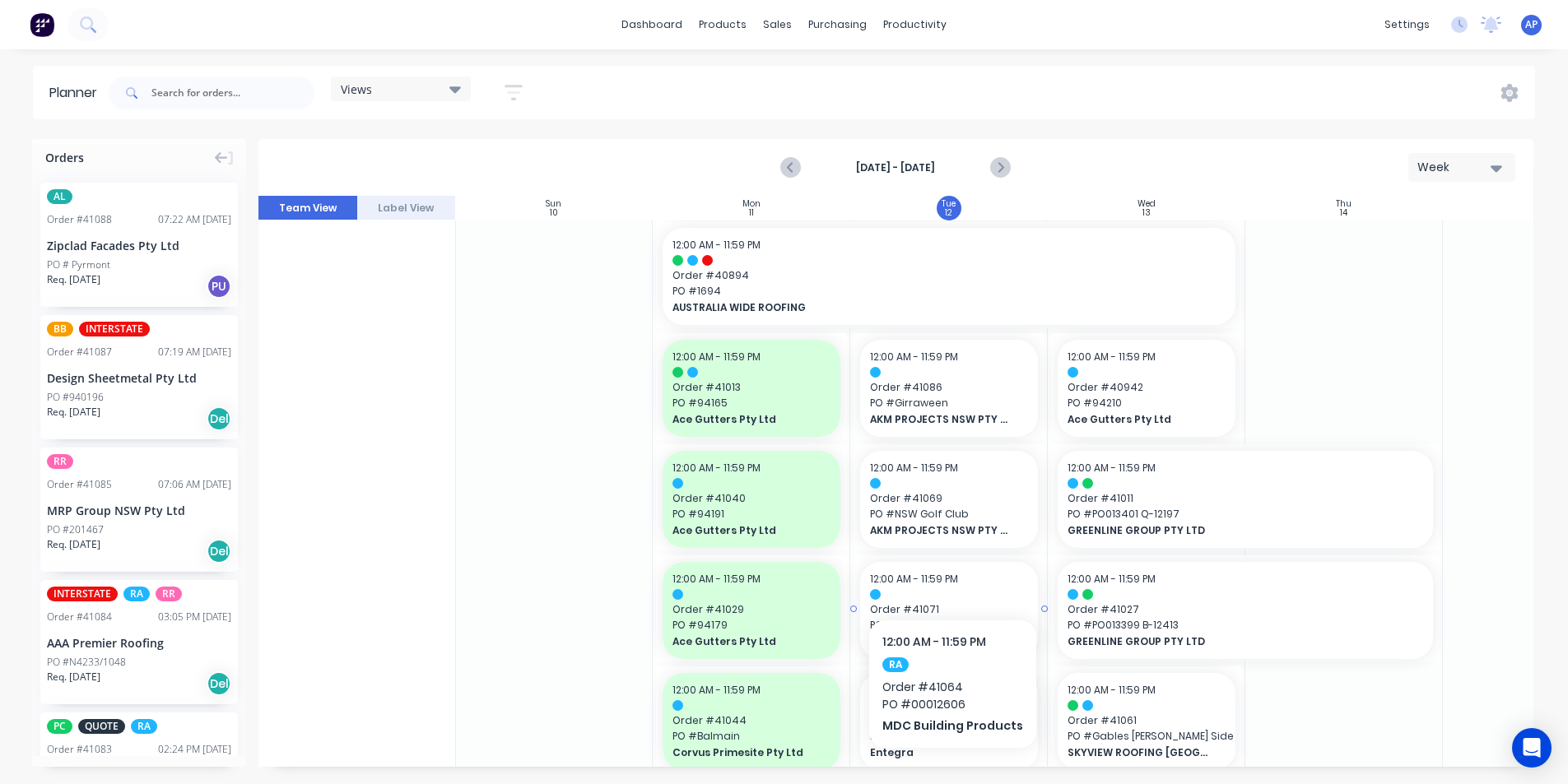
scroll to position [210, 1]
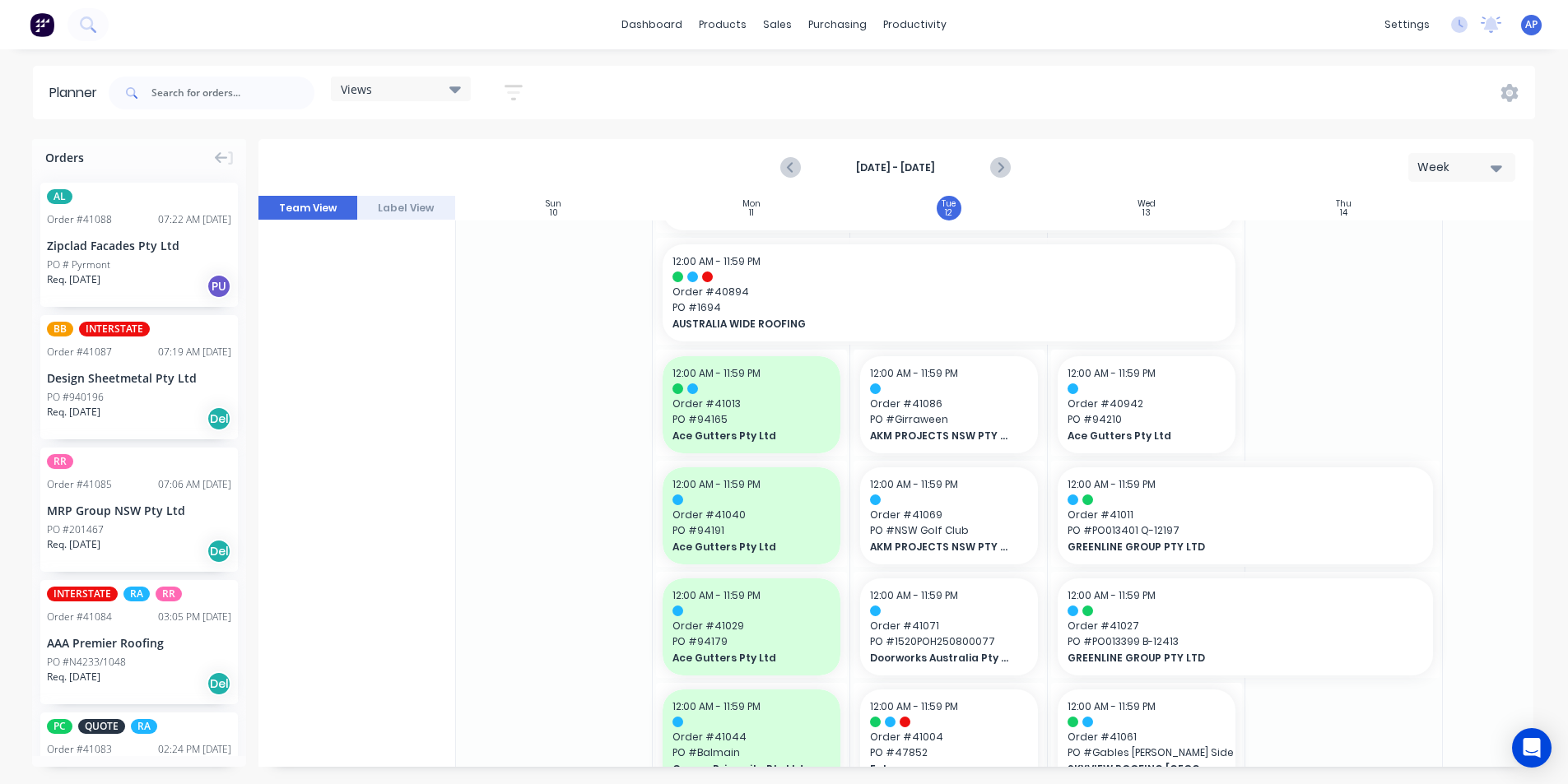
click at [529, 109] on div "Views Save new view None (Default) edit Iraking edit [PERSON_NAME] edit [PERSON…" at bounding box center [322, 93] width 435 height 50
click at [520, 93] on icon "button" at bounding box center [514, 92] width 13 height 3
click at [492, 188] on div "Show/Hide users Show/Hide orders Filter by status Filter by assignee Filter by …" at bounding box center [438, 276] width 155 height 271
click at [498, 192] on button "Show/Hide orders" at bounding box center [437, 203] width 153 height 24
click at [498, 172] on div "Show/Hide users Show/Hide orders All Scheduled Unscheduled Filter by status Fil…" at bounding box center [438, 276] width 155 height 271
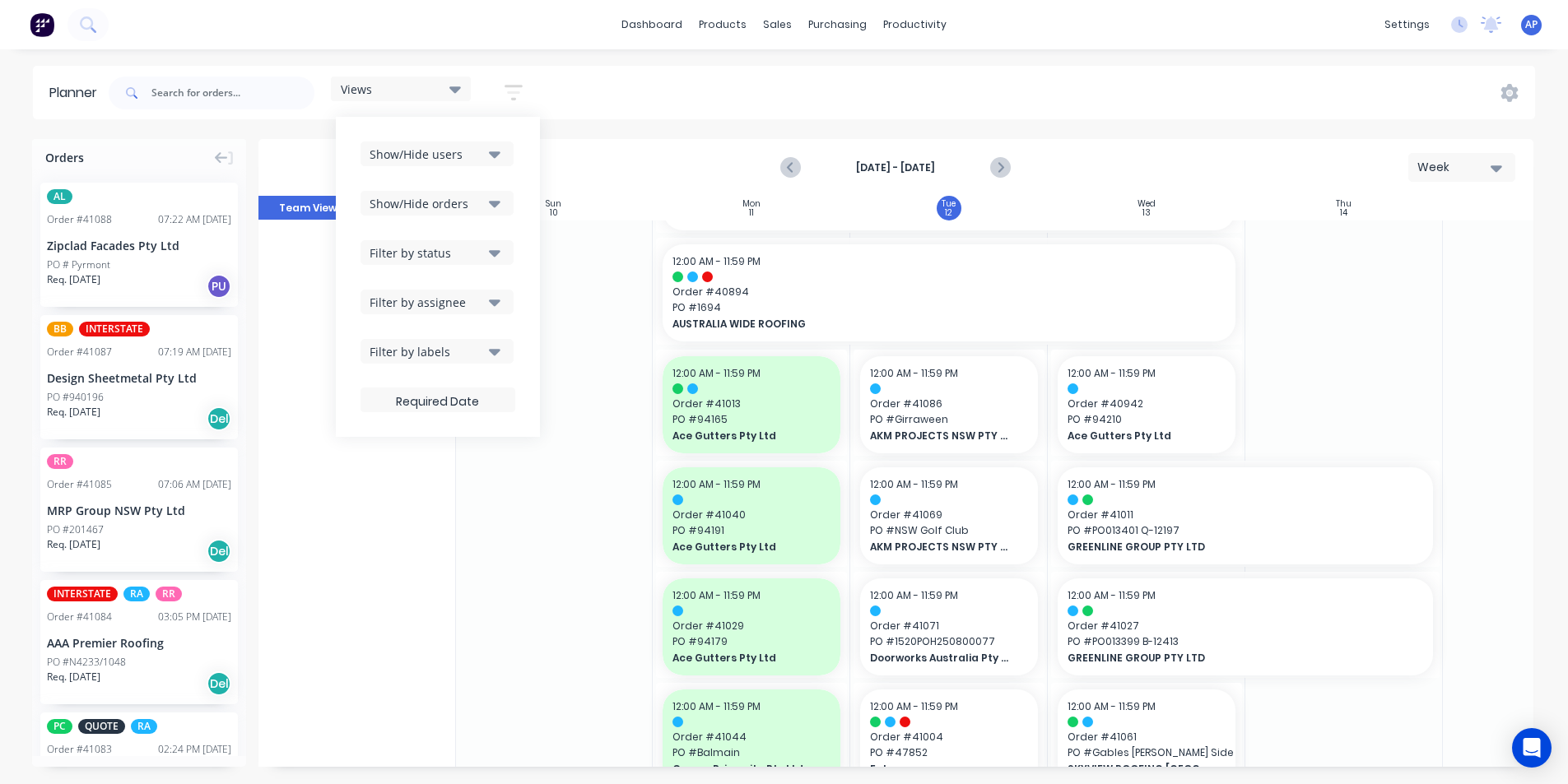
click at [498, 155] on icon "button" at bounding box center [495, 155] width 11 height 7
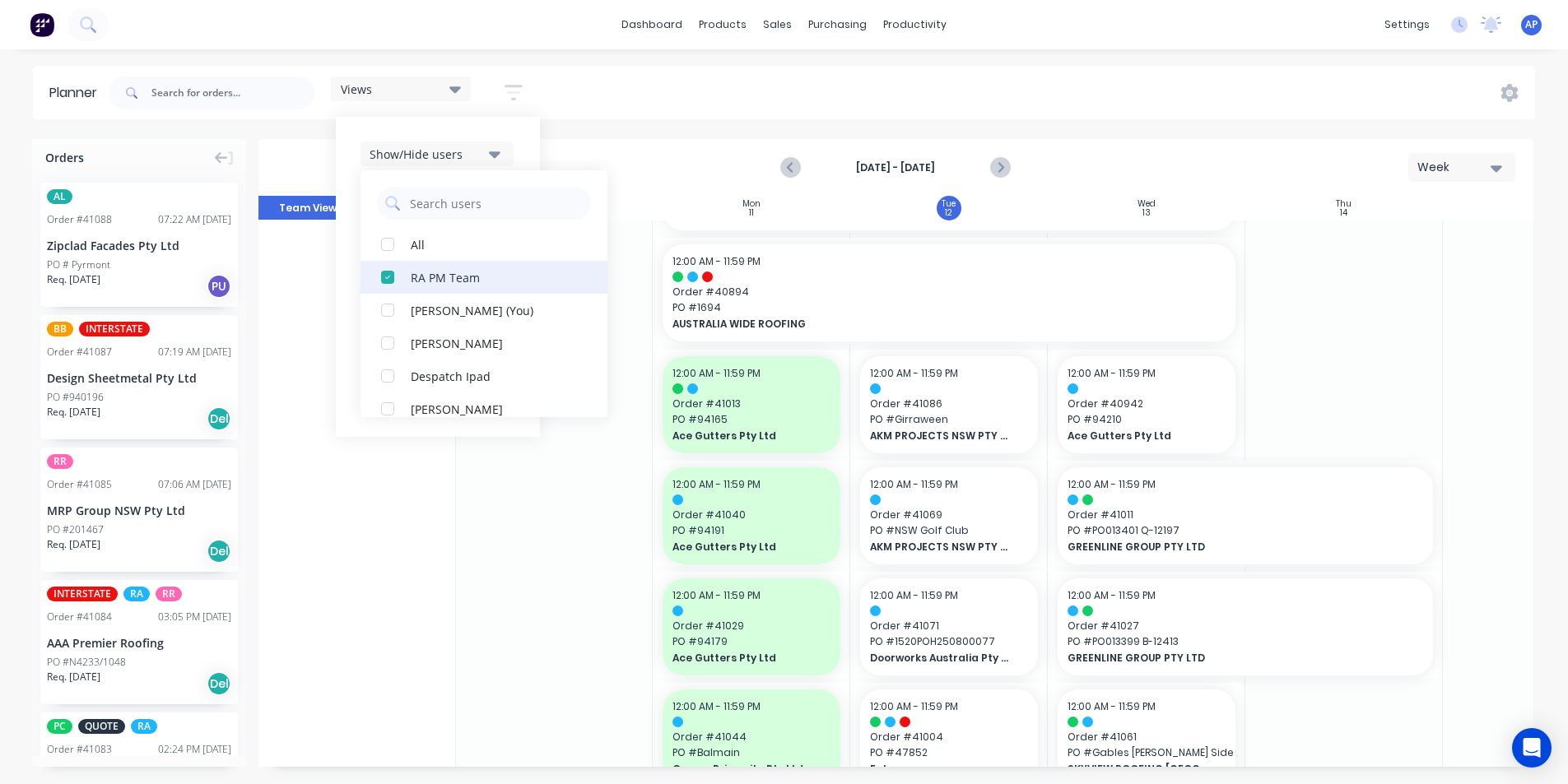
click at [392, 275] on div "button" at bounding box center [387, 276] width 33 height 33
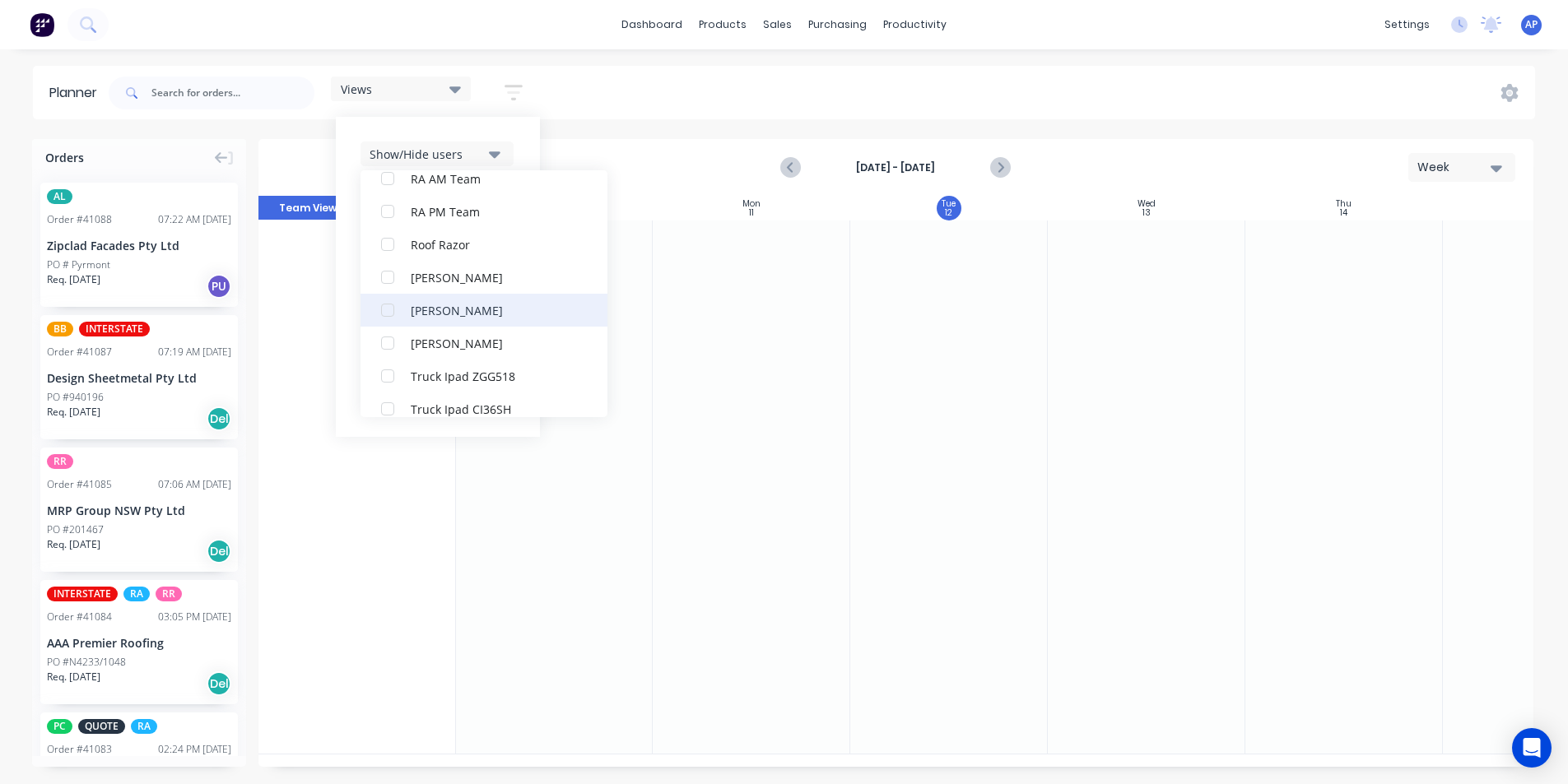
scroll to position [411, 0]
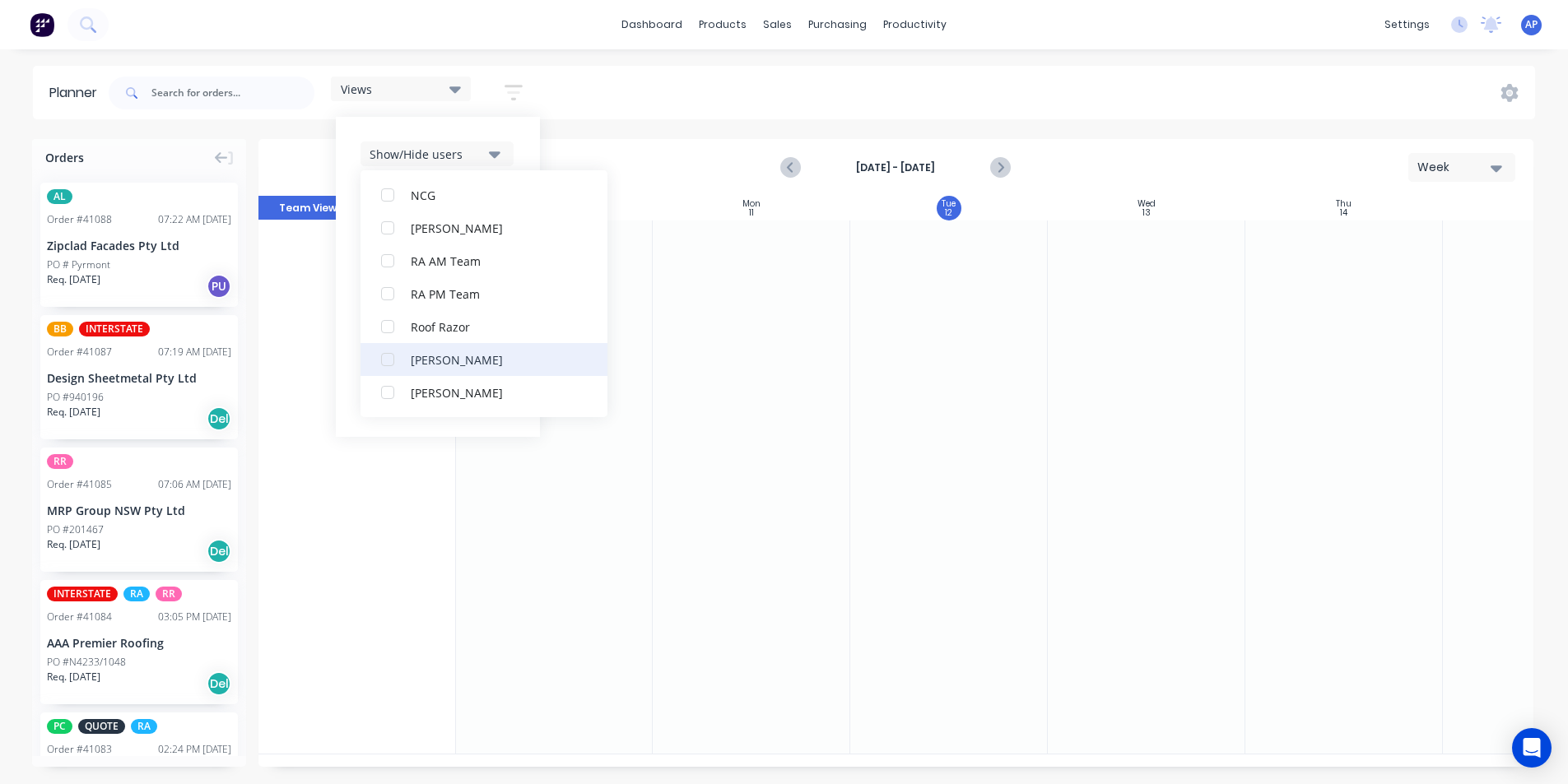
click at [422, 361] on div "[PERSON_NAME]" at bounding box center [493, 359] width 165 height 17
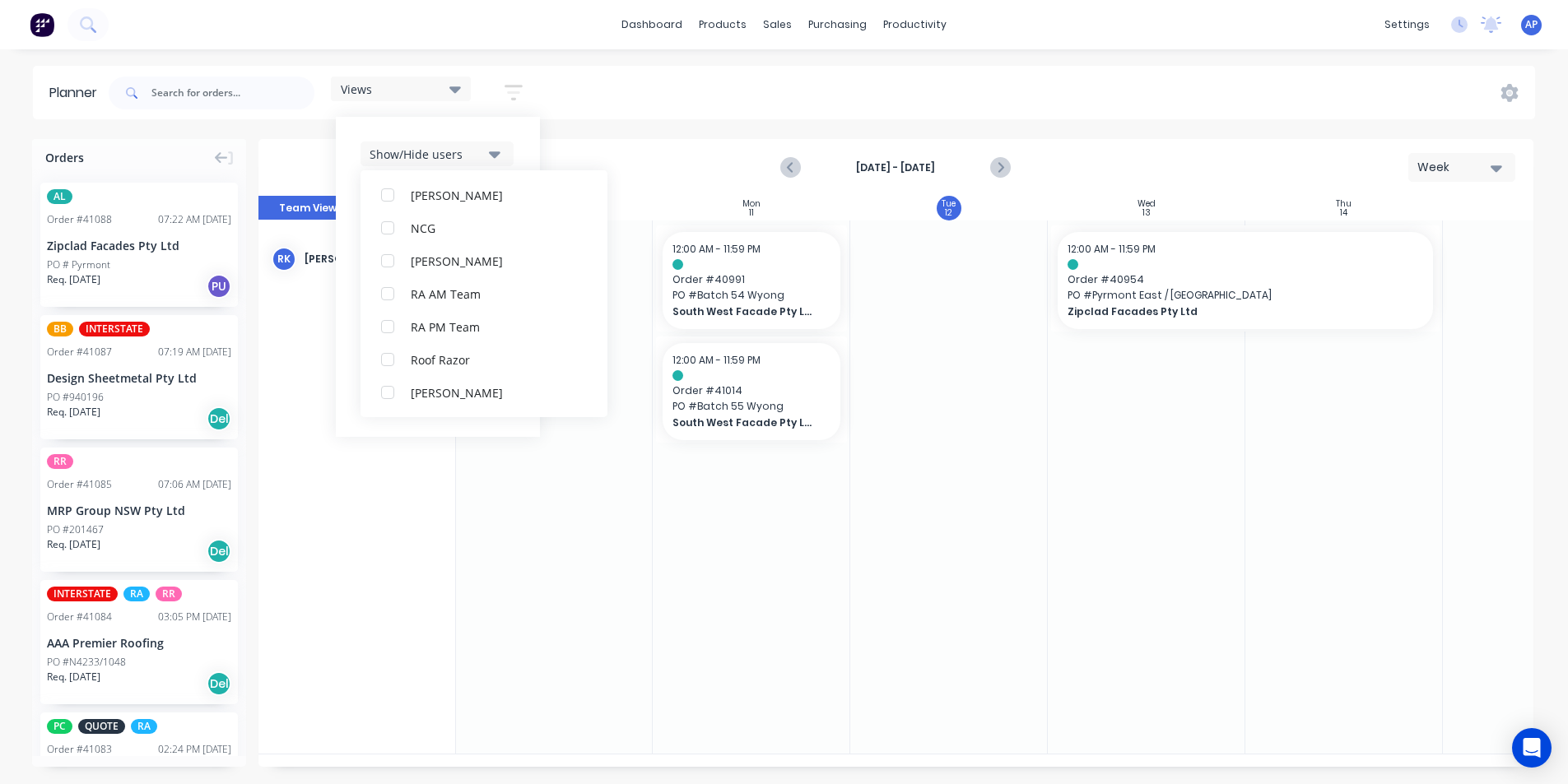
scroll to position [0, 0]
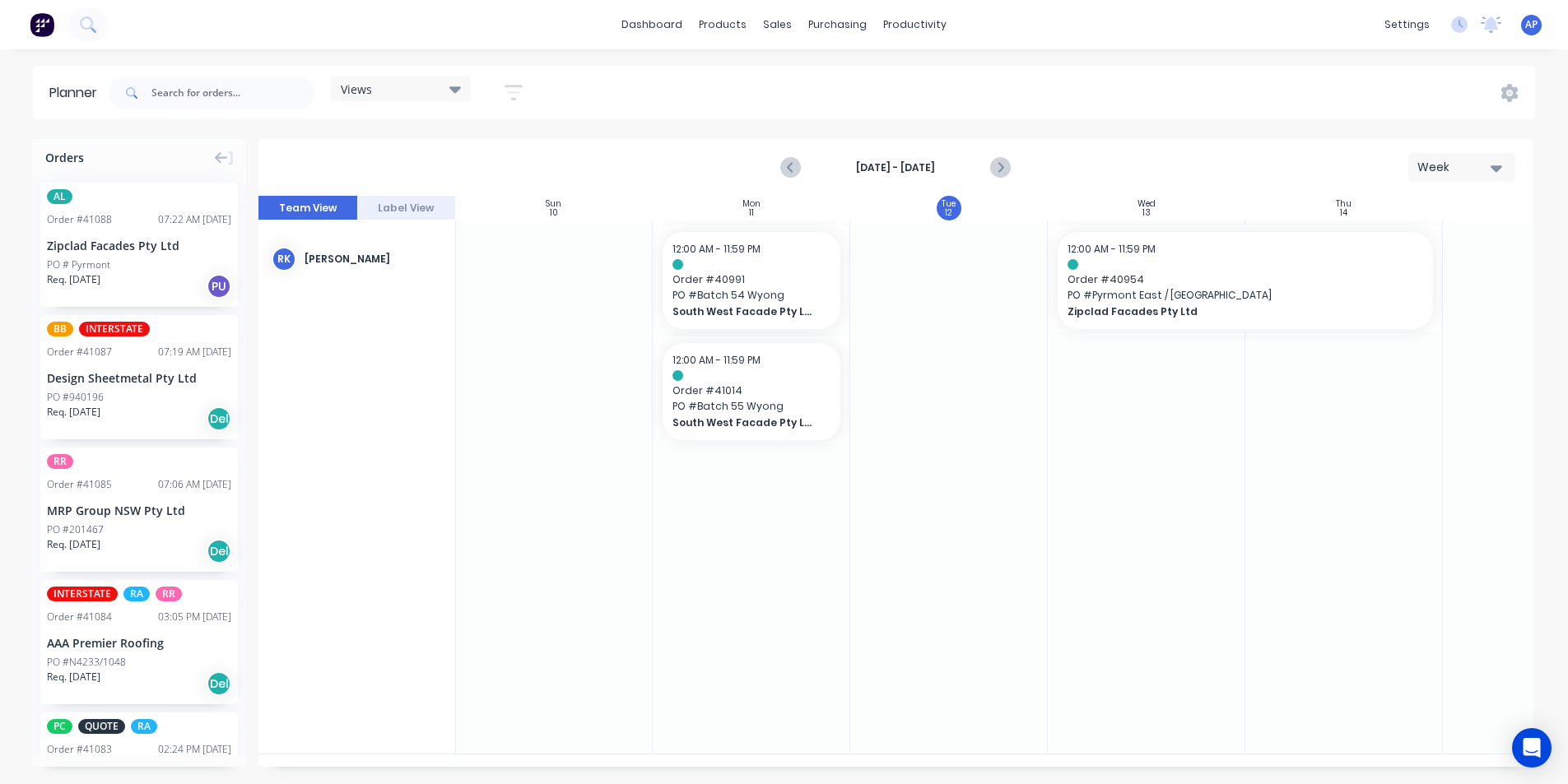
click at [1284, 103] on div "Views Save new view None (Default) edit Iraking edit [PERSON_NAME] edit [PERSON…" at bounding box center [819, 93] width 1429 height 50
click at [515, 94] on icon "button" at bounding box center [513, 93] width 18 height 21
click at [498, 305] on icon "button" at bounding box center [495, 302] width 11 height 18
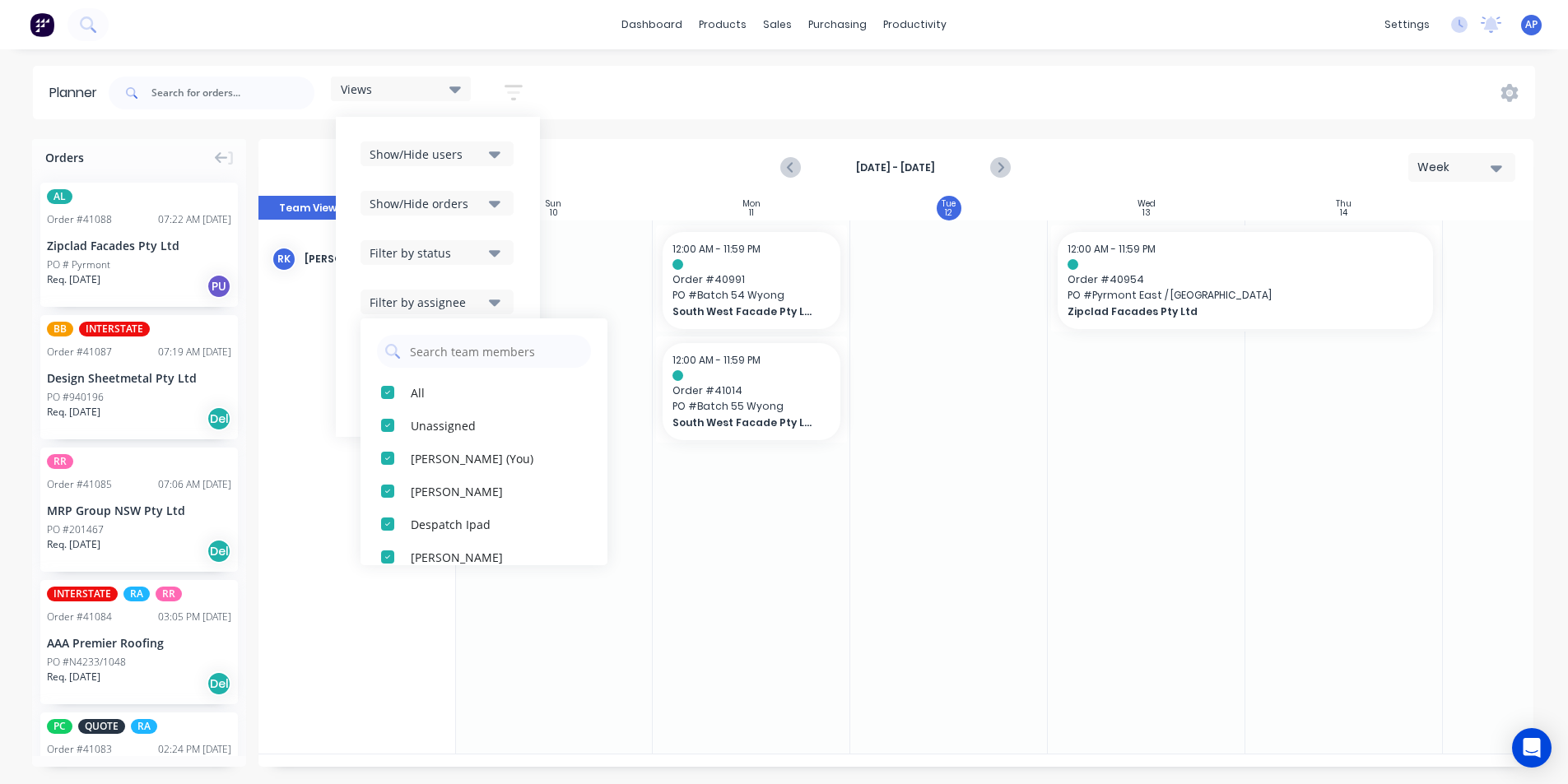
click at [498, 305] on icon "button" at bounding box center [495, 302] width 11 height 18
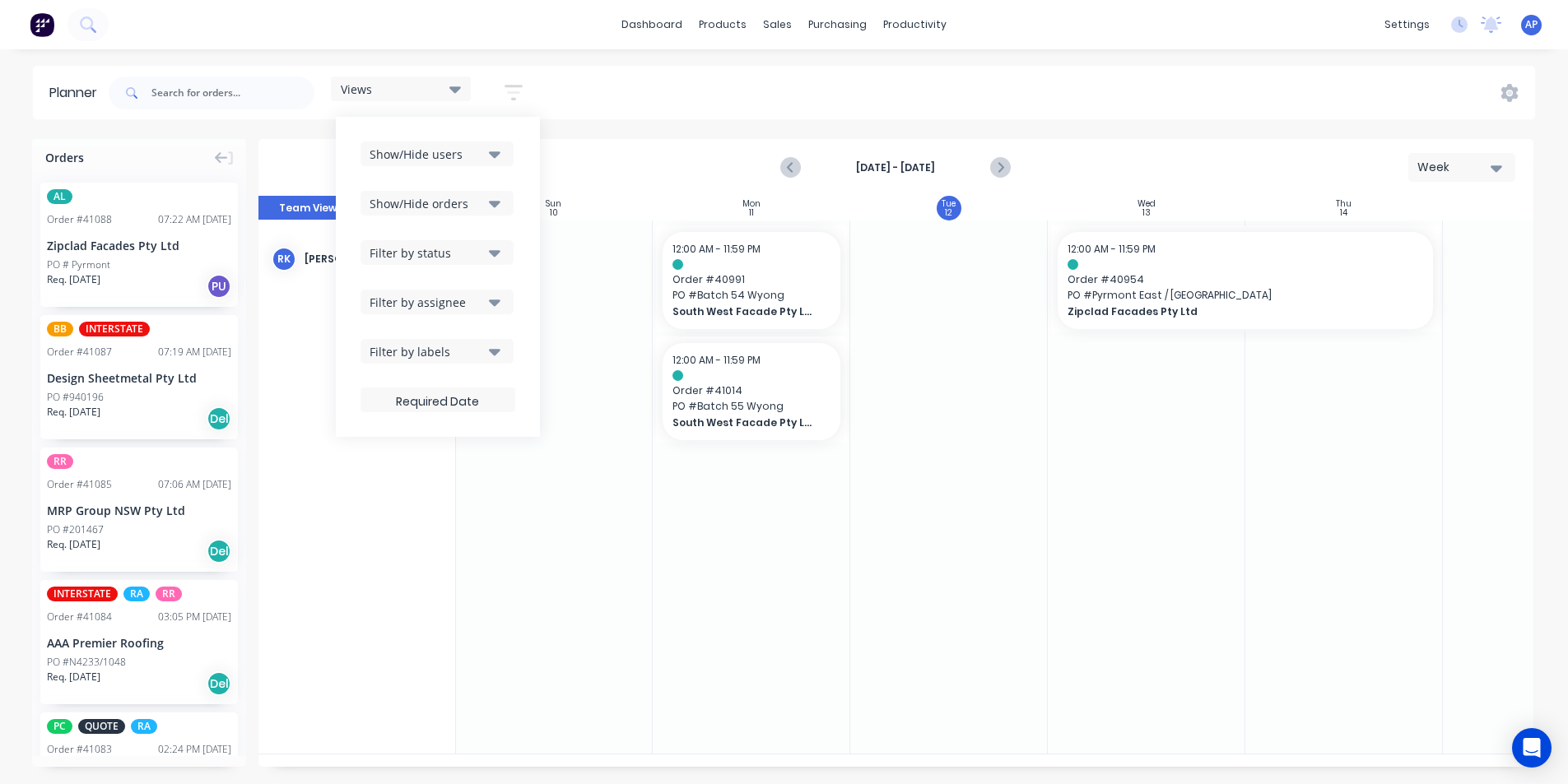
click at [498, 346] on icon "button" at bounding box center [495, 350] width 11 height 18
click at [498, 249] on icon "button" at bounding box center [495, 252] width 11 height 18
click at [489, 200] on button "Show/Hide orders" at bounding box center [437, 203] width 153 height 24
click at [499, 155] on icon "button" at bounding box center [495, 155] width 11 height 7
click at [1111, 119] on div "Planner Views Save new view None (Default) edit Iraking edit [PERSON_NAME] edit…" at bounding box center [784, 424] width 1568 height 717
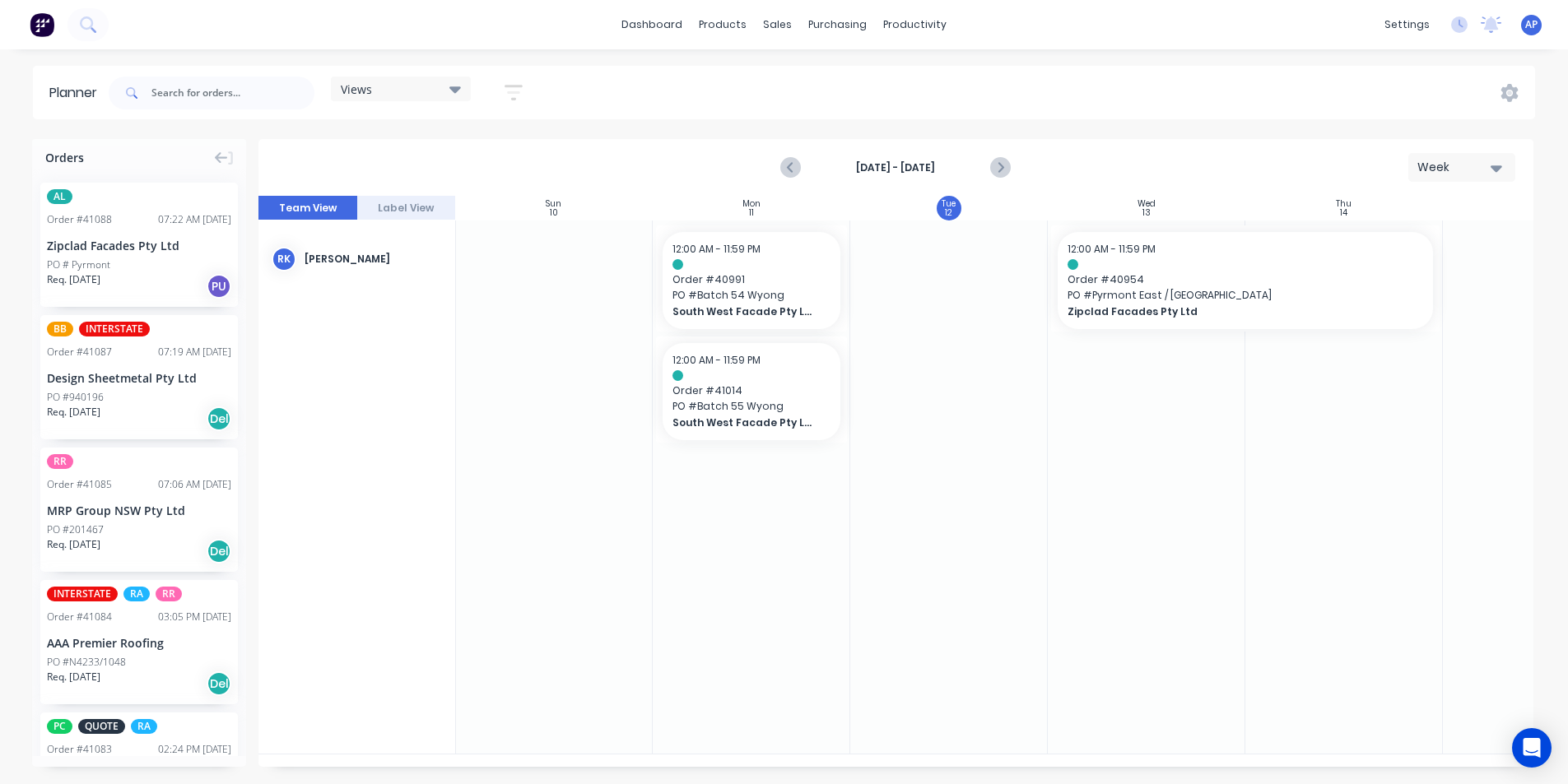
drag, startPoint x: 793, startPoint y: 170, endPoint x: 816, endPoint y: 163, distance: 24.0
click at [793, 170] on icon "Previous page" at bounding box center [791, 168] width 7 height 13
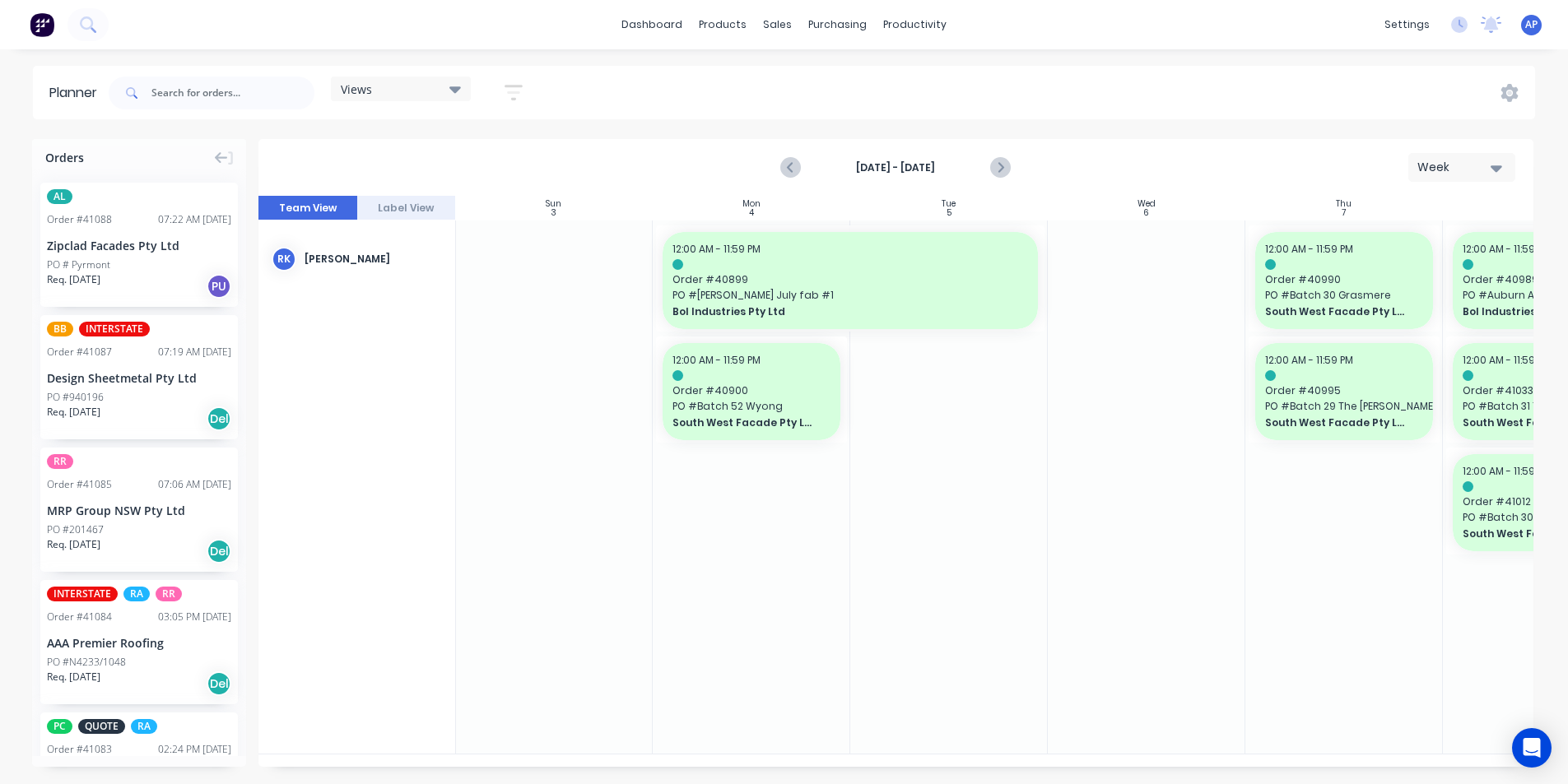
scroll to position [0, 295]
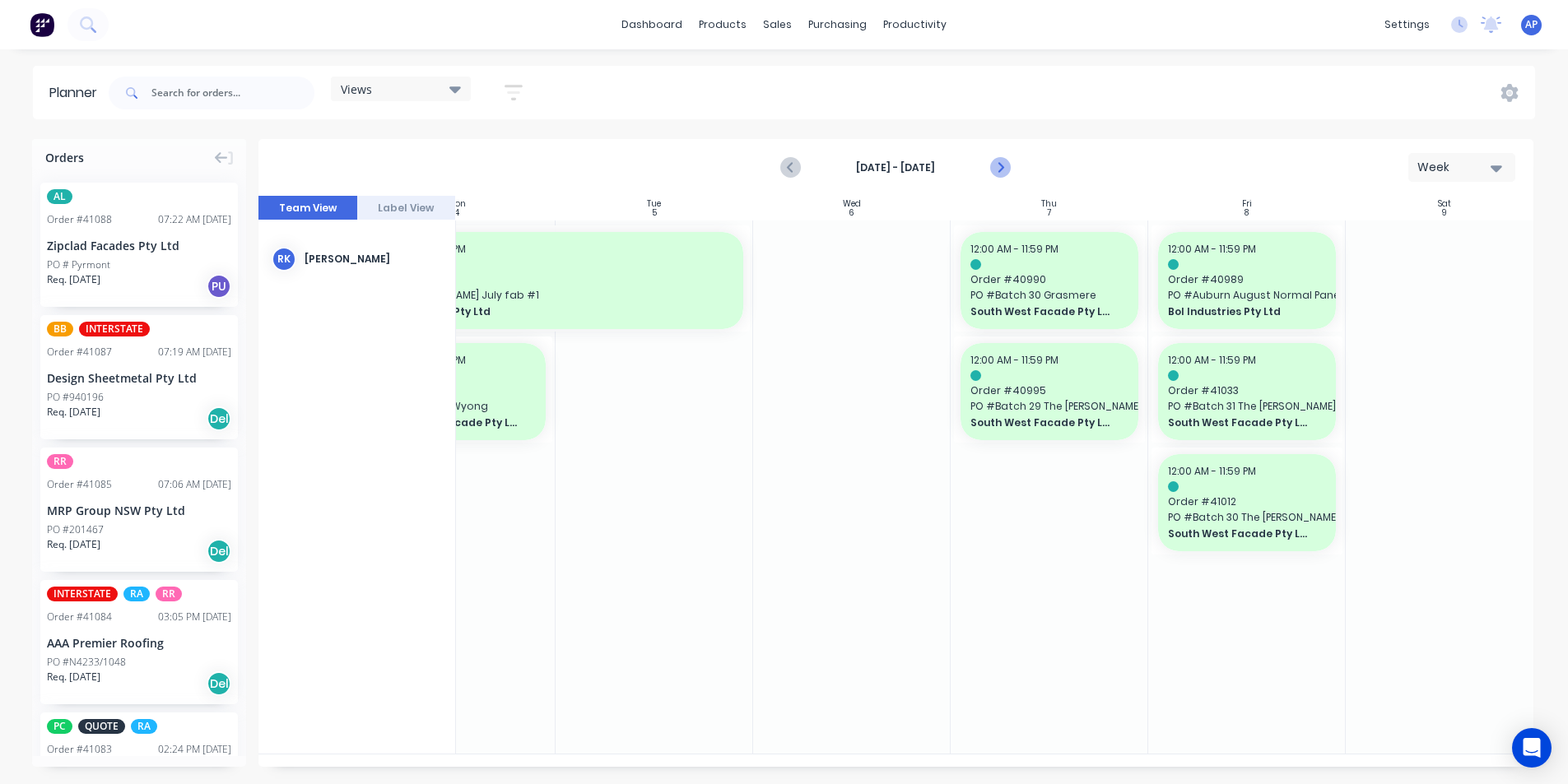
click at [999, 166] on icon "Next page" at bounding box center [999, 168] width 20 height 20
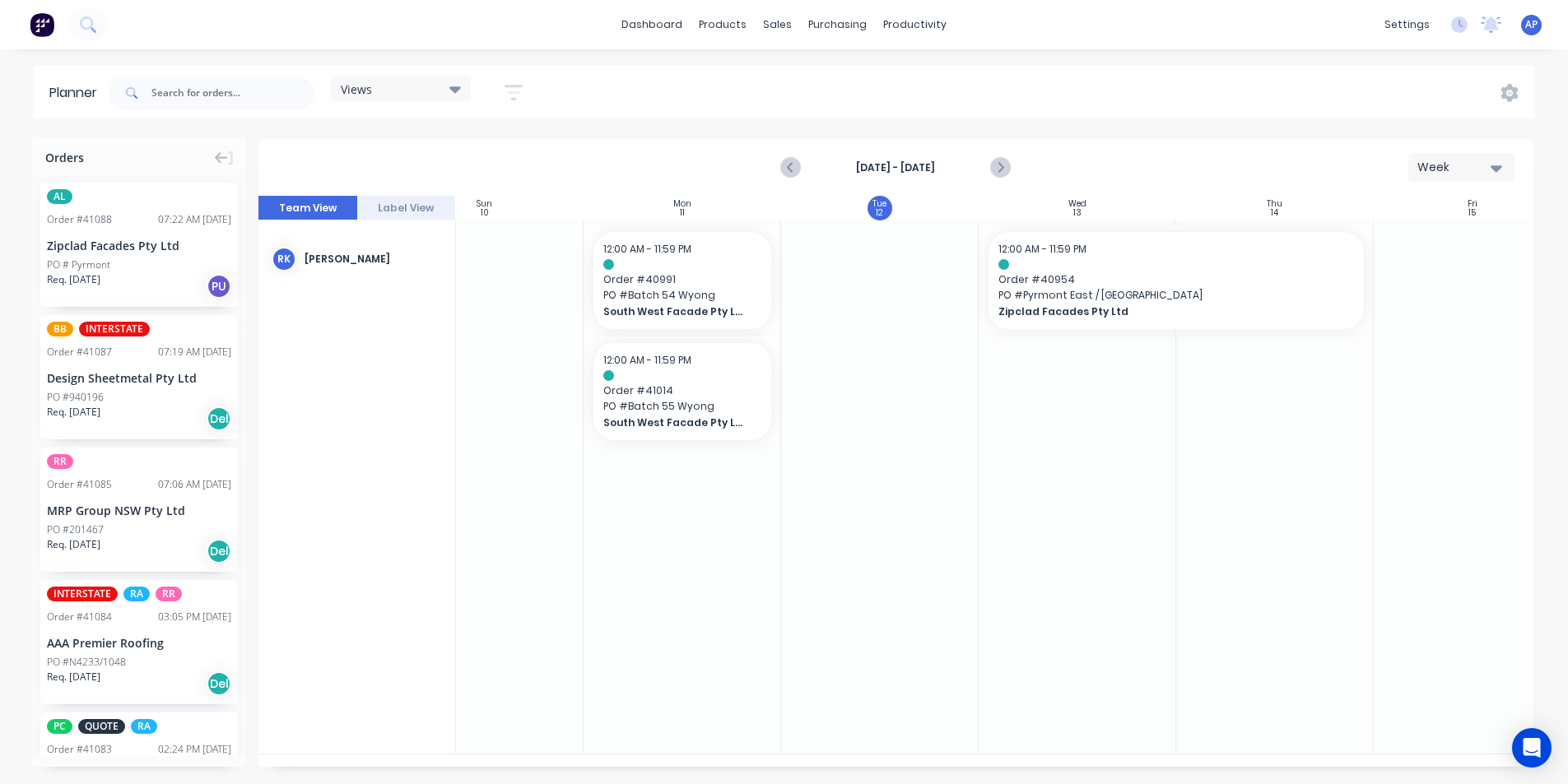
scroll to position [0, 17]
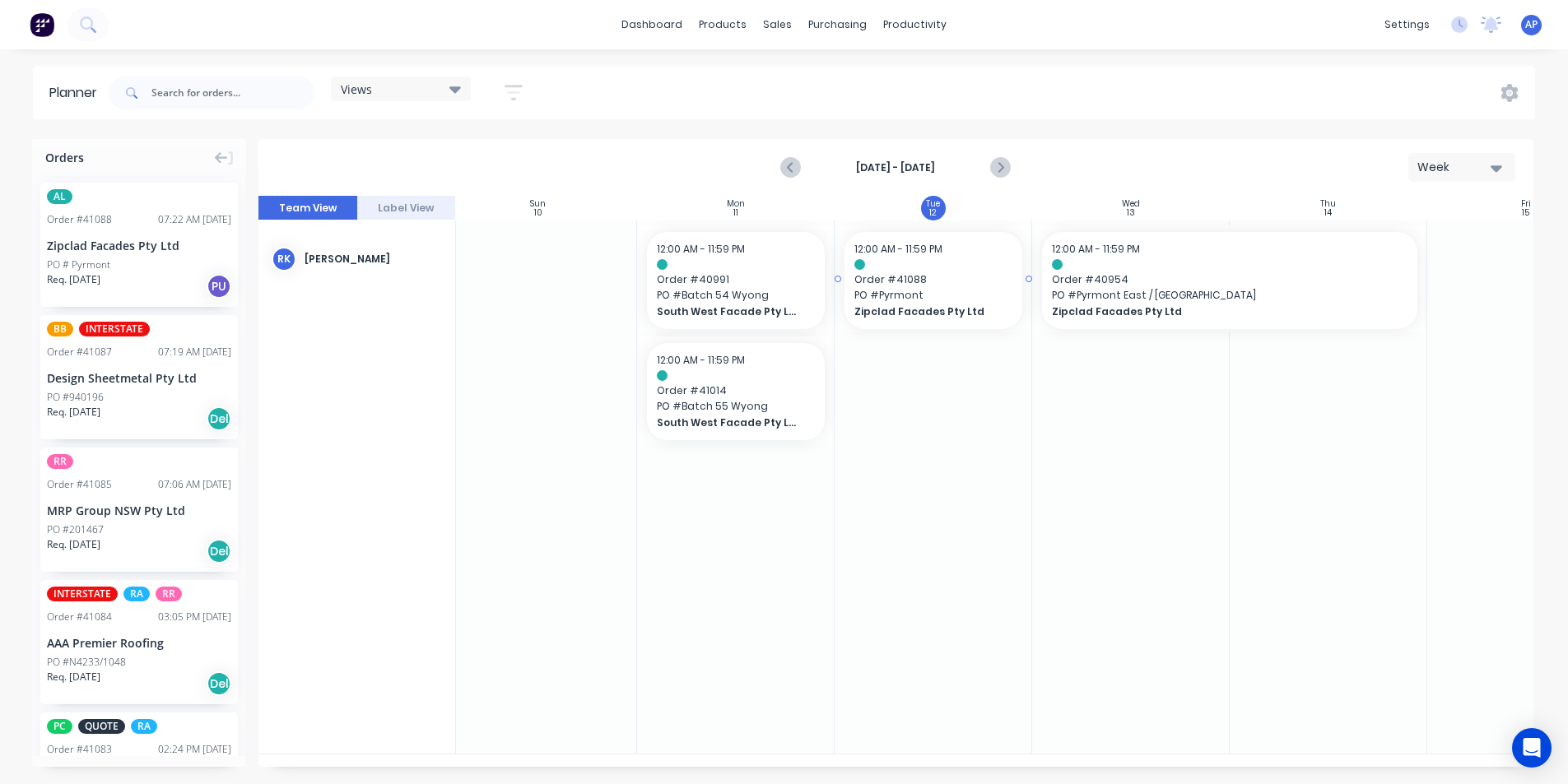
drag, startPoint x: 117, startPoint y: 245, endPoint x: 877, endPoint y: 291, distance: 761.4
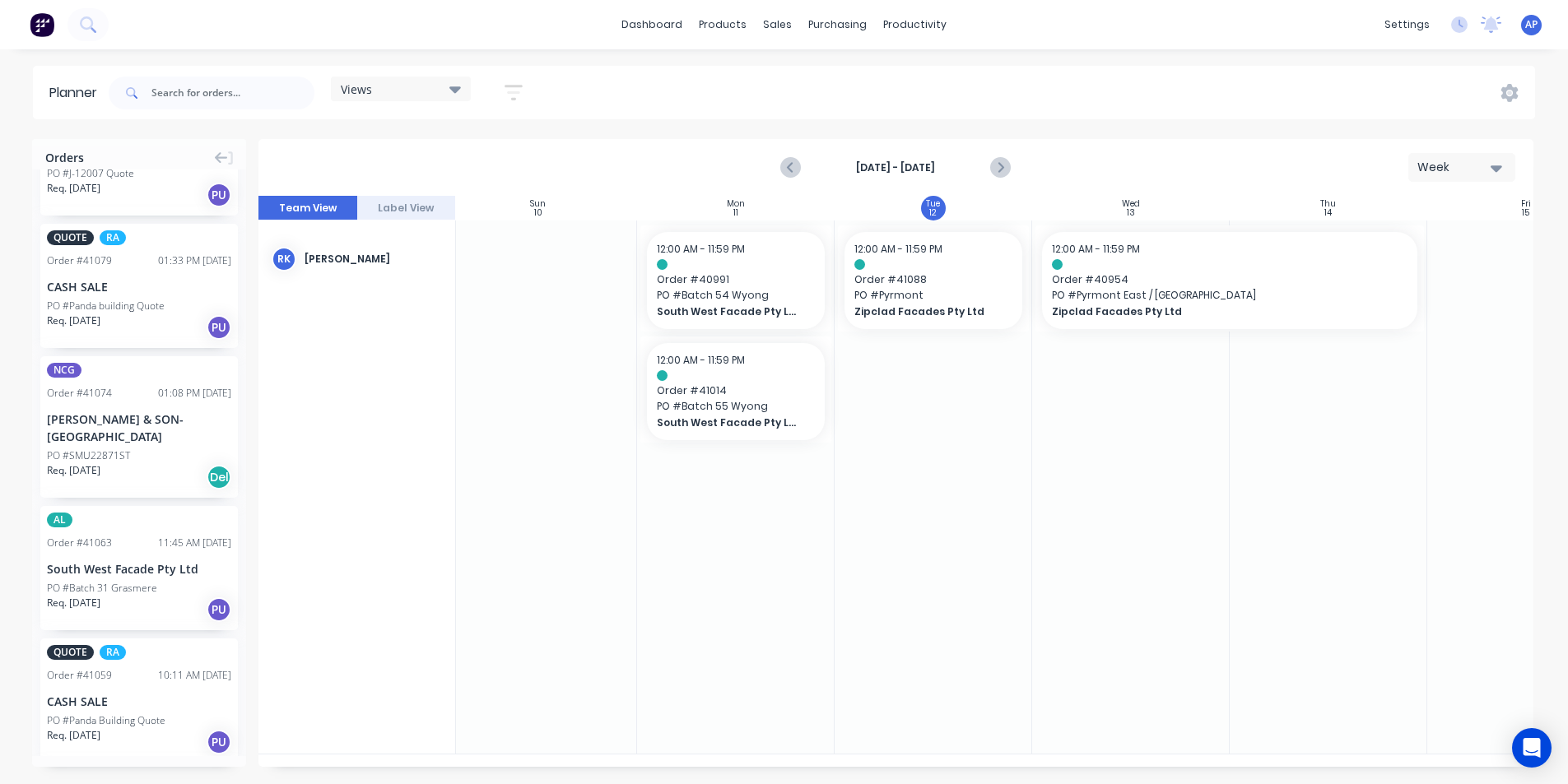
scroll to position [494, 0]
drag, startPoint x: 100, startPoint y: 543, endPoint x: 779, endPoint y: 438, distance: 687.1
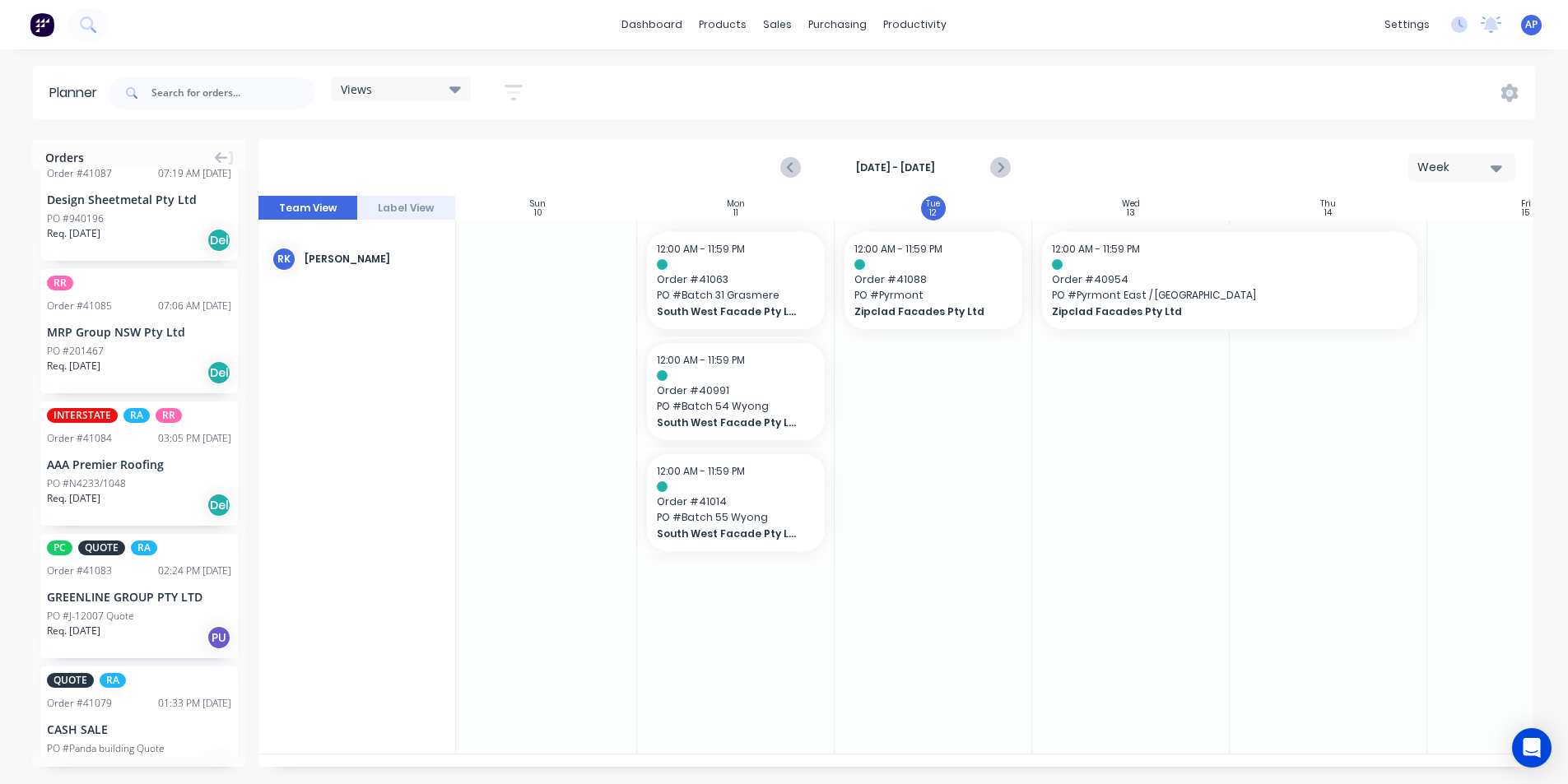
scroll to position [0, 0]
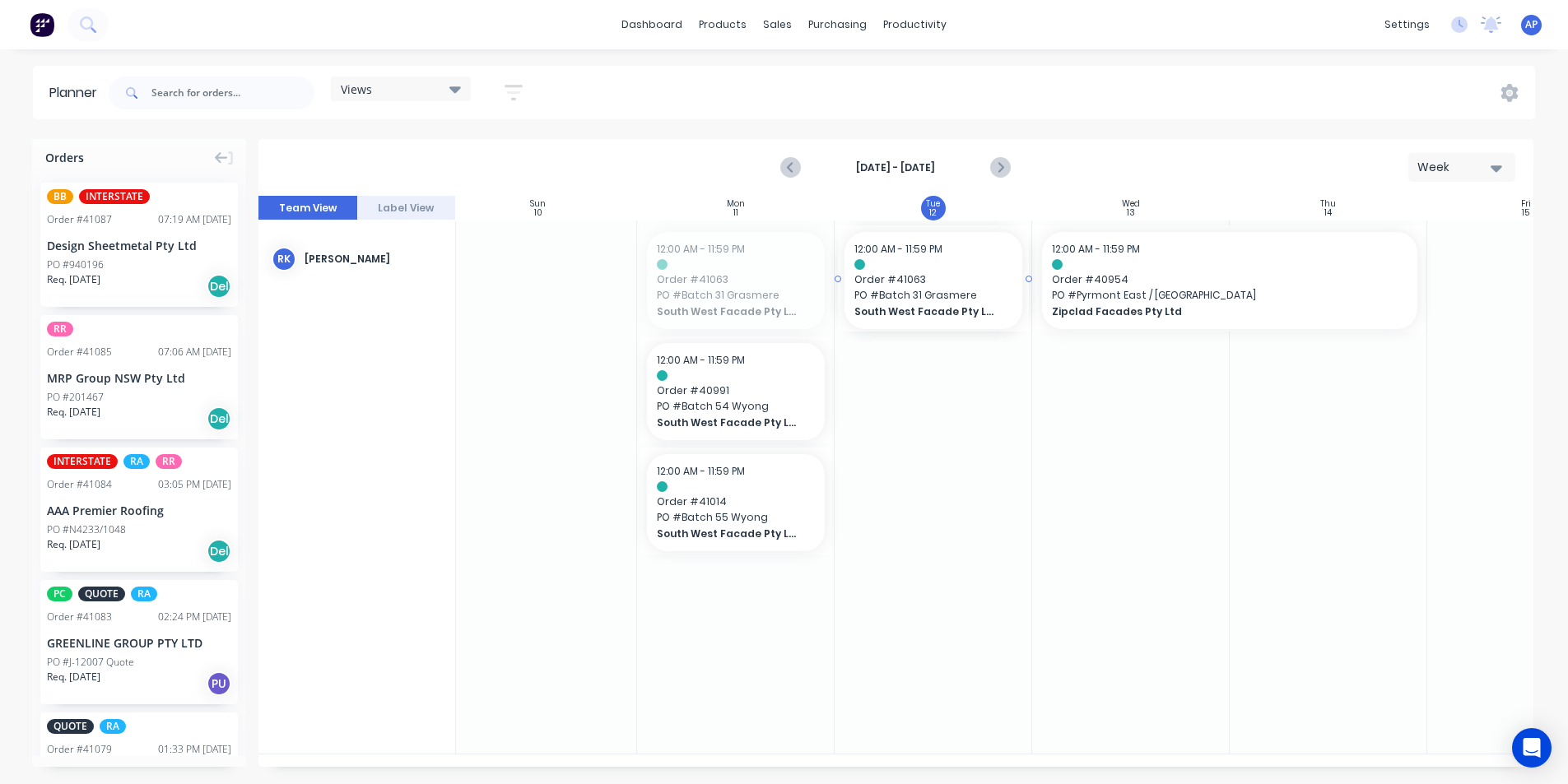
drag, startPoint x: 676, startPoint y: 269, endPoint x: 874, endPoint y: 242, distance: 199.8
click at [874, 242] on div "Sun 10 [DATE] Mon 11 [DATE] Tue 12 [DATE] Wed 13 [DATE] Thu 14 [DATE] Fri 15 [D…" at bounding box center [896, 481] width 1275 height 570
